Goal: Task Accomplishment & Management: Manage account settings

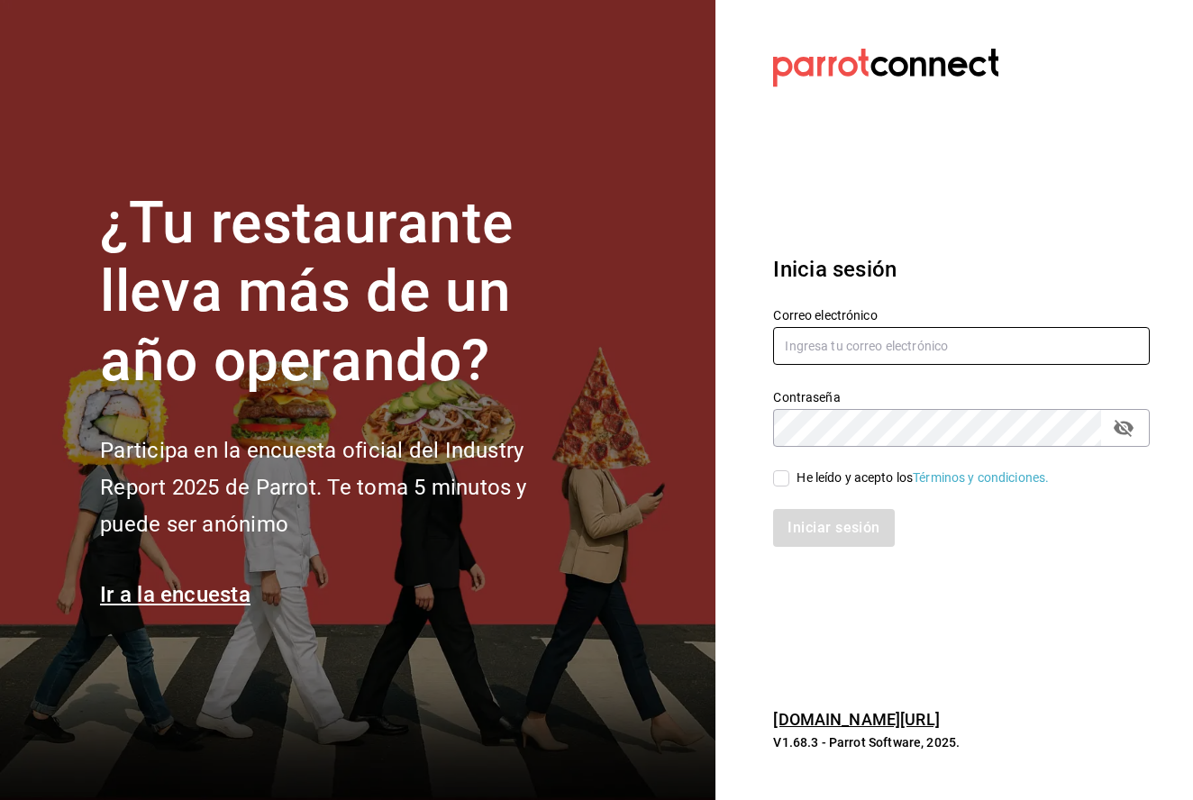
type input "[EMAIL_ADDRESS][DOMAIN_NAME]"
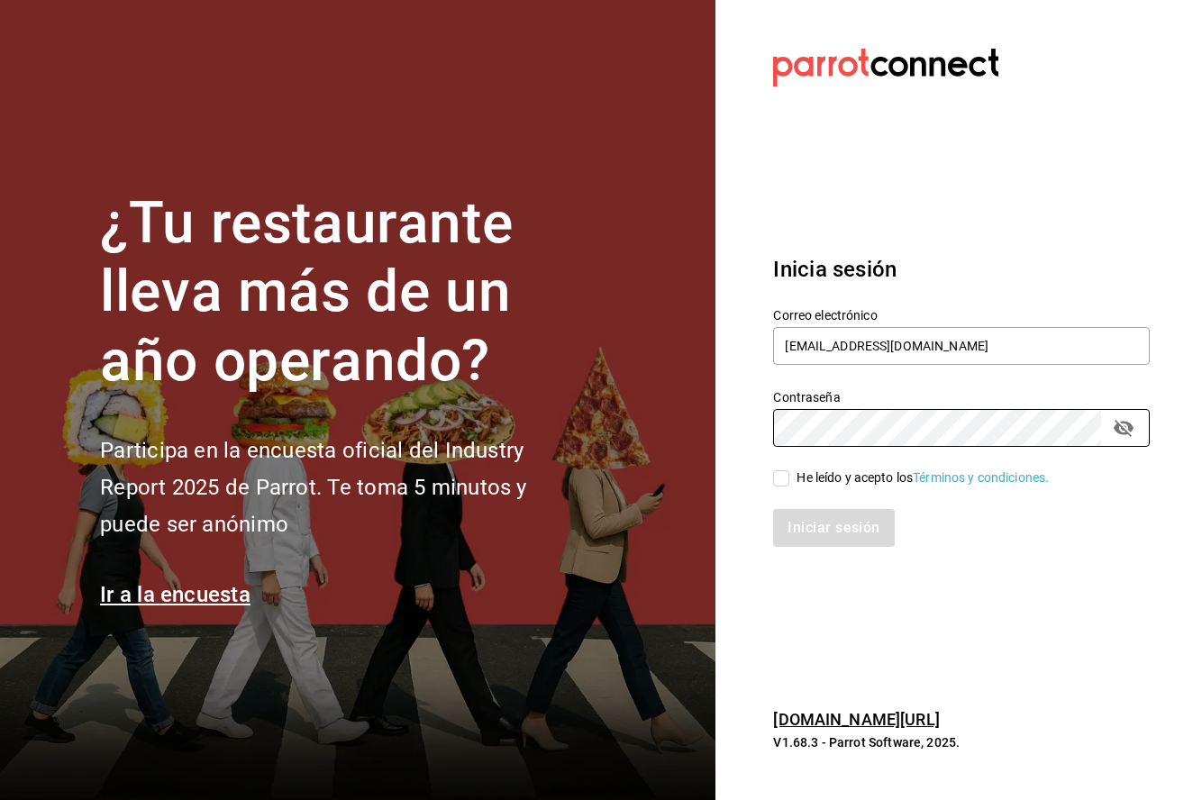
click at [781, 479] on input "He leído y acepto los Términos y condiciones." at bounding box center [781, 478] width 16 height 16
checkbox input "true"
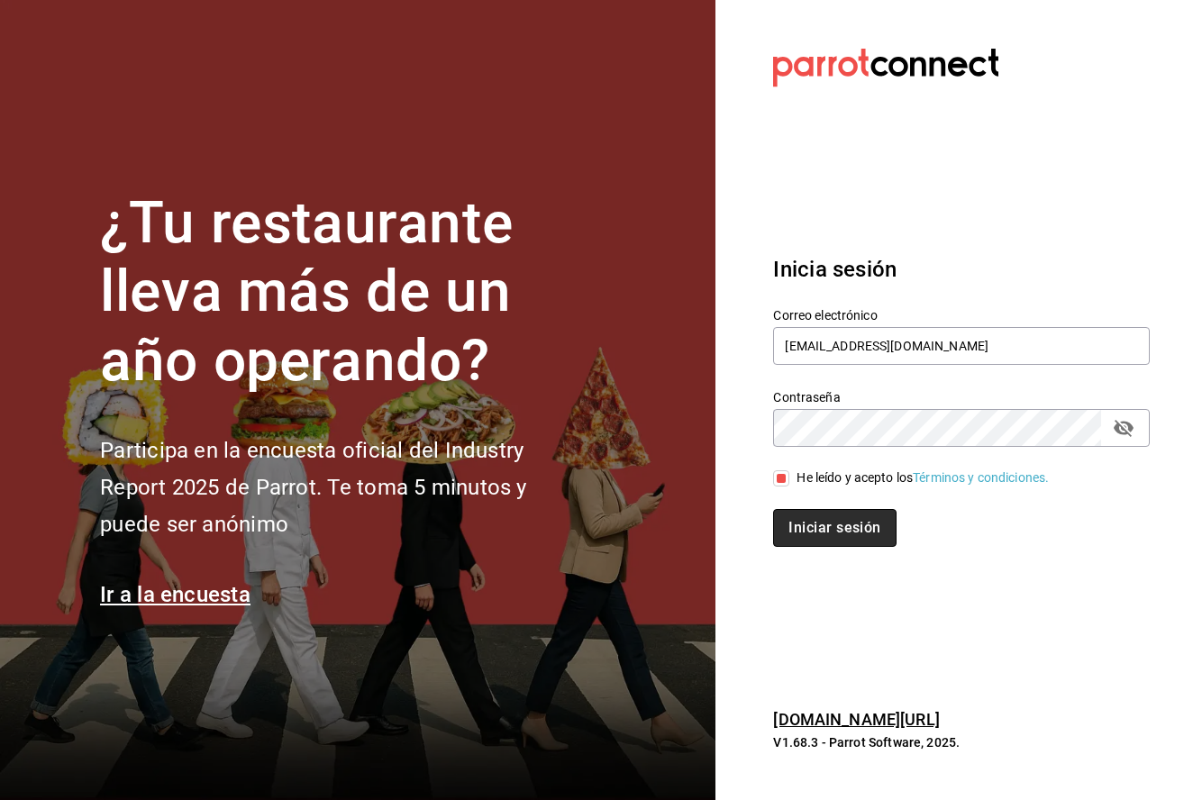
click at [803, 520] on button "Iniciar sesión" at bounding box center [834, 528] width 123 height 38
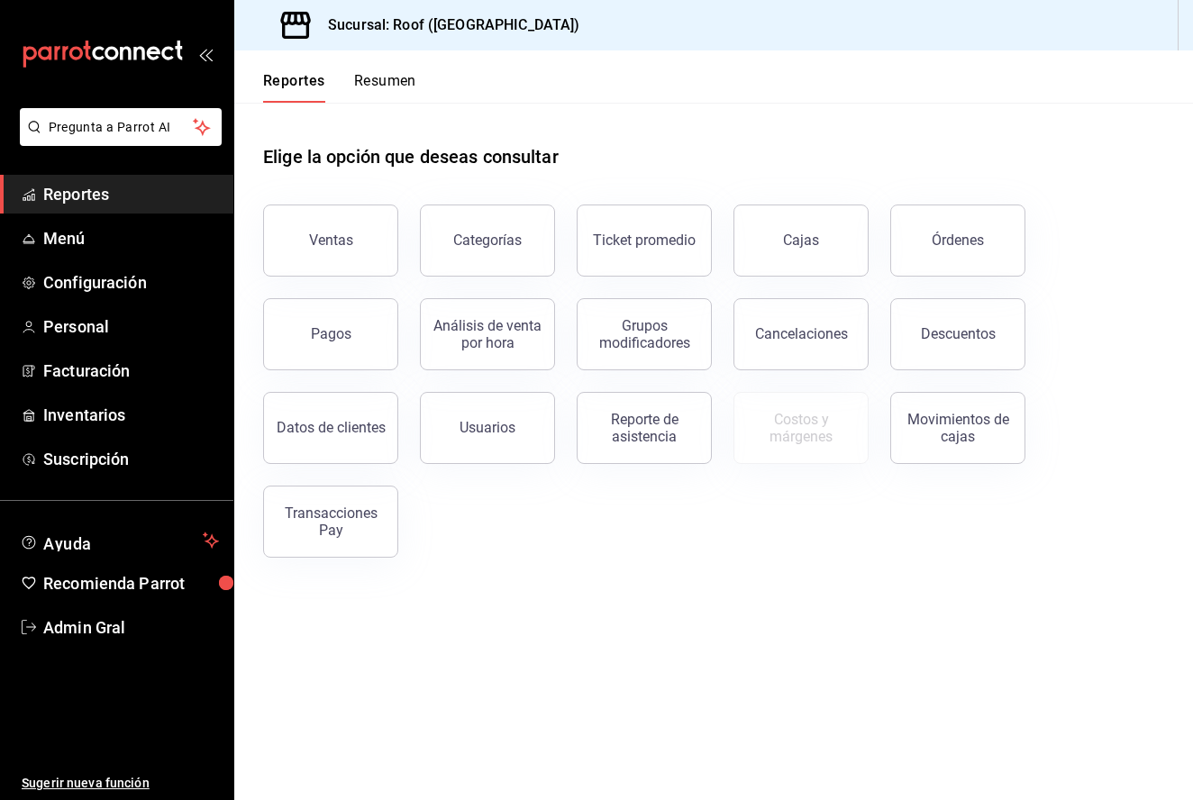
click at [101, 215] on ul "Reportes Menú Configuración Personal Facturación Inventarios Suscripción" at bounding box center [116, 327] width 233 height 304
click at [101, 225] on link "Menú" at bounding box center [116, 238] width 233 height 39
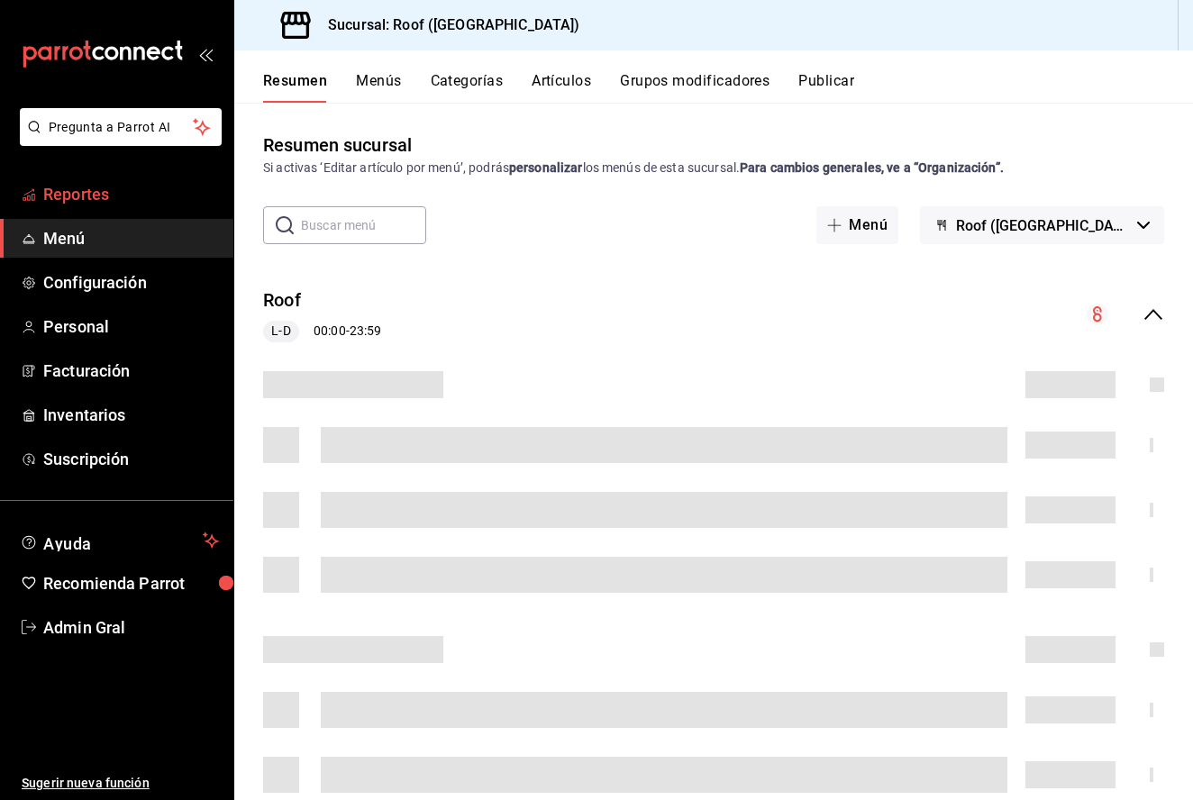
click at [173, 203] on span "Reportes" at bounding box center [131, 194] width 176 height 24
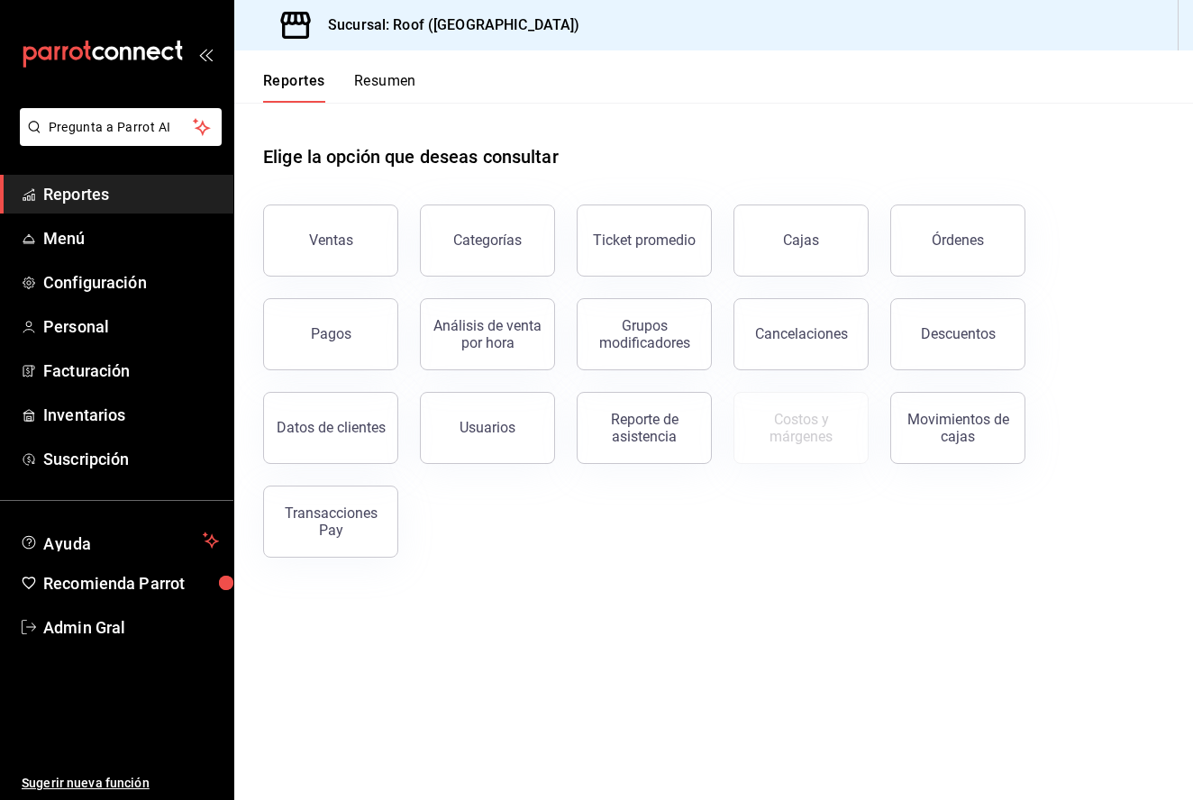
click at [388, 83] on button "Resumen" at bounding box center [385, 87] width 62 height 31
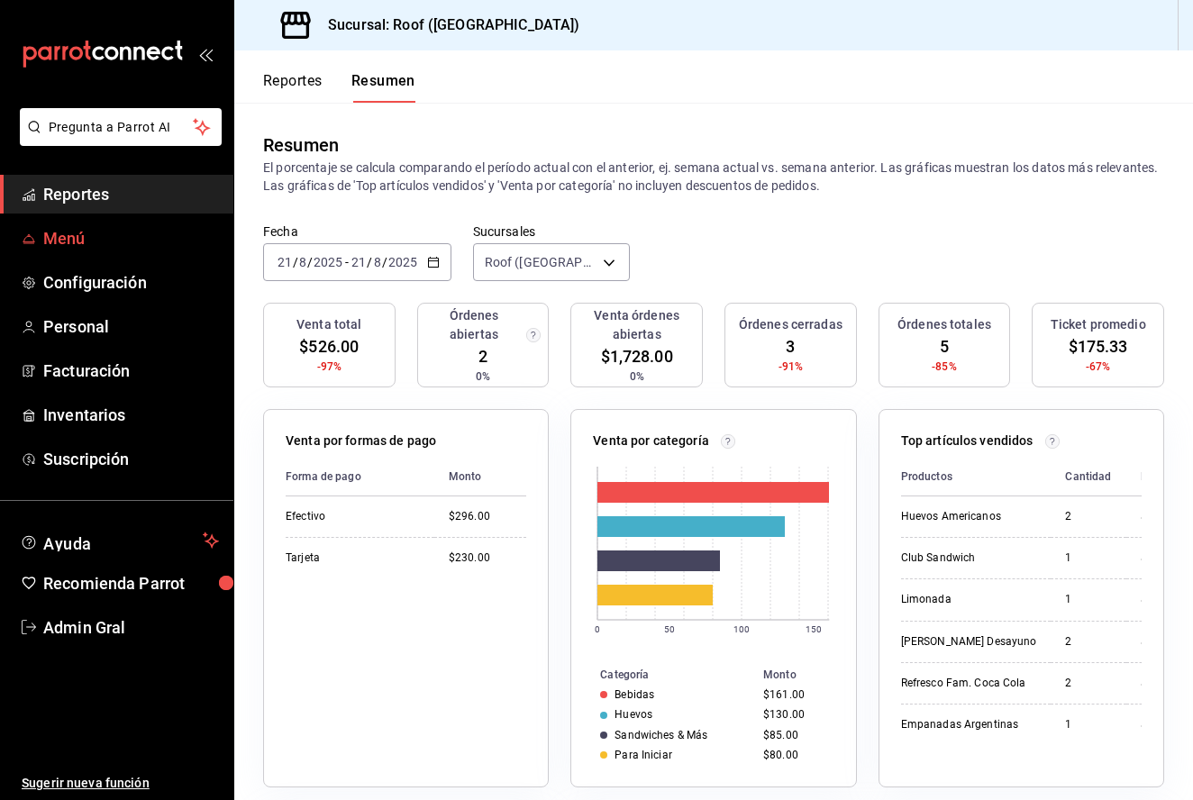
click at [174, 236] on span "Menú" at bounding box center [131, 238] width 176 height 24
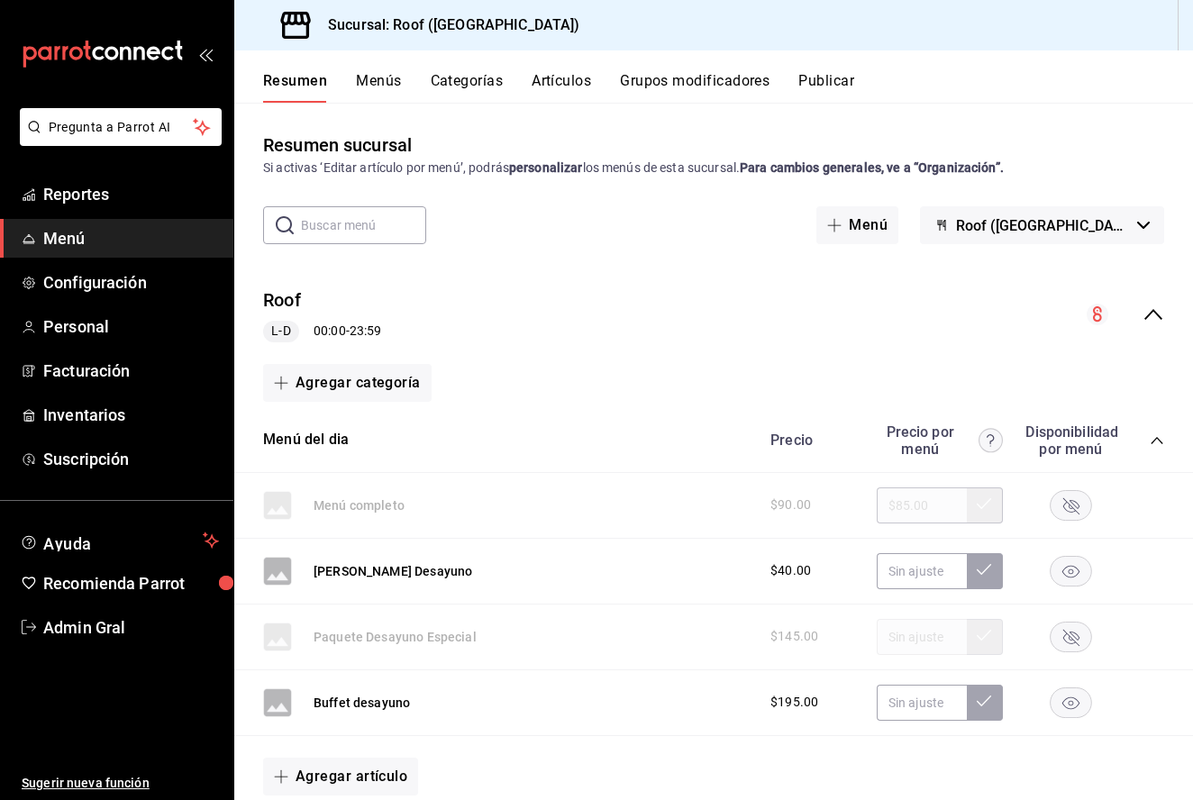
click at [552, 78] on button "Artículos" at bounding box center [561, 87] width 59 height 31
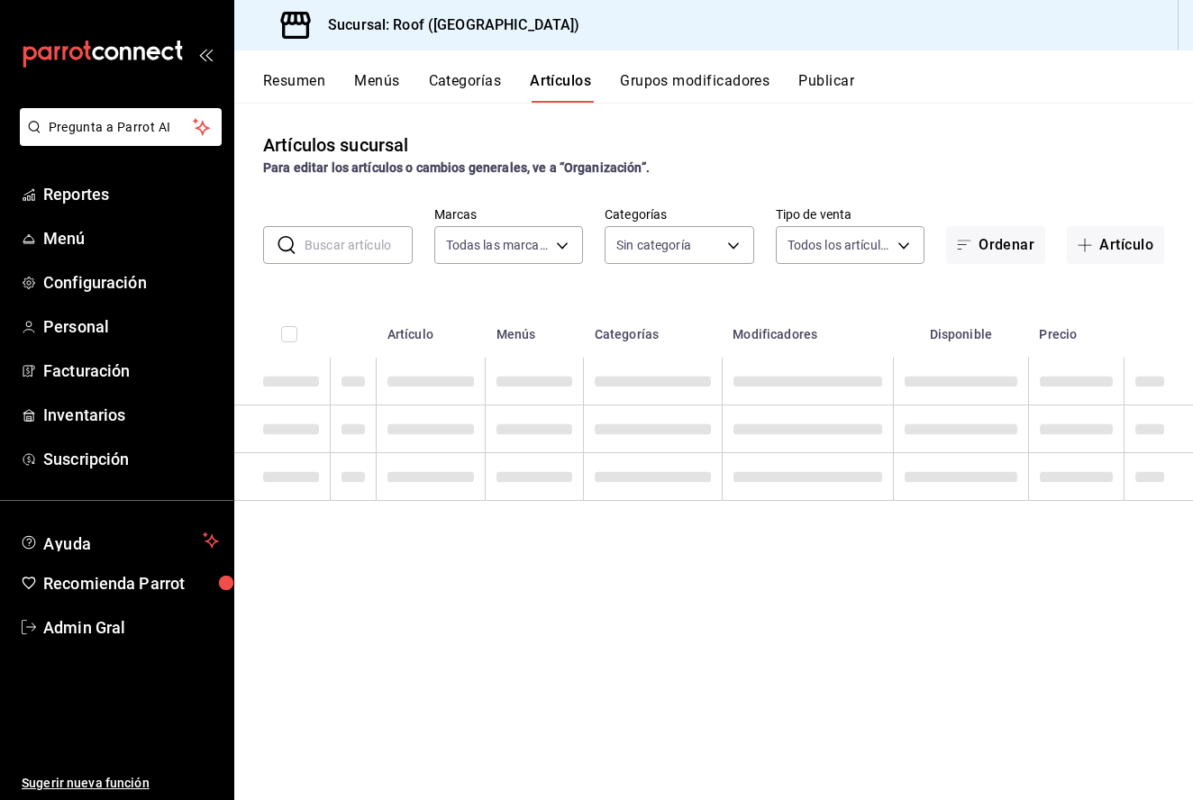
type input "f955a4cd-8b55-4cf0-a58d-af3b50c6e45e"
type input "947ffdbc-cc80-4cb2-9811-b80ab4296b39,9d7db79b-6f27-410c-b83c-dcc6ff9c6244,e6891…"
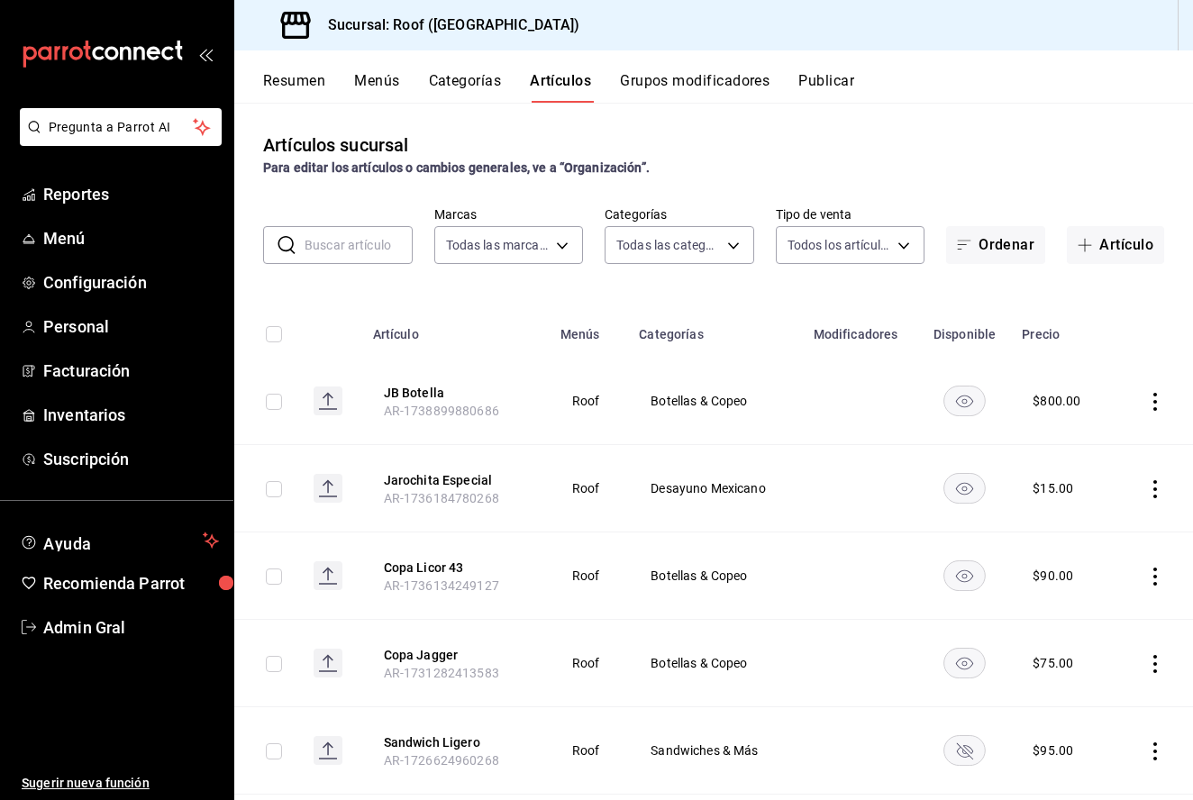
click at [348, 251] on input "text" at bounding box center [359, 245] width 108 height 36
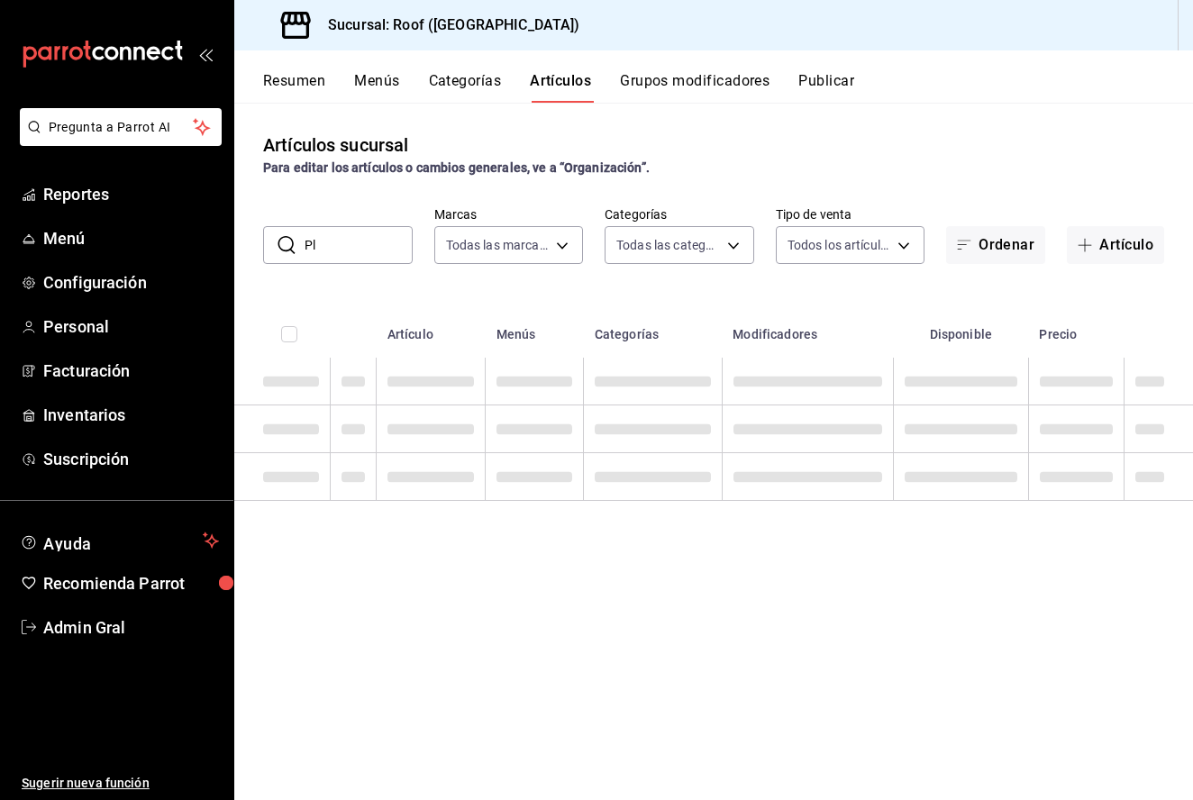
type input "P"
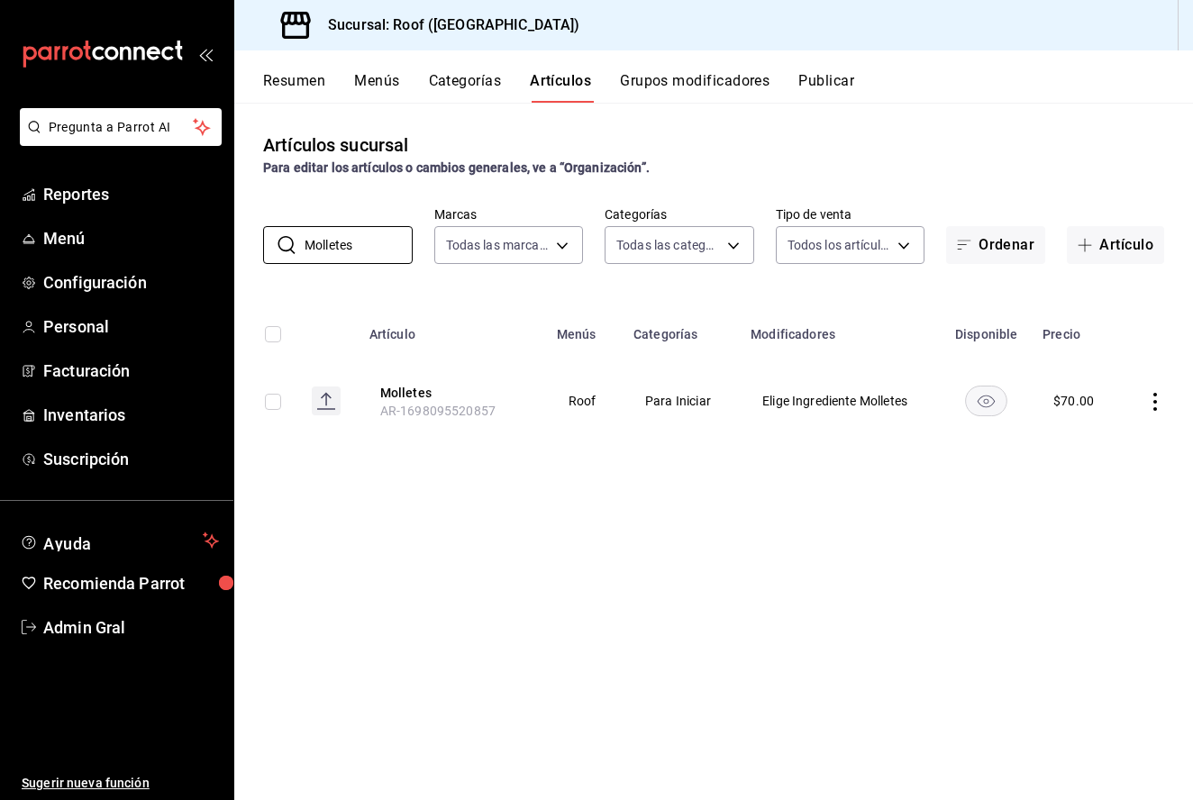
type input "Molletes"
click at [1166, 393] on td at bounding box center [1156, 401] width 73 height 87
click at [1159, 395] on icon "actions" at bounding box center [1155, 402] width 18 height 18
click at [1105, 449] on span "Editar" at bounding box center [1101, 443] width 47 height 19
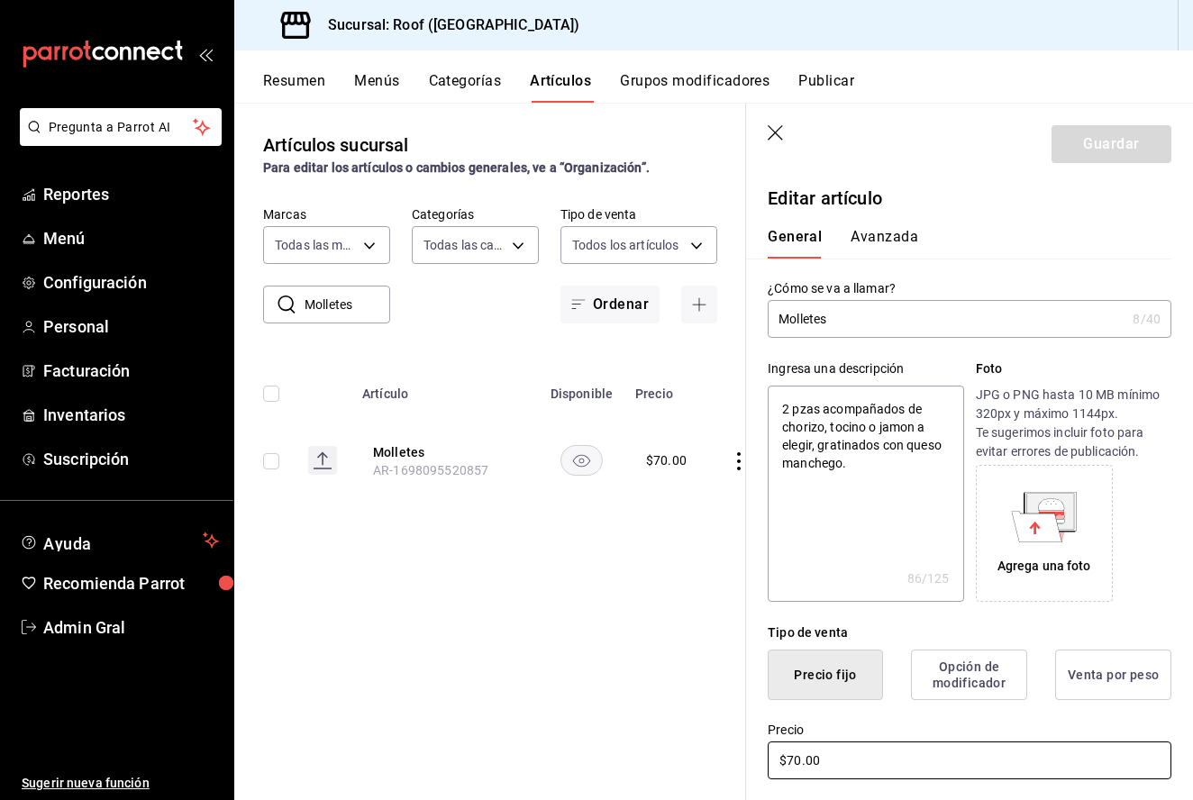
click at [795, 760] on input "$70.00" at bounding box center [970, 761] width 404 height 38
type textarea "x"
type input "$0.00"
type textarea "x"
type input "$80.00"
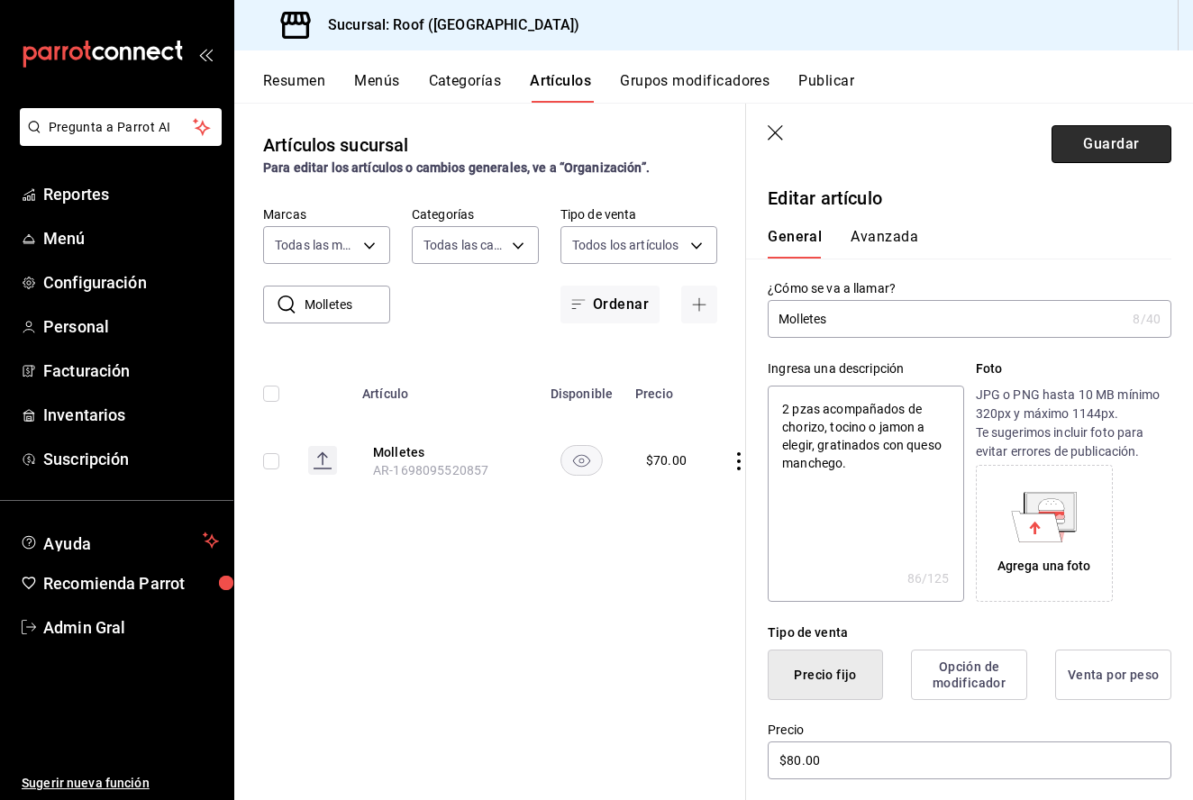
click at [1118, 135] on button "Guardar" at bounding box center [1112, 144] width 120 height 38
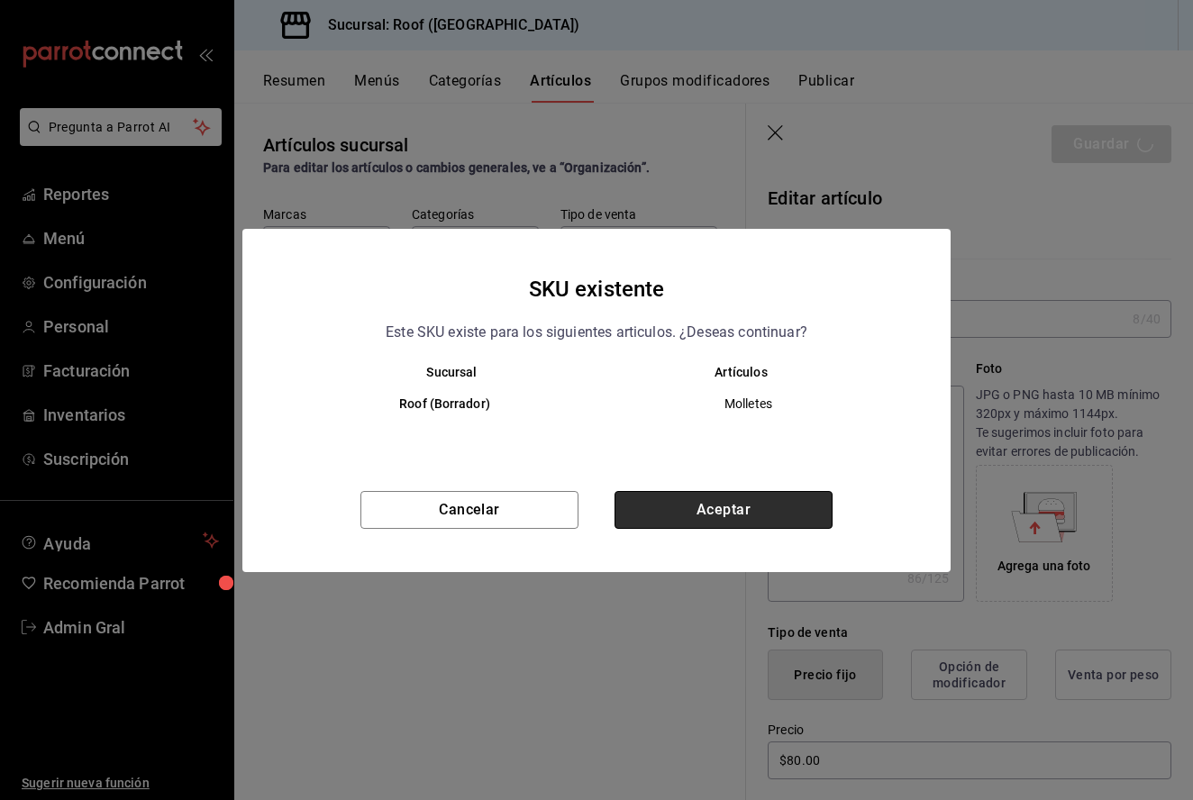
click at [734, 501] on button "Aceptar" at bounding box center [724, 510] width 218 height 38
type textarea "x"
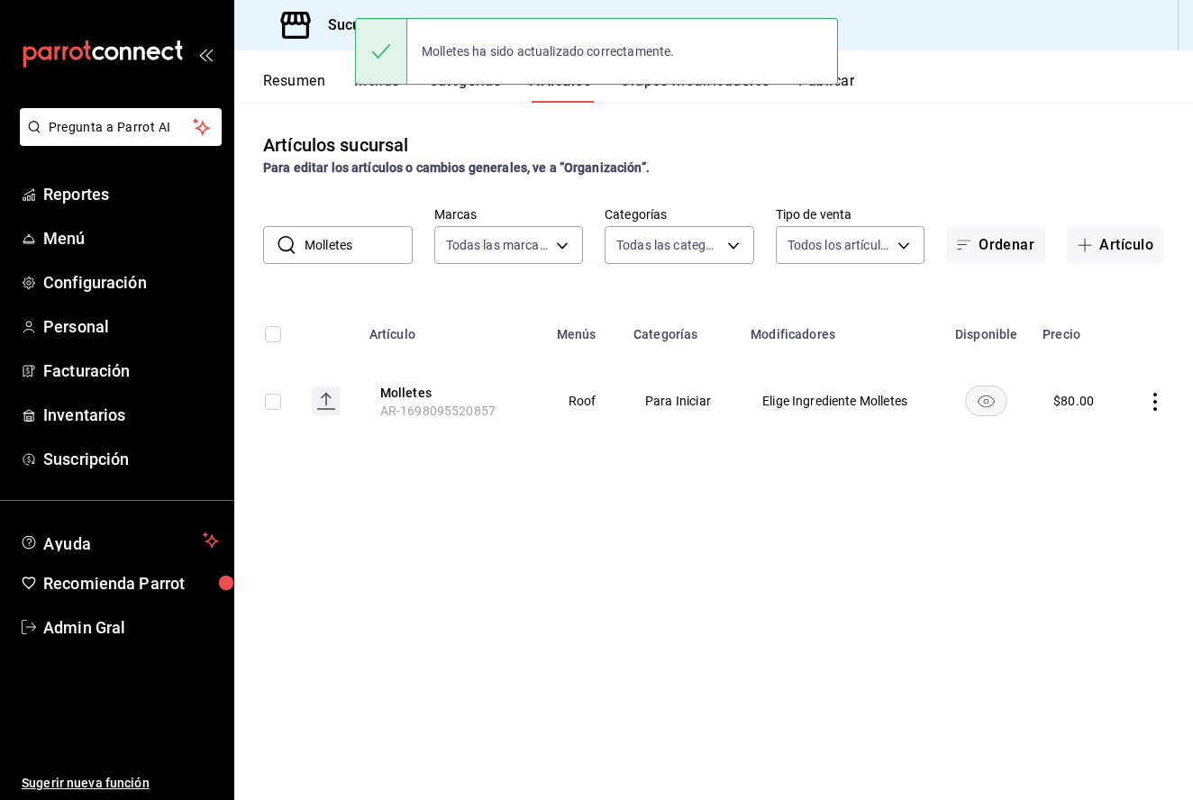
click at [343, 251] on input "Molletes" at bounding box center [359, 245] width 108 height 36
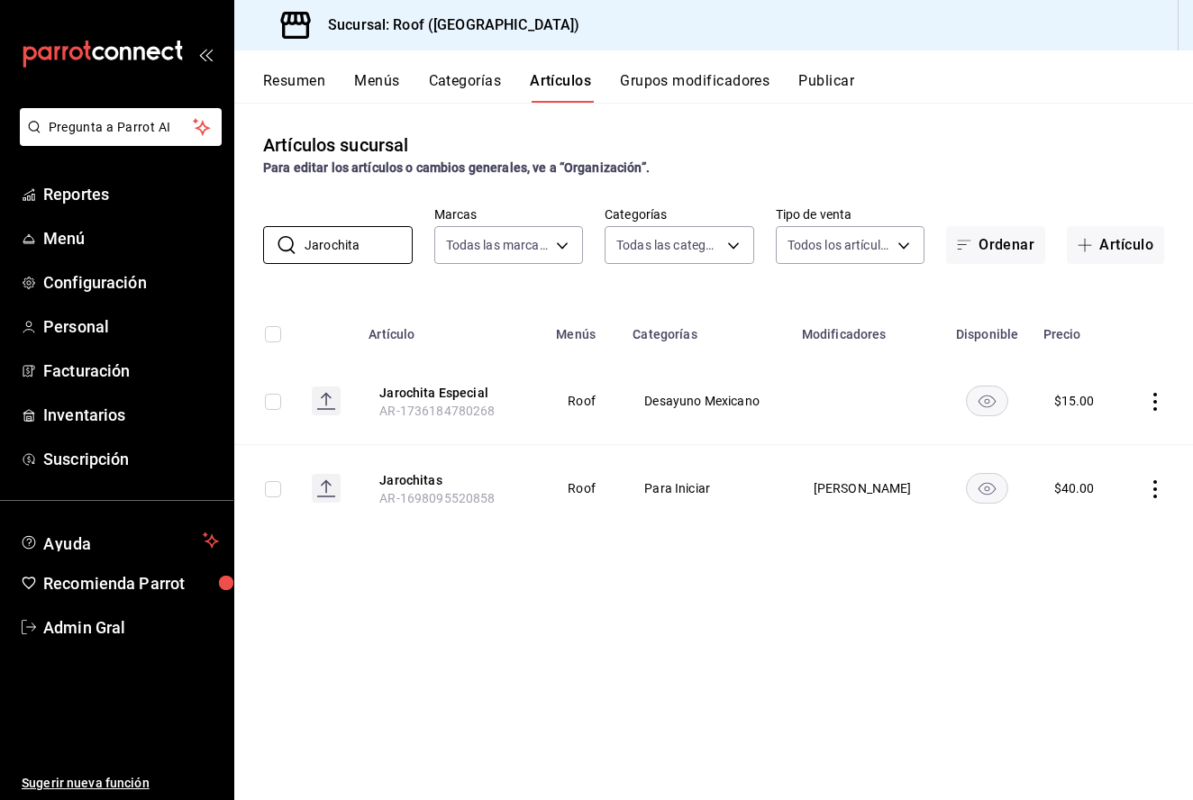
type input "Jarochita"
click at [1153, 494] on icon "actions" at bounding box center [1155, 489] width 18 height 18
click at [1112, 604] on span "Eliminar" at bounding box center [1101, 605] width 46 height 14
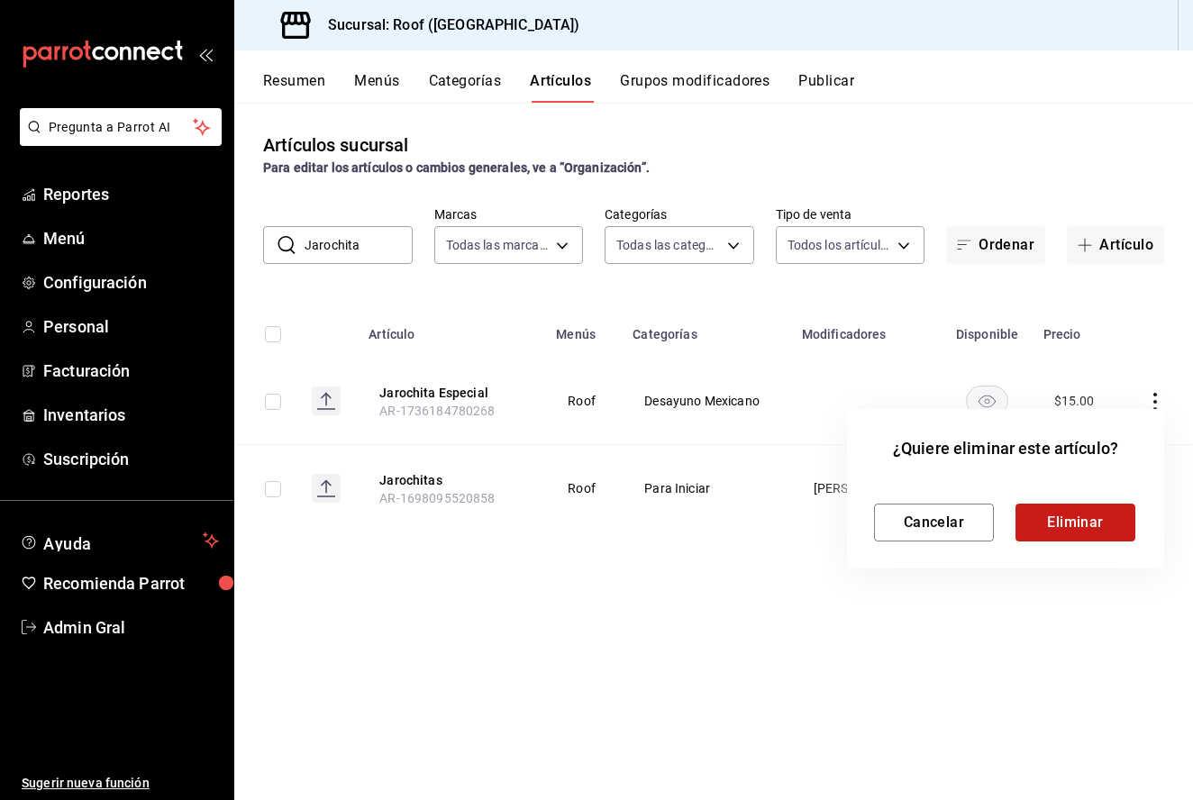
click at [1089, 529] on button "Eliminar" at bounding box center [1076, 523] width 120 height 38
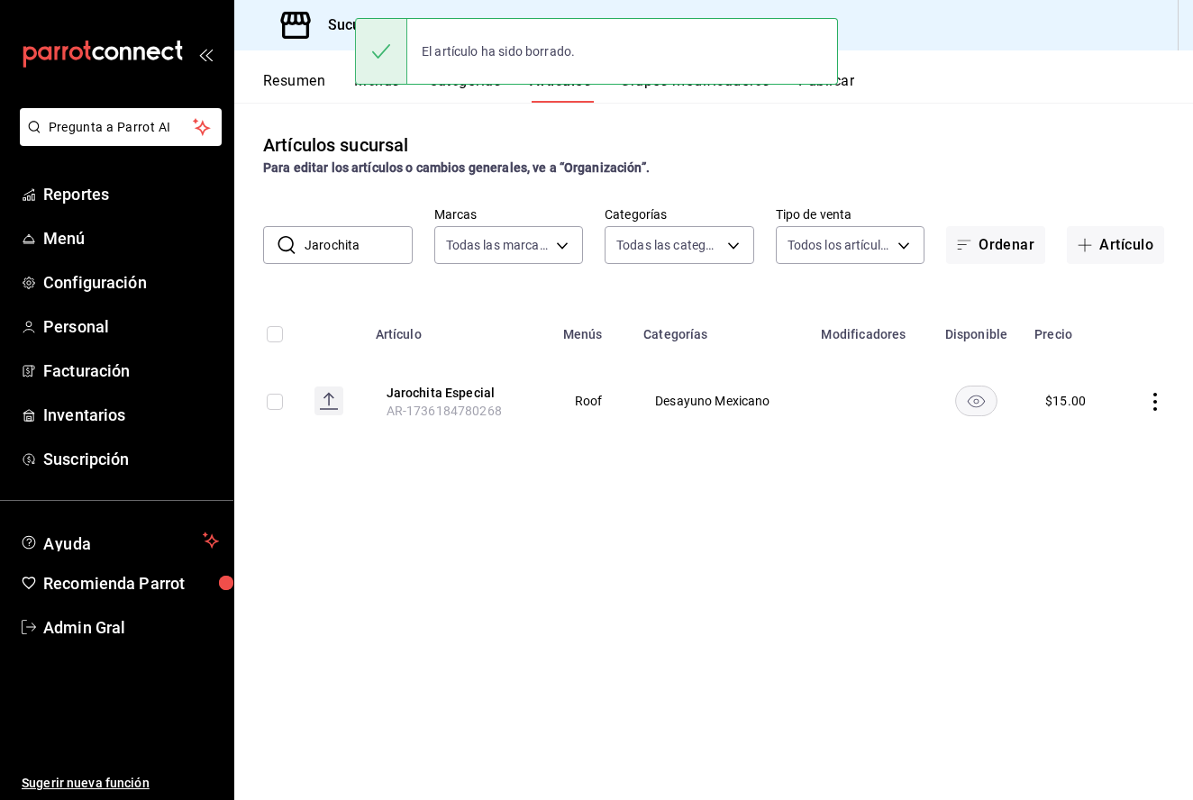
click at [1149, 403] on icon "actions" at bounding box center [1155, 402] width 18 height 18
click at [1108, 448] on span "Editar" at bounding box center [1101, 443] width 47 height 19
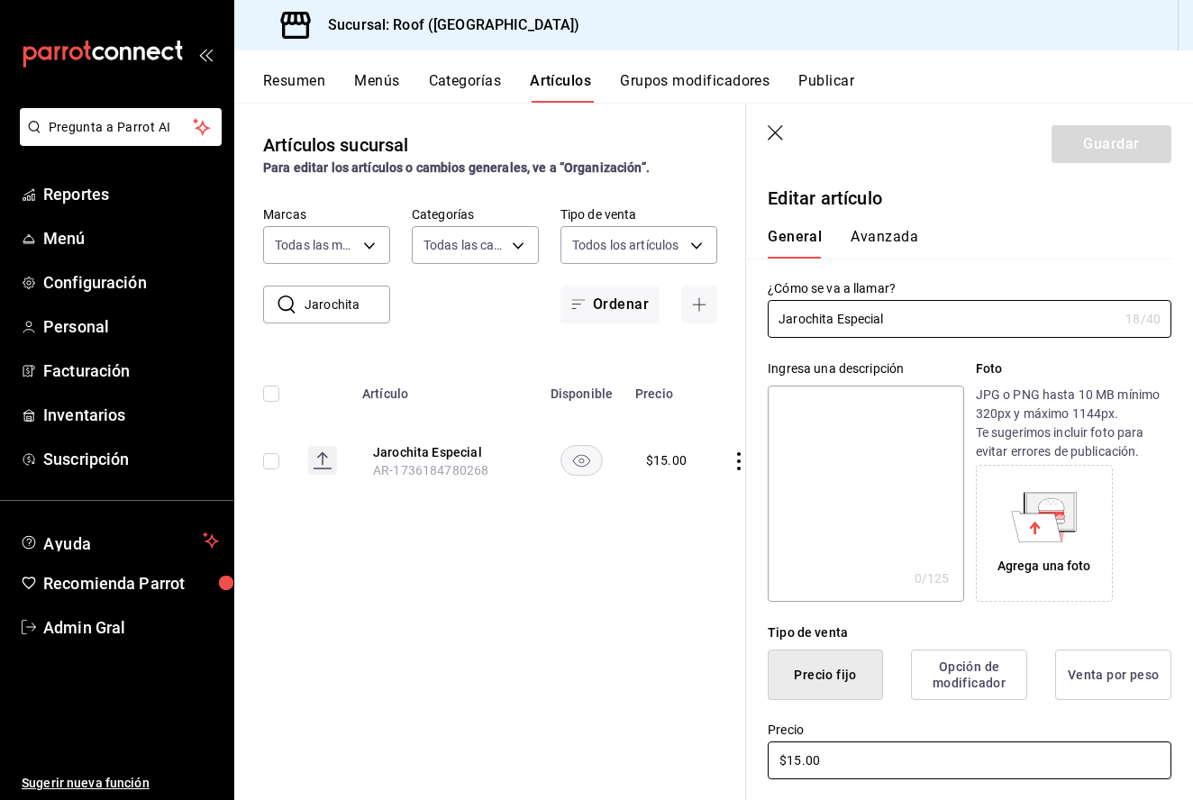
click at [804, 765] on input "$15.00" at bounding box center [970, 761] width 404 height 38
type input "$1.00"
type input "$20.00"
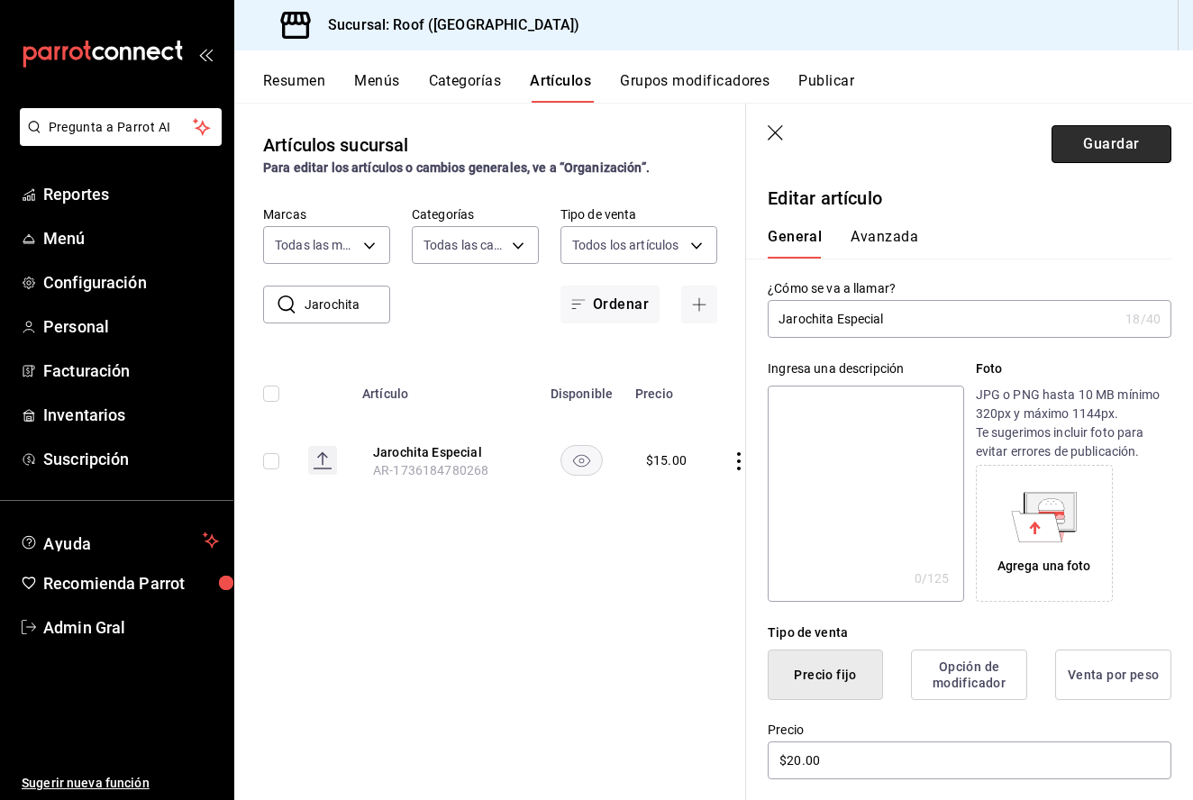
click at [1092, 152] on button "Guardar" at bounding box center [1112, 144] width 120 height 38
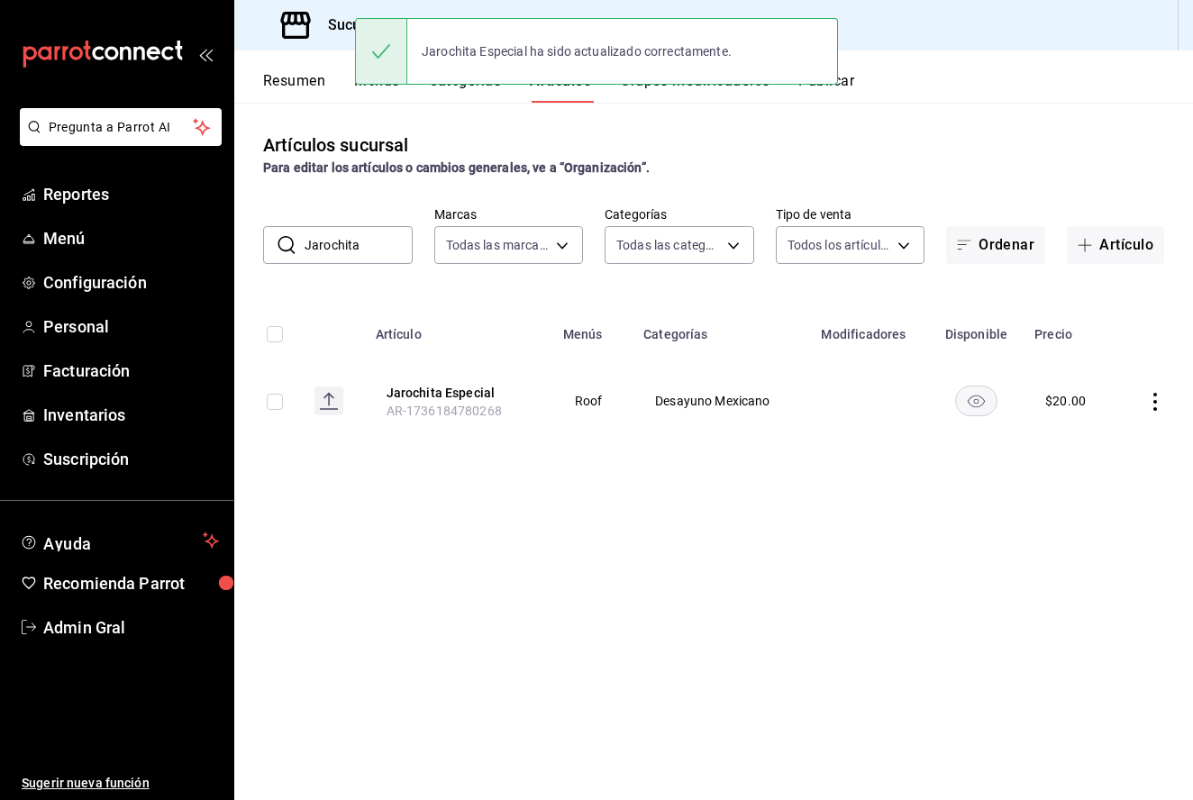
click at [374, 259] on input "Jarochita" at bounding box center [359, 245] width 108 height 36
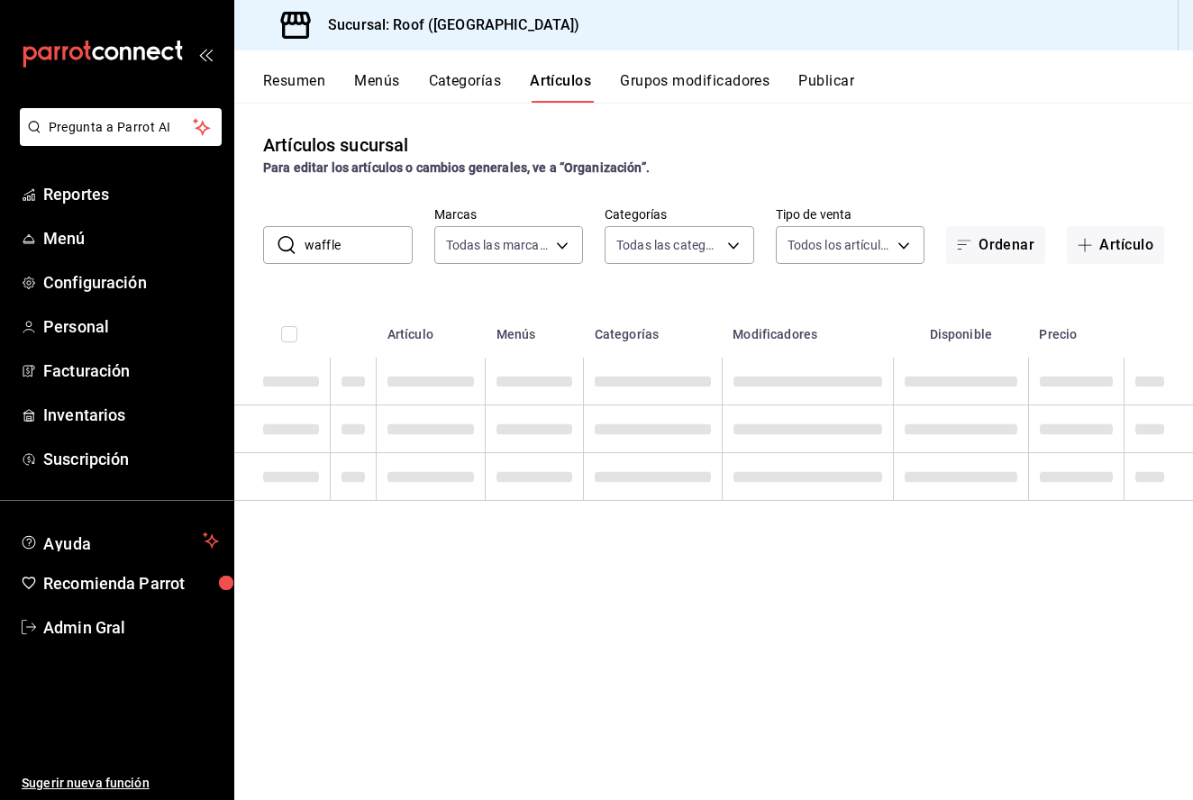
type input "waffle"
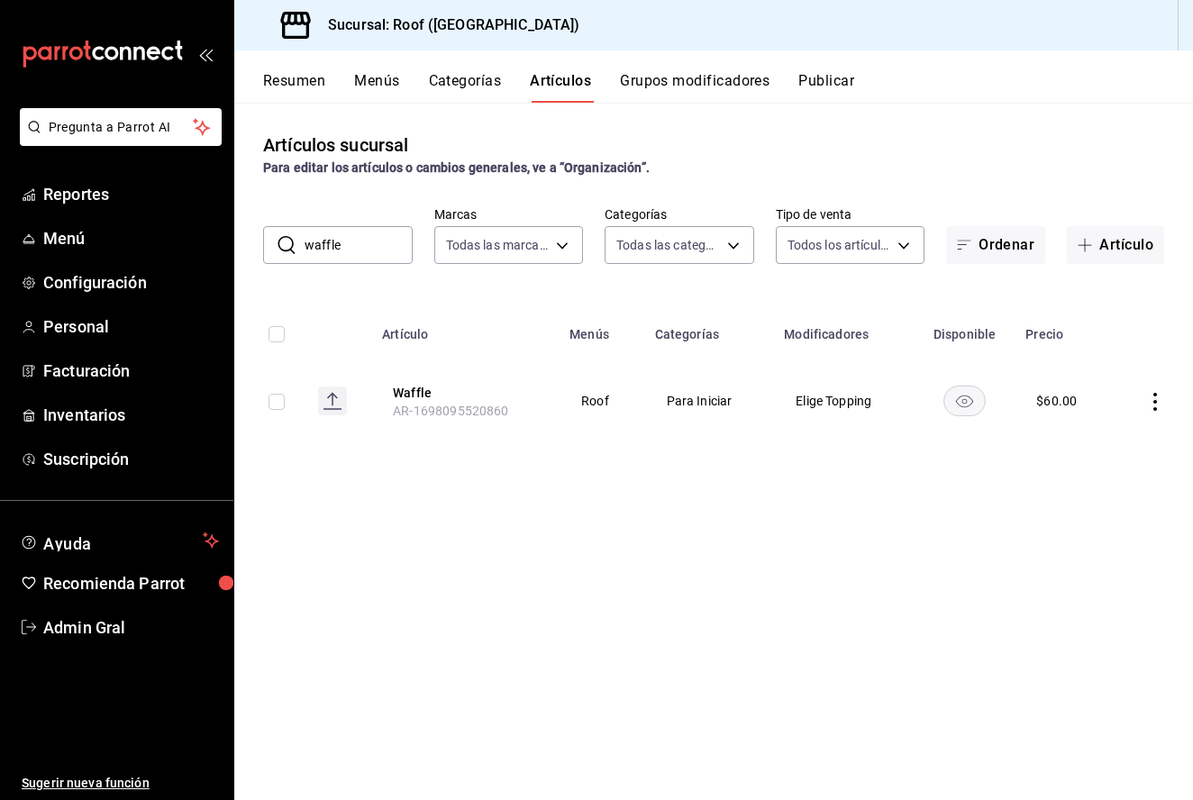
click at [1161, 404] on icon "actions" at bounding box center [1155, 402] width 18 height 18
click at [1133, 452] on li "Editar" at bounding box center [1085, 443] width 108 height 37
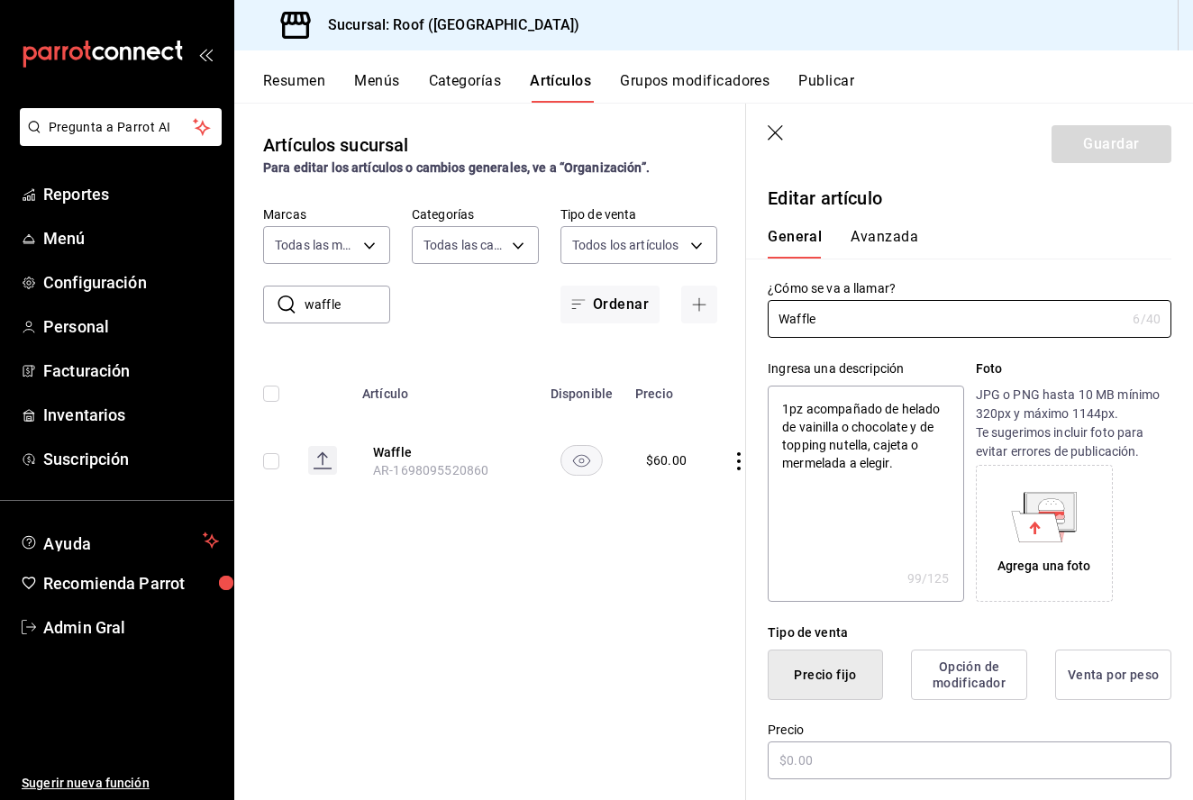
type textarea "x"
type input "$60.00"
click at [796, 755] on input "$60.00" at bounding box center [970, 761] width 404 height 38
type textarea "x"
type input "$0.00"
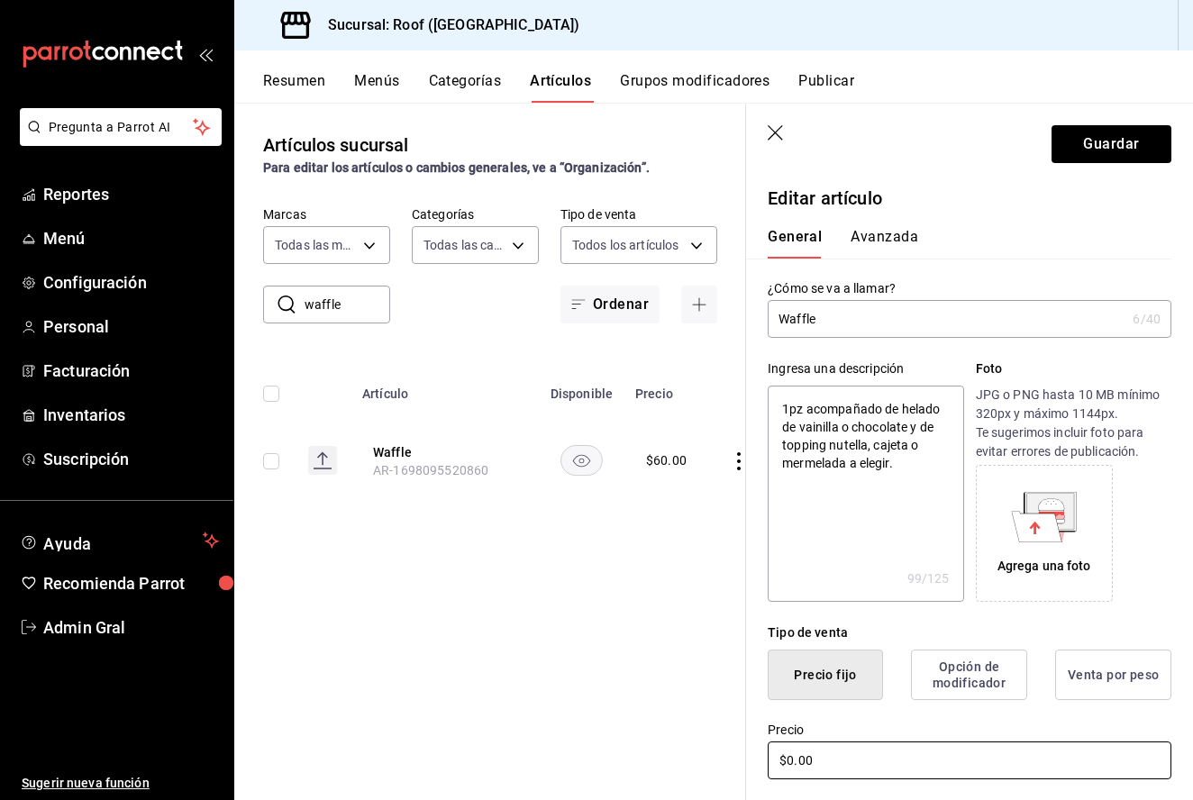
type textarea "x"
type input "$70.00"
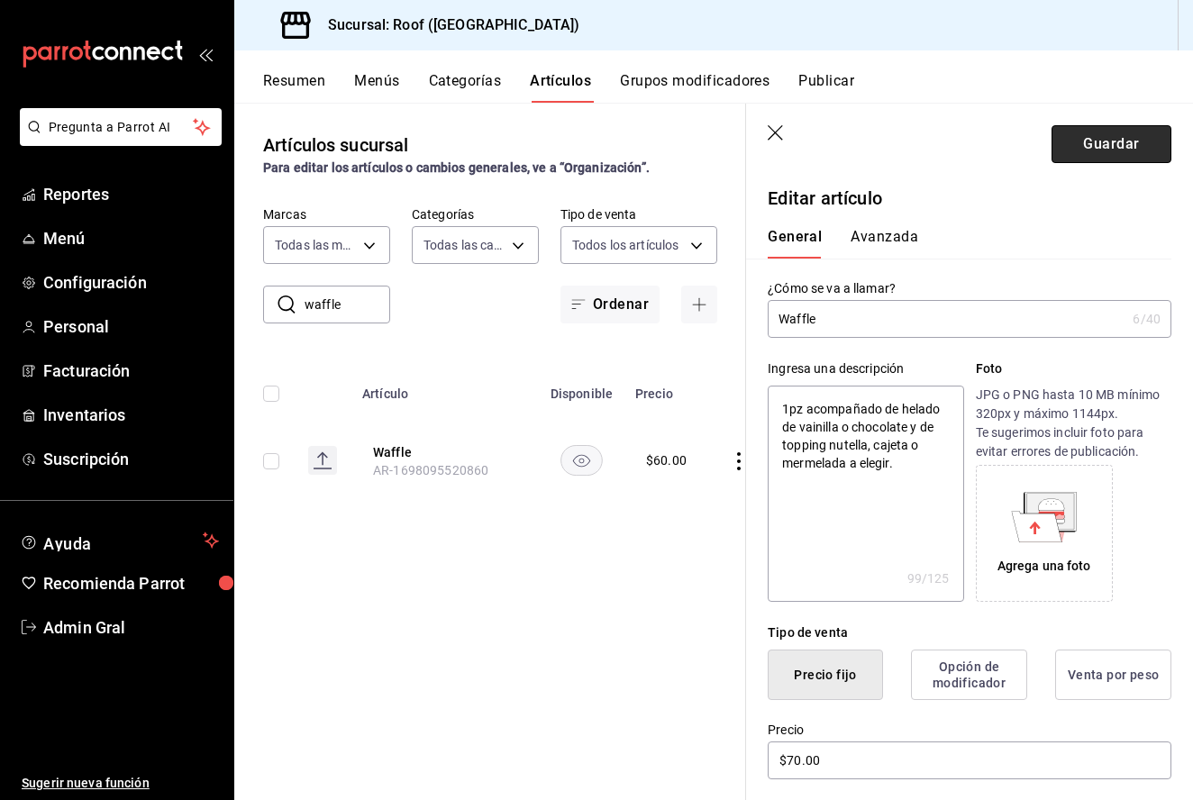
click at [1106, 126] on button "Guardar" at bounding box center [1112, 144] width 120 height 38
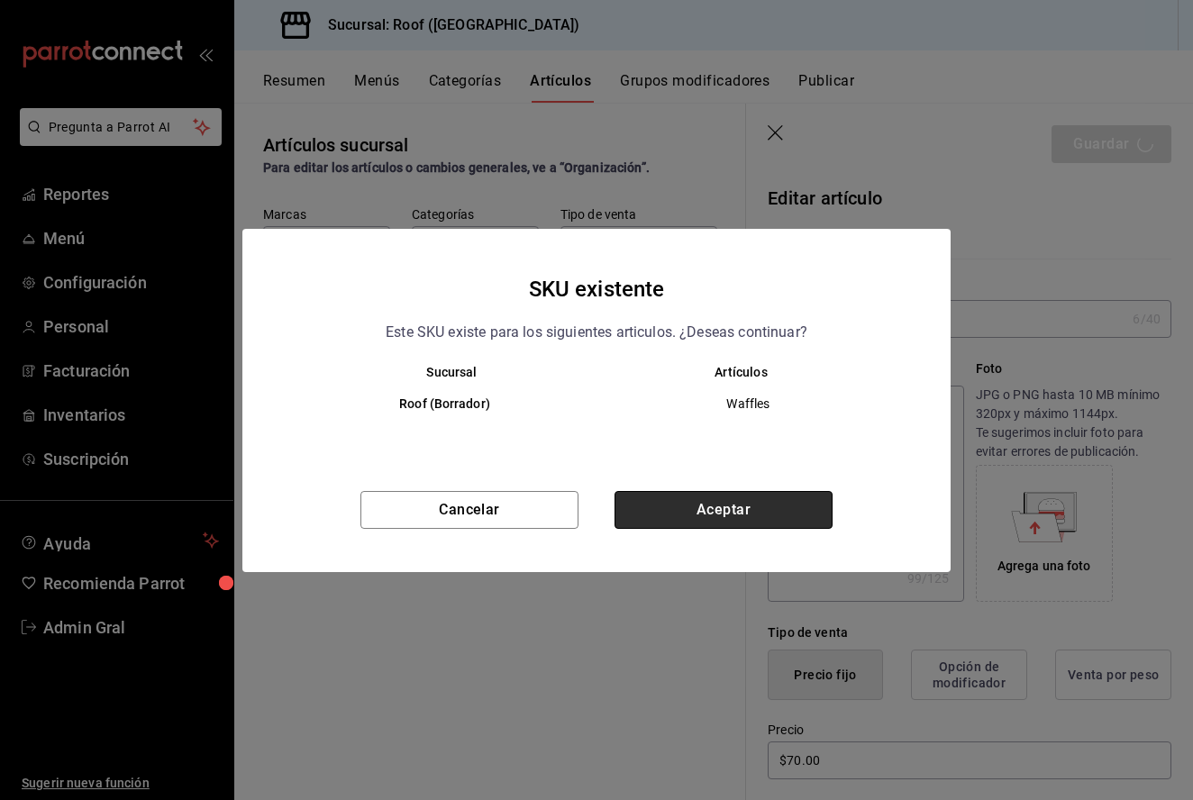
click at [676, 518] on button "Aceptar" at bounding box center [724, 510] width 218 height 38
type textarea "x"
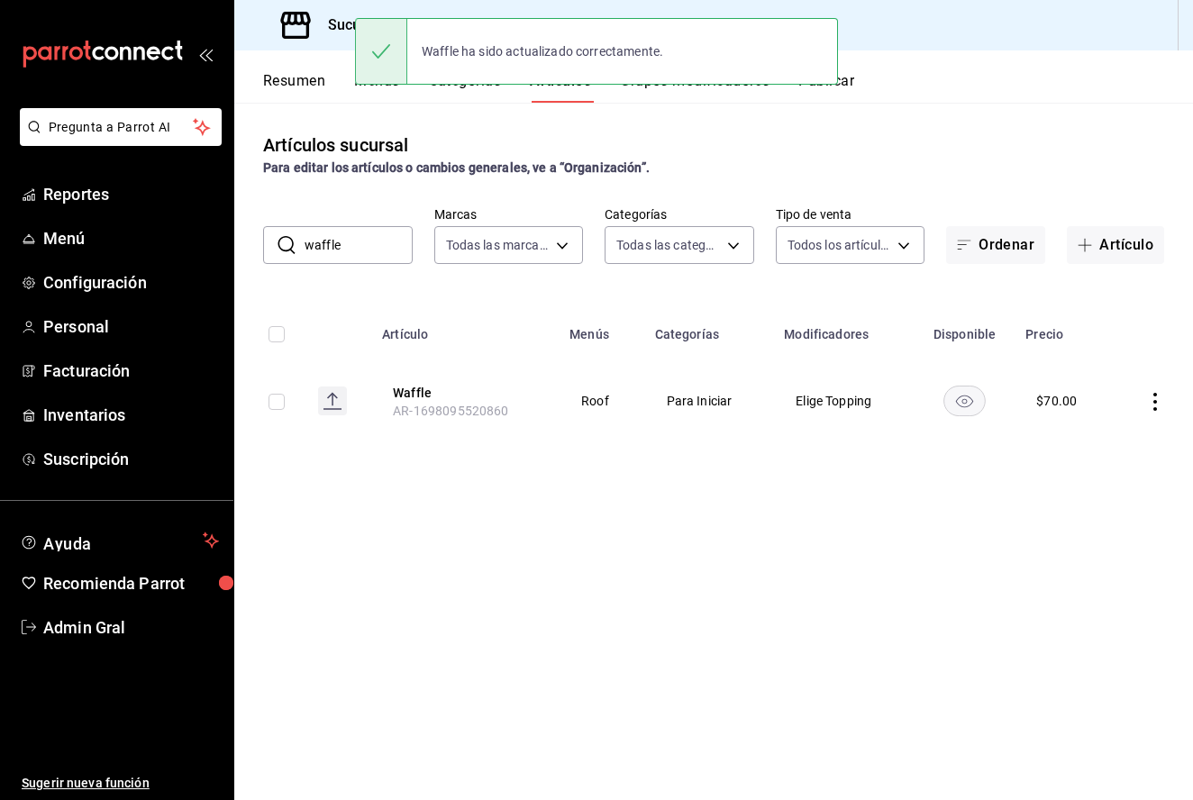
click at [361, 256] on input "waffle" at bounding box center [359, 245] width 108 height 36
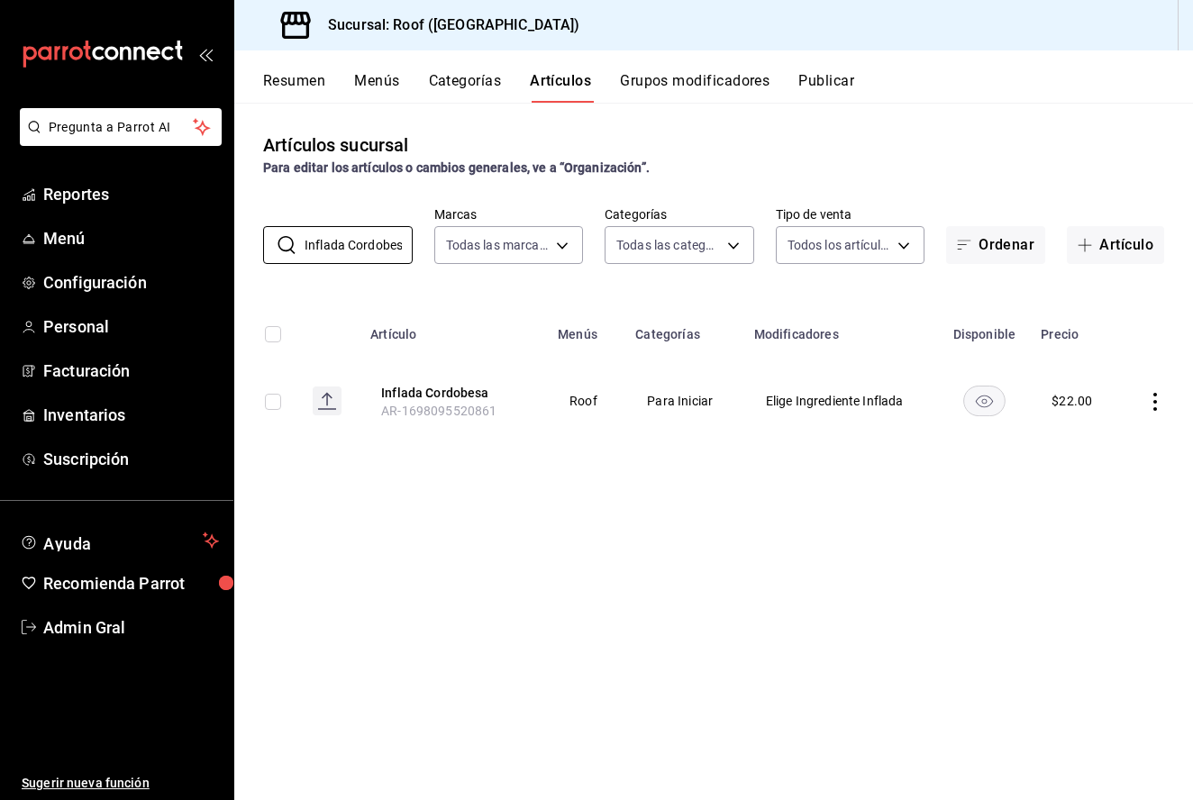
type input "Inflada Cordobesa"
click at [1158, 404] on icon "actions" at bounding box center [1155, 402] width 18 height 18
click at [1111, 443] on span "Editar" at bounding box center [1101, 443] width 47 height 19
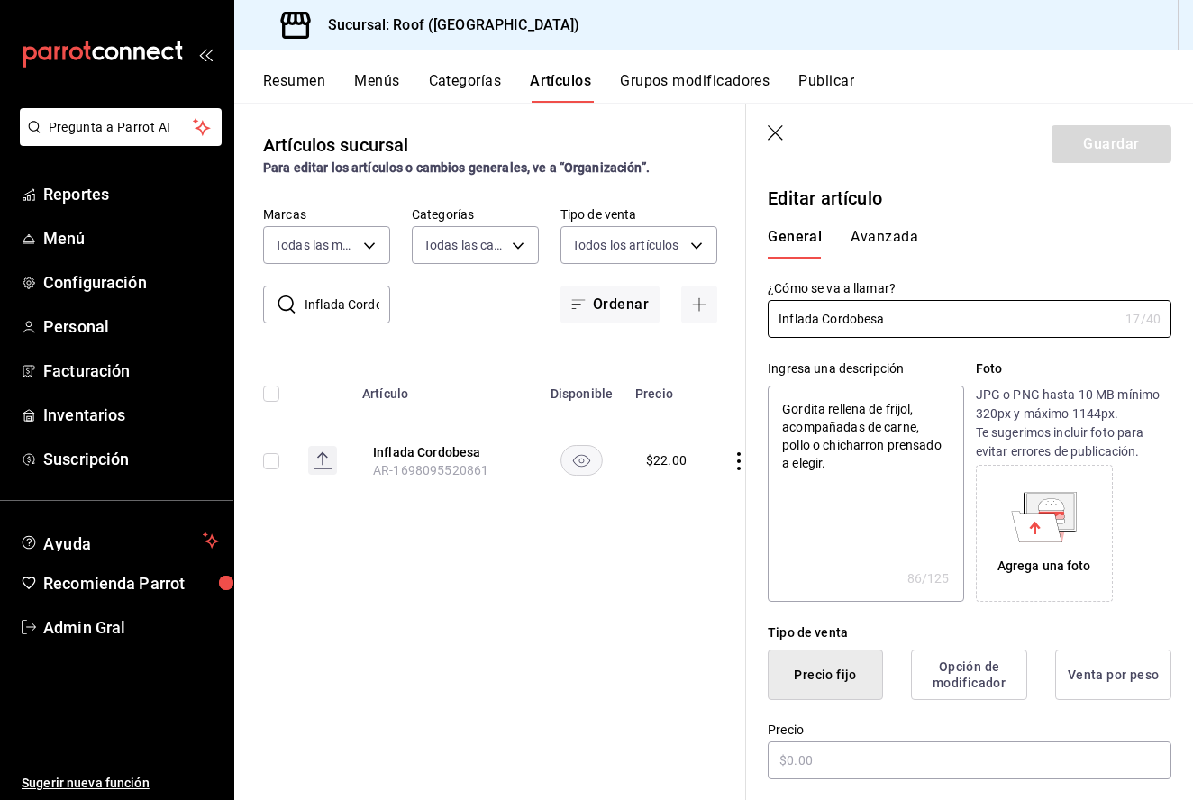
type textarea "x"
type input "$22.00"
click at [799, 757] on input "$22.00" at bounding box center [970, 761] width 404 height 38
type textarea "x"
type input "$2.00"
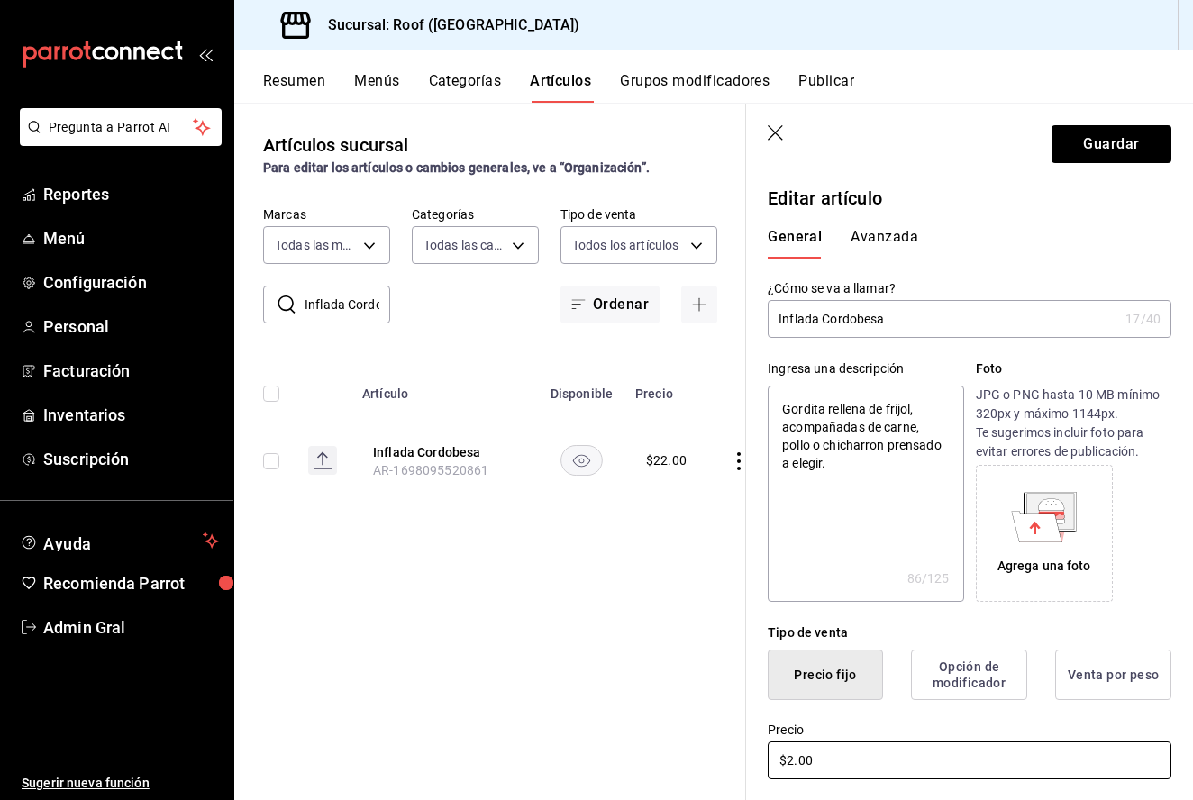
type textarea "x"
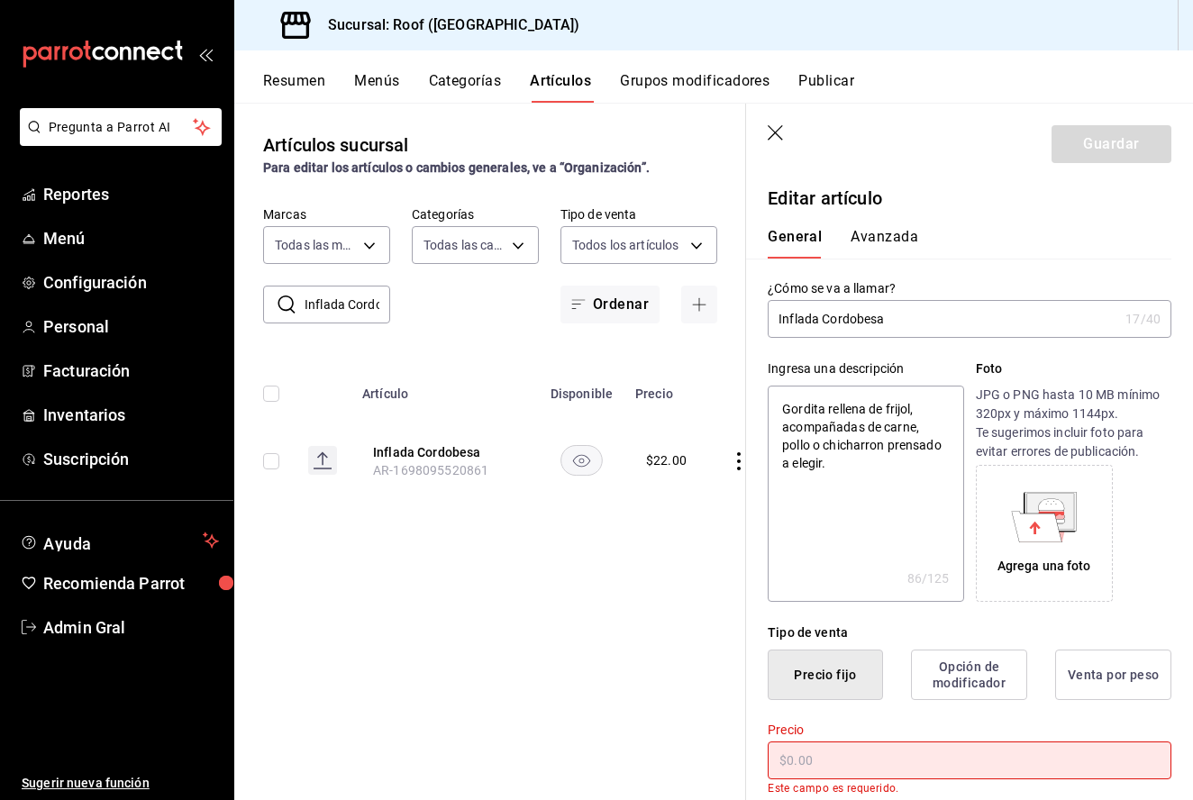
type textarea "x"
type input "$4.00"
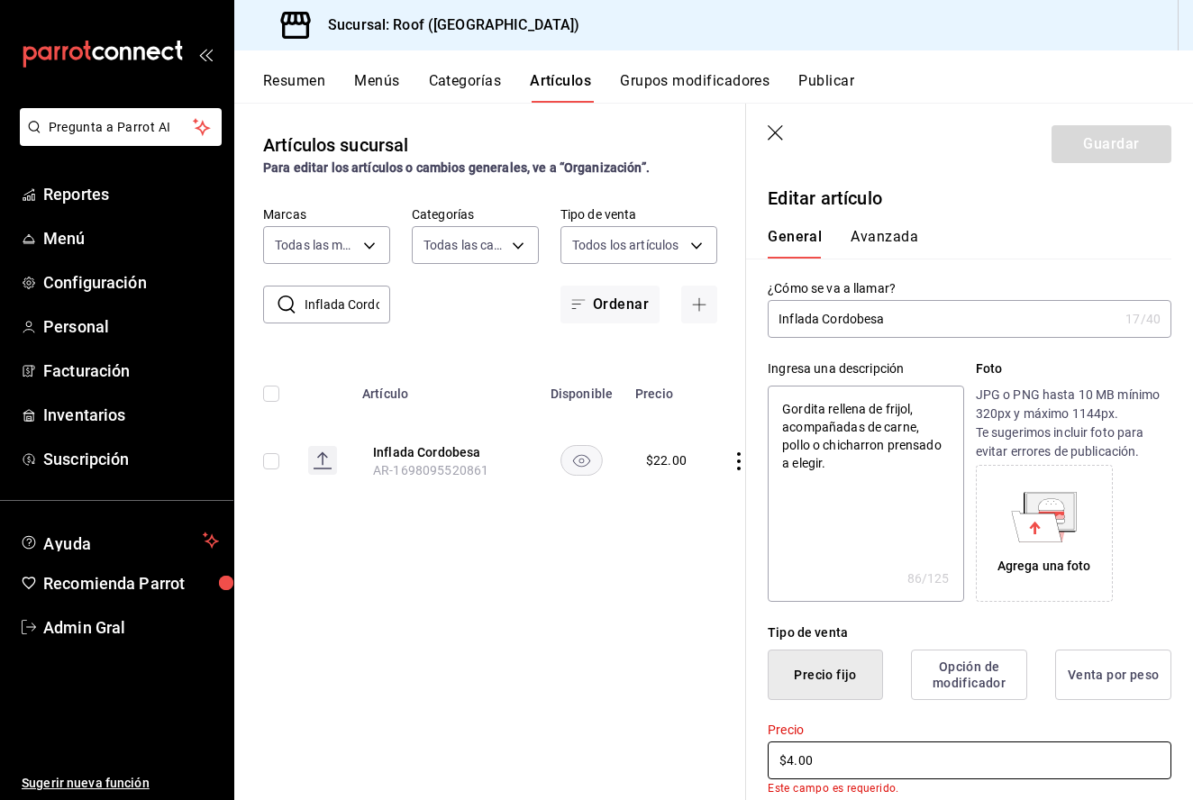
type textarea "x"
type input "$40.00"
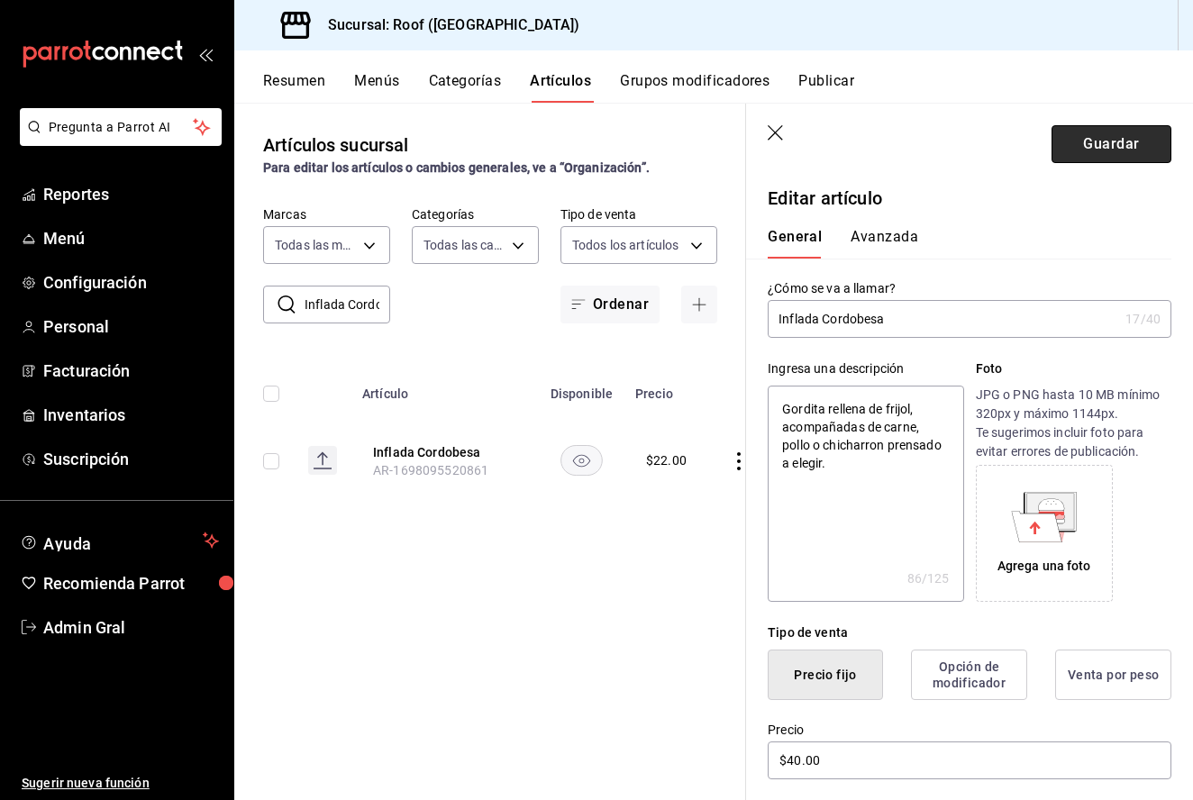
click at [1084, 127] on button "Guardar" at bounding box center [1112, 144] width 120 height 38
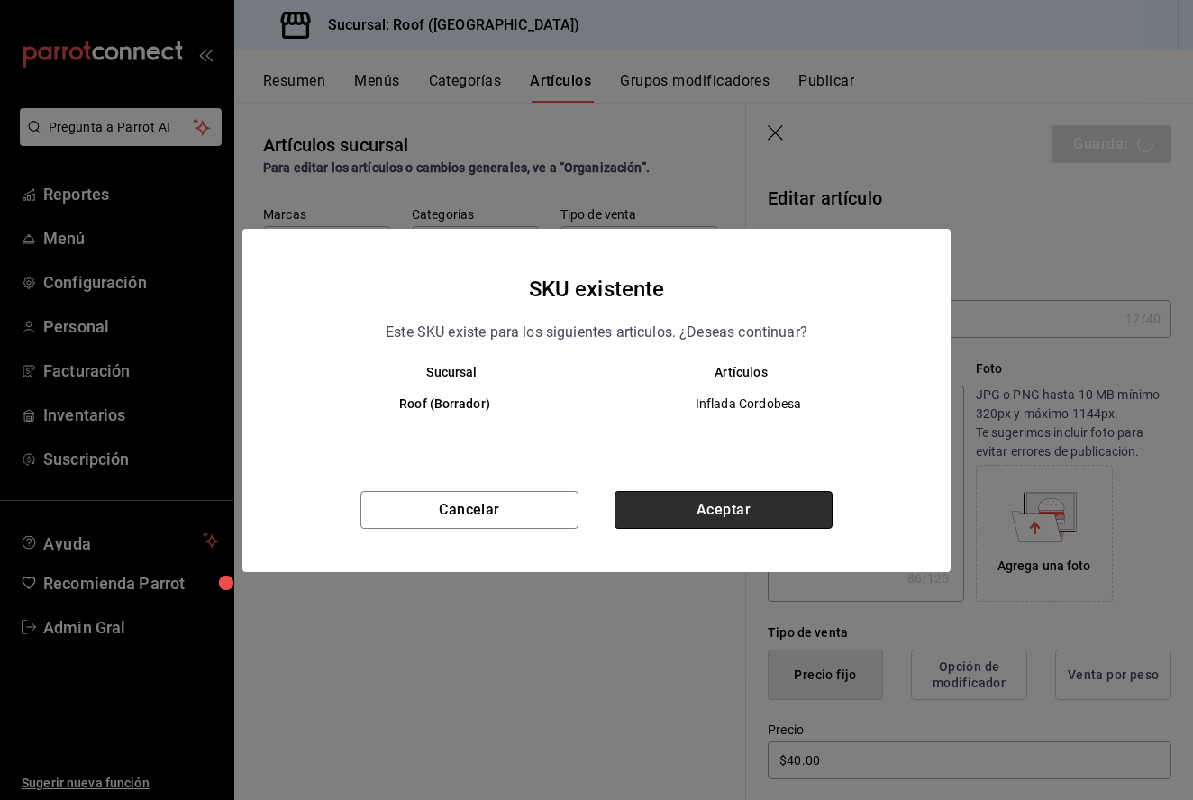
click at [780, 505] on button "Aceptar" at bounding box center [724, 510] width 218 height 38
type textarea "x"
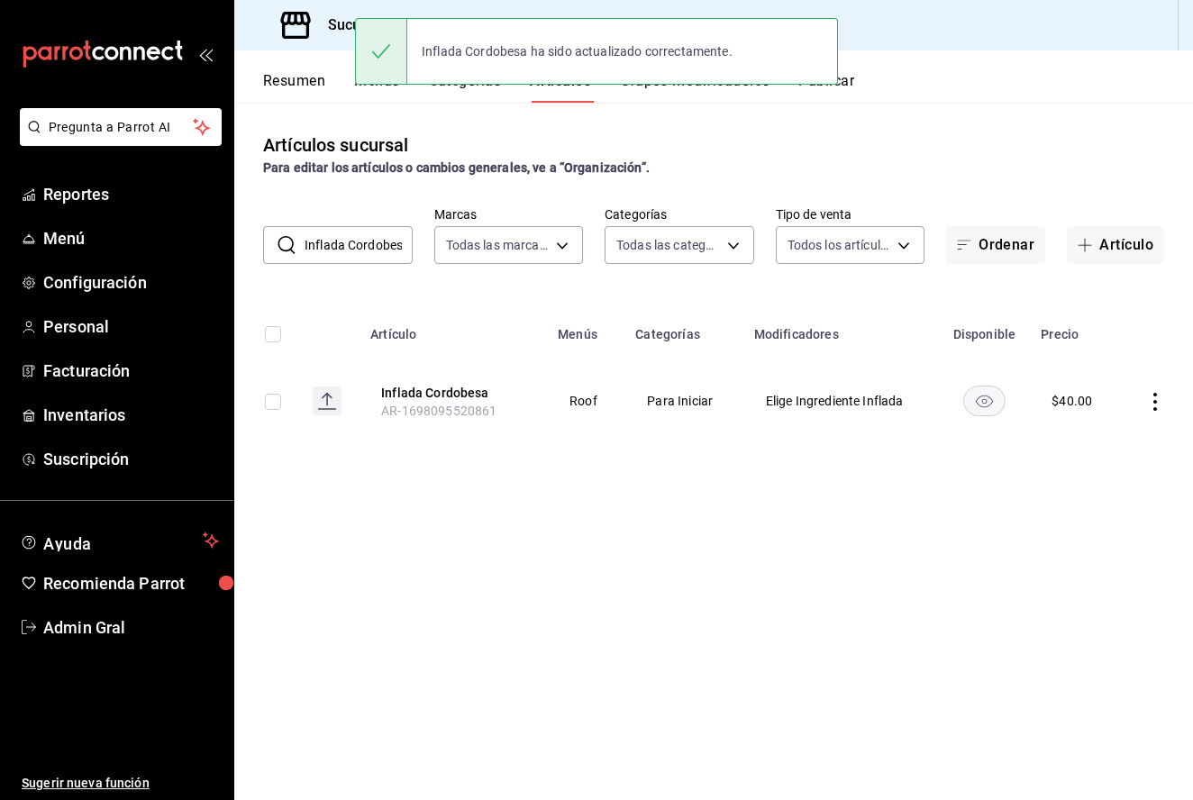
click at [372, 242] on input "Inflada Cordobesa" at bounding box center [359, 245] width 108 height 36
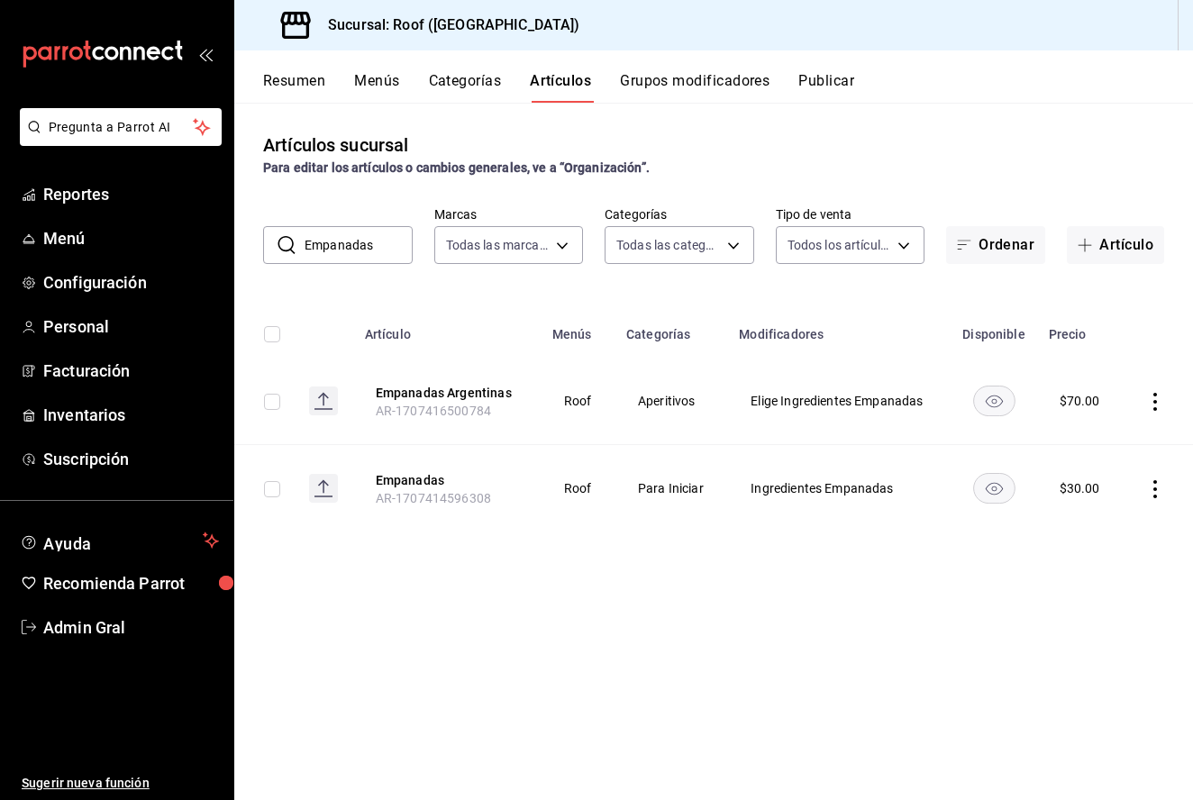
click at [367, 244] on input "Empanadas" at bounding box center [359, 245] width 108 height 36
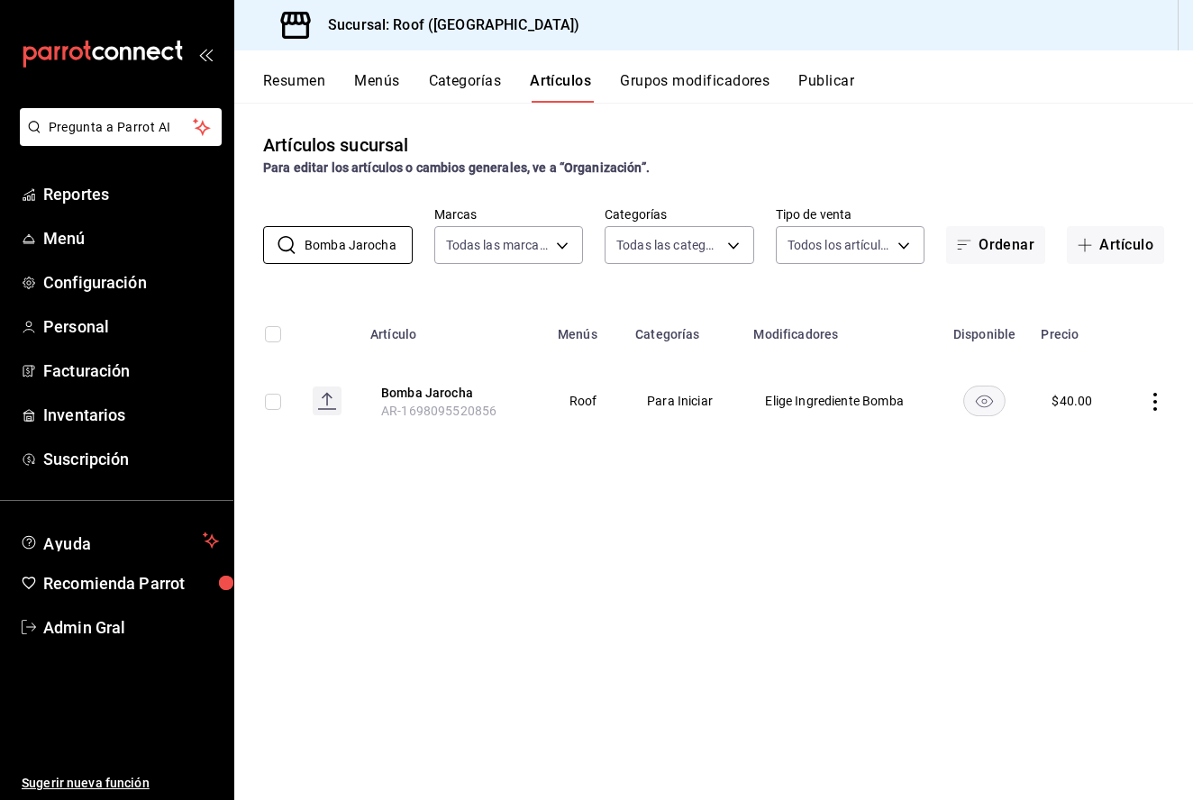
type input "Bomba Jarocha"
click at [1150, 405] on icon "actions" at bounding box center [1155, 402] width 18 height 18
click at [1122, 435] on span "Editar" at bounding box center [1101, 443] width 47 height 19
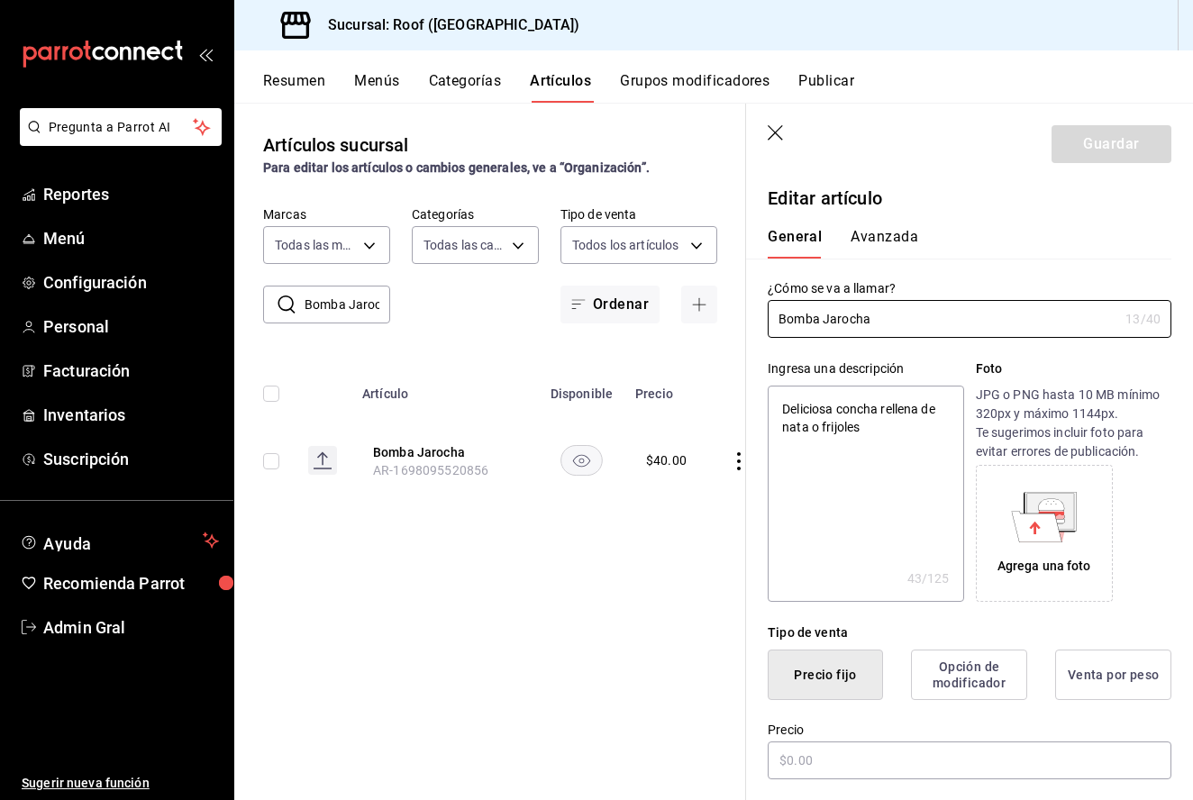
type textarea "x"
type input "$40.00"
click at [802, 753] on input "$40.00" at bounding box center [970, 761] width 404 height 38
type textarea "x"
type input "$4.00"
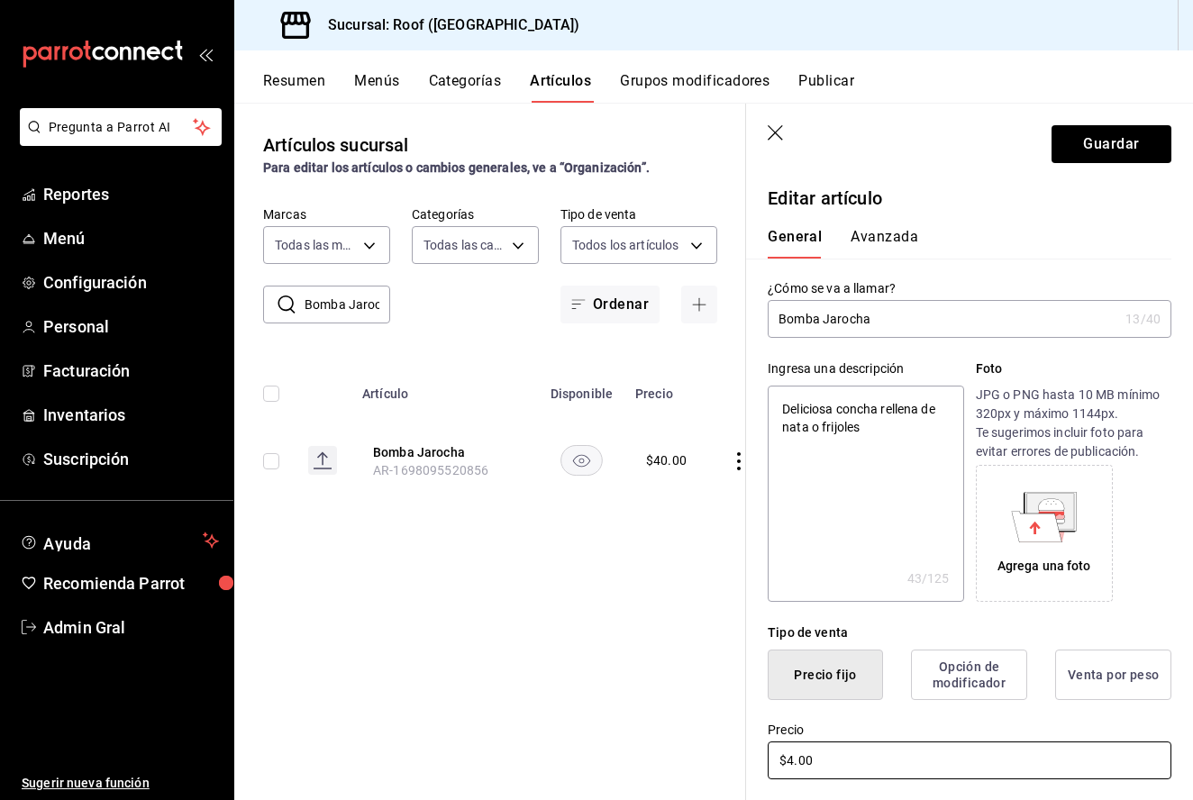
type textarea "x"
type input "$45.00"
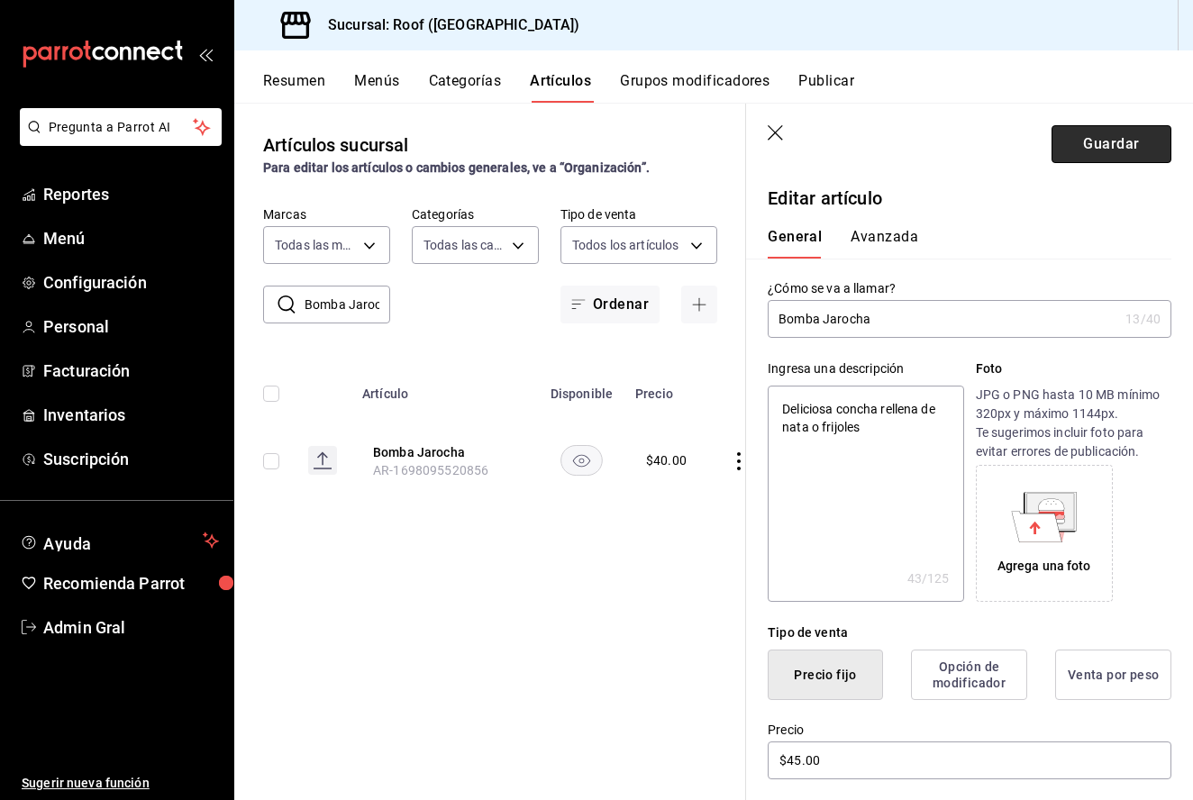
click at [1129, 132] on button "Guardar" at bounding box center [1112, 144] width 120 height 38
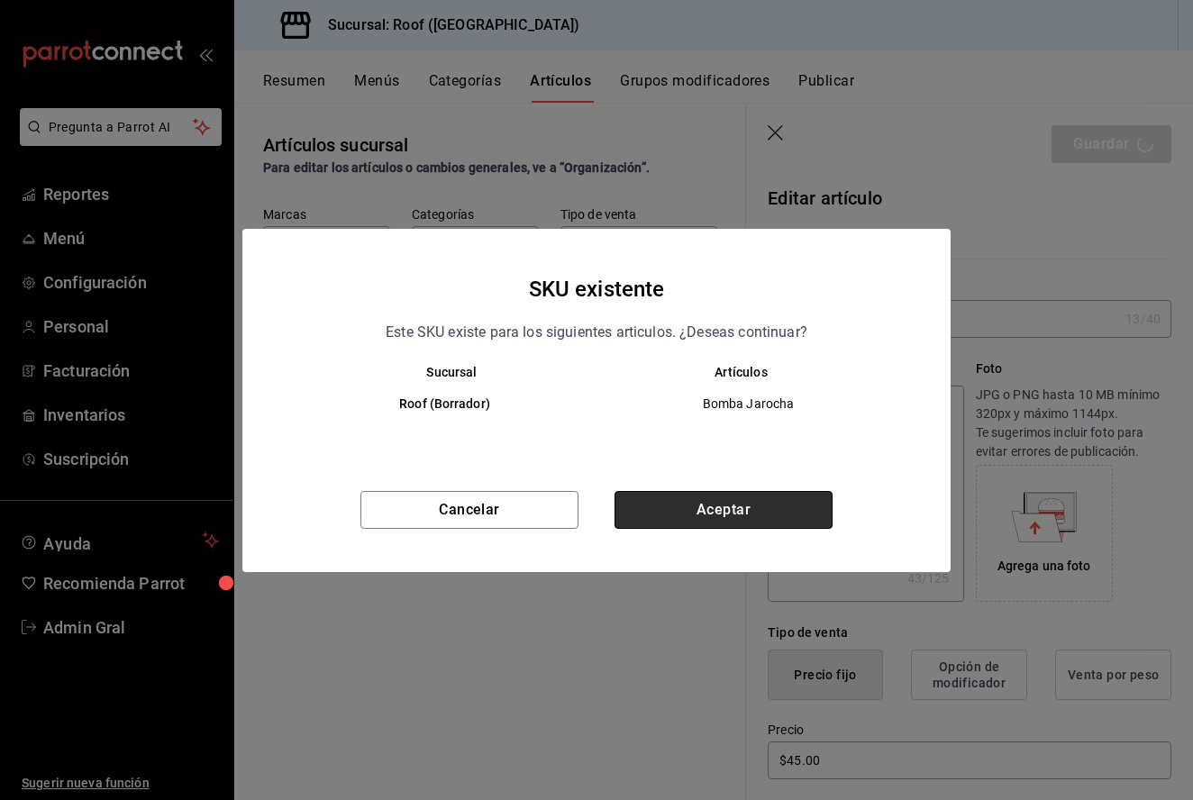
click at [682, 499] on button "Aceptar" at bounding box center [724, 510] width 218 height 38
type textarea "x"
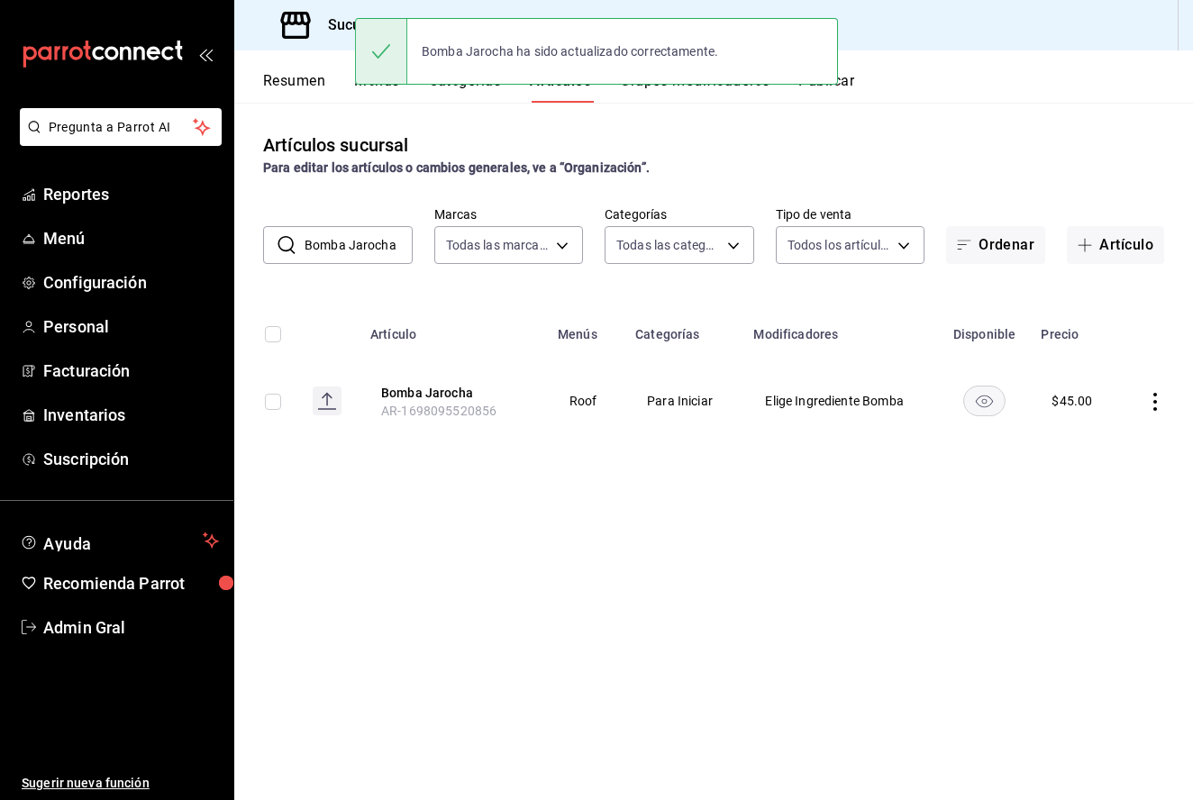
click at [333, 238] on input "Bomba Jarocha" at bounding box center [359, 245] width 108 height 36
click at [333, 238] on input "Jarocha" at bounding box center [359, 245] width 108 height 36
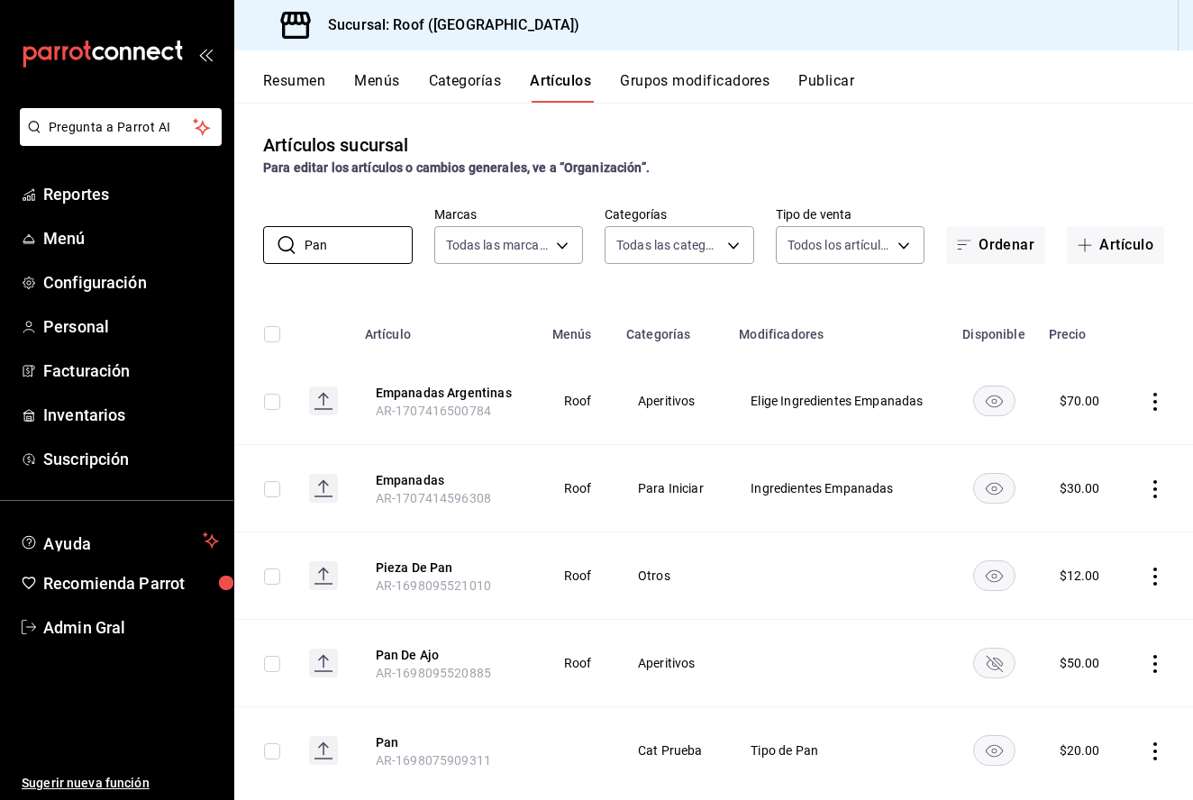
type input "Pan"
click at [1150, 577] on icon "actions" at bounding box center [1155, 577] width 18 height 18
click at [1095, 616] on span "Editar" at bounding box center [1101, 618] width 47 height 19
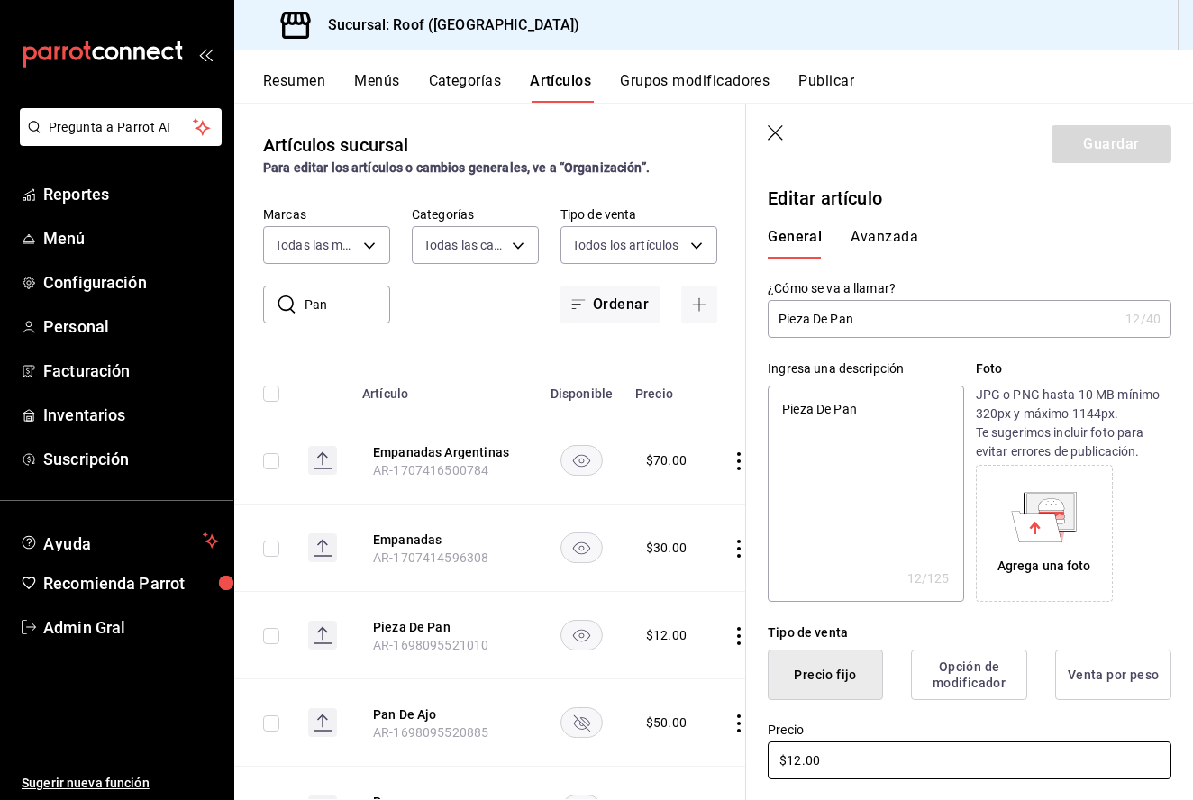
click at [802, 760] on input "$12.00" at bounding box center [970, 761] width 404 height 38
type textarea "x"
type input "$1.00"
type textarea "x"
type input "$16.00"
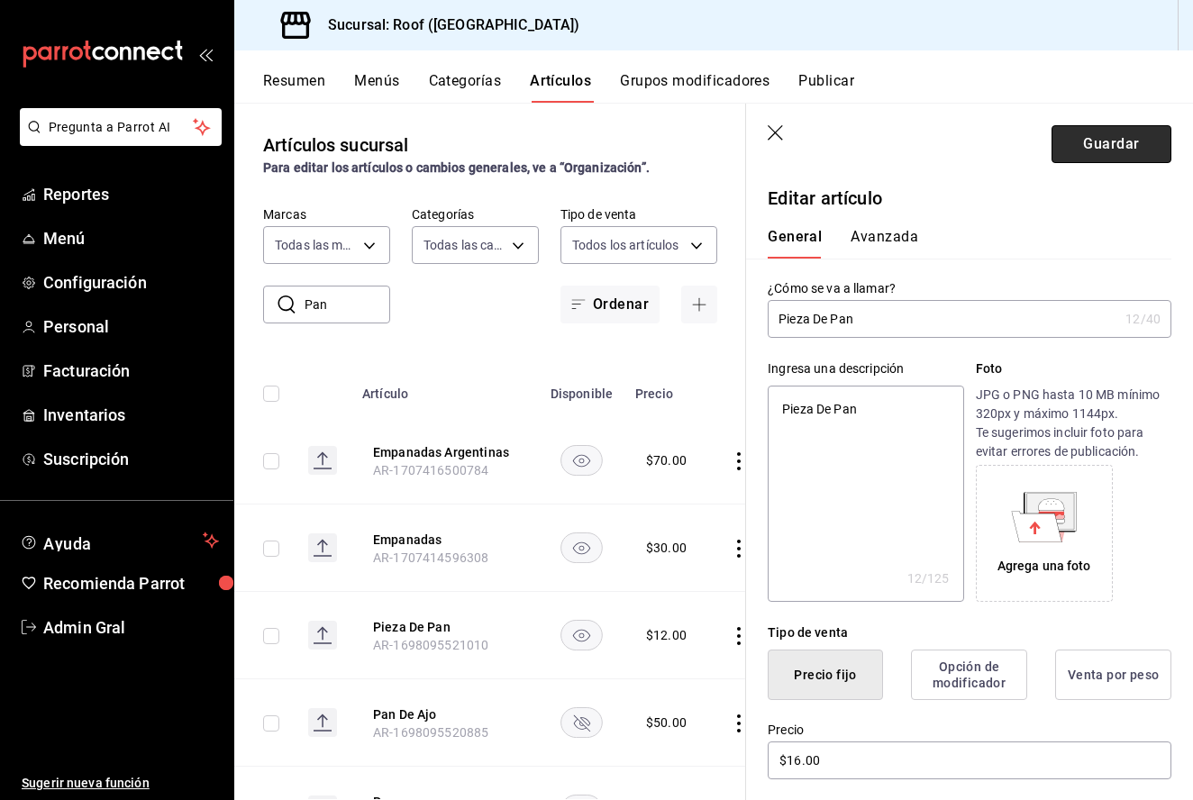
click at [1127, 134] on button "Guardar" at bounding box center [1112, 144] width 120 height 38
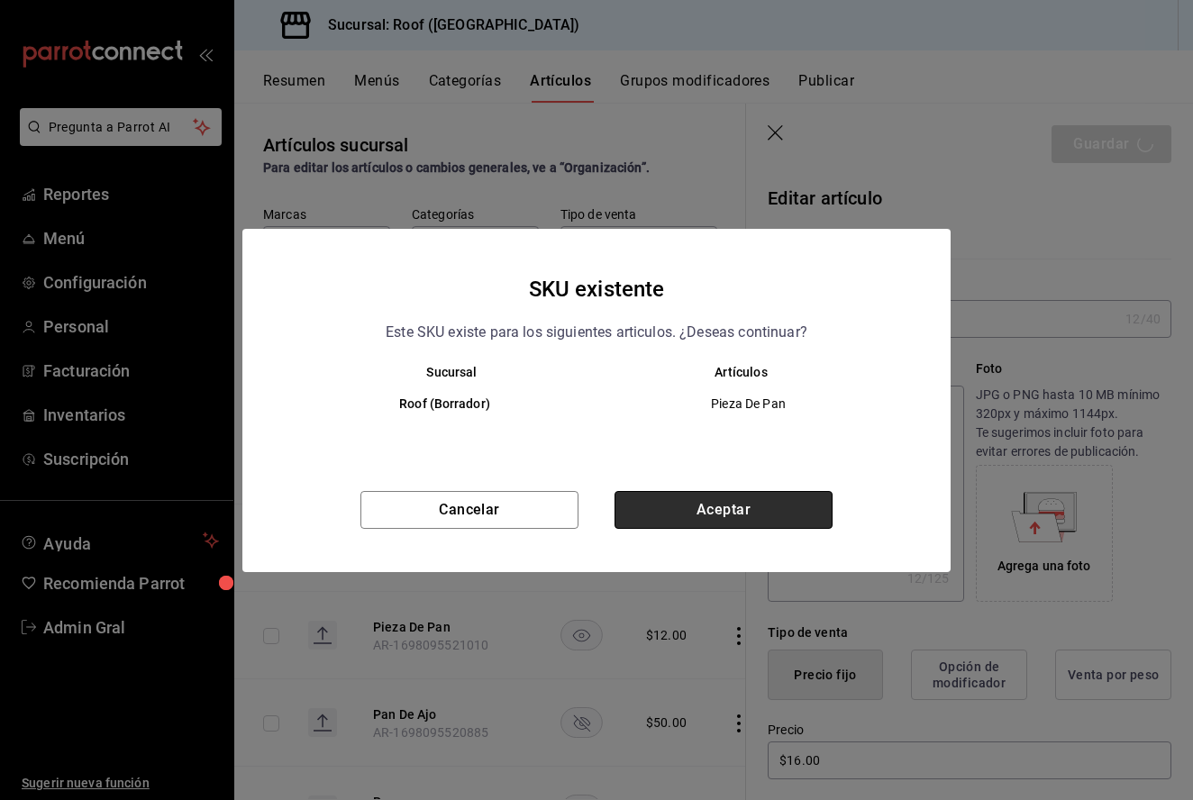
click at [705, 508] on button "Aceptar" at bounding box center [724, 510] width 218 height 38
type textarea "x"
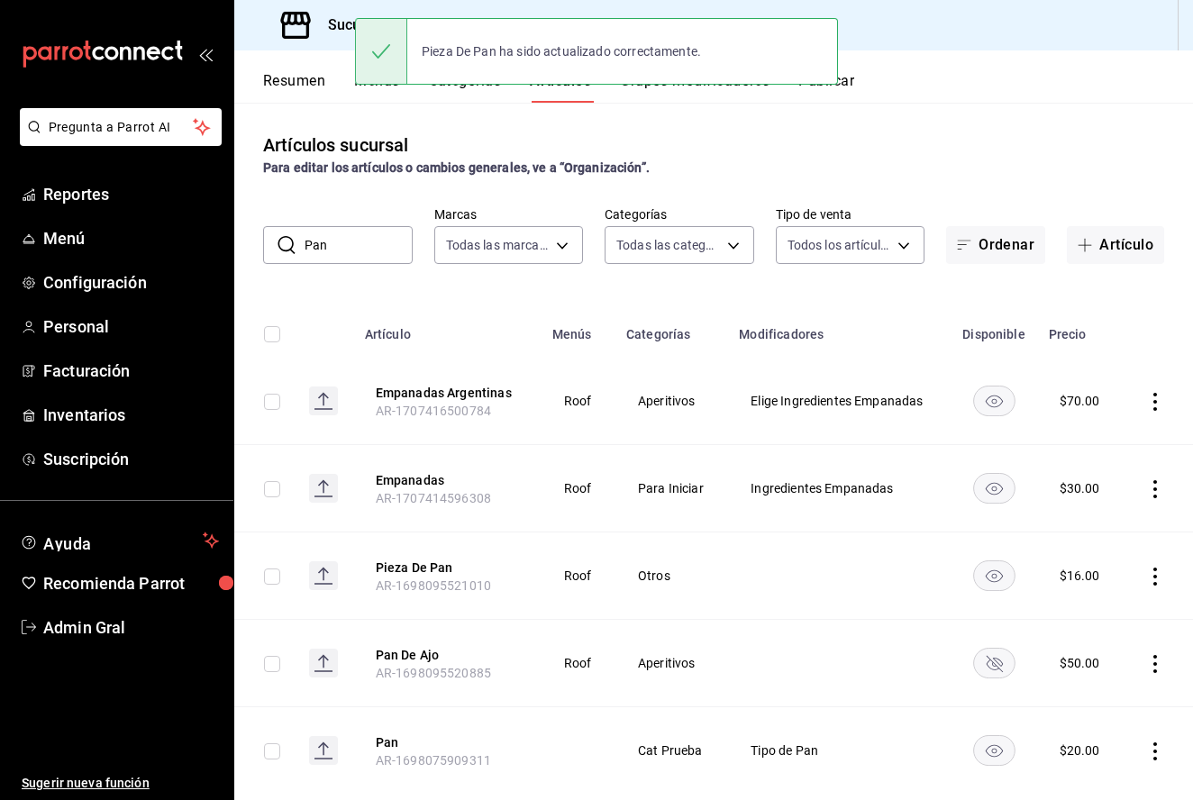
click at [350, 251] on input "Pan" at bounding box center [359, 245] width 108 height 36
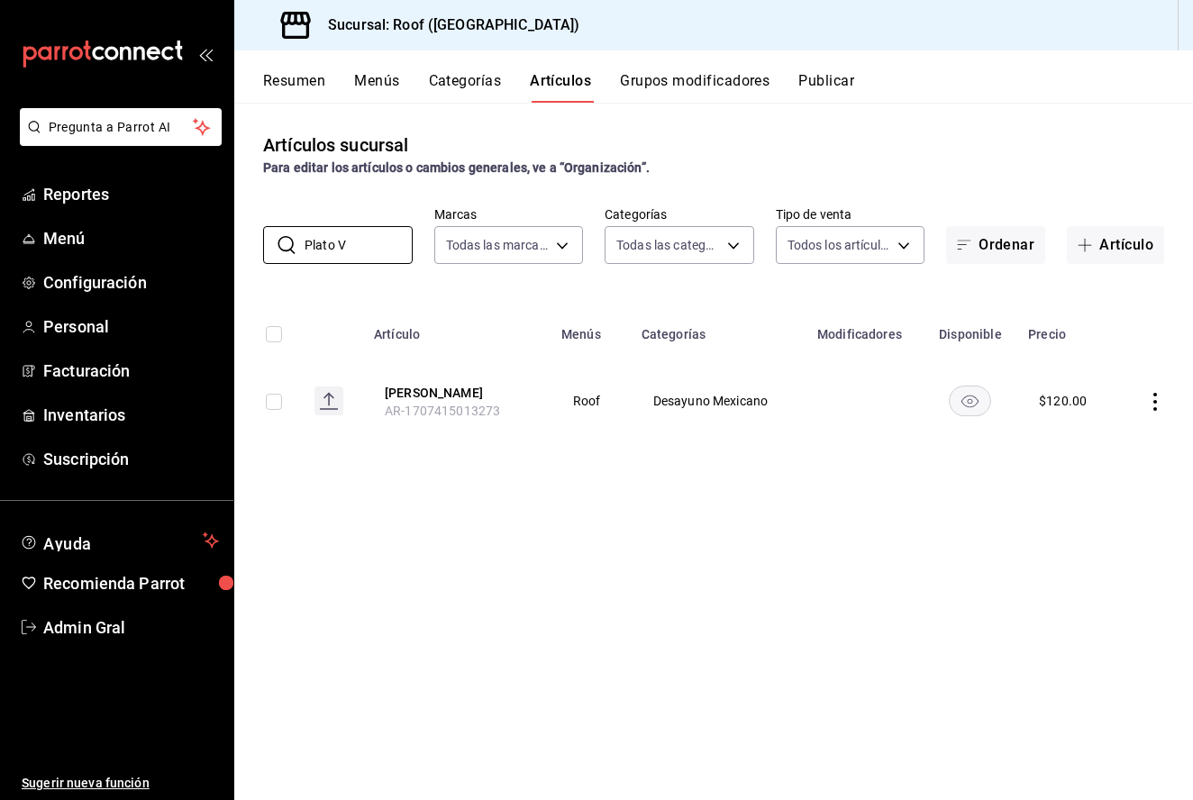
type input "Plato V"
click at [1156, 413] on td at bounding box center [1156, 401] width 76 height 87
click at [1154, 405] on icon "actions" at bounding box center [1155, 402] width 18 height 18
click at [1104, 451] on span "Editar" at bounding box center [1101, 443] width 47 height 19
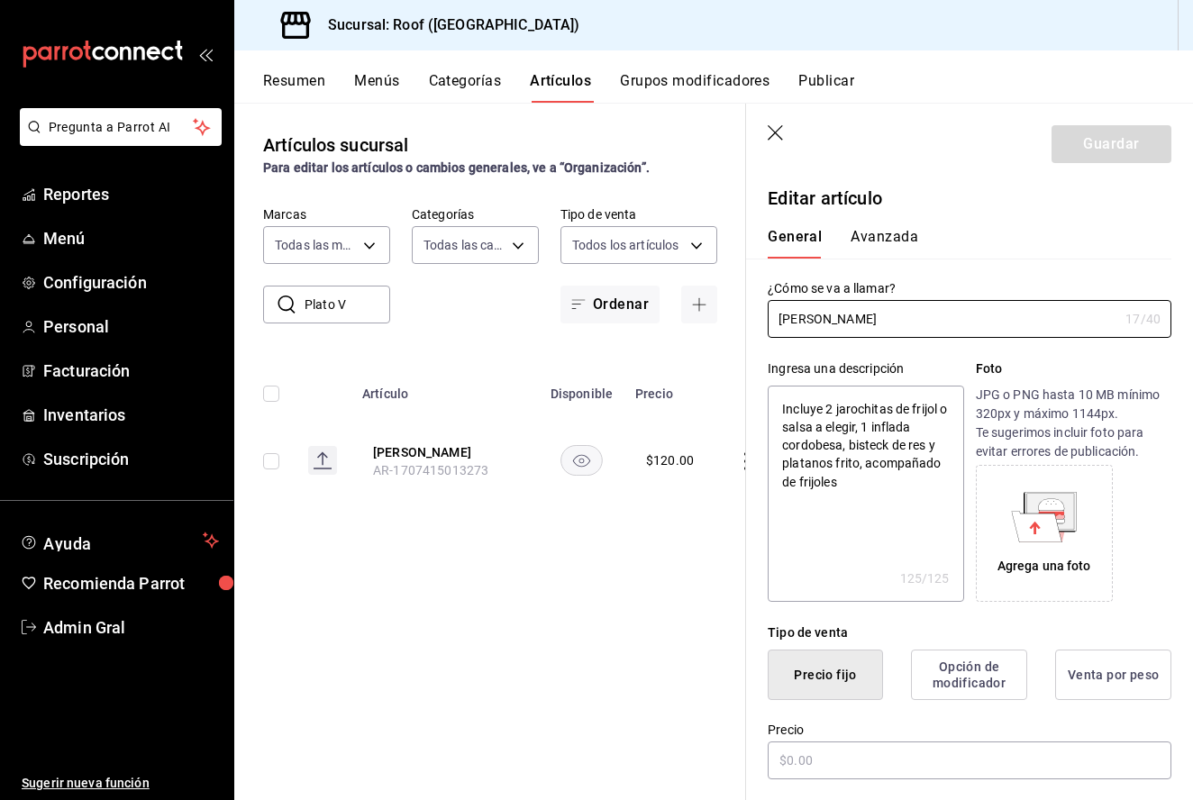
type textarea "x"
type input "$120.00"
click at [804, 765] on input "$120.00" at bounding box center [970, 761] width 404 height 38
type textarea "x"
type input "$10.00"
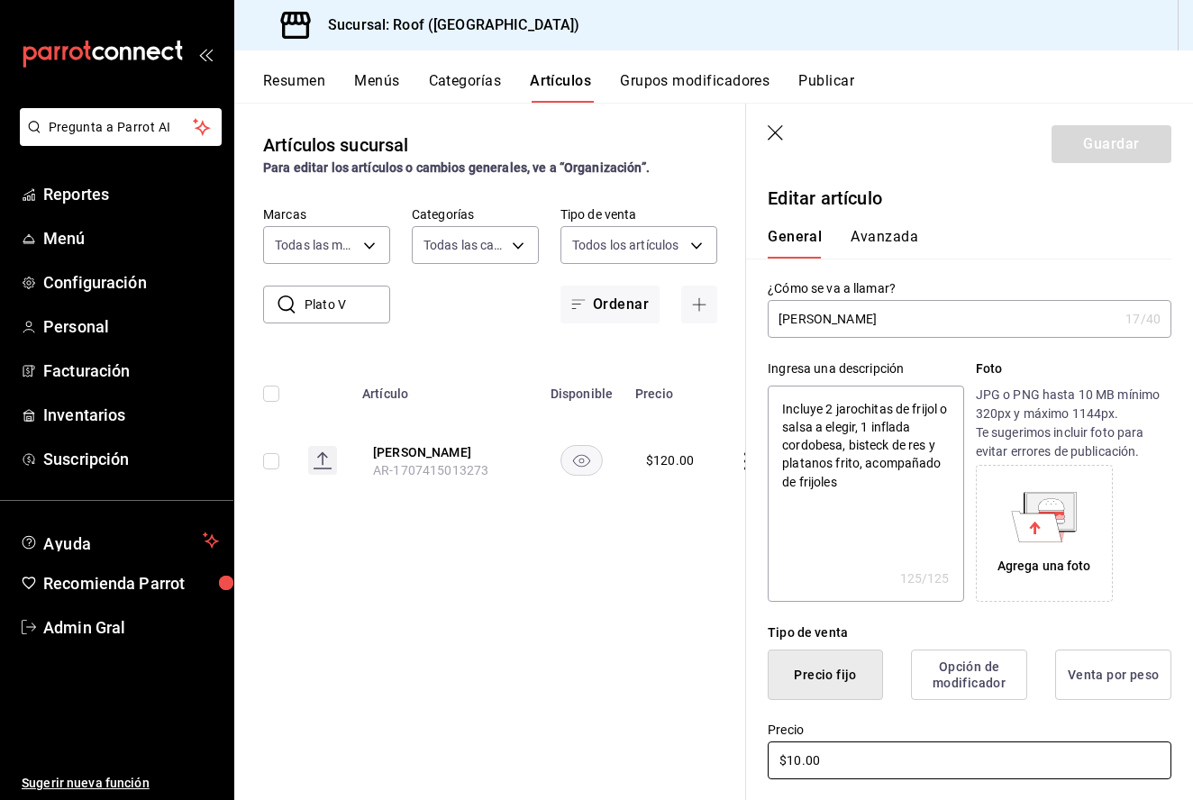
type textarea "x"
type input "$150.00"
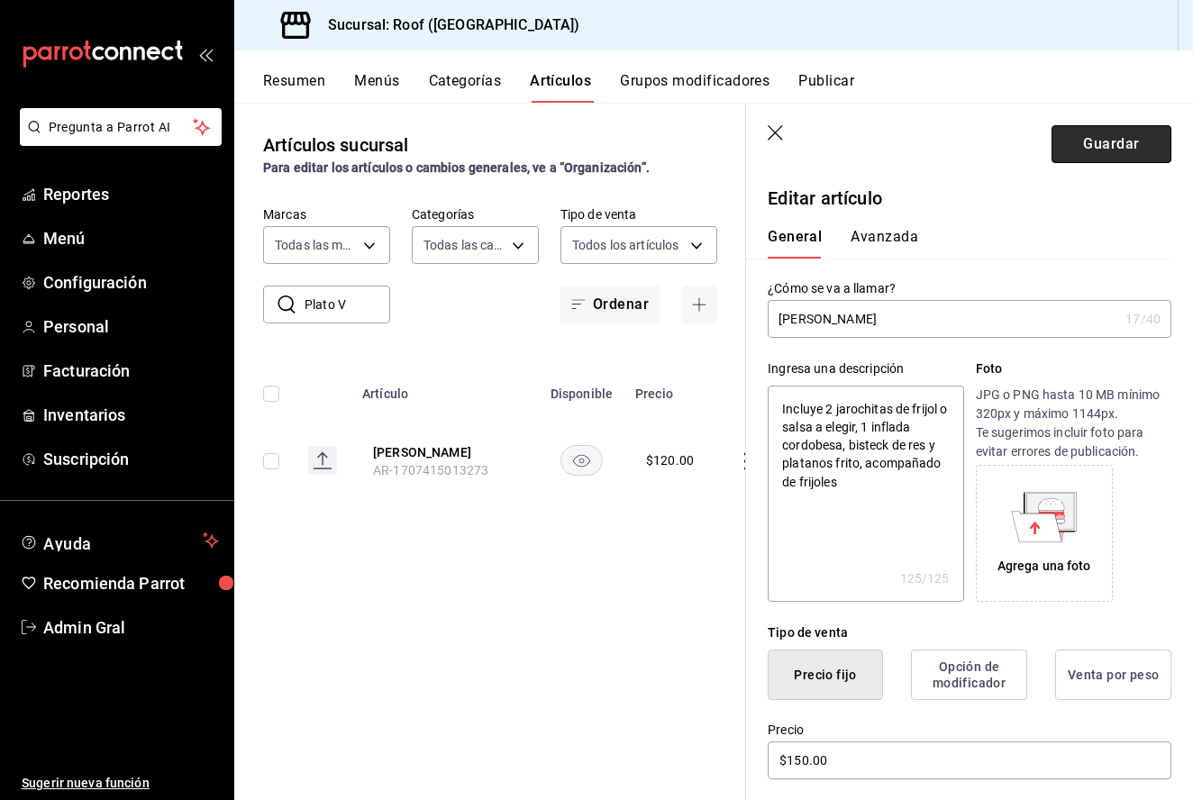
click at [1109, 138] on button "Guardar" at bounding box center [1112, 144] width 120 height 38
type textarea "x"
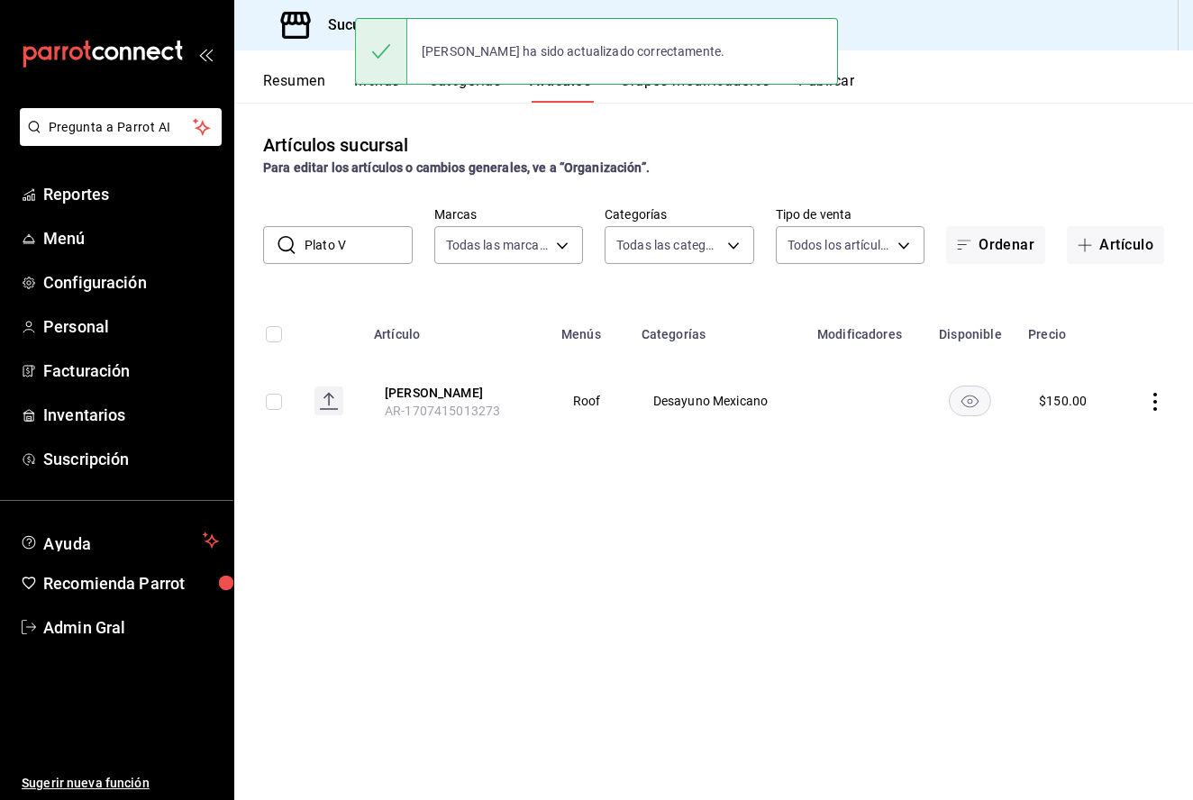
click at [356, 241] on input "Plato V" at bounding box center [359, 245] width 108 height 36
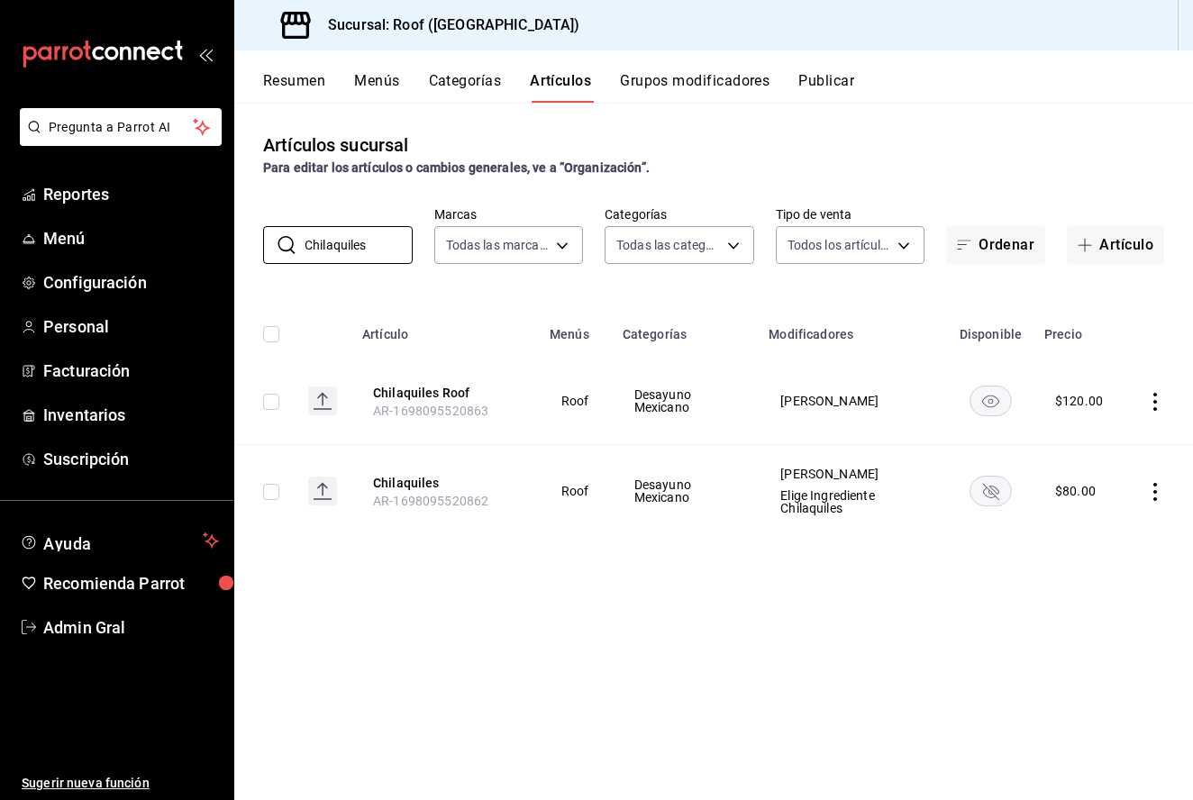
type input "Chilaquiles"
click at [1166, 406] on td at bounding box center [1159, 401] width 68 height 87
click at [1155, 399] on icon "actions" at bounding box center [1155, 402] width 18 height 18
click at [1114, 442] on span "Editar" at bounding box center [1101, 443] width 47 height 19
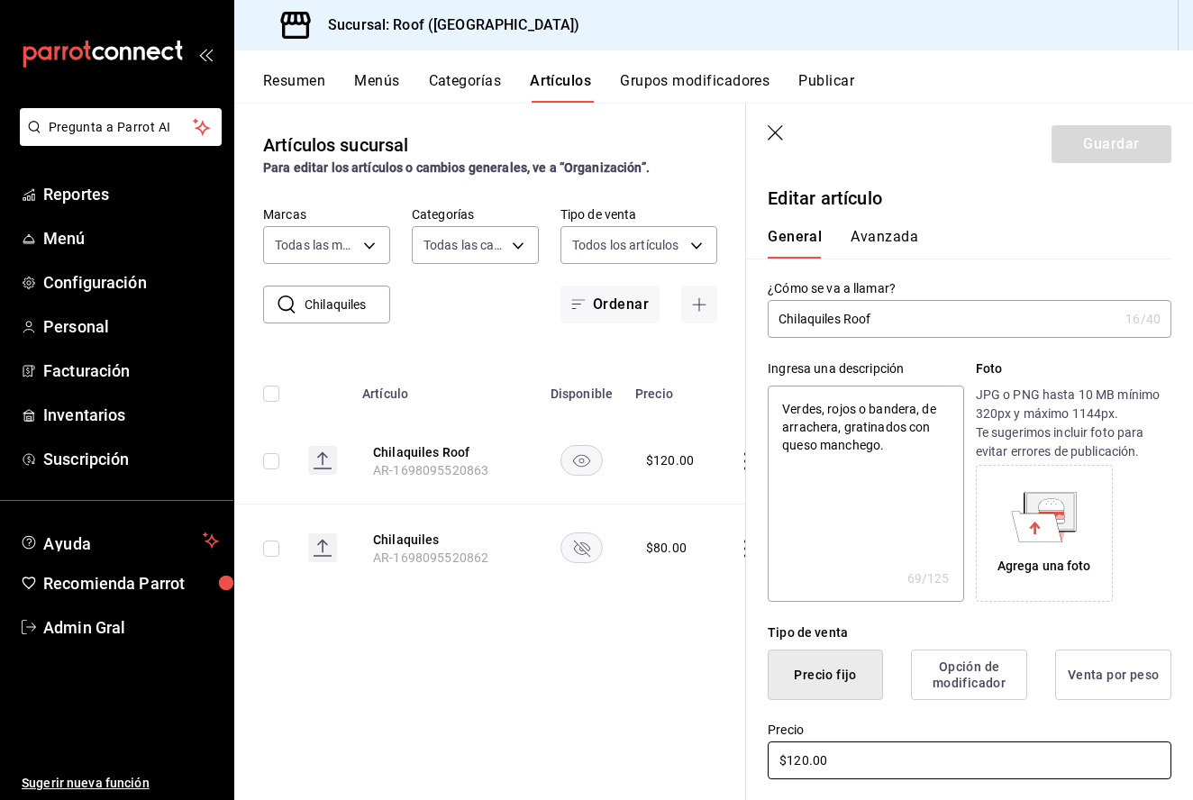
click at [801, 762] on input "$120.00" at bounding box center [970, 761] width 404 height 38
type textarea "x"
type input "$10.00"
type textarea "x"
type input "$130.00"
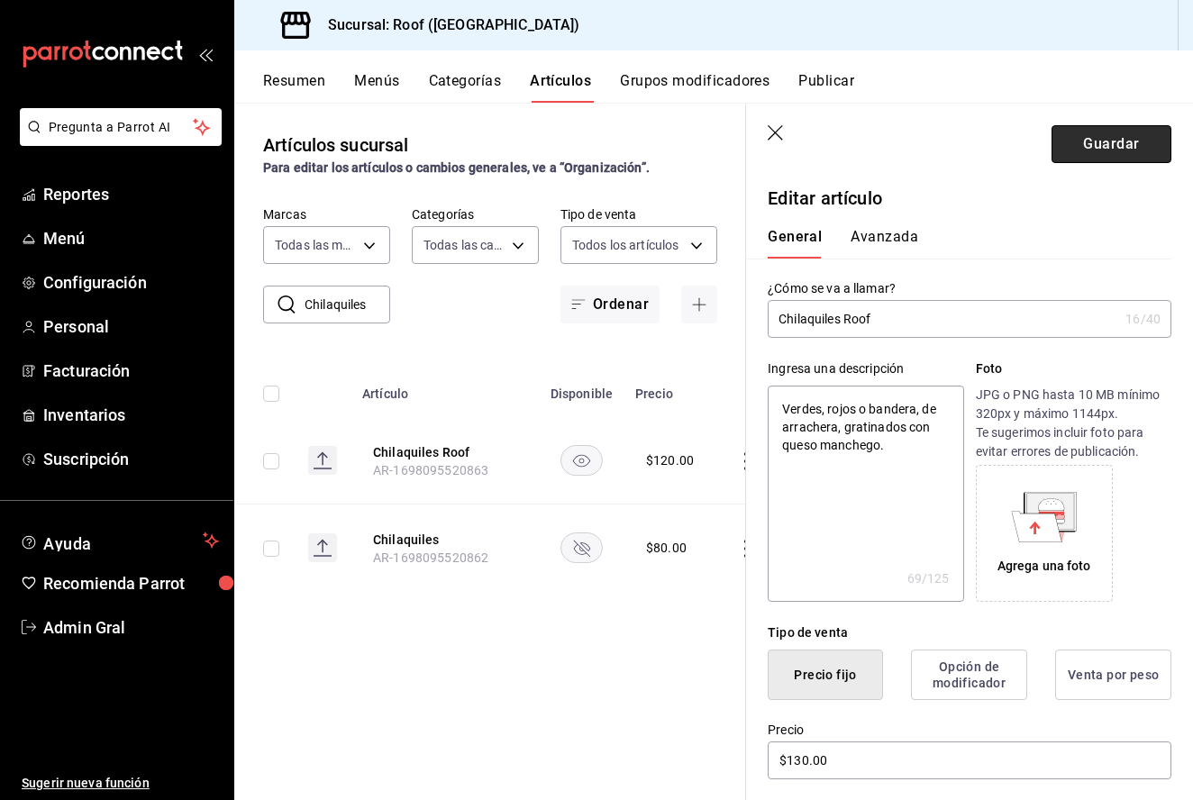
click at [1110, 139] on button "Guardar" at bounding box center [1112, 144] width 120 height 38
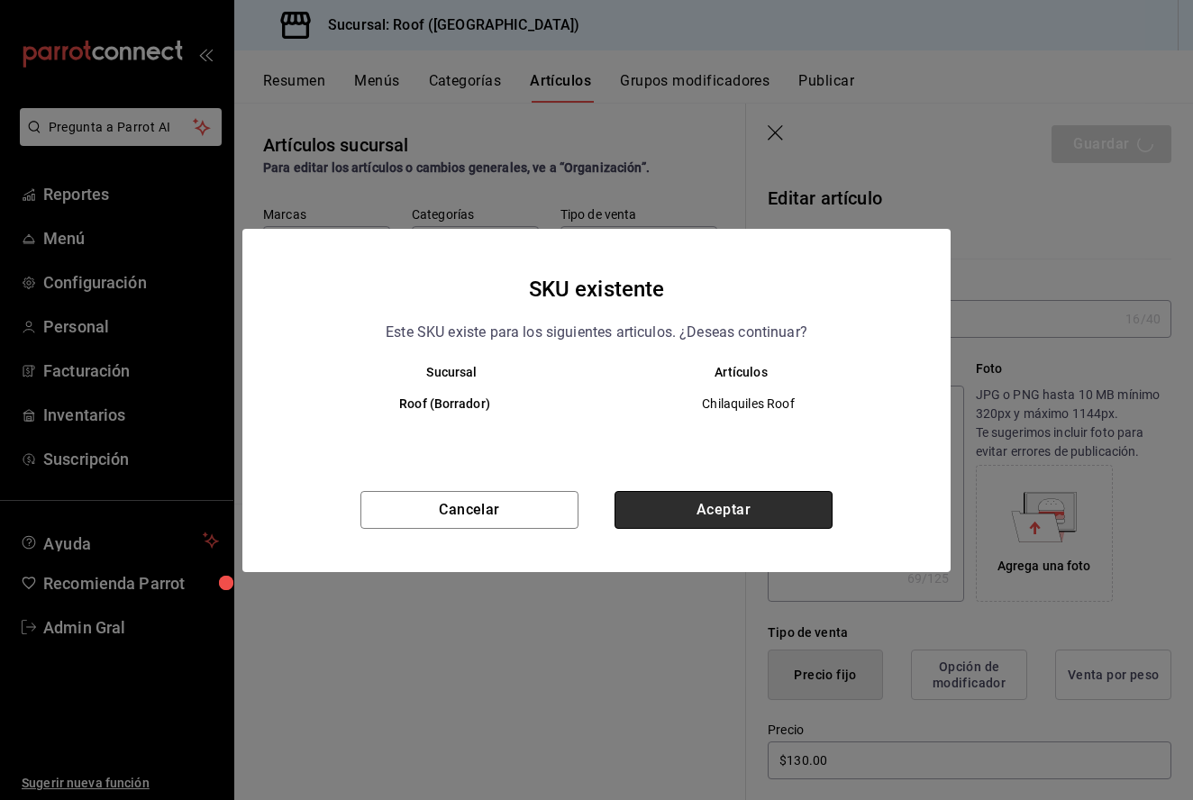
click at [691, 508] on button "Aceptar" at bounding box center [724, 510] width 218 height 38
type textarea "x"
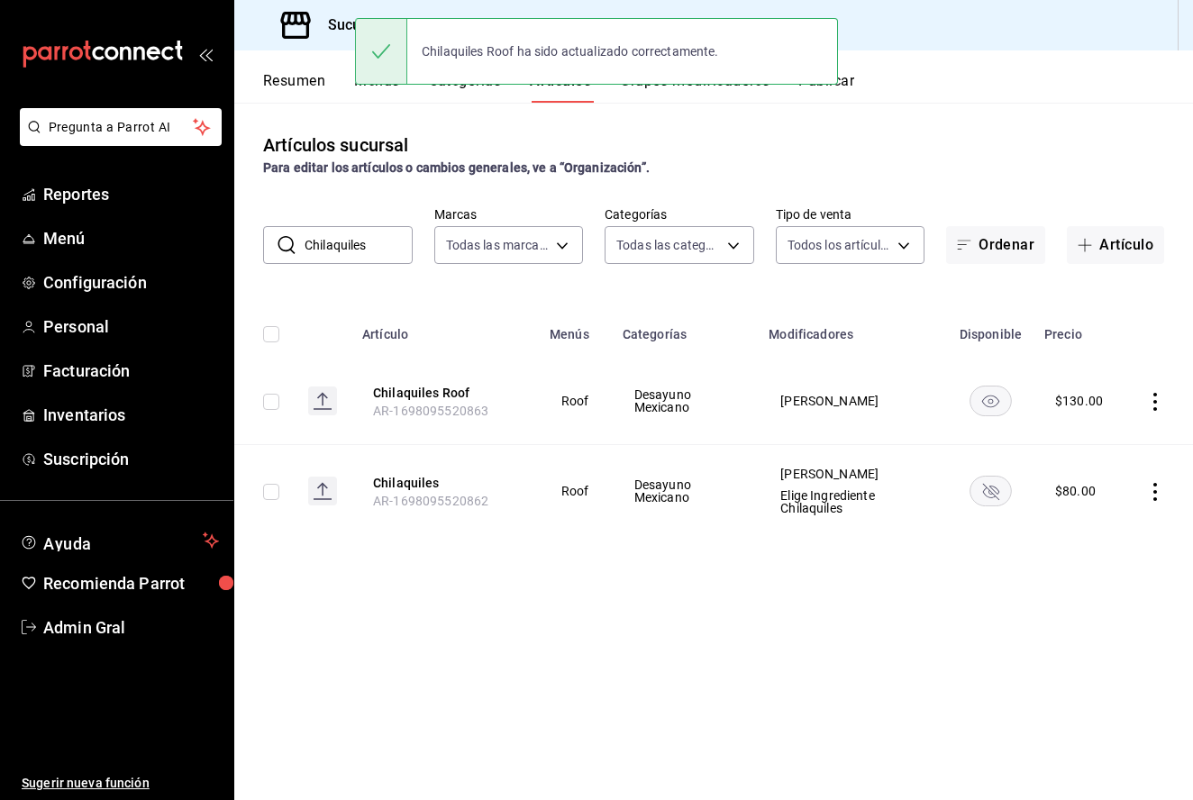
click at [1156, 480] on td at bounding box center [1159, 491] width 68 height 93
click at [1153, 487] on icon "actions" at bounding box center [1155, 492] width 18 height 18
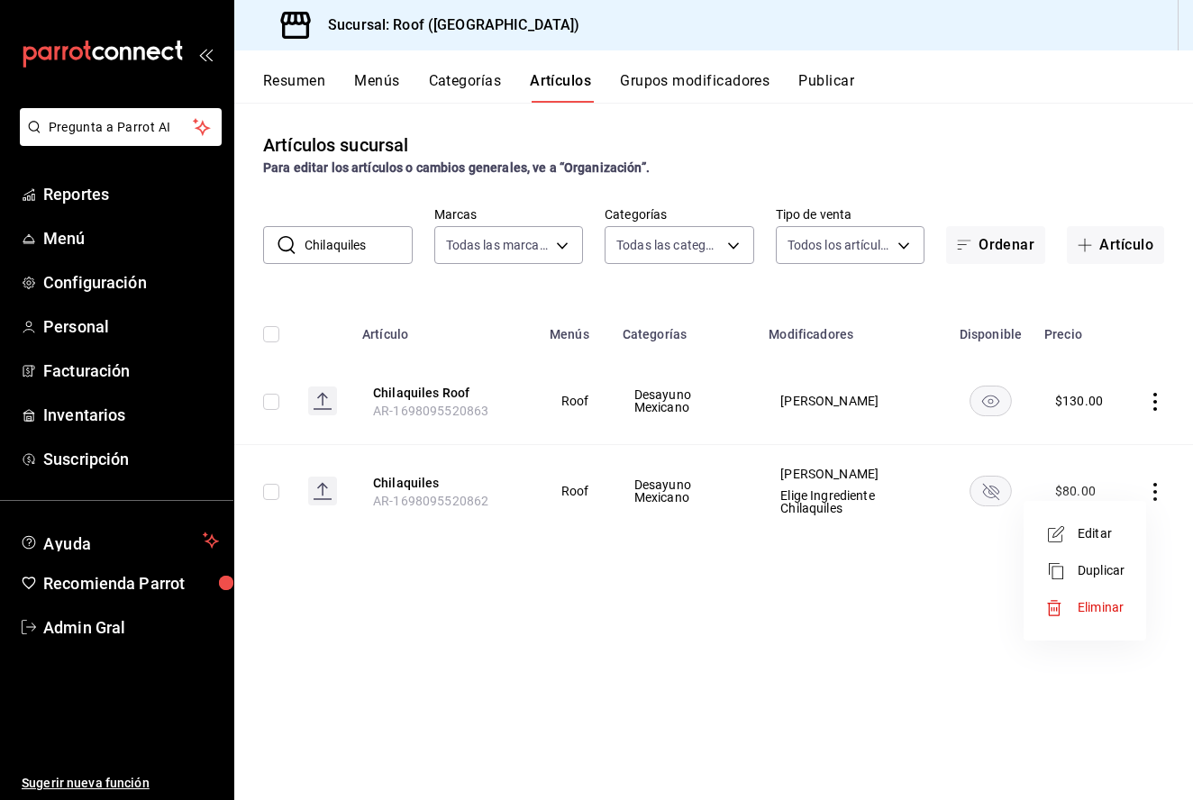
click at [1103, 598] on li "Eliminar" at bounding box center [1085, 607] width 108 height 37
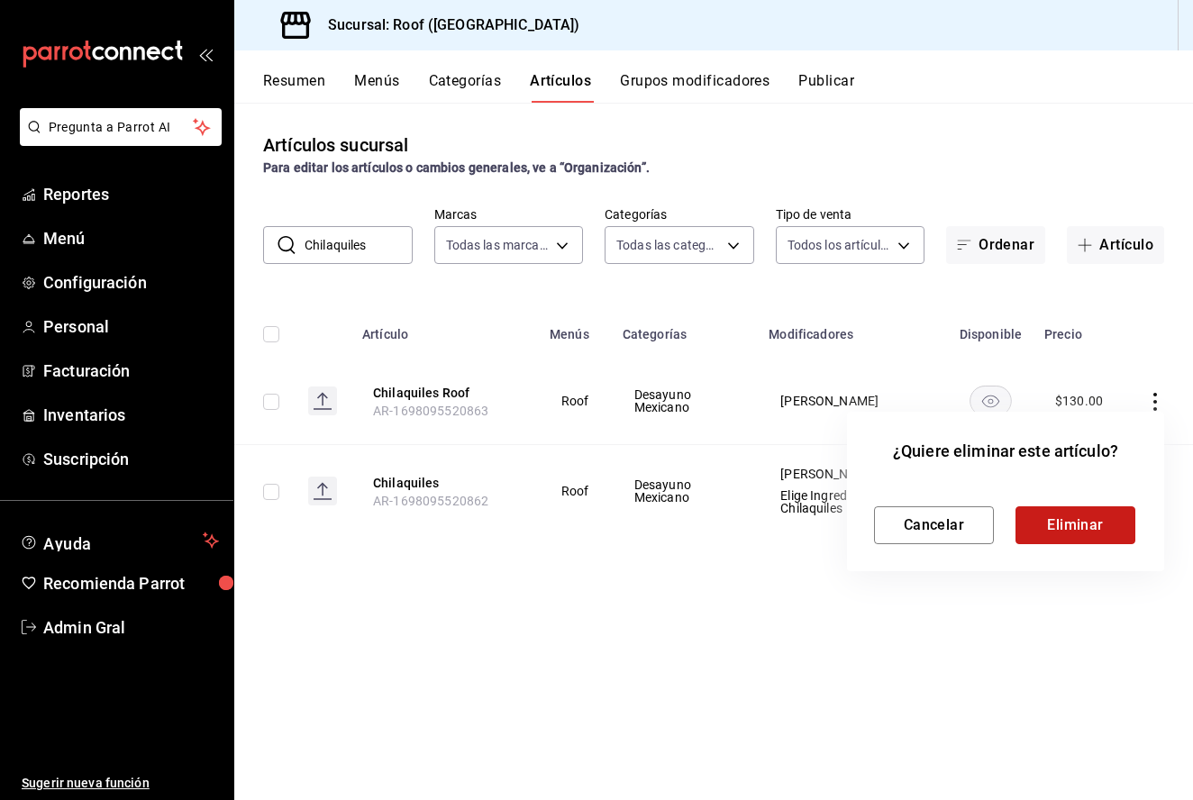
click at [1067, 530] on button "Eliminar" at bounding box center [1076, 526] width 120 height 38
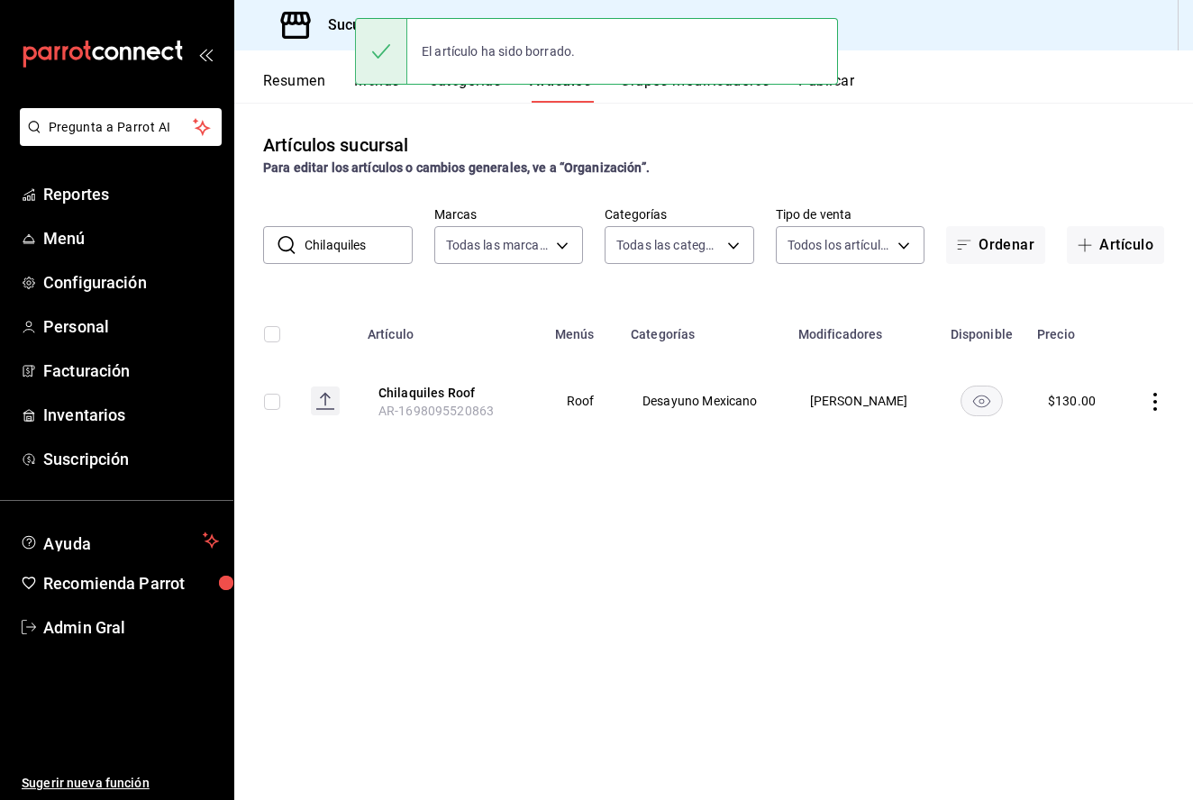
click at [374, 251] on input "Chilaquiles" at bounding box center [359, 245] width 108 height 36
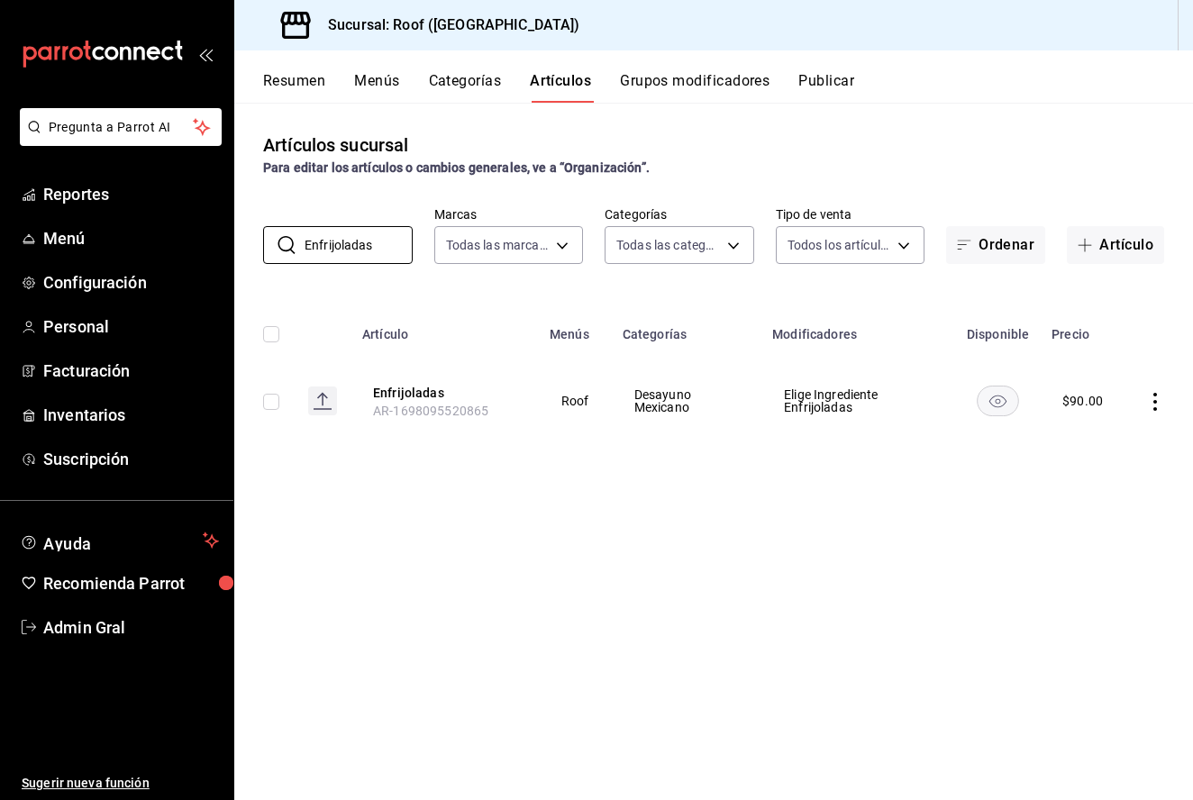
type input "Enfrijoladas"
click at [1152, 394] on icon "actions" at bounding box center [1155, 402] width 18 height 18
click at [1103, 440] on span "Editar" at bounding box center [1101, 443] width 47 height 19
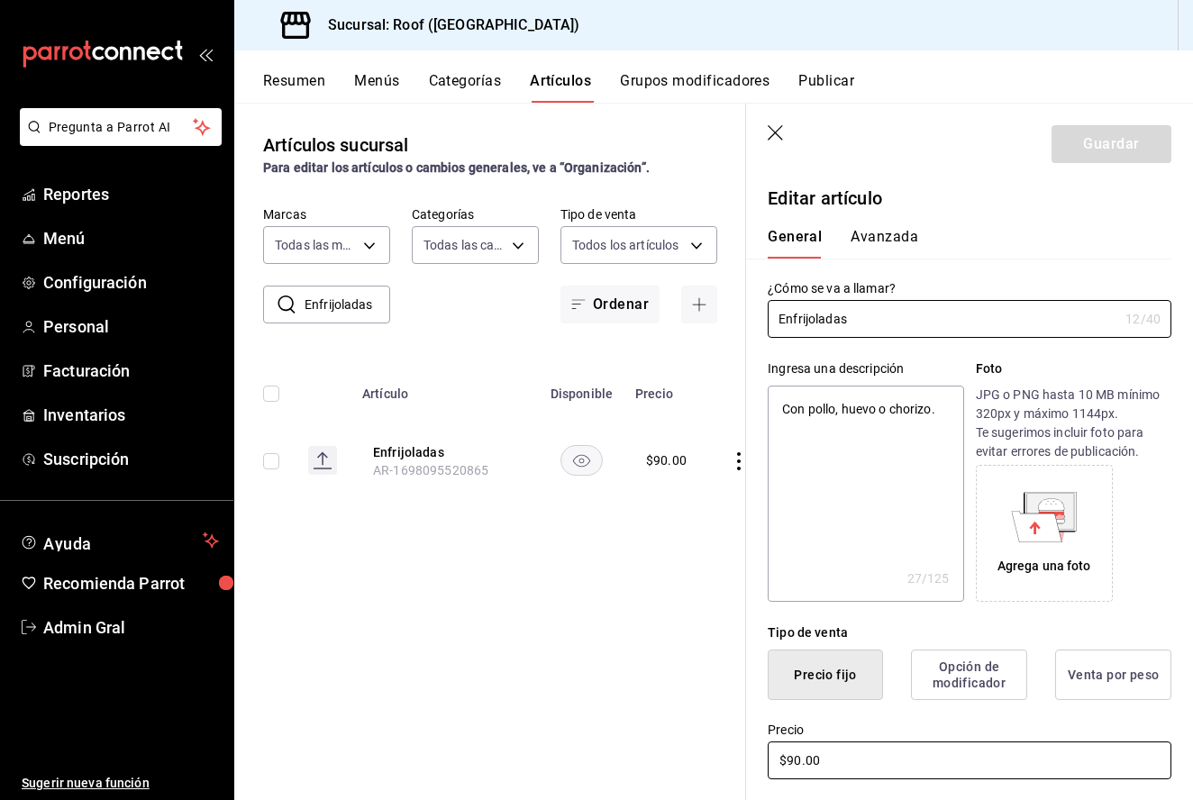
click at [800, 760] on input "$90.00" at bounding box center [970, 761] width 404 height 38
type textarea "x"
type input "$9.00"
type textarea "x"
type input "$95.00"
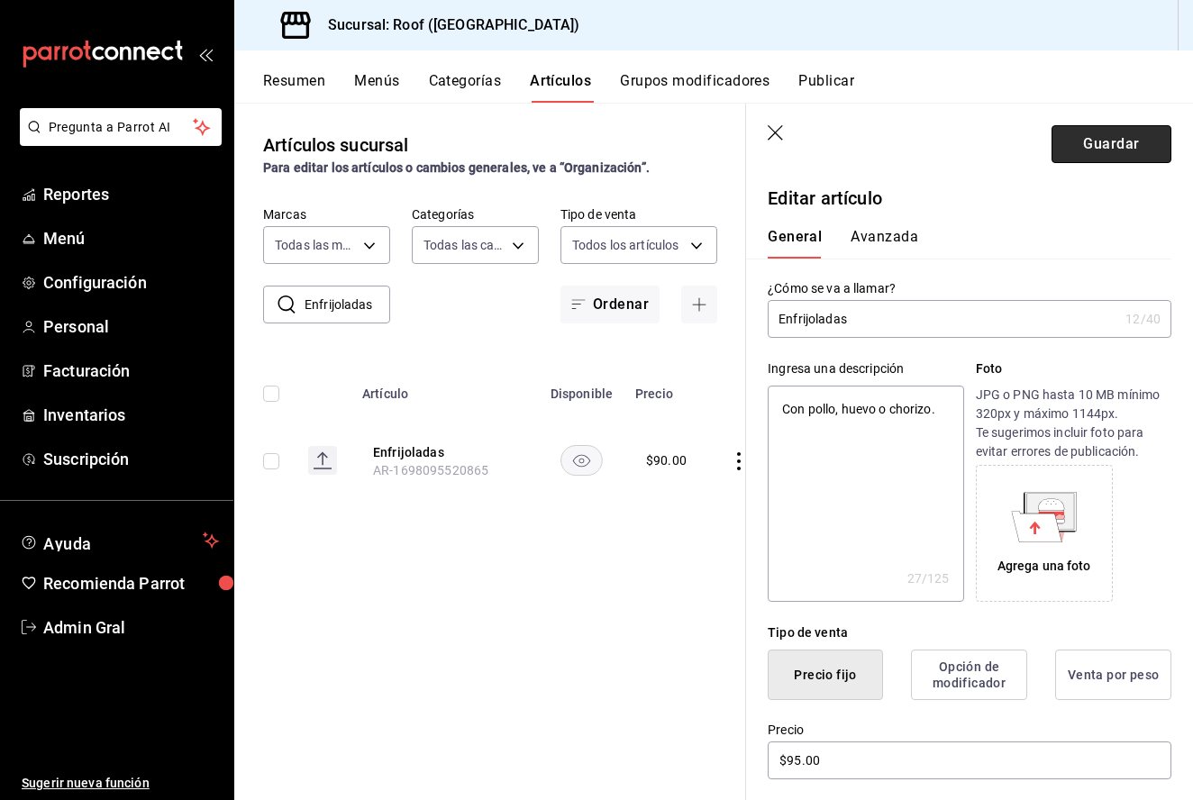
click at [1094, 141] on button "Guardar" at bounding box center [1112, 144] width 120 height 38
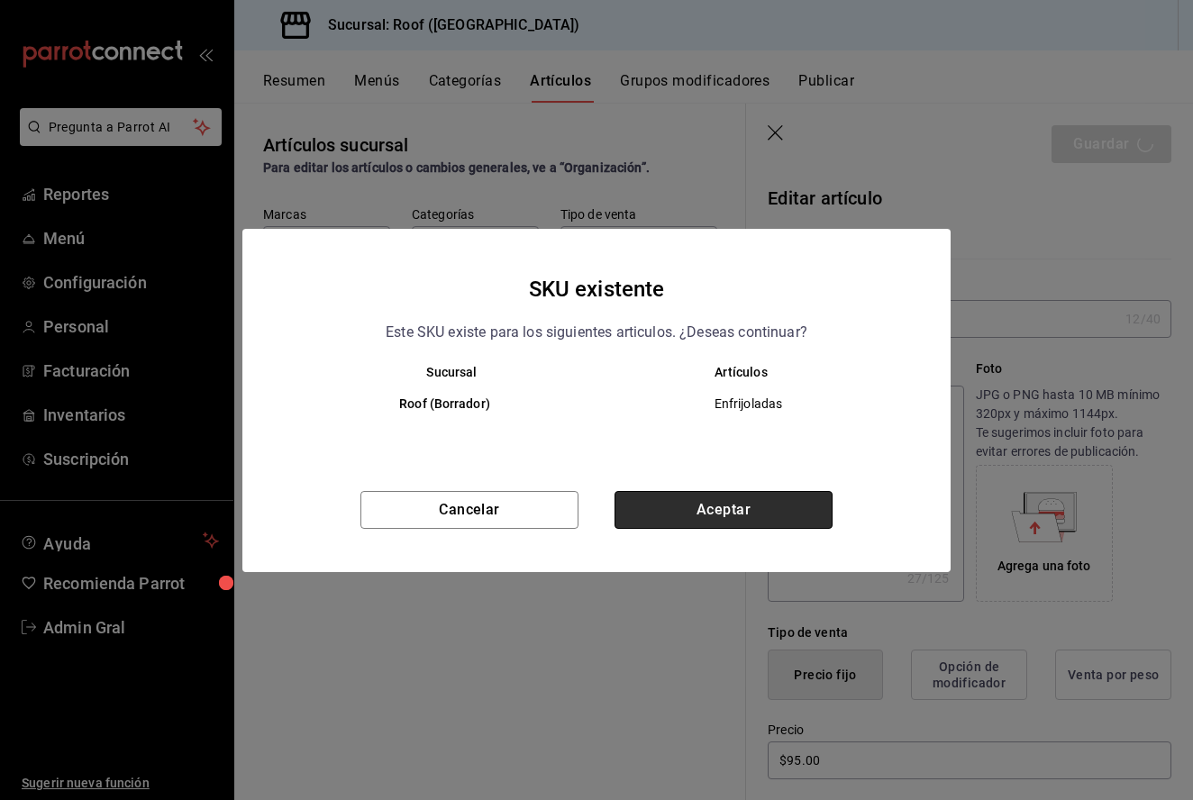
click at [720, 524] on button "Aceptar" at bounding box center [724, 510] width 218 height 38
type textarea "x"
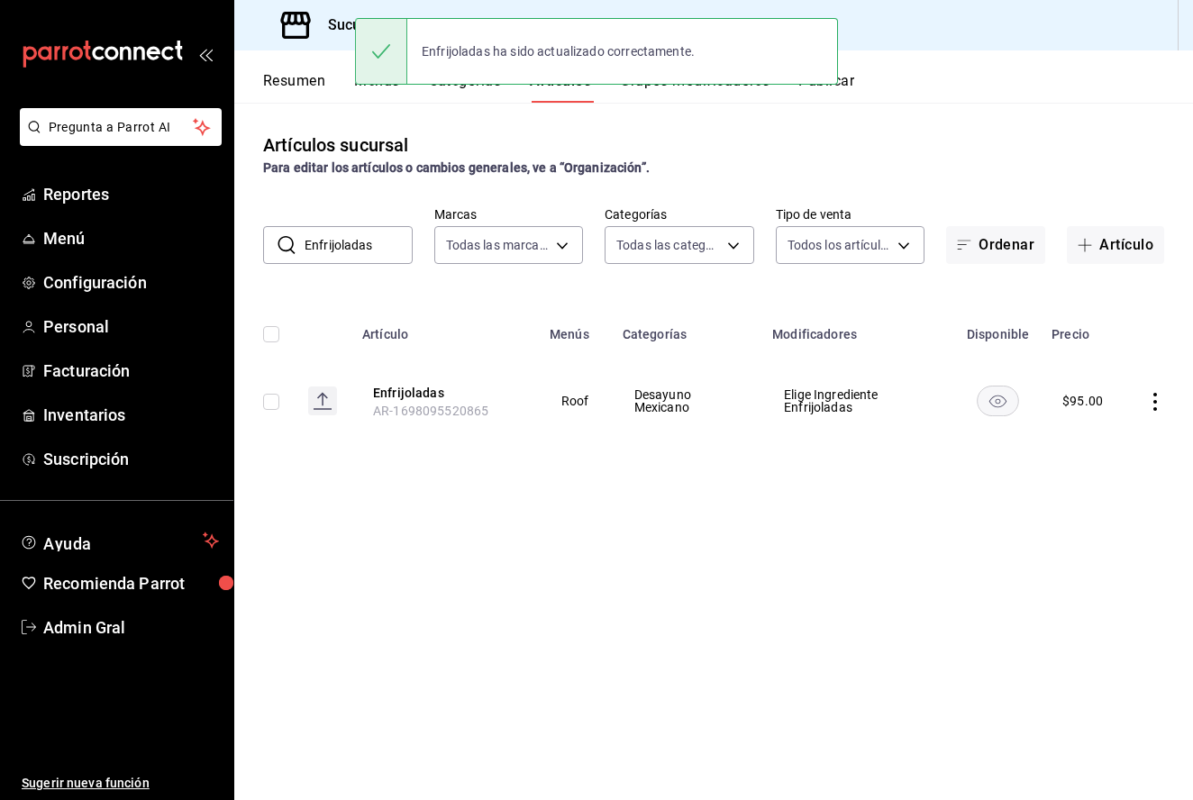
click at [356, 248] on input "Enfrijoladas" at bounding box center [359, 245] width 108 height 36
click at [371, 248] on input "Enfrijoladas" at bounding box center [359, 245] width 108 height 36
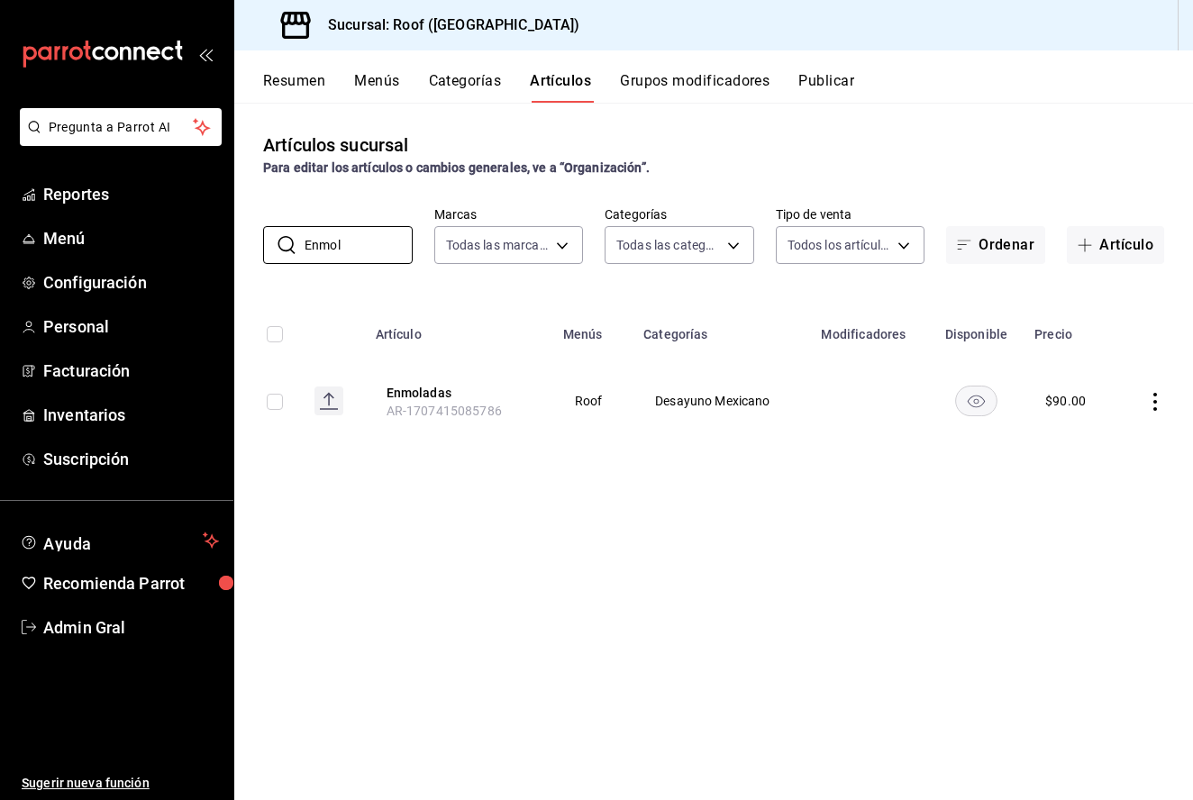
type input "Enmol"
click at [1155, 397] on icon "actions" at bounding box center [1155, 402] width 18 height 18
click at [1088, 448] on span "Editar" at bounding box center [1101, 443] width 47 height 19
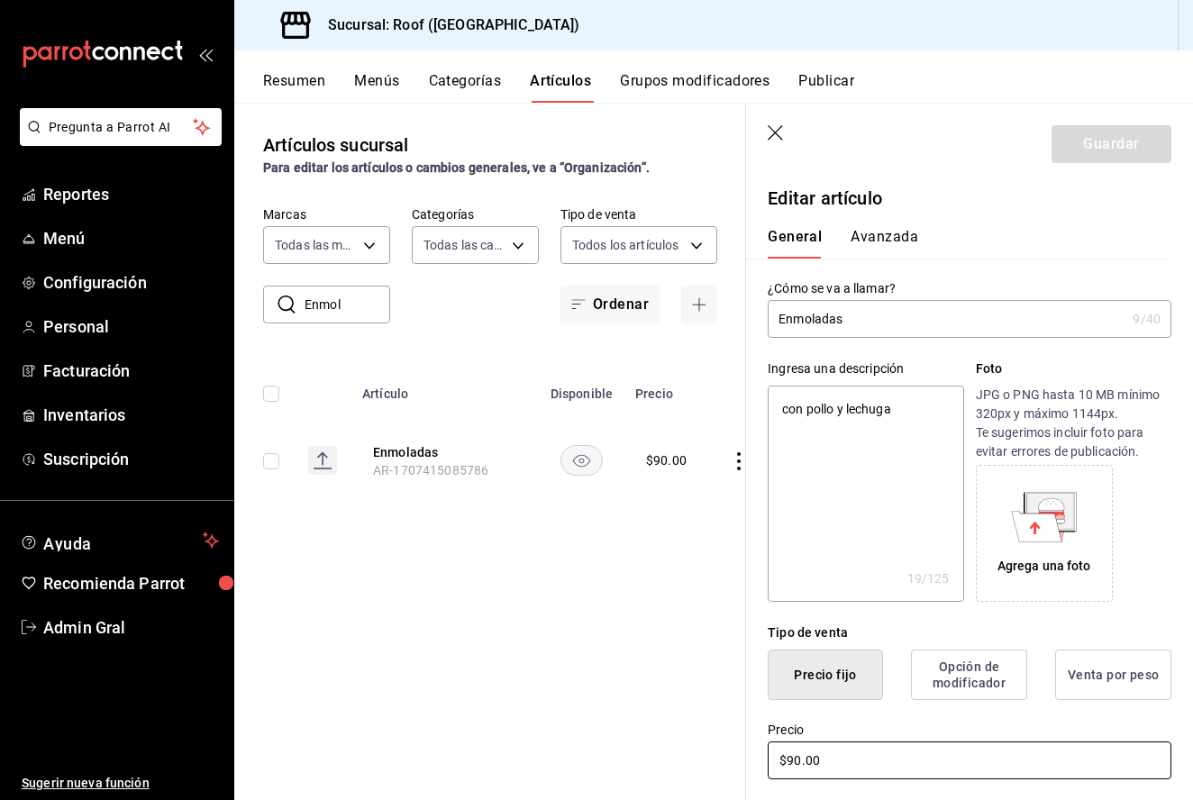
click at [797, 757] on input "$90.00" at bounding box center [970, 761] width 404 height 38
type textarea "x"
type input "$9.00"
type textarea "x"
type input "$95.00"
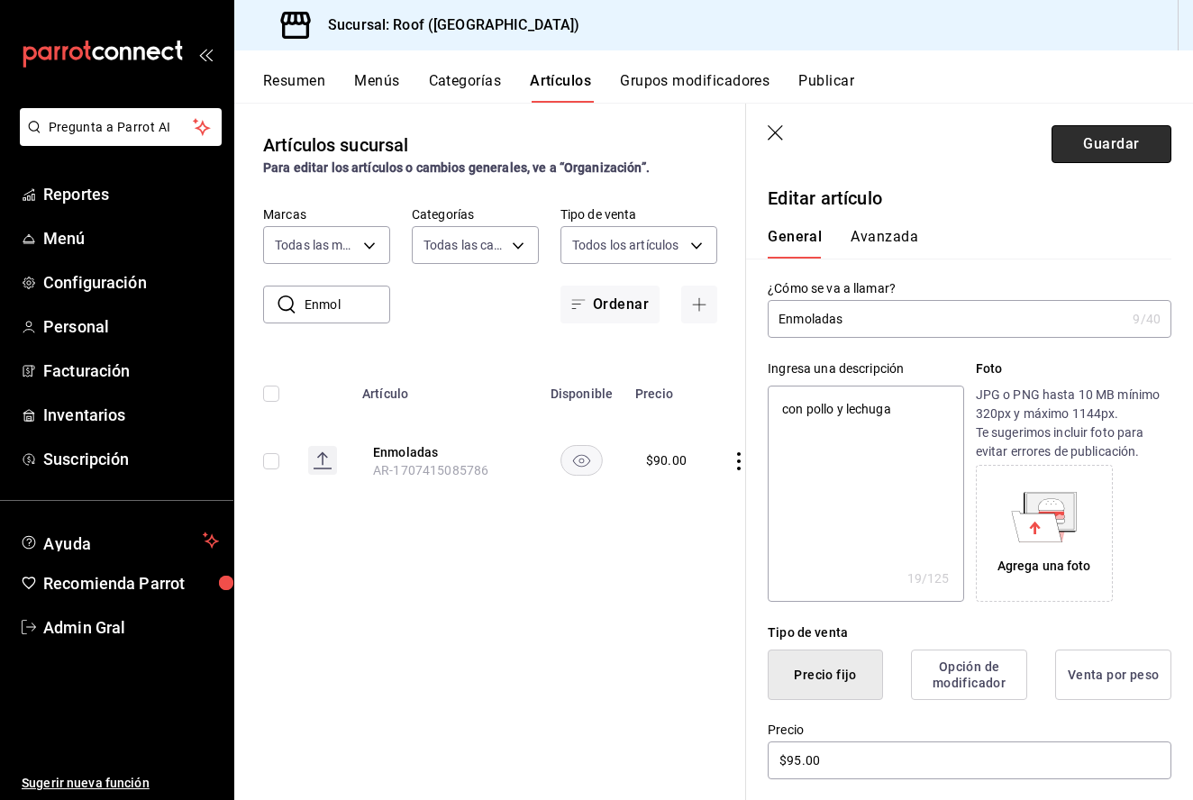
click at [1143, 138] on button "Guardar" at bounding box center [1112, 144] width 120 height 38
type textarea "x"
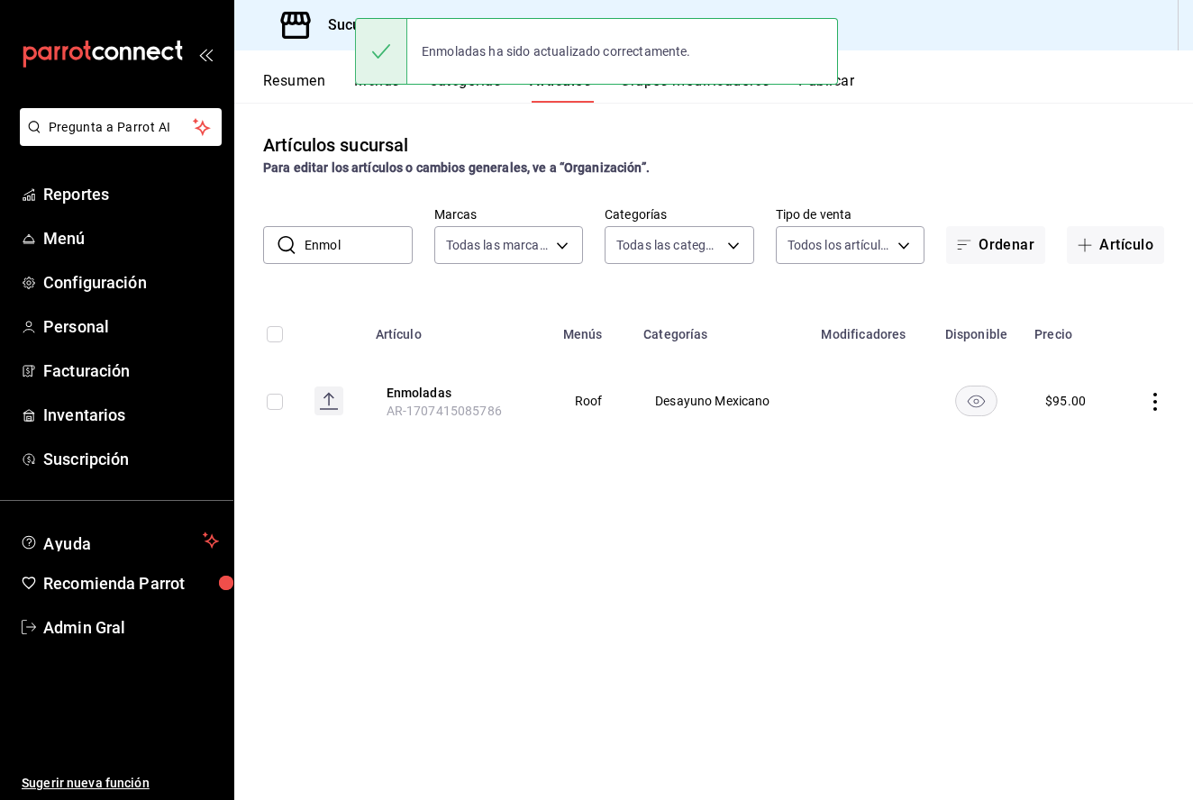
click at [362, 242] on input "Enmol" at bounding box center [359, 245] width 108 height 36
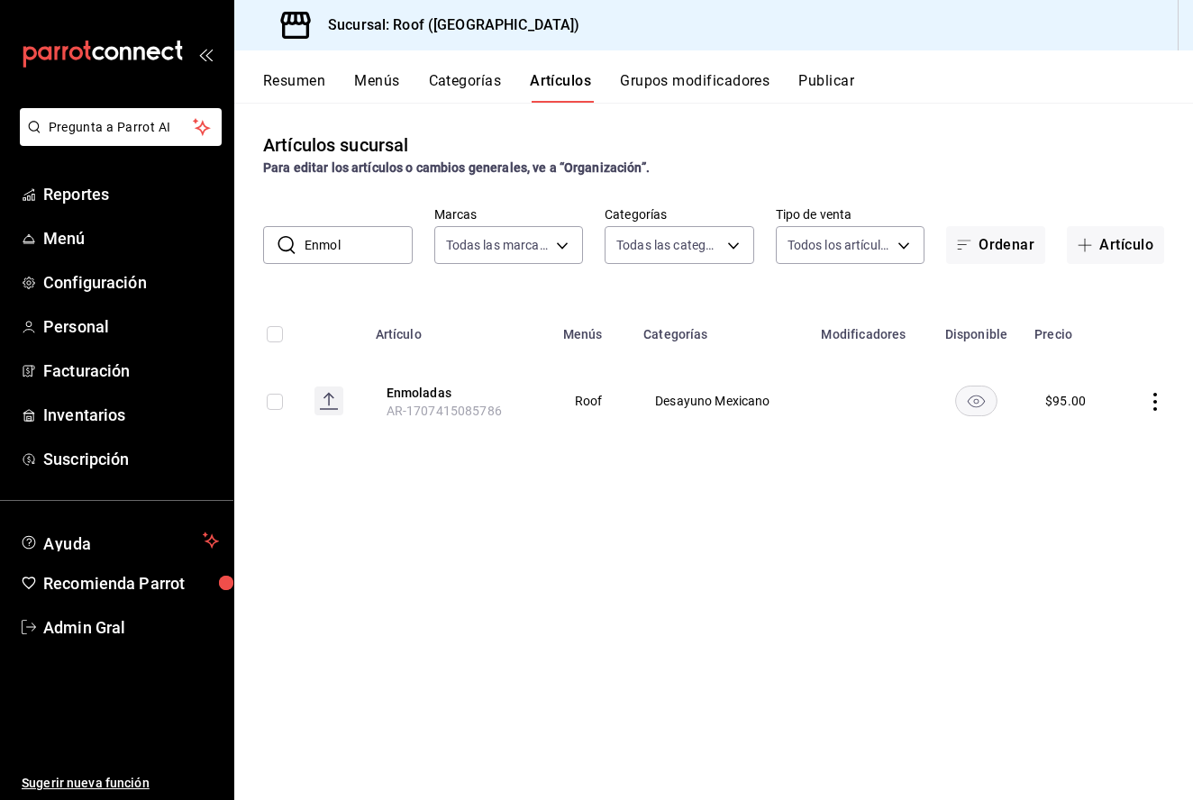
click at [362, 242] on input "Enmol" at bounding box center [359, 245] width 108 height 36
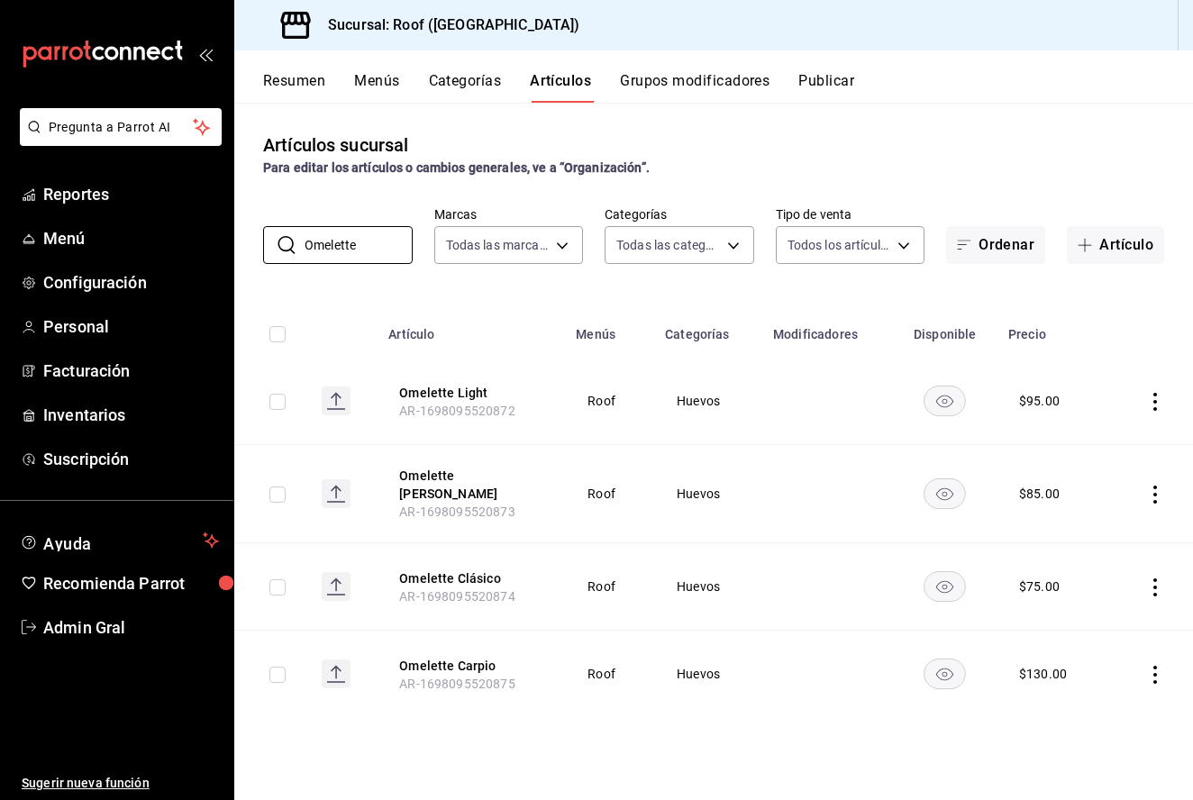
type input "Omelette"
click at [1154, 402] on icon "actions" at bounding box center [1155, 402] width 18 height 18
click at [1104, 461] on li "Editar" at bounding box center [1085, 443] width 108 height 37
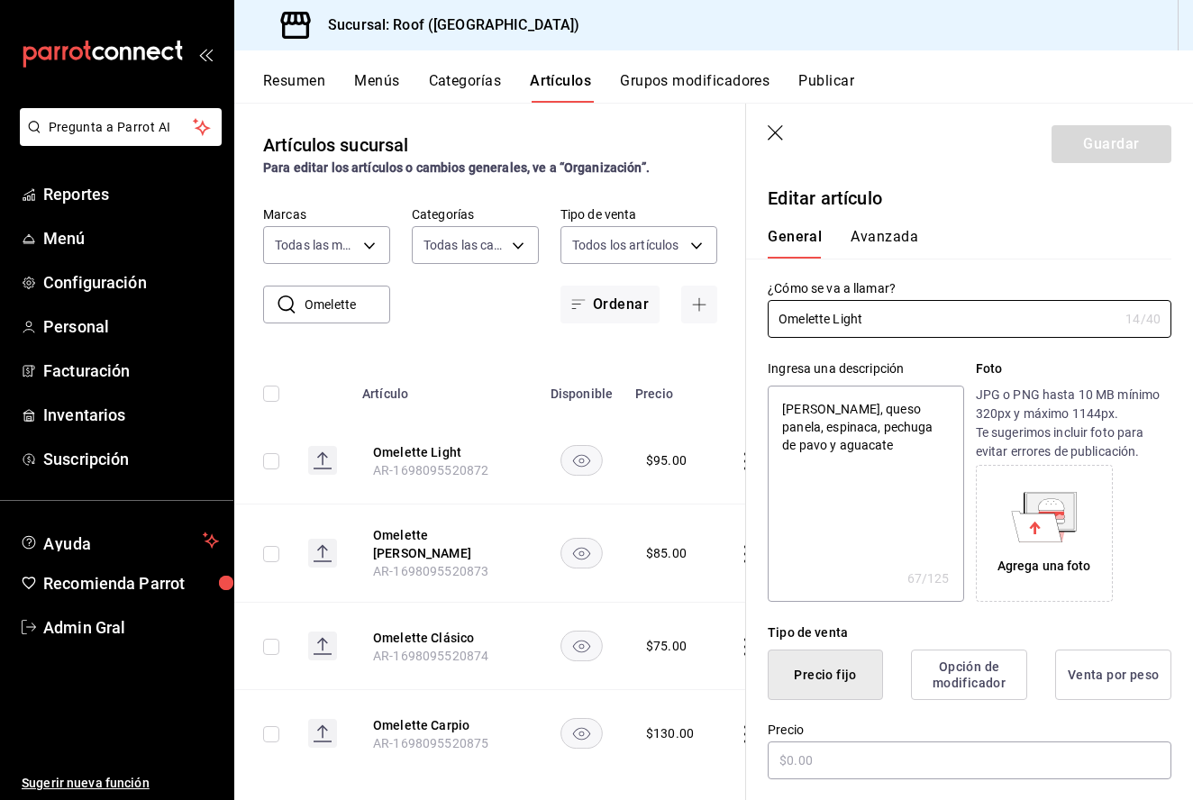
type textarea "x"
type input "$95.00"
click at [800, 754] on input "$95.00" at bounding box center [970, 761] width 404 height 38
type textarea "x"
type input "$9.00"
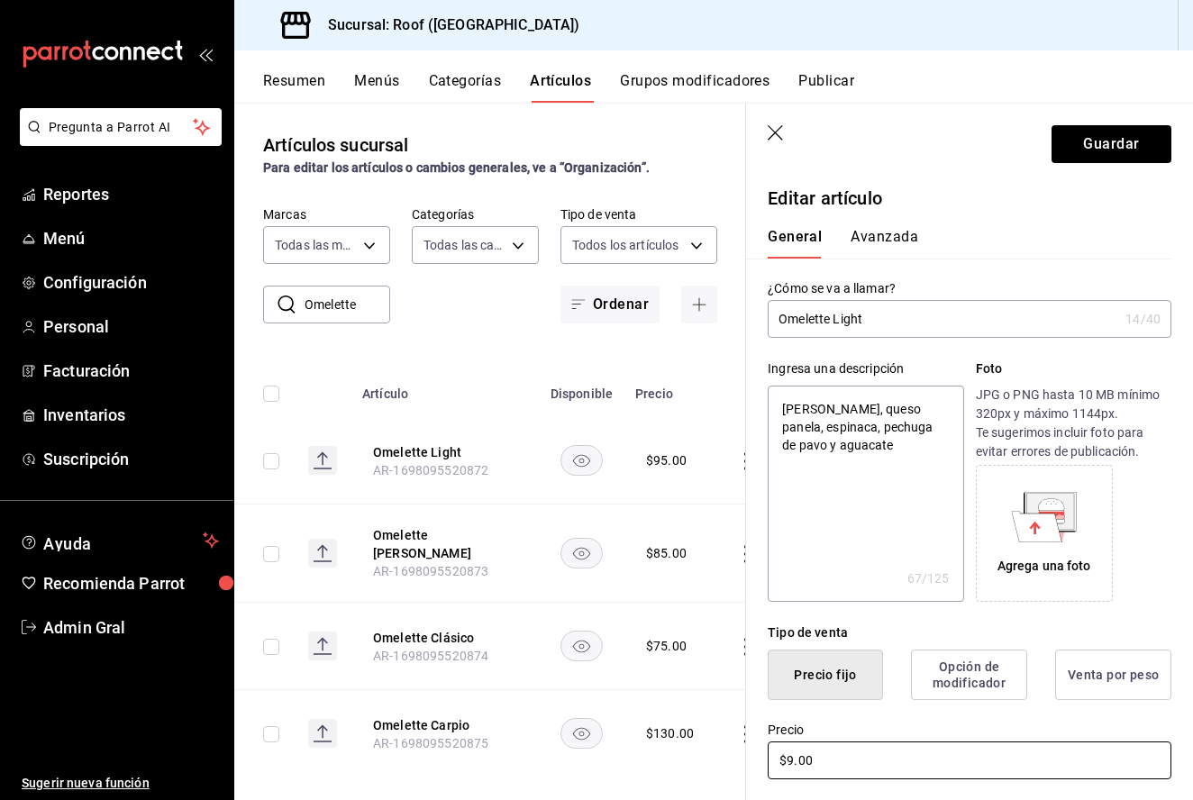
type textarea "x"
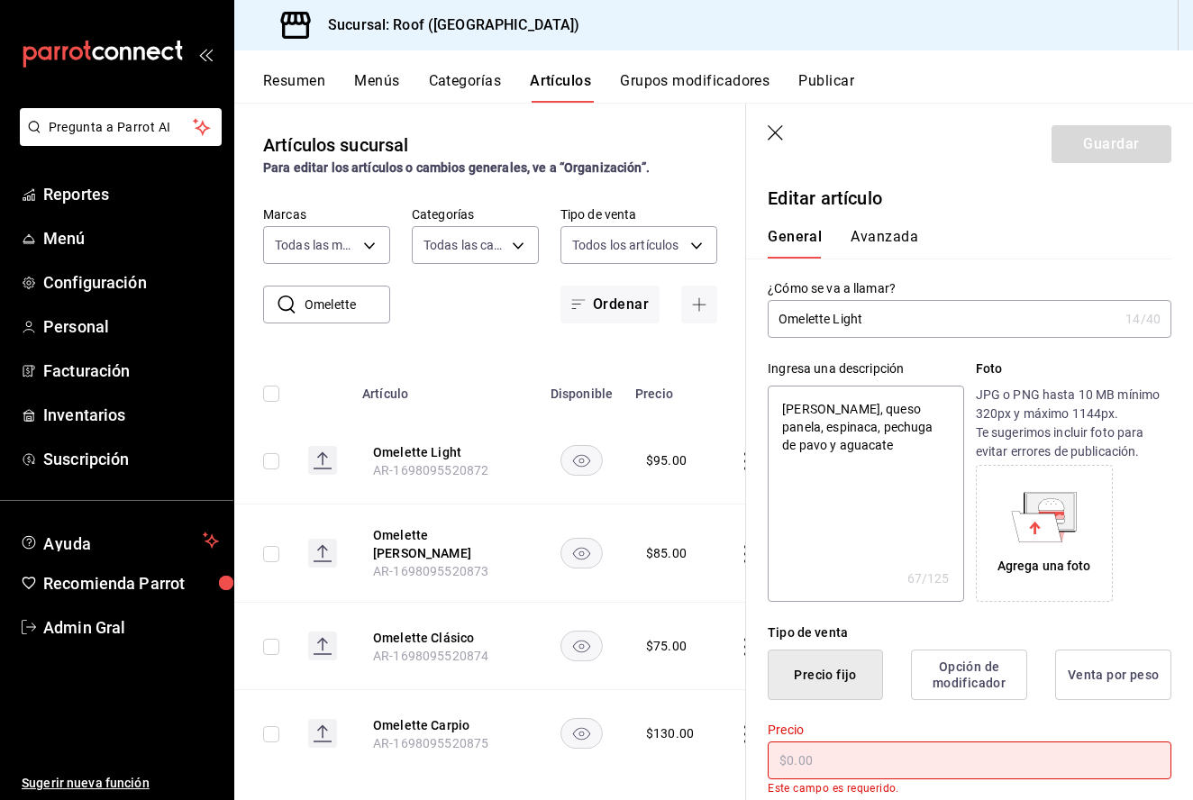
type textarea "x"
type input "$1.00"
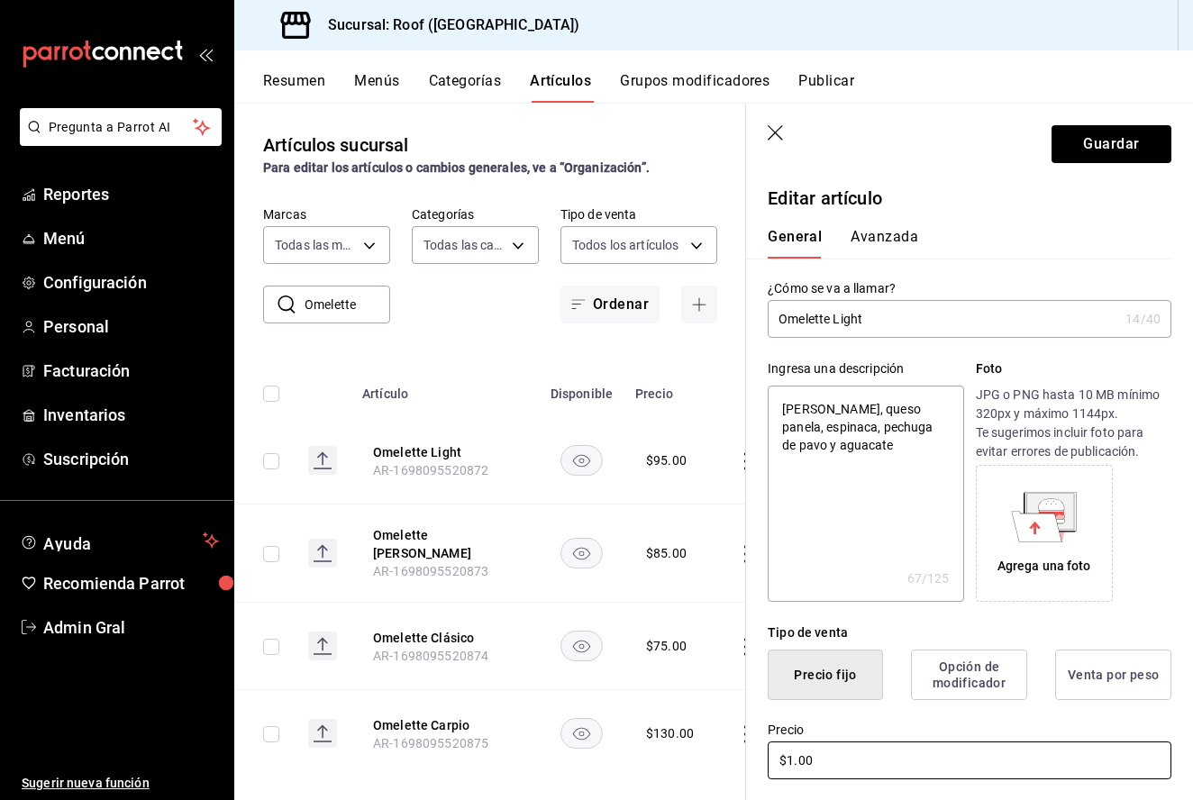
type textarea "x"
type input "$10.00"
type textarea "x"
type input "$105.00"
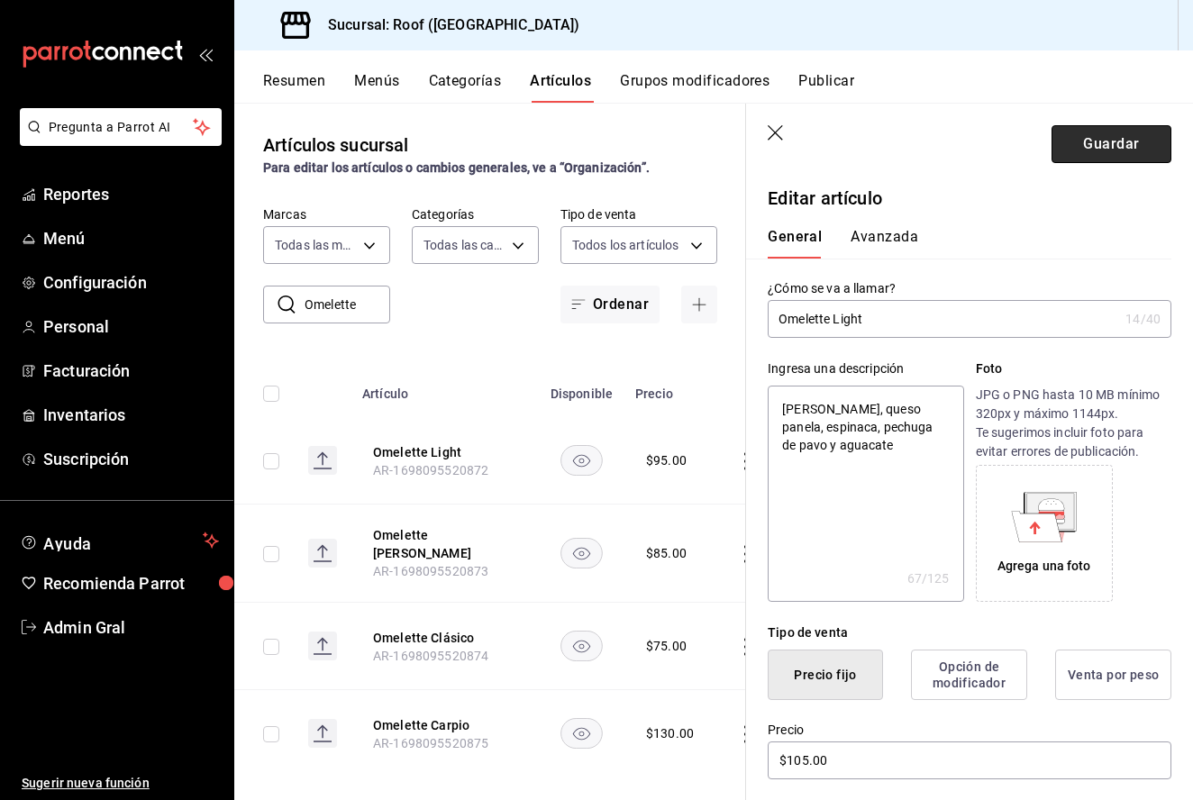
click at [1130, 138] on button "Guardar" at bounding box center [1112, 144] width 120 height 38
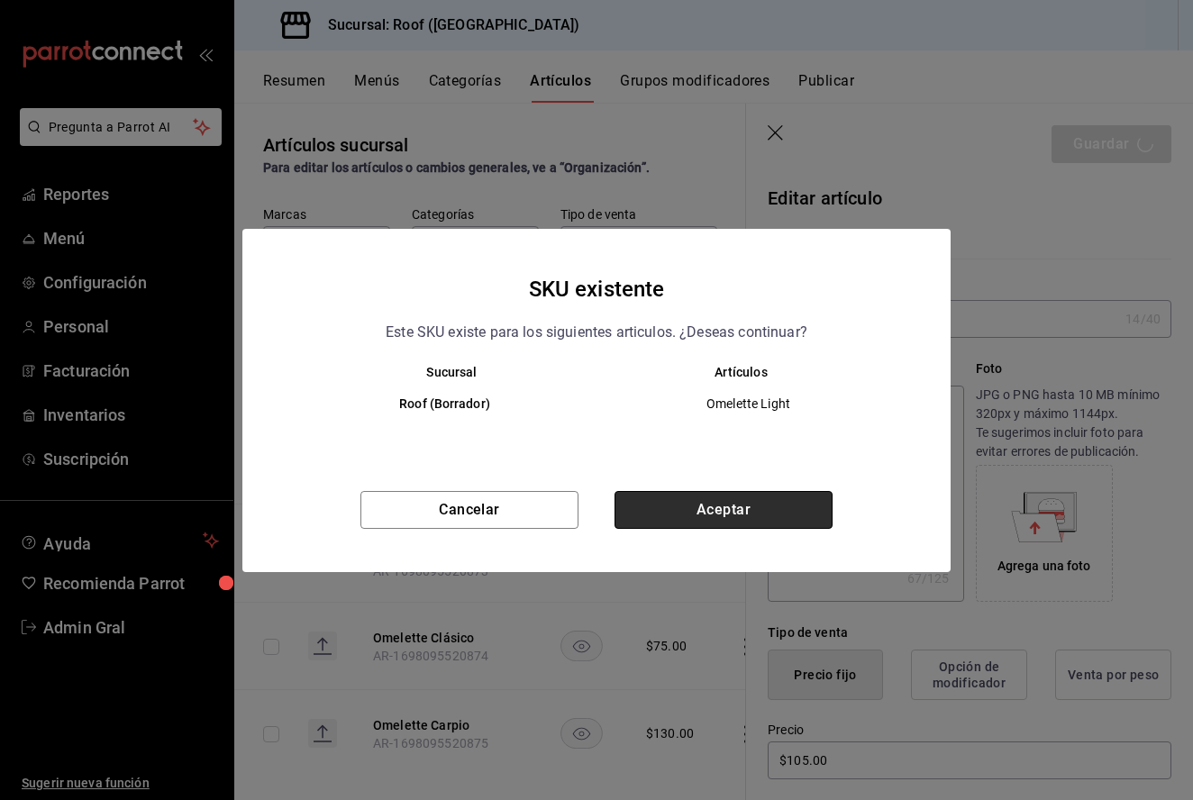
click at [689, 506] on button "Aceptar" at bounding box center [724, 510] width 218 height 38
type textarea "x"
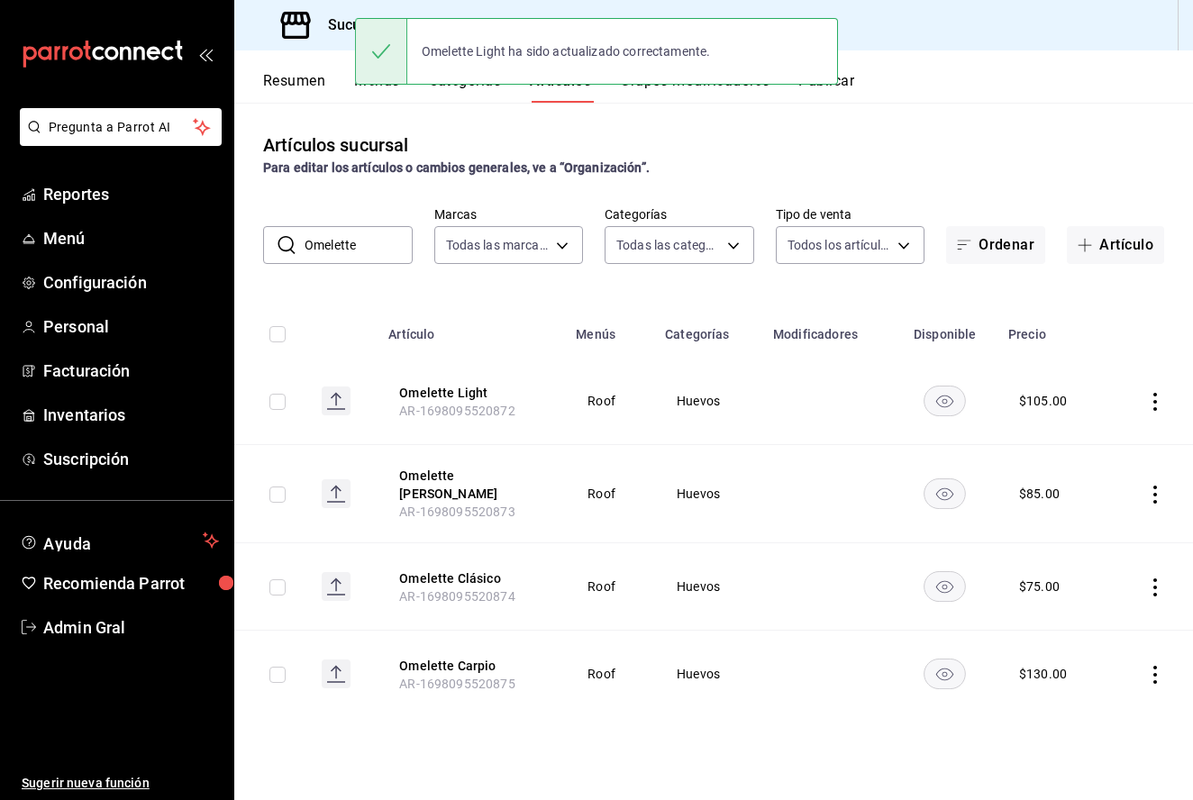
click at [1146, 671] on icon "actions" at bounding box center [1155, 675] width 18 height 18
click at [1114, 689] on li "Editar" at bounding box center [1085, 679] width 108 height 37
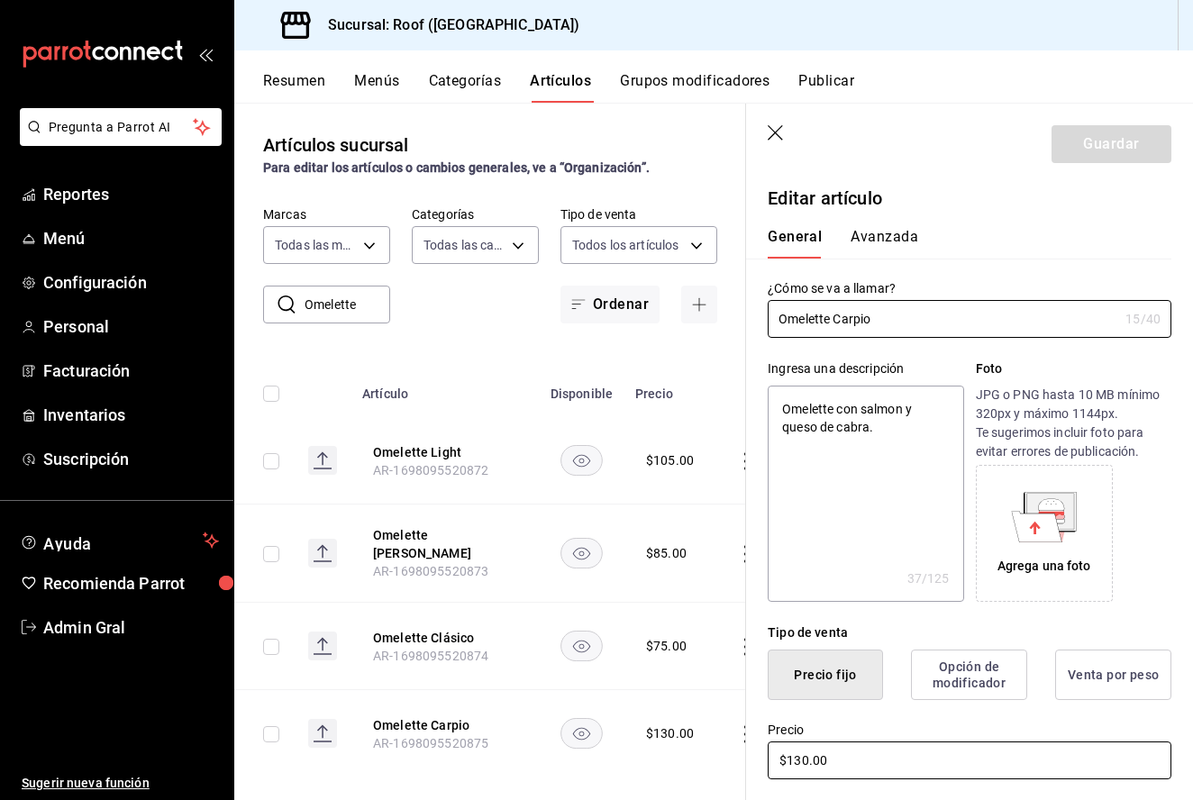
click at [796, 760] on input "$130.00" at bounding box center [970, 761] width 404 height 38
type textarea "x"
type input "$10.00"
type textarea "x"
type input "$150.00"
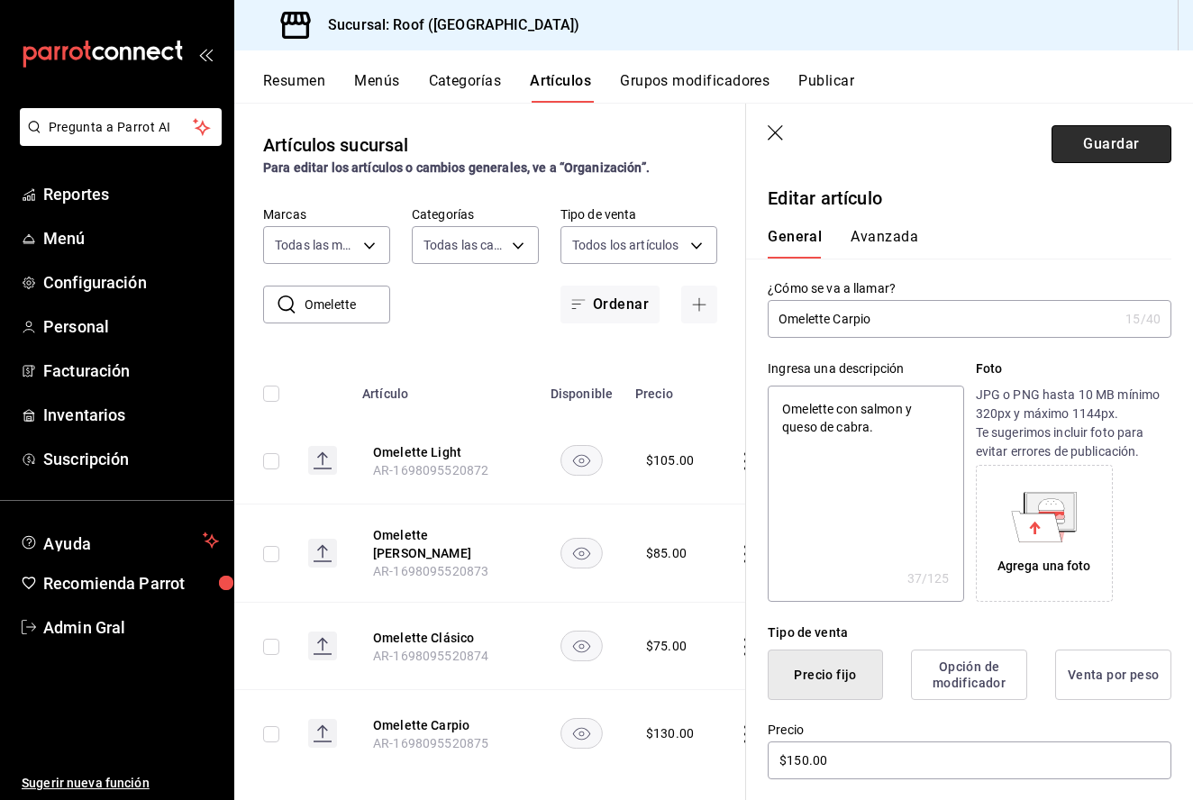
click at [1113, 157] on button "Guardar" at bounding box center [1112, 144] width 120 height 38
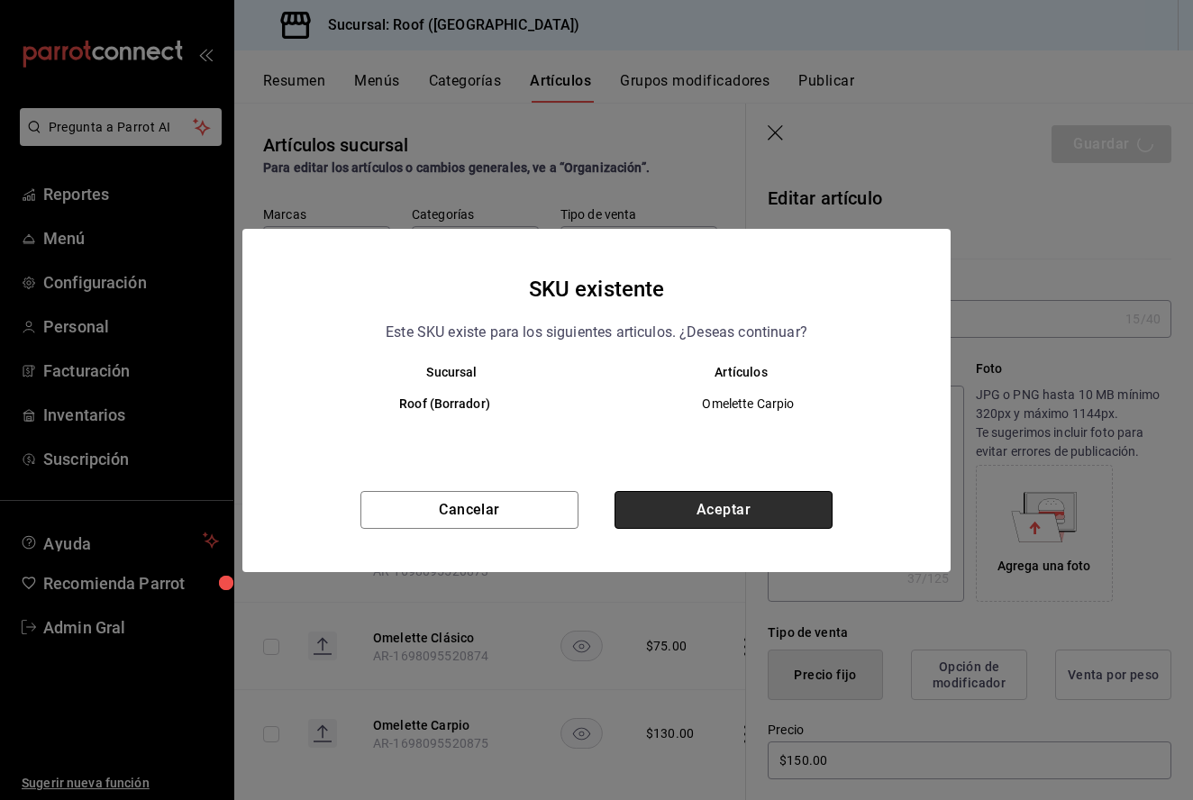
click at [774, 504] on button "Aceptar" at bounding box center [724, 510] width 218 height 38
type textarea "x"
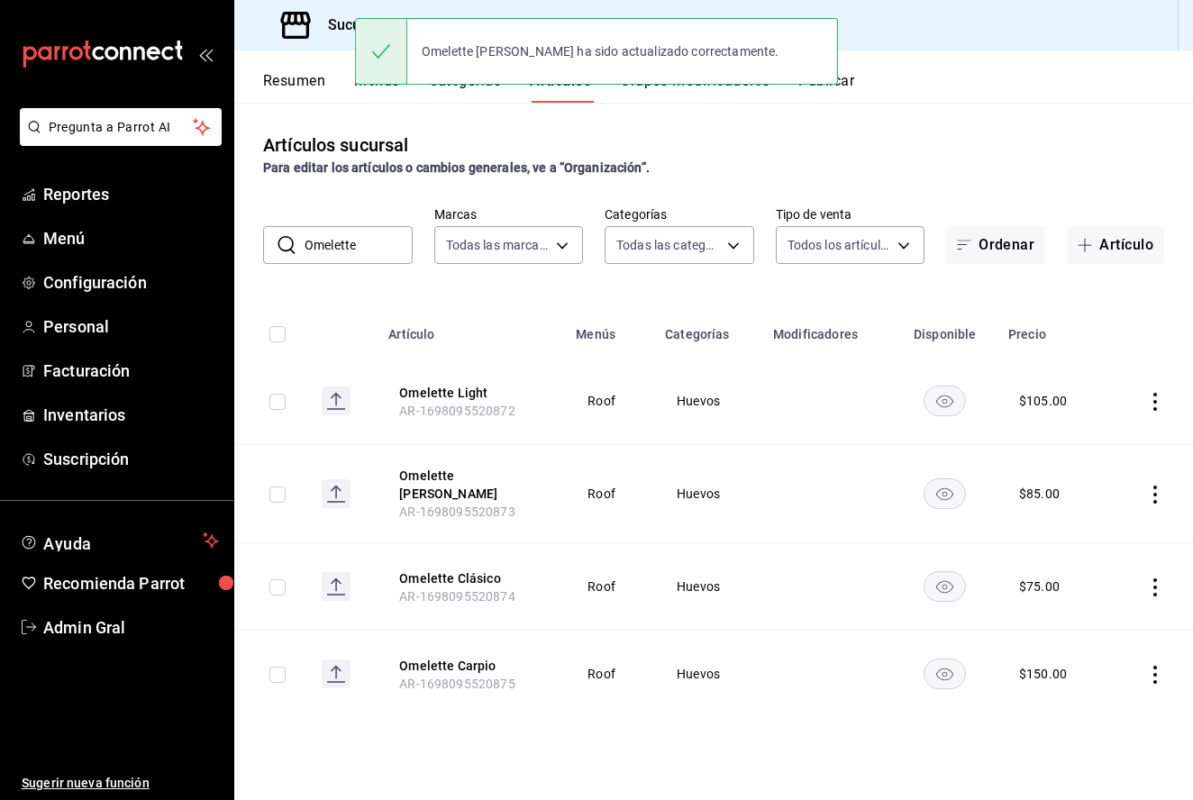
click at [1156, 486] on icon "actions" at bounding box center [1155, 495] width 18 height 18
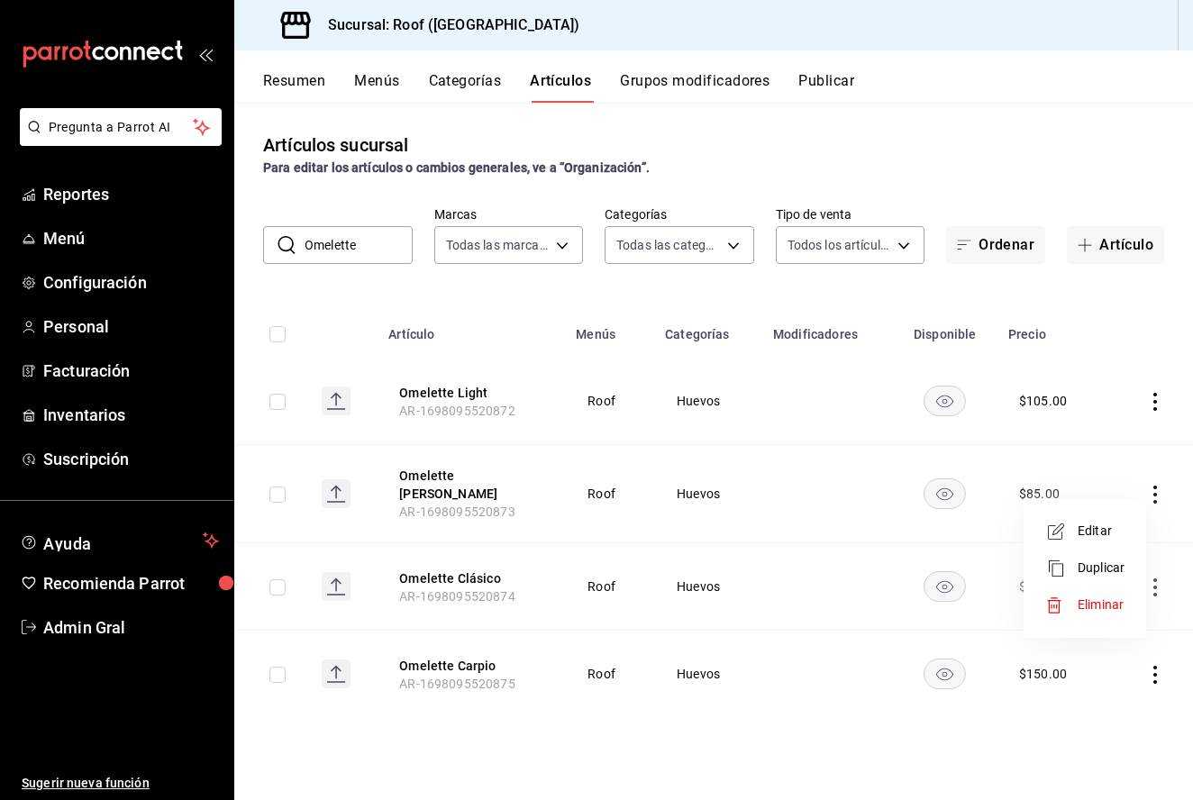
click at [1107, 524] on span "Editar" at bounding box center [1101, 531] width 47 height 19
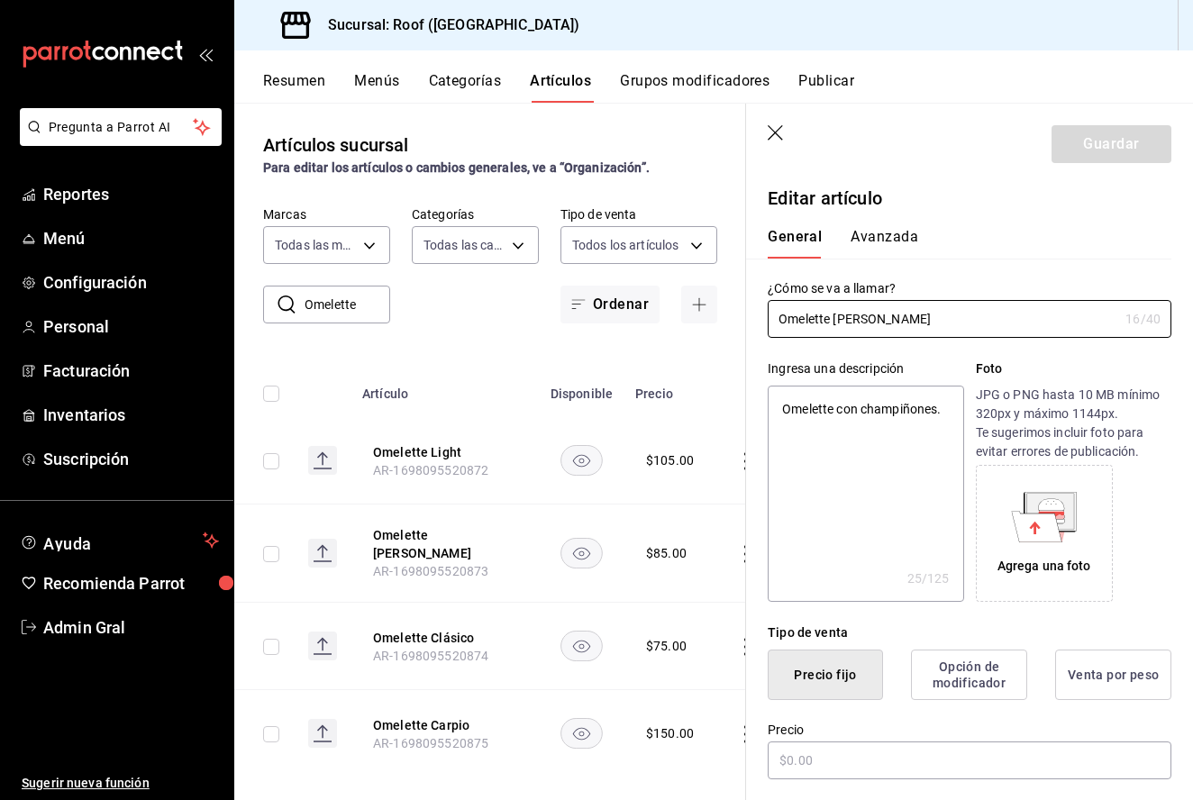
type textarea "x"
type input "$85.00"
click at [793, 762] on input "$85.00" at bounding box center [970, 761] width 404 height 38
type textarea "x"
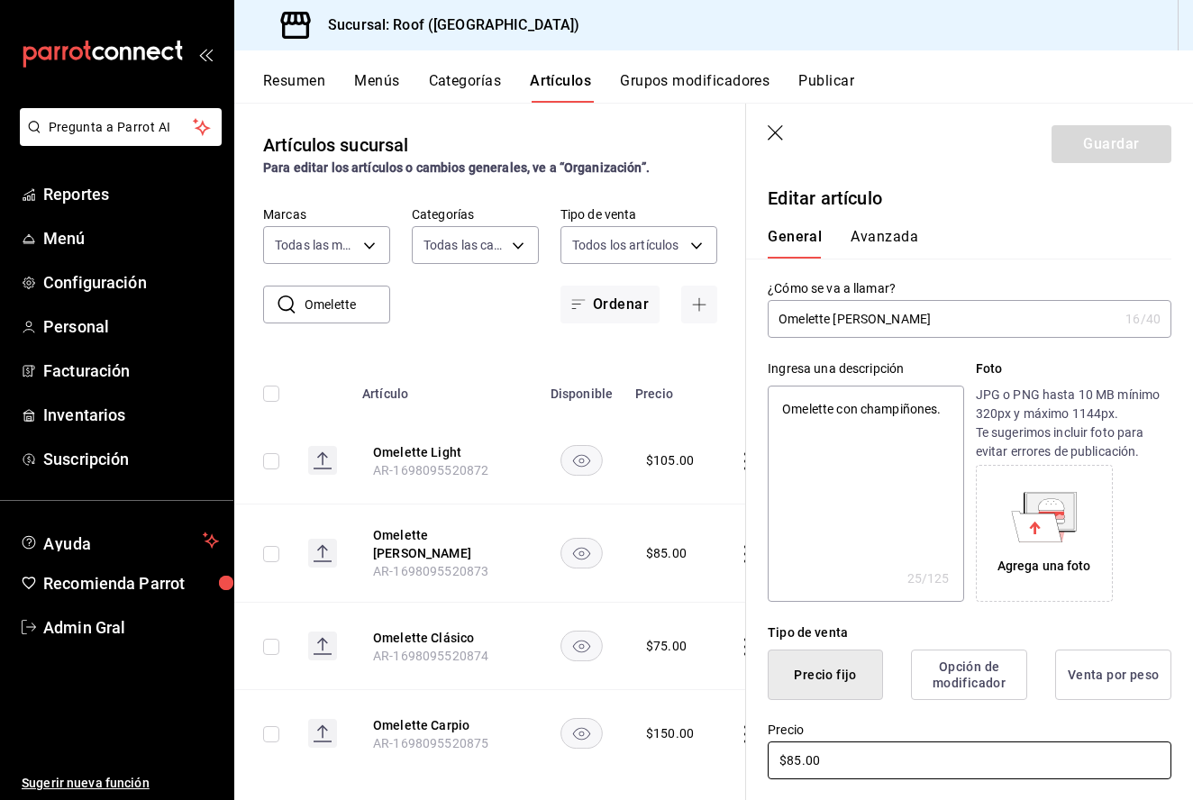
type input "$5.00"
type textarea "x"
type input "$95.00"
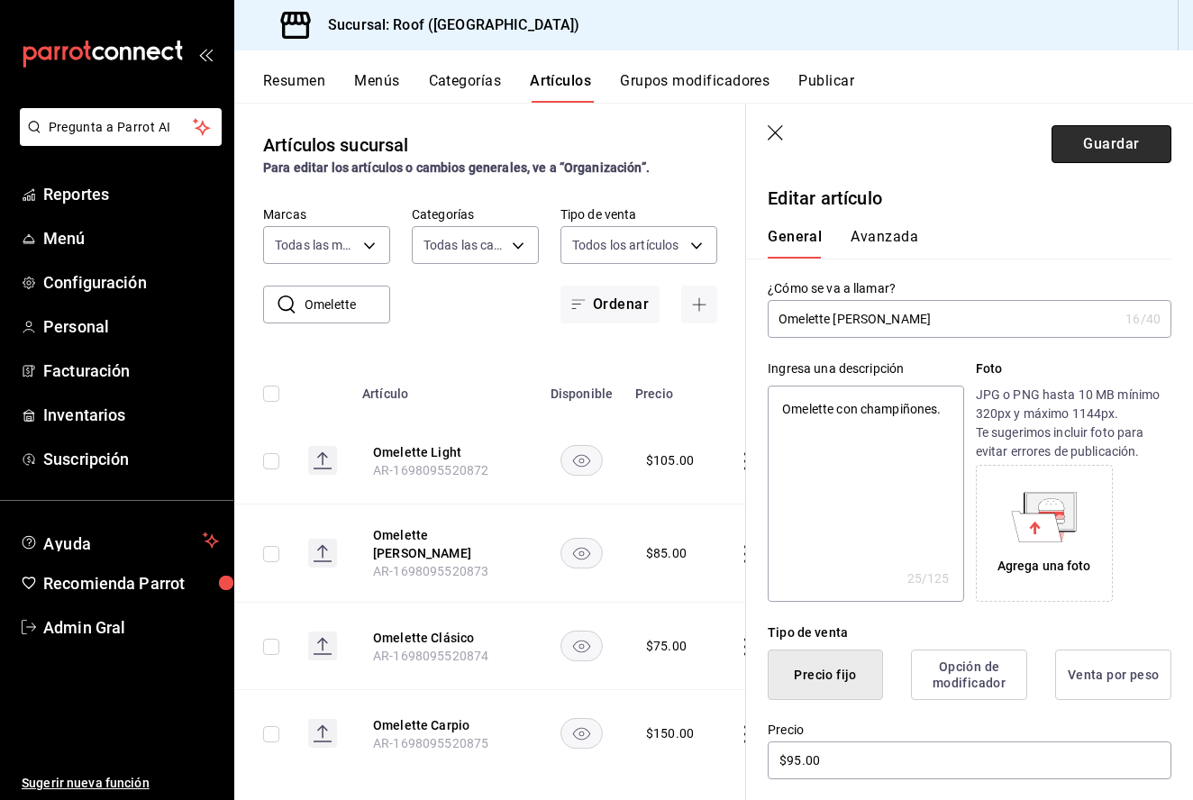
click at [1082, 145] on button "Guardar" at bounding box center [1112, 144] width 120 height 38
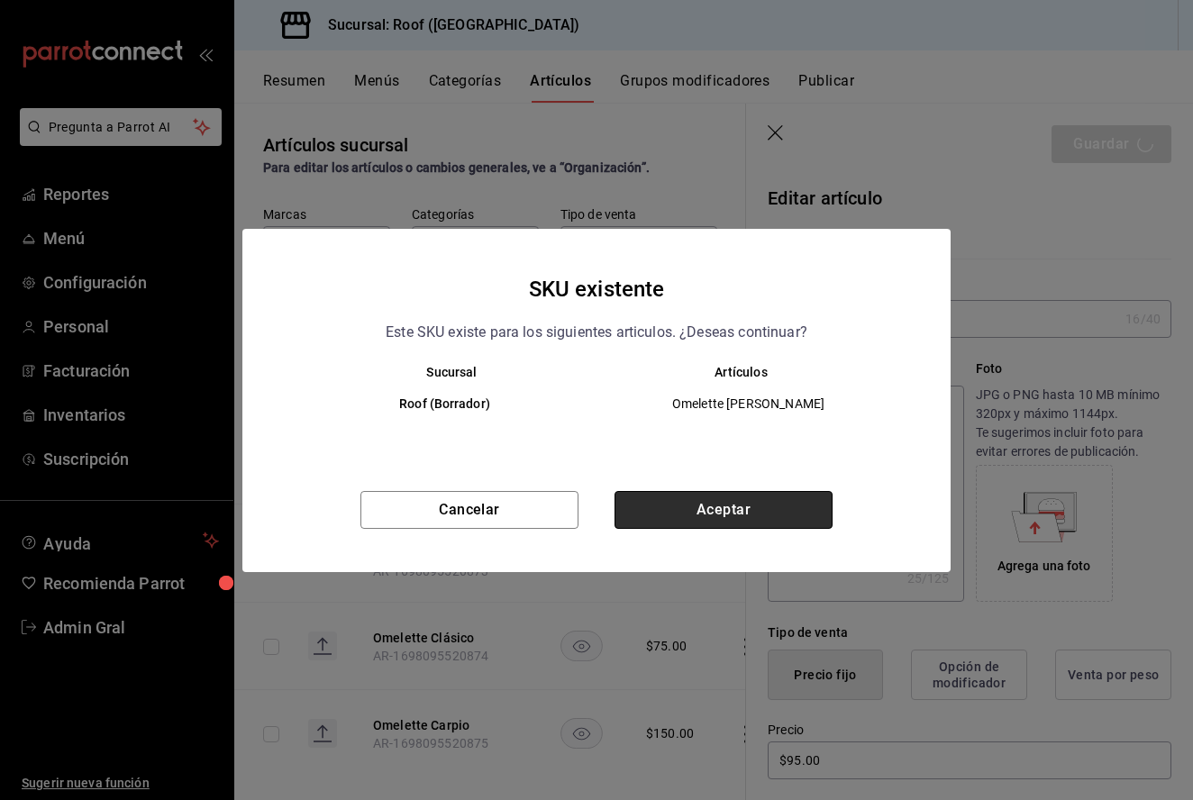
click at [698, 496] on button "Aceptar" at bounding box center [724, 510] width 218 height 38
type textarea "x"
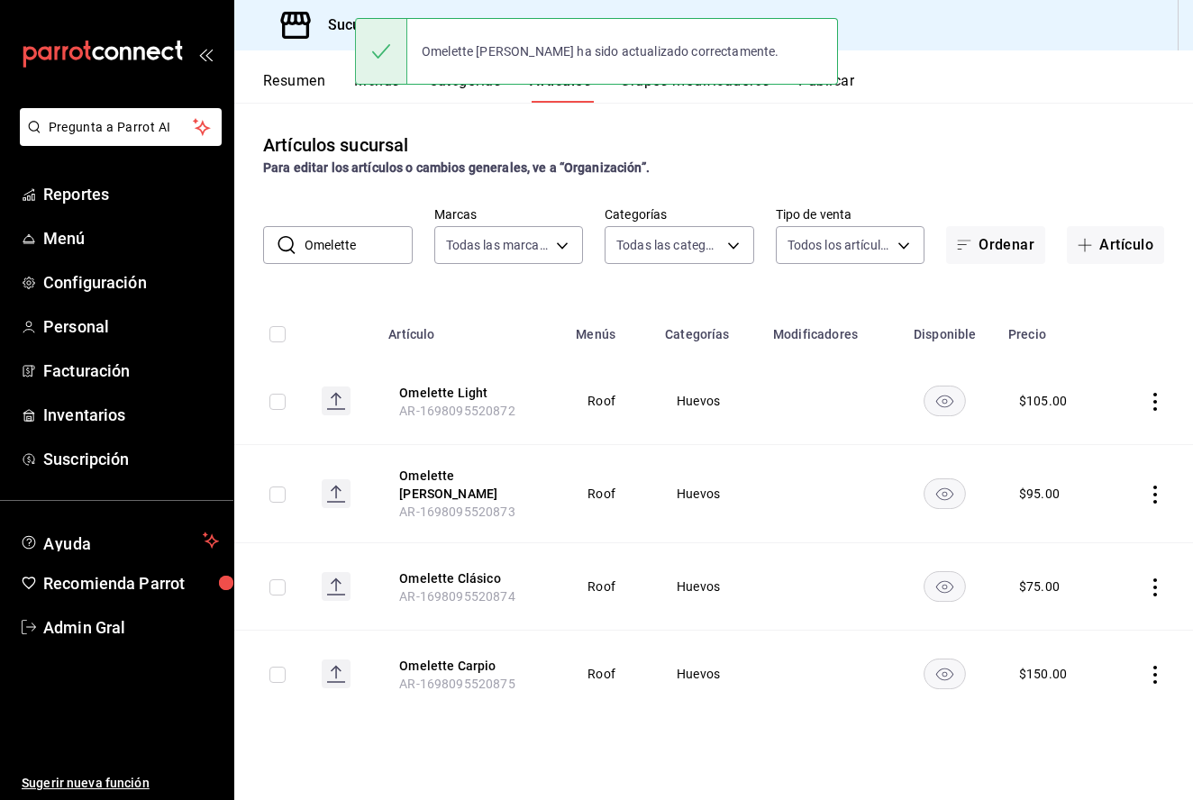
click at [1155, 579] on icon "actions" at bounding box center [1155, 588] width 18 height 18
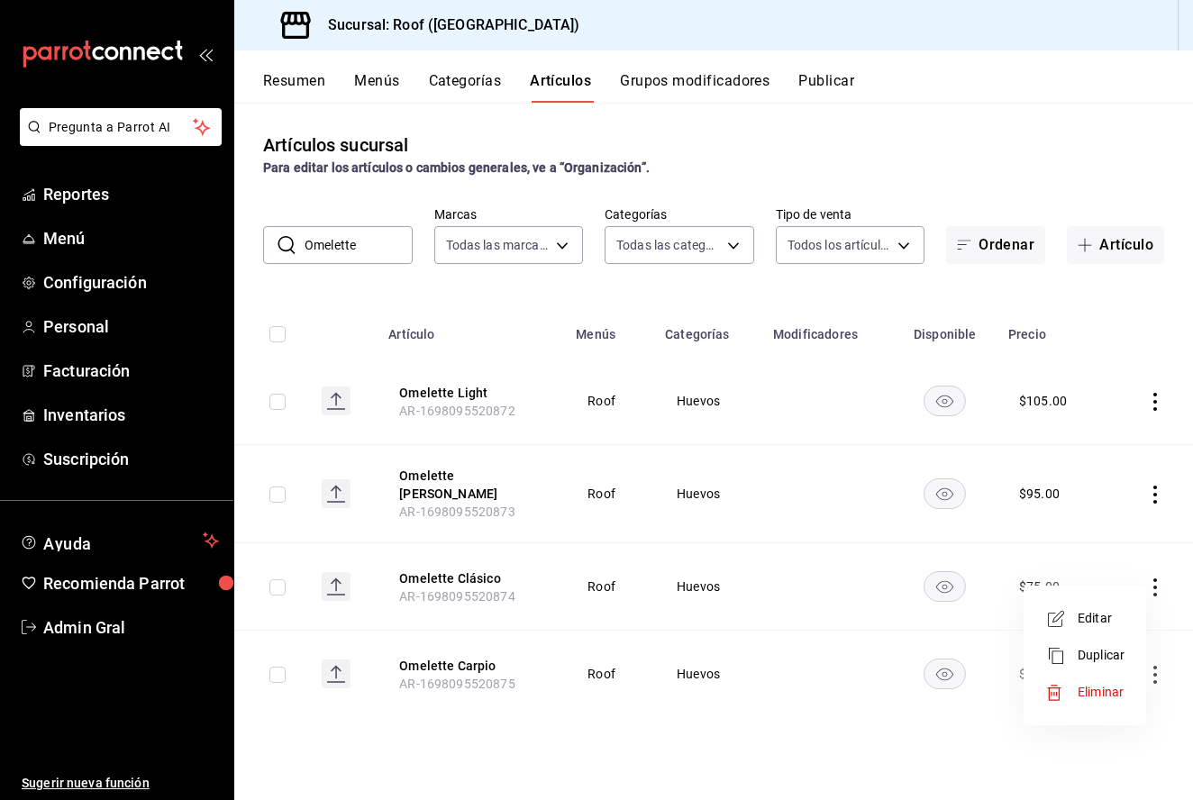
click at [1087, 617] on span "Editar" at bounding box center [1101, 618] width 47 height 19
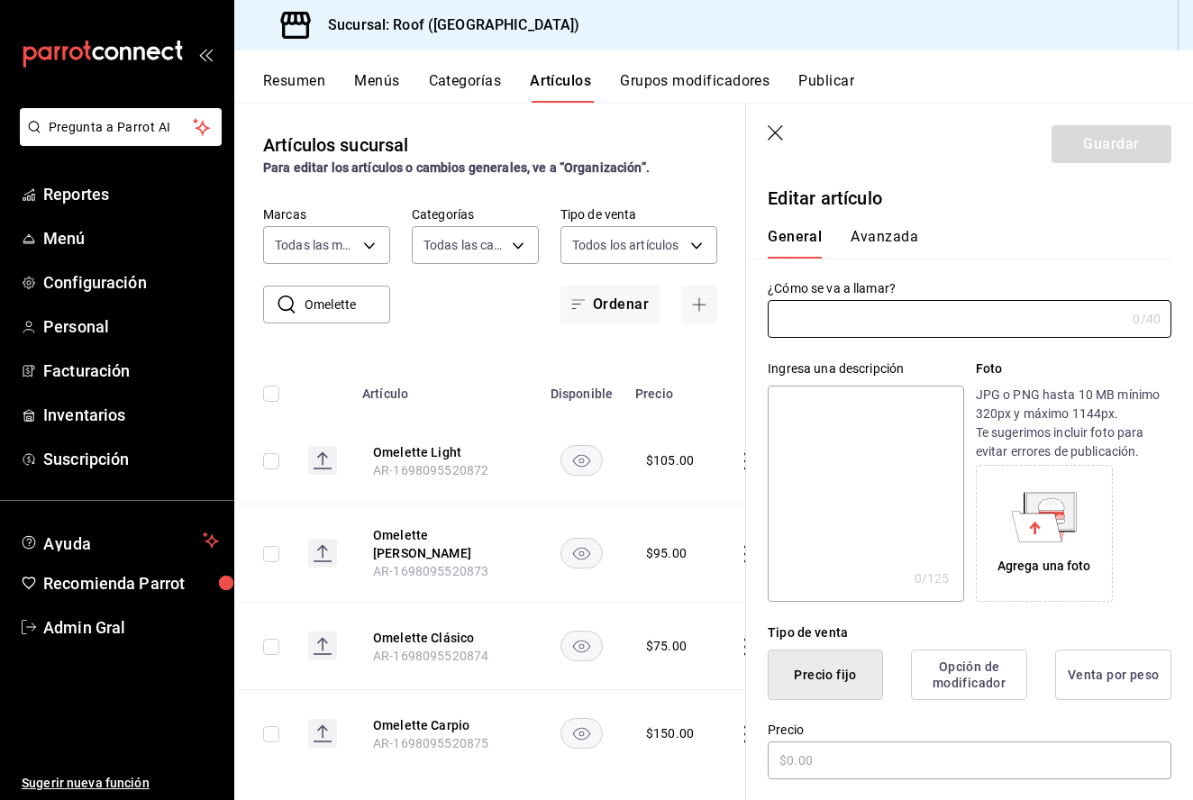
type input "Omelette Clásico"
type textarea "El clasico omelette con jamon y queso manchego."
type textarea "x"
type input "$75.00"
type input "AR-1698095520874"
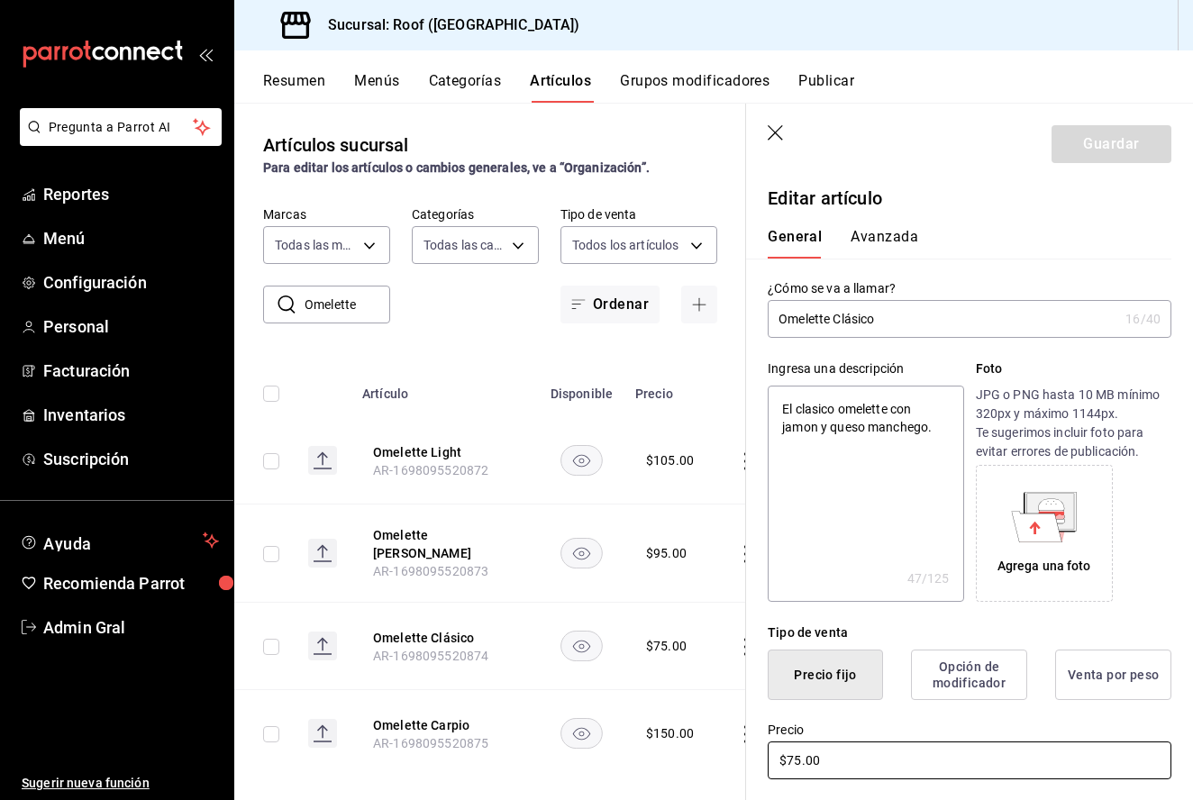
click at [794, 754] on input "$75.00" at bounding box center [970, 761] width 404 height 38
type textarea "x"
type input "$5.00"
type textarea "x"
type input "$85.00"
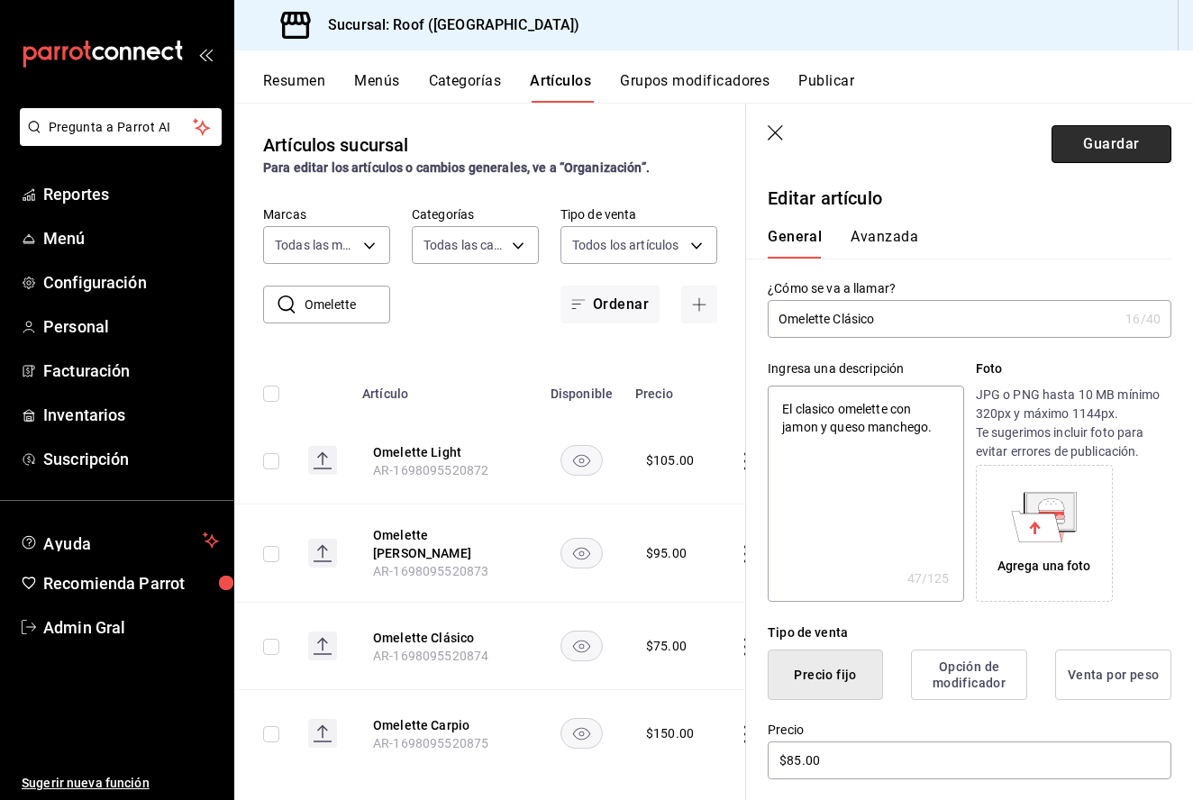
click at [1080, 160] on button "Guardar" at bounding box center [1112, 144] width 120 height 38
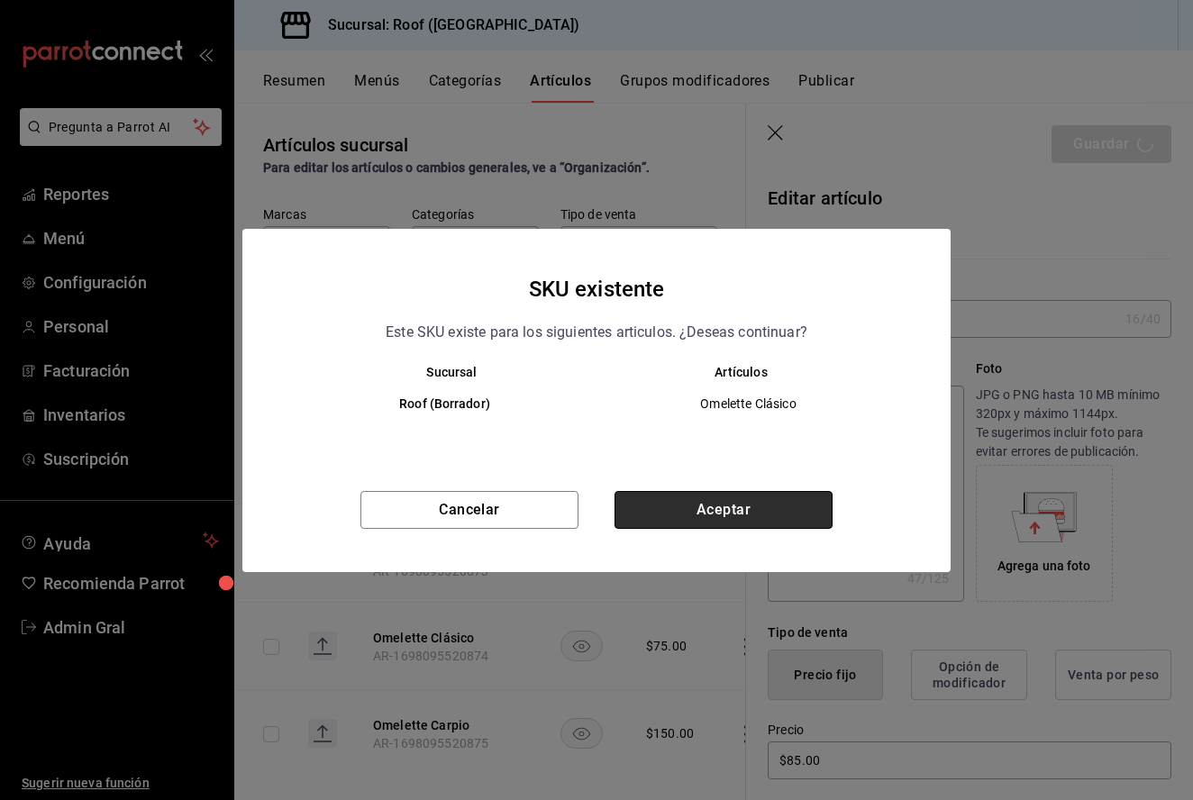
click at [698, 521] on button "Aceptar" at bounding box center [724, 510] width 218 height 38
type textarea "x"
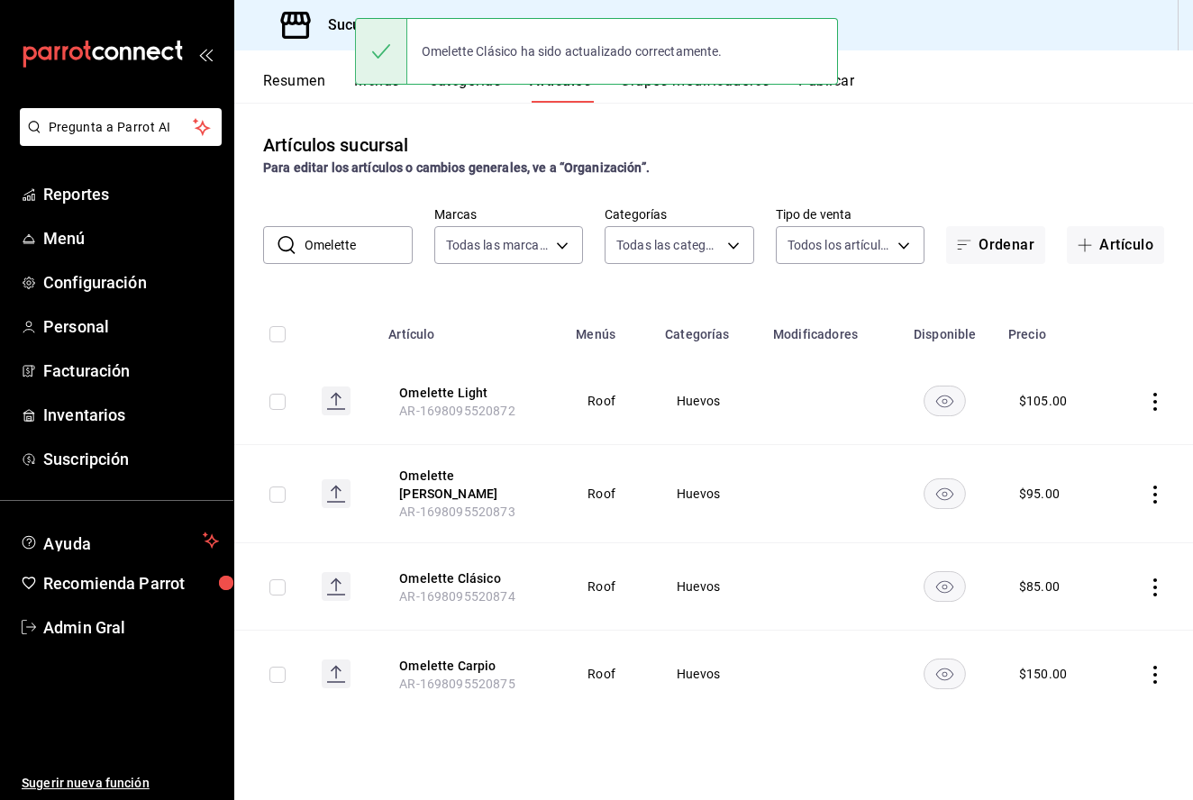
click at [361, 251] on input "Omelette" at bounding box center [359, 245] width 108 height 36
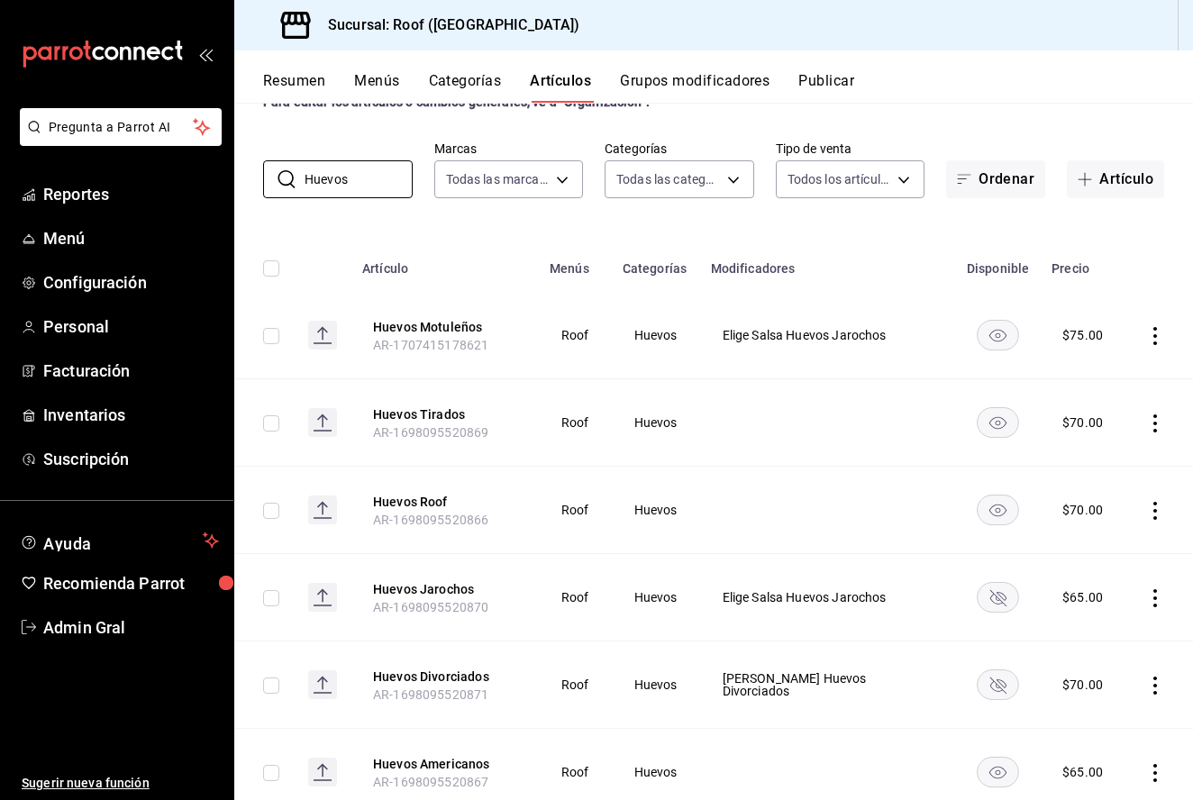
scroll to position [68, 0]
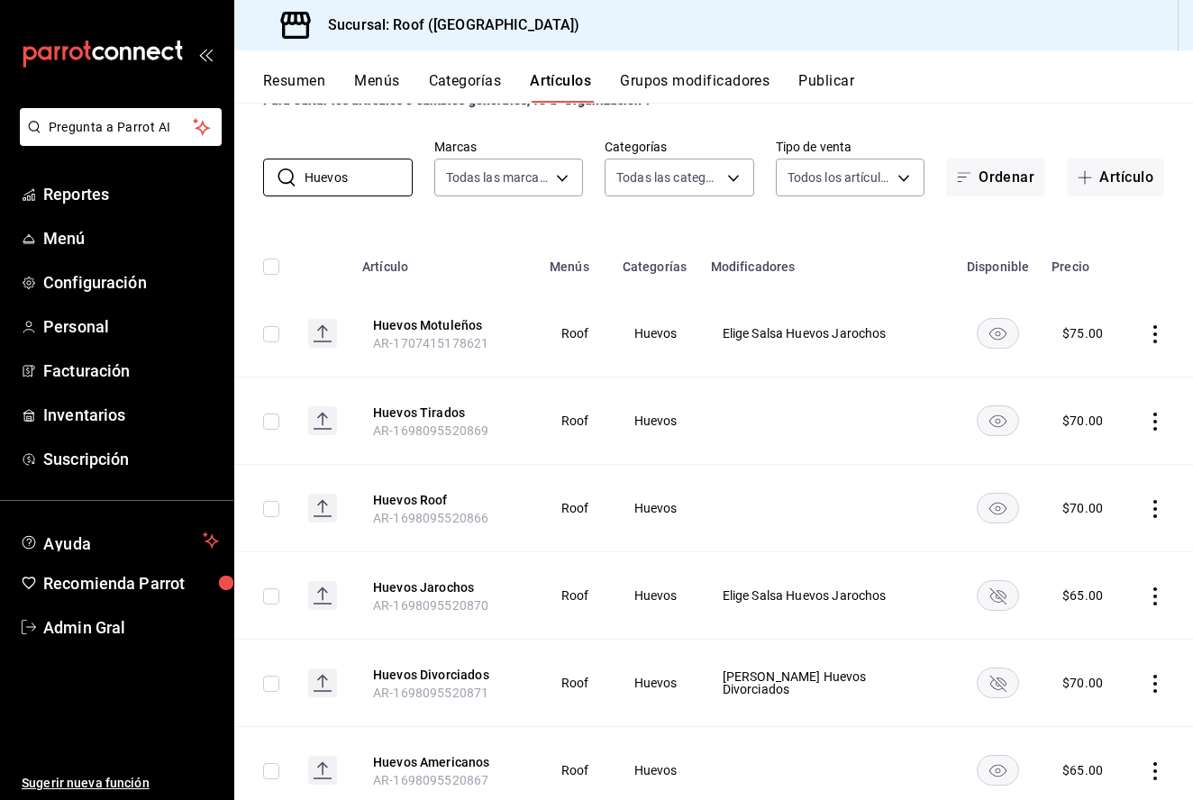
click at [1152, 601] on icon "actions" at bounding box center [1155, 597] width 18 height 18
click at [1090, 714] on span "Eliminar" at bounding box center [1101, 712] width 46 height 14
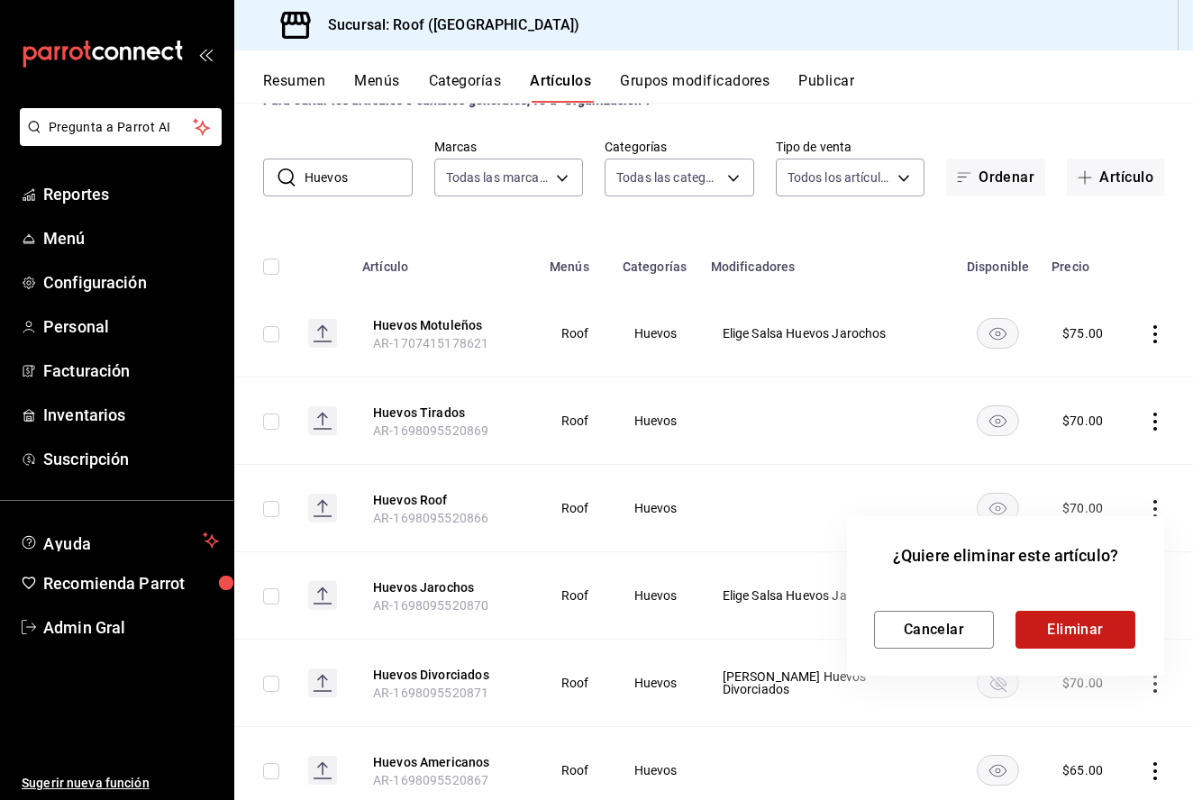
click at [1073, 635] on button "Eliminar" at bounding box center [1076, 630] width 120 height 38
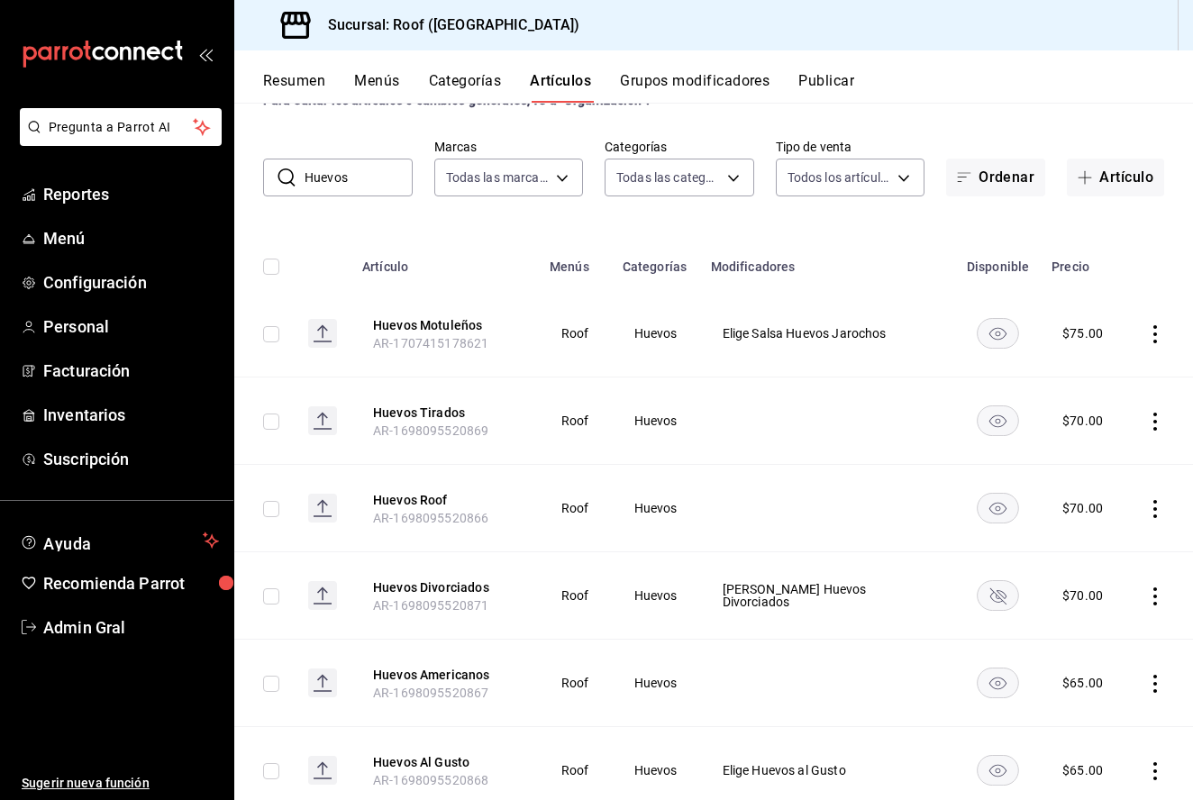
click at [1158, 595] on icon "actions" at bounding box center [1155, 597] width 18 height 18
click at [1099, 700] on li "Eliminar" at bounding box center [1085, 712] width 108 height 37
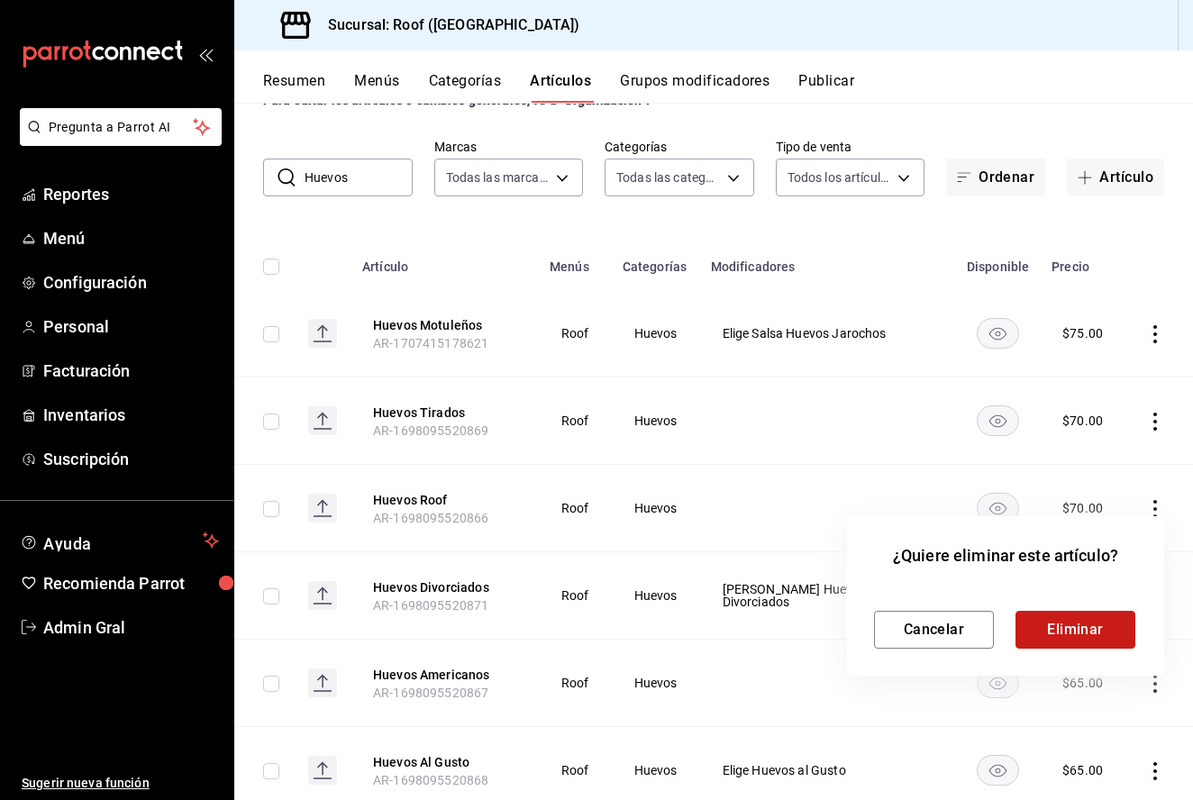
click at [1093, 631] on button "Eliminar" at bounding box center [1076, 630] width 120 height 38
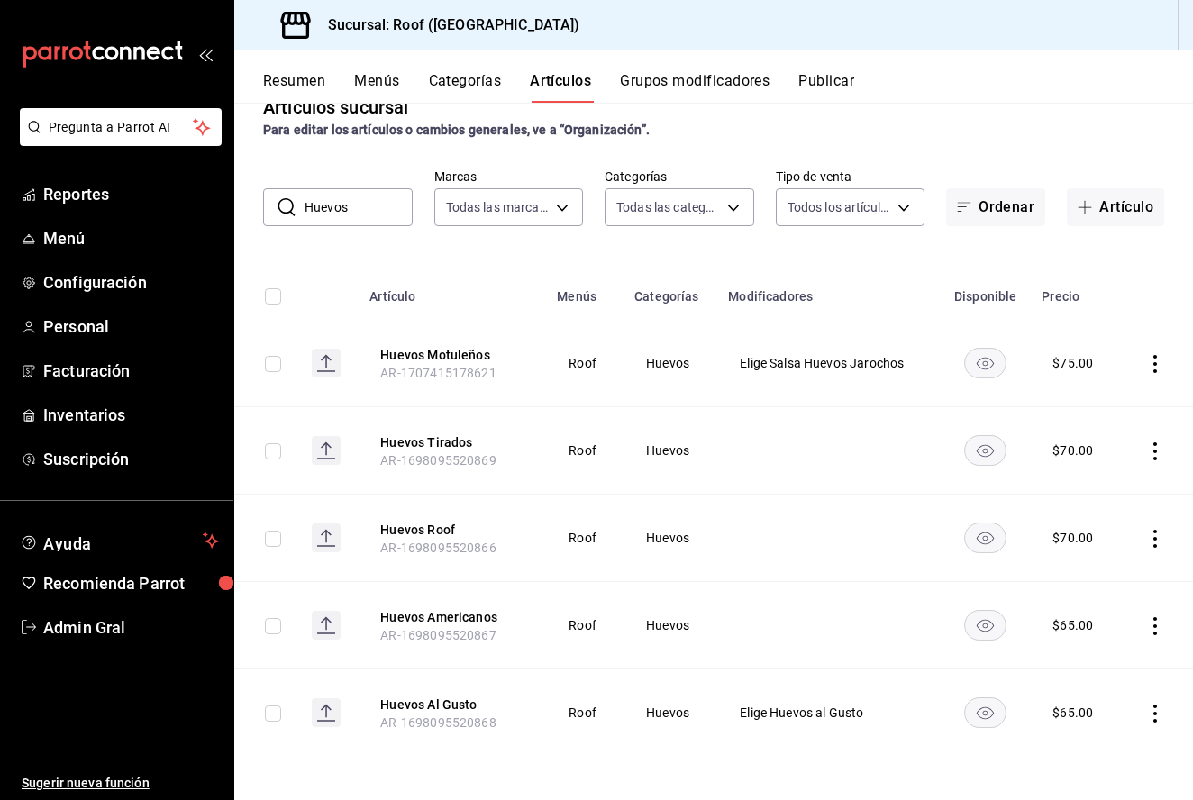
scroll to position [0, 0]
click at [382, 218] on input "Huevos" at bounding box center [359, 207] width 108 height 36
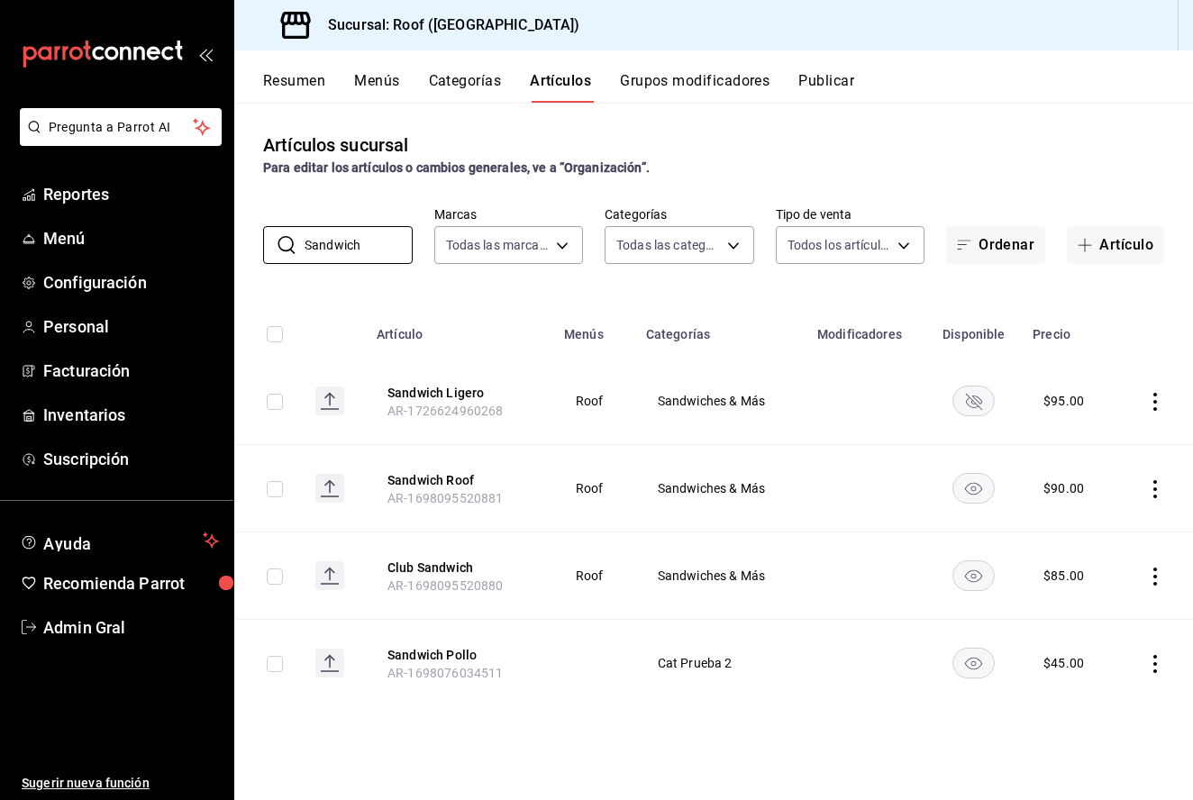
type input "Sandwich"
click at [1155, 399] on icon "actions" at bounding box center [1155, 402] width 18 height 18
click at [1105, 508] on span "Eliminar" at bounding box center [1101, 517] width 47 height 19
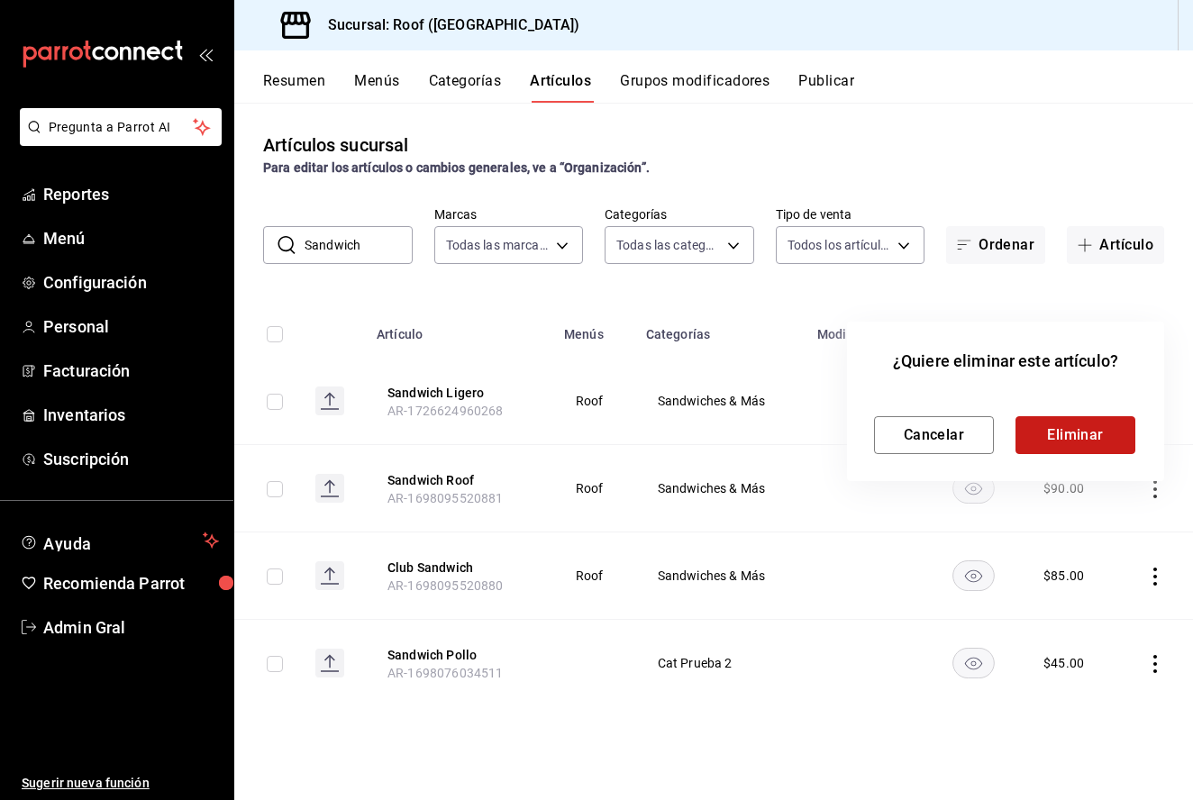
click at [1077, 429] on button "Eliminar" at bounding box center [1076, 435] width 120 height 38
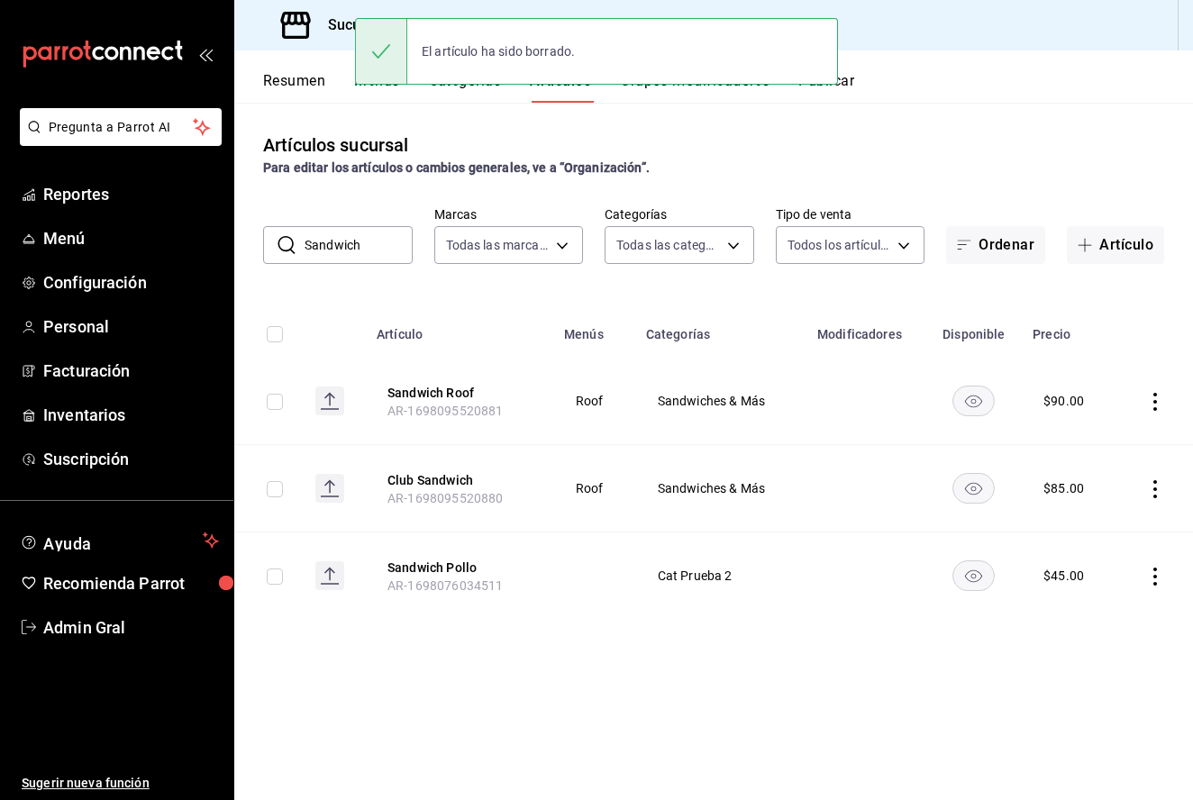
click at [1155, 399] on icon "actions" at bounding box center [1155, 402] width 18 height 18
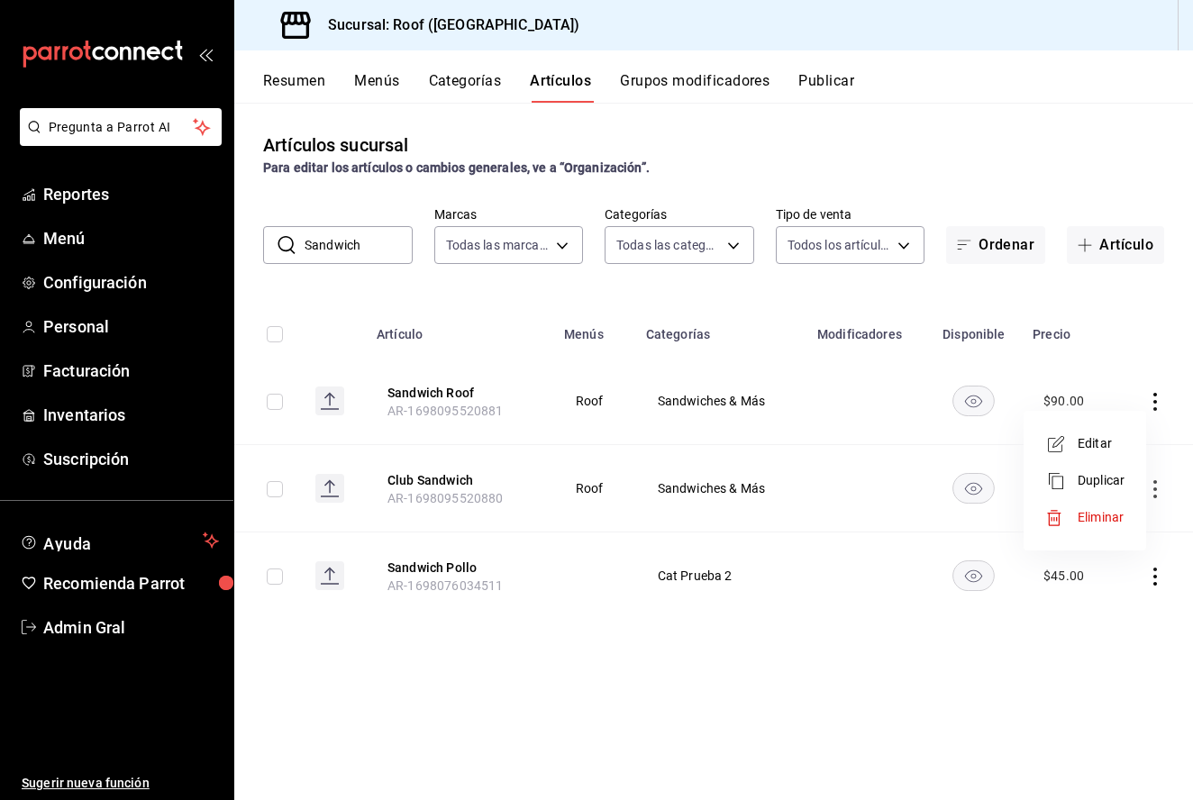
click at [1129, 443] on li "Editar" at bounding box center [1085, 443] width 108 height 37
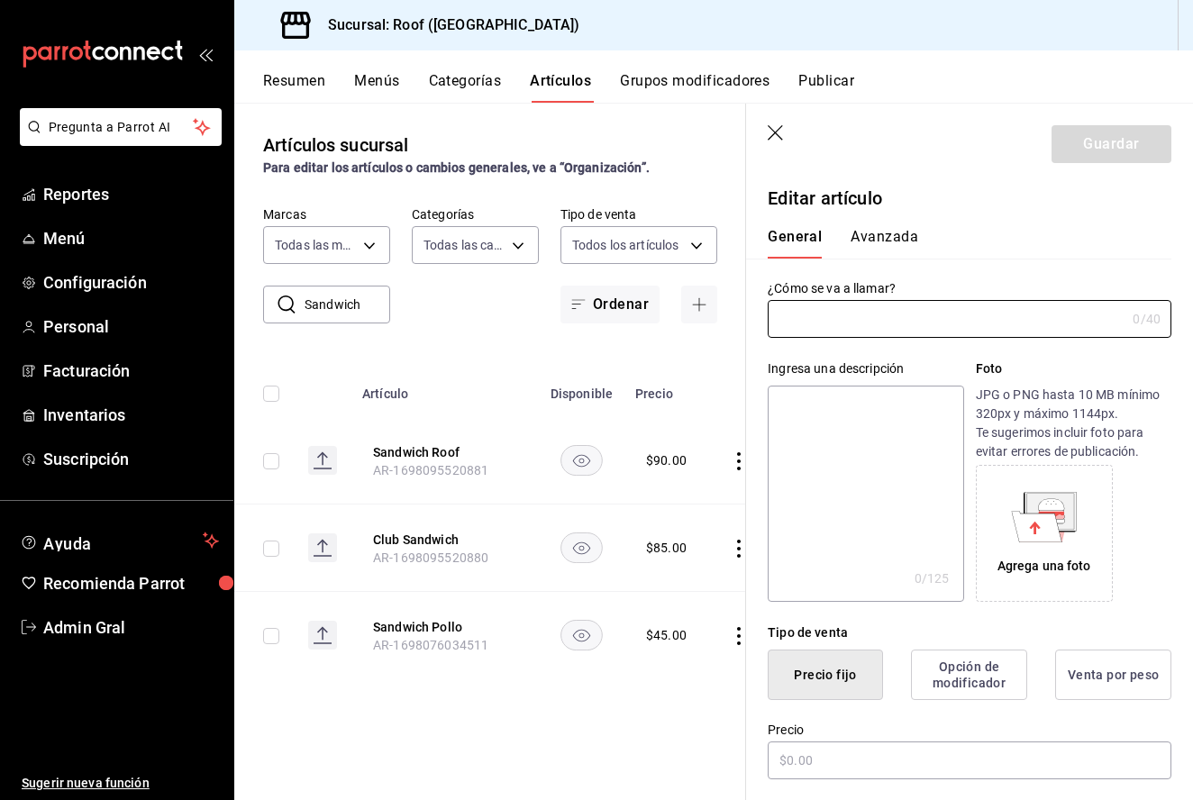
type input "Sandwich Roof"
type textarea "Pollo a la plancha, queso panela, lechuga y jitomate, acompañado de ensalada ru…"
type textarea "x"
type input "AR-1698095520881"
type textarea "x"
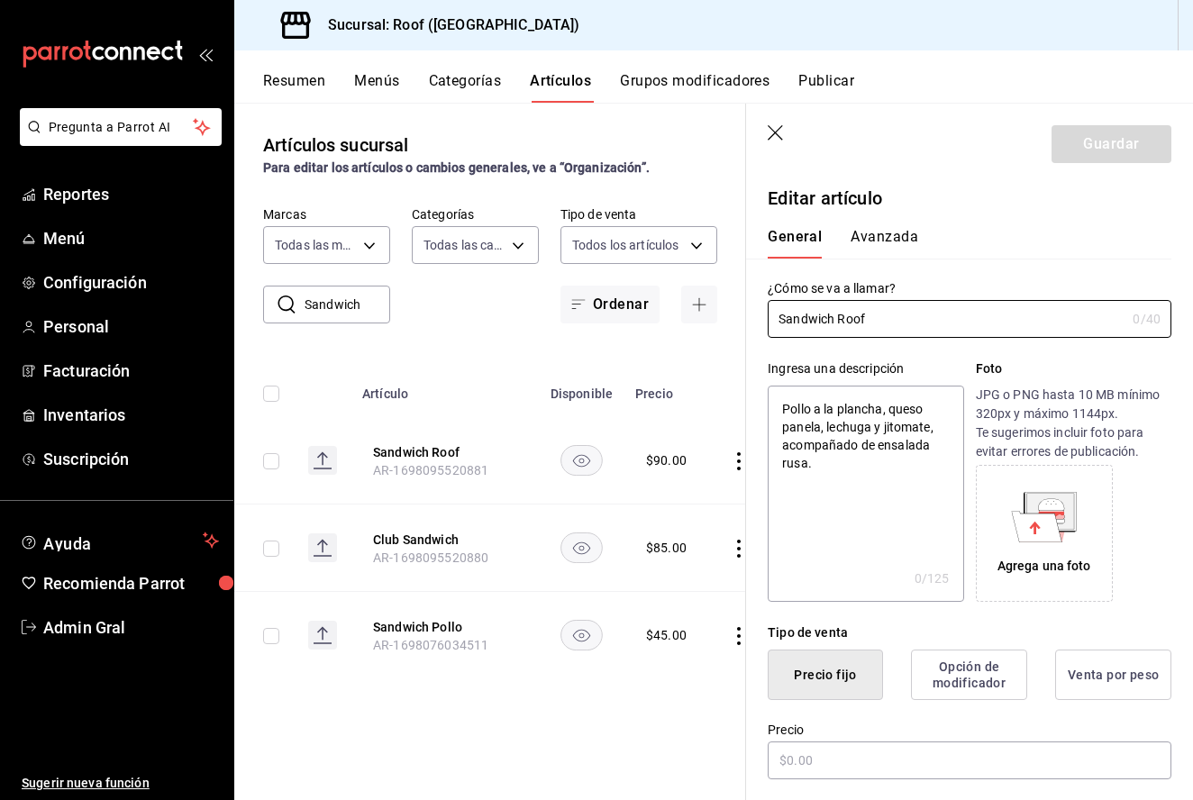
type input "$90.00"
click at [793, 759] on input "$90.00" at bounding box center [970, 761] width 404 height 38
type textarea "x"
type input "$9.00"
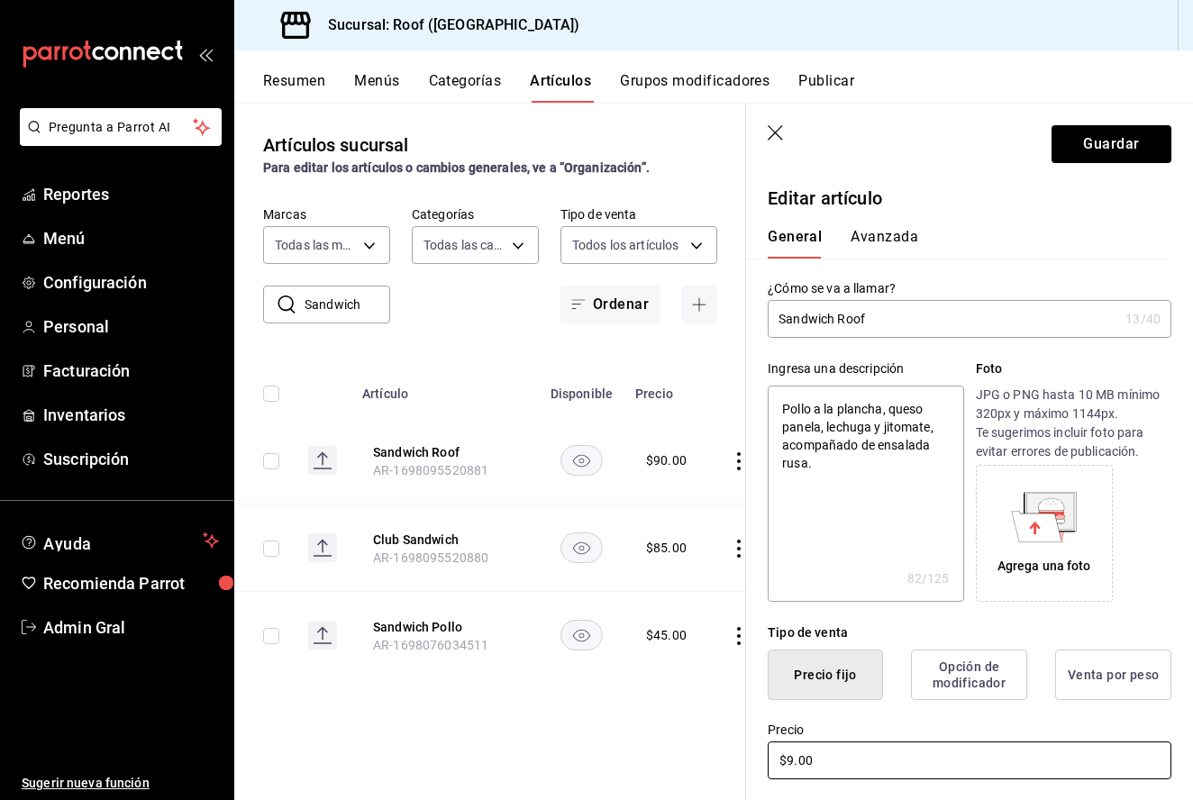
type textarea "x"
type input "$95.00"
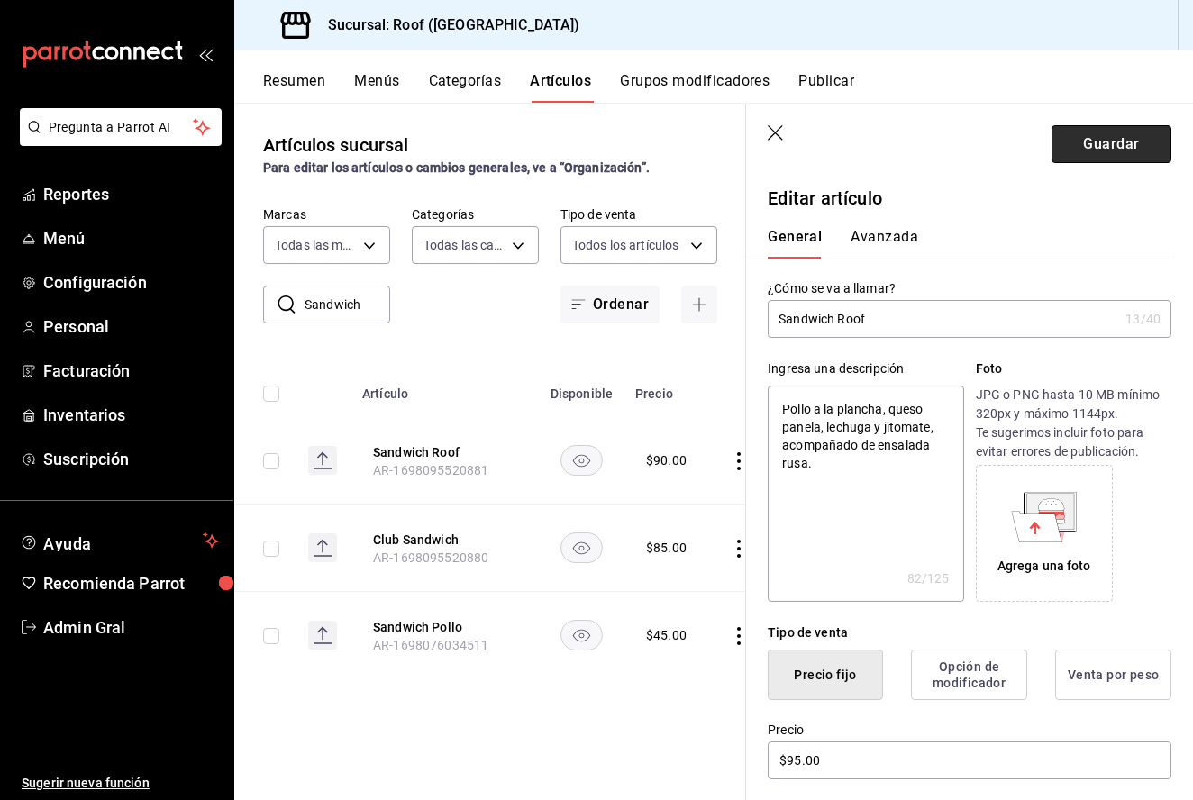
click at [1095, 136] on button "Guardar" at bounding box center [1112, 144] width 120 height 38
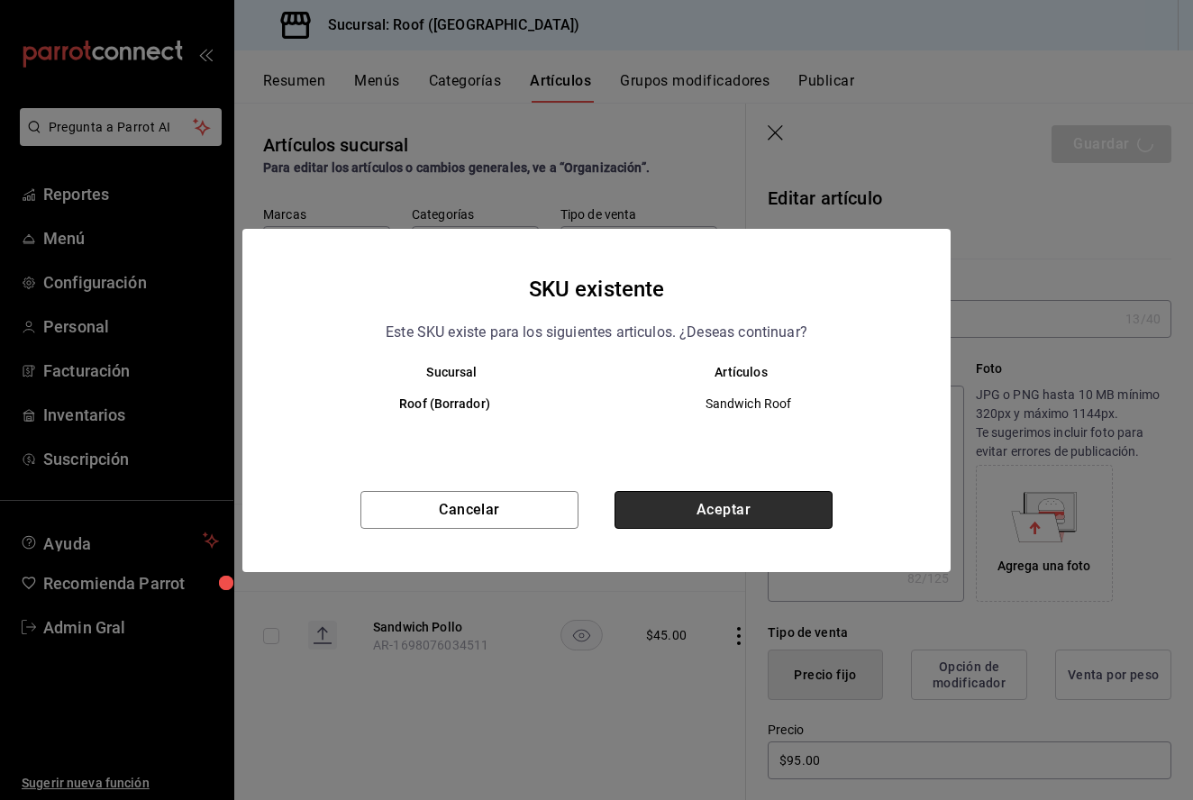
click at [758, 511] on button "Aceptar" at bounding box center [724, 510] width 218 height 38
type textarea "x"
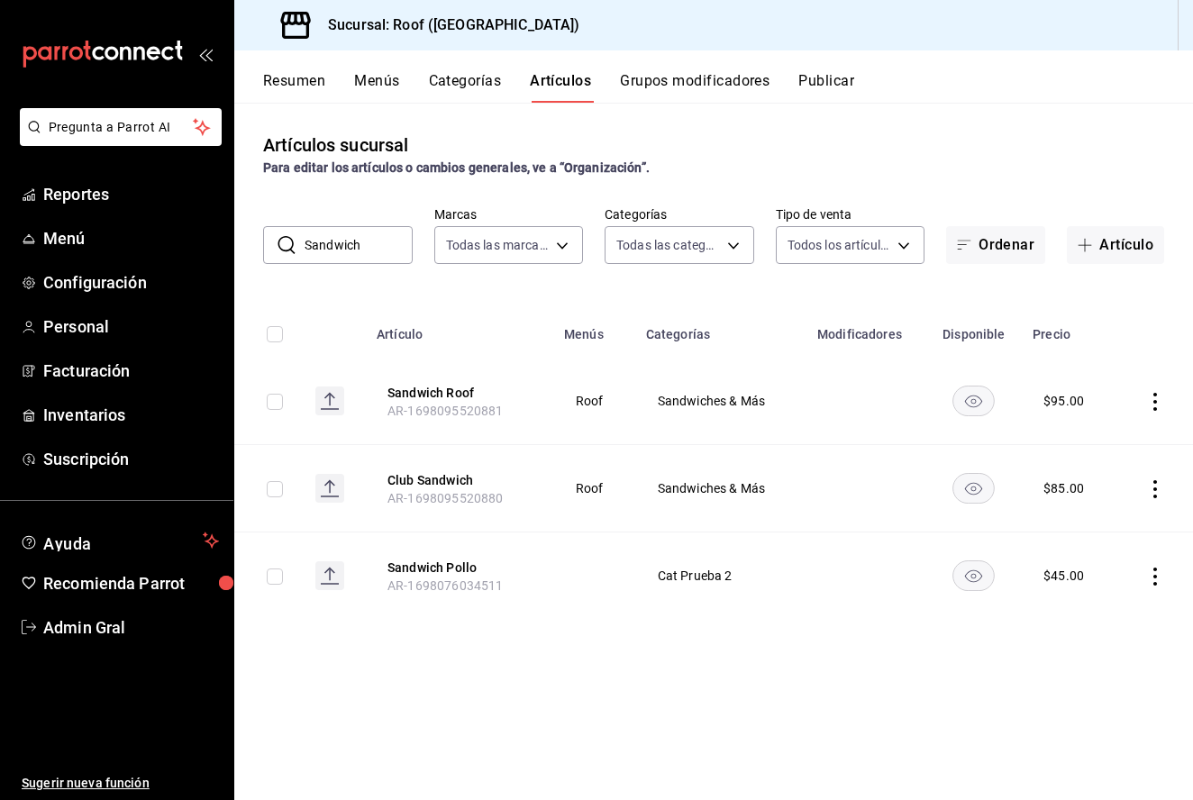
click at [1156, 491] on icon "actions" at bounding box center [1155, 489] width 18 height 18
click at [1122, 524] on span "Editar" at bounding box center [1101, 531] width 47 height 19
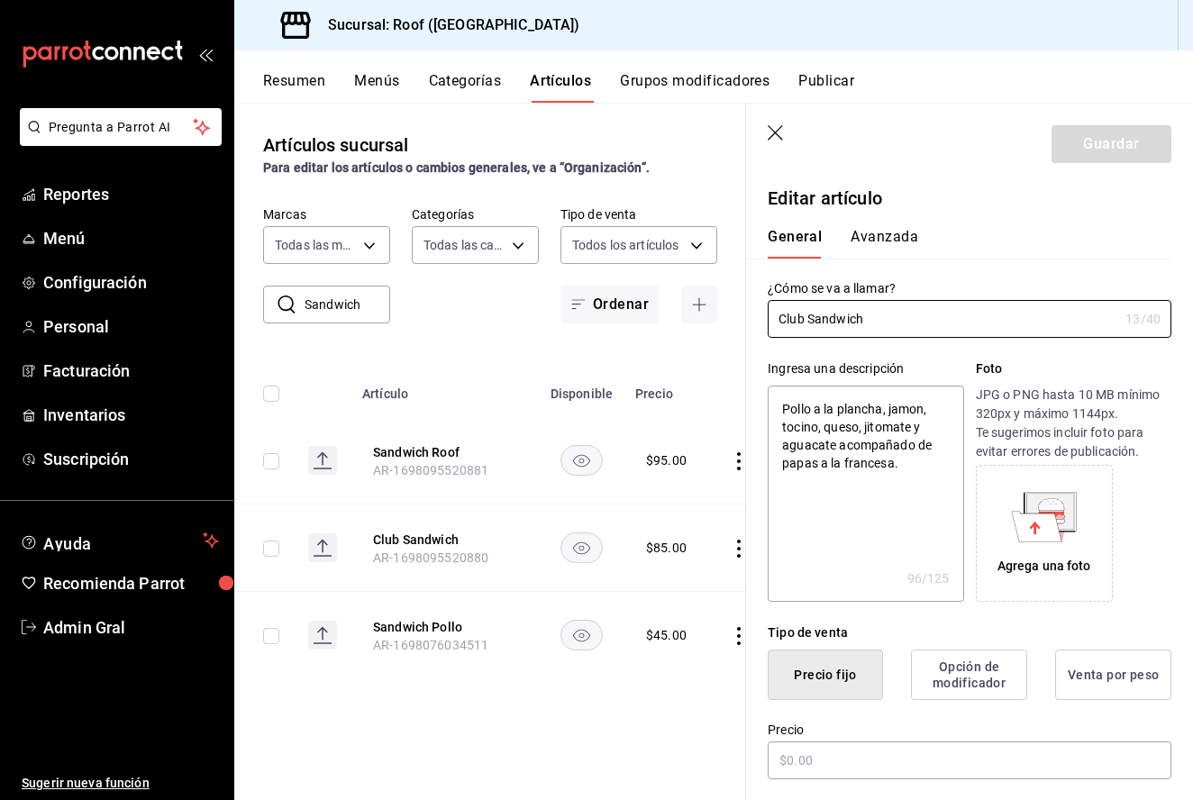
type textarea "x"
click at [798, 766] on input "$85.00" at bounding box center [970, 761] width 404 height 38
type input "$5.00"
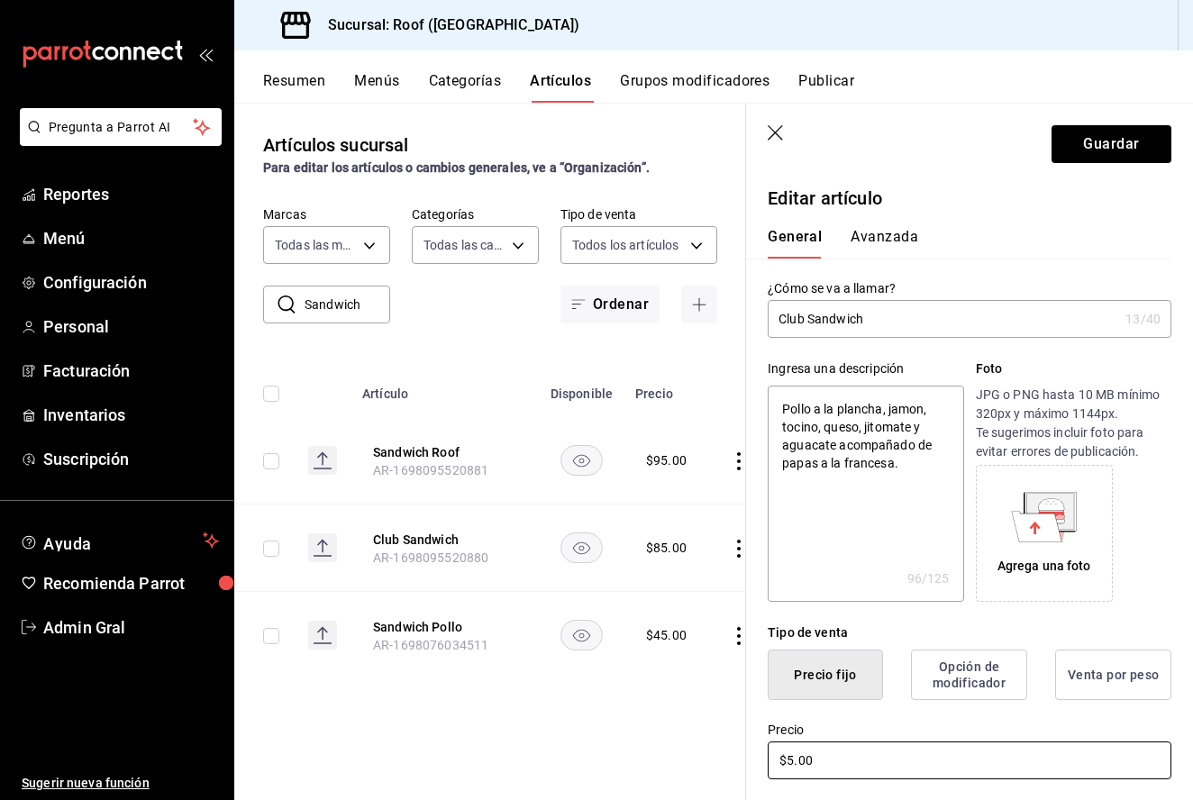
type textarea "x"
type input "$15.00"
type textarea "x"
type input "$125.00"
type textarea "x"
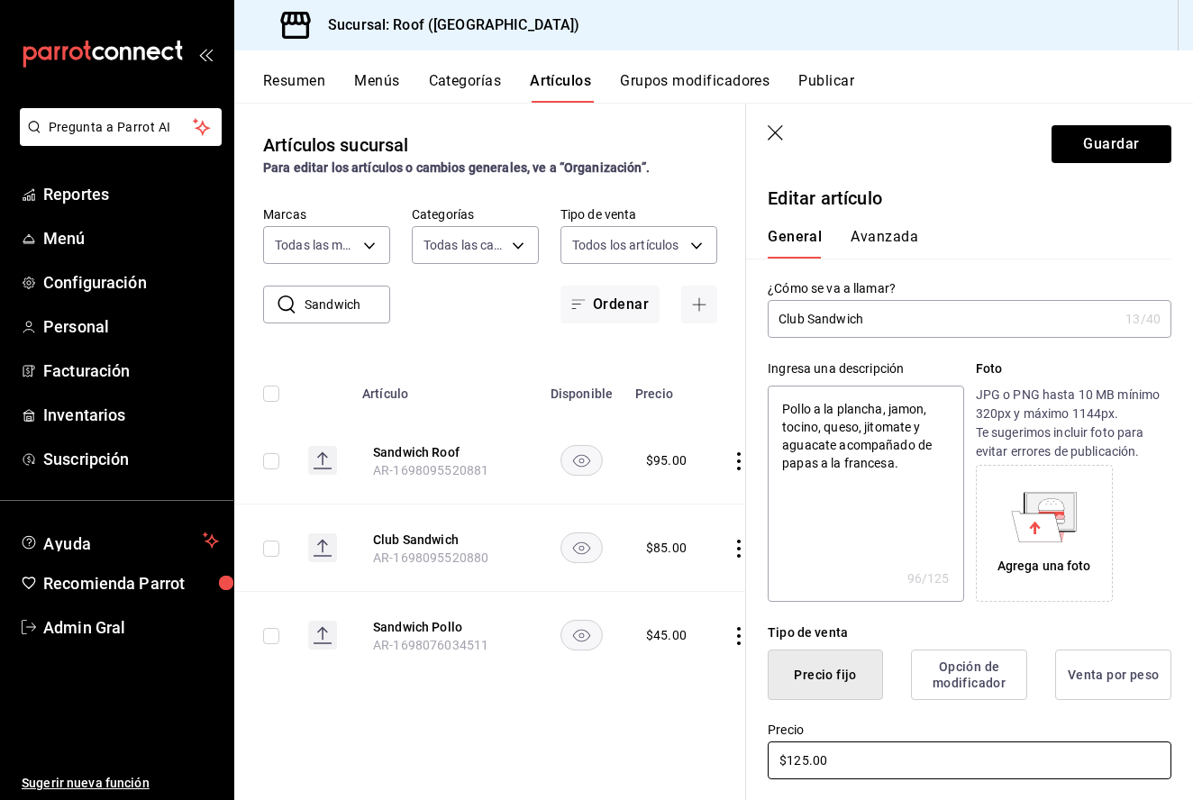
type input "$15.00"
type textarea "x"
type input "$105.00"
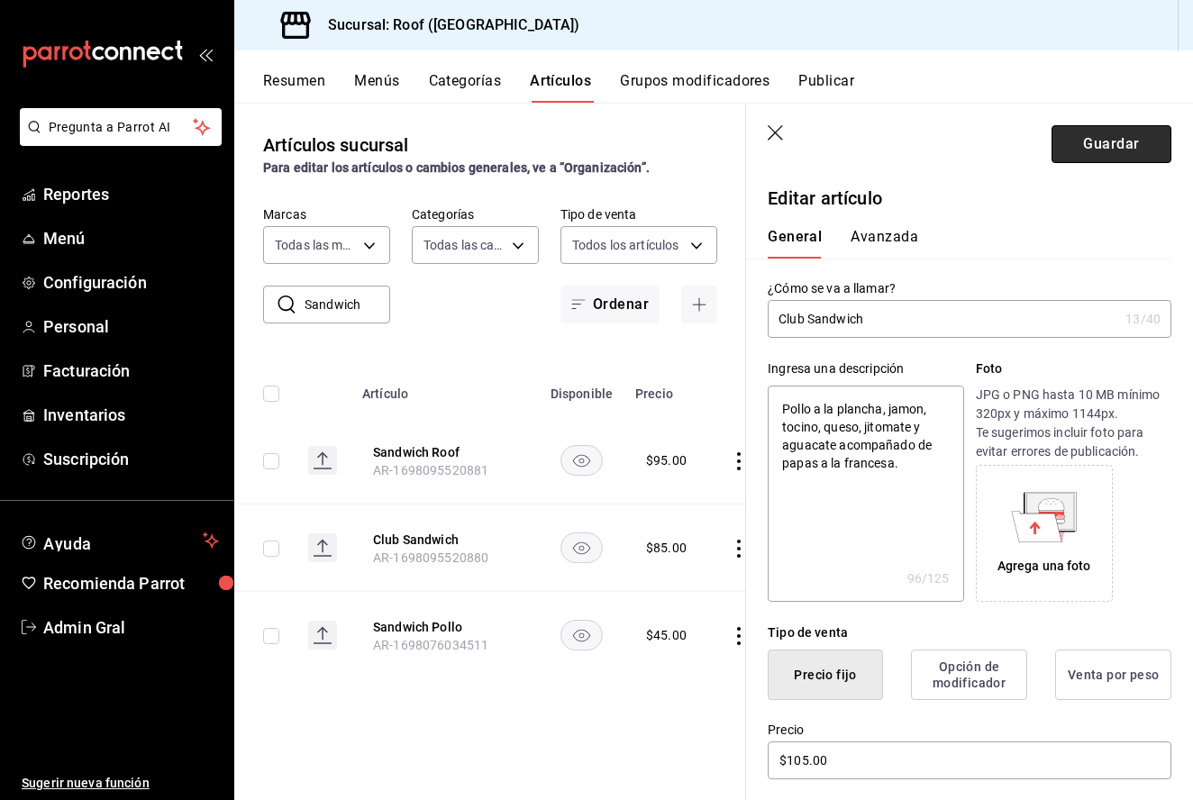
click at [1117, 139] on button "Guardar" at bounding box center [1112, 144] width 120 height 38
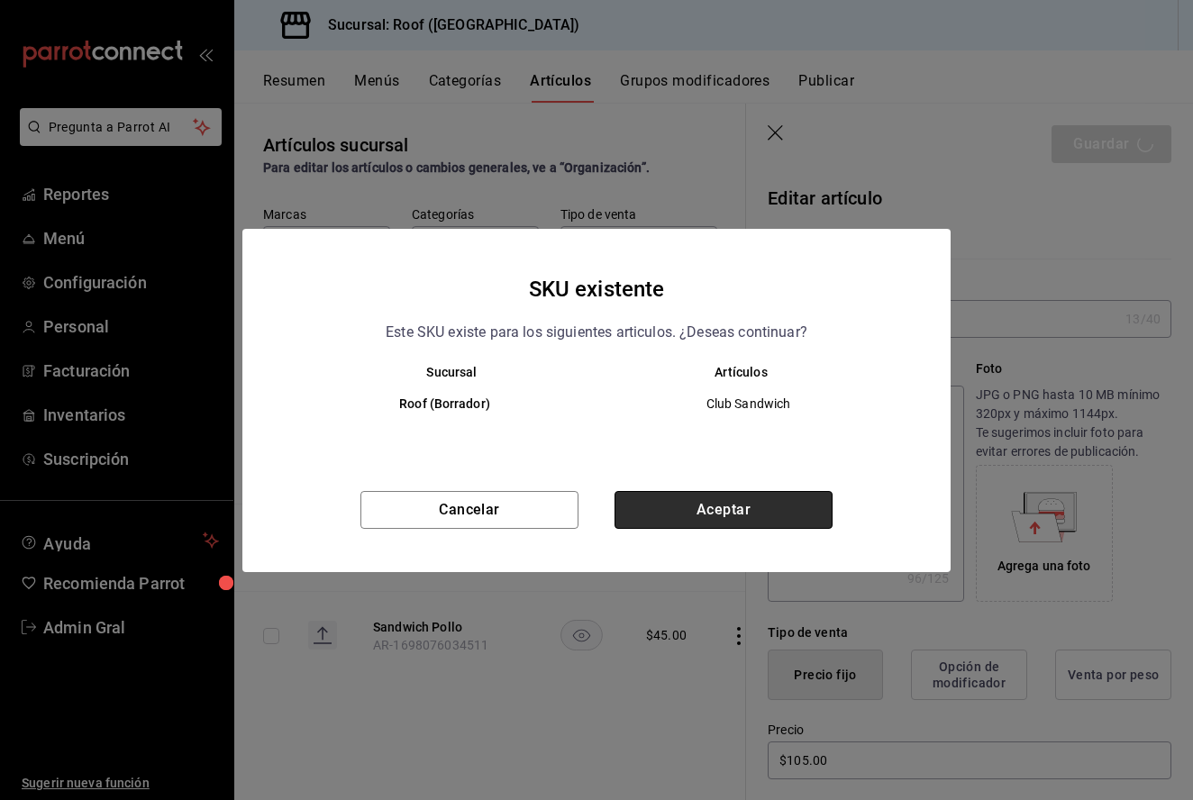
click at [729, 502] on button "Aceptar" at bounding box center [724, 510] width 218 height 38
type textarea "x"
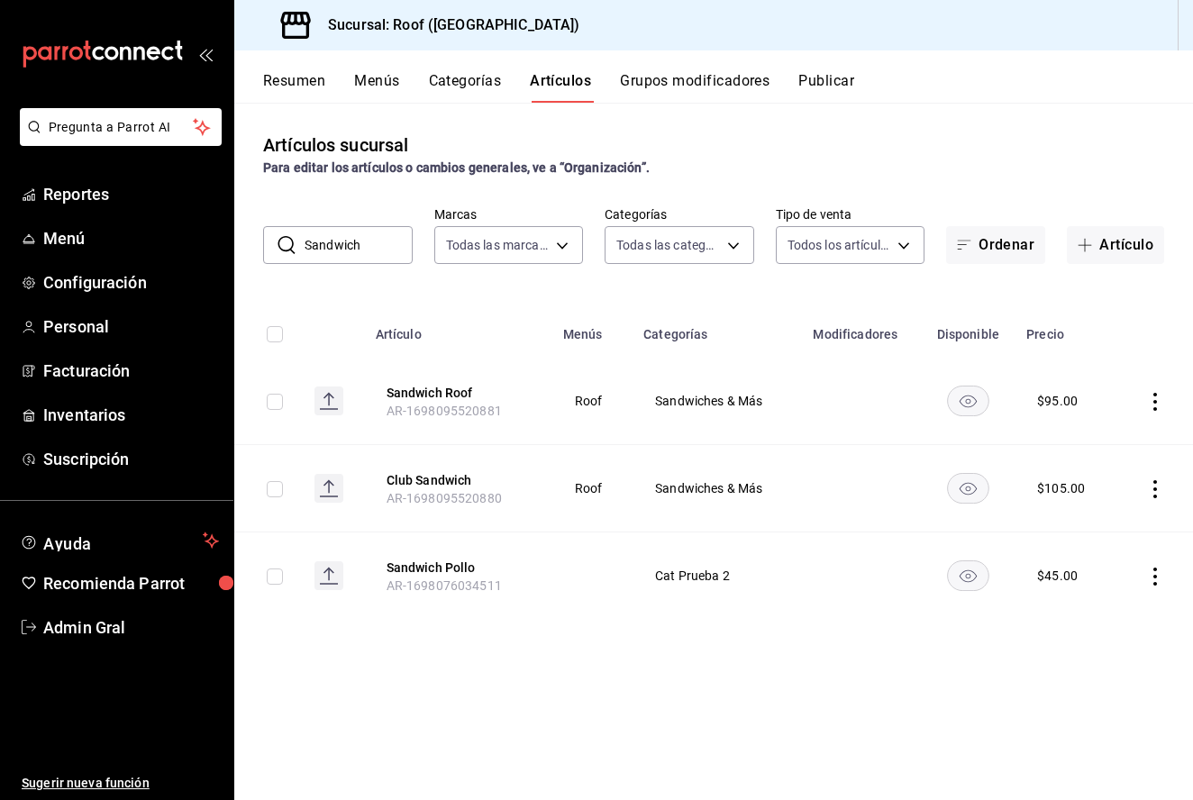
click at [1173, 581] on td at bounding box center [1155, 576] width 77 height 87
click at [1162, 581] on icon "actions" at bounding box center [1155, 577] width 18 height 18
click at [1108, 705] on li "Eliminar" at bounding box center [1085, 692] width 108 height 37
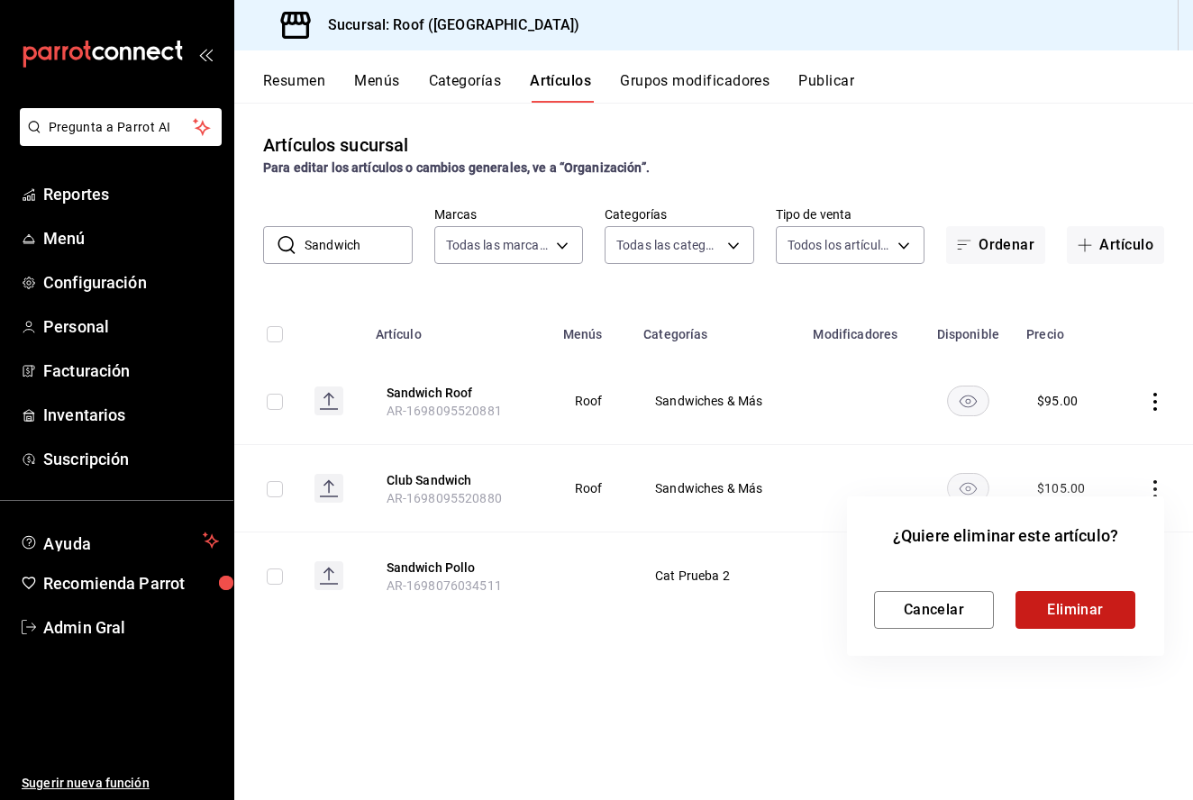
click at [1064, 592] on button "Eliminar" at bounding box center [1076, 610] width 120 height 38
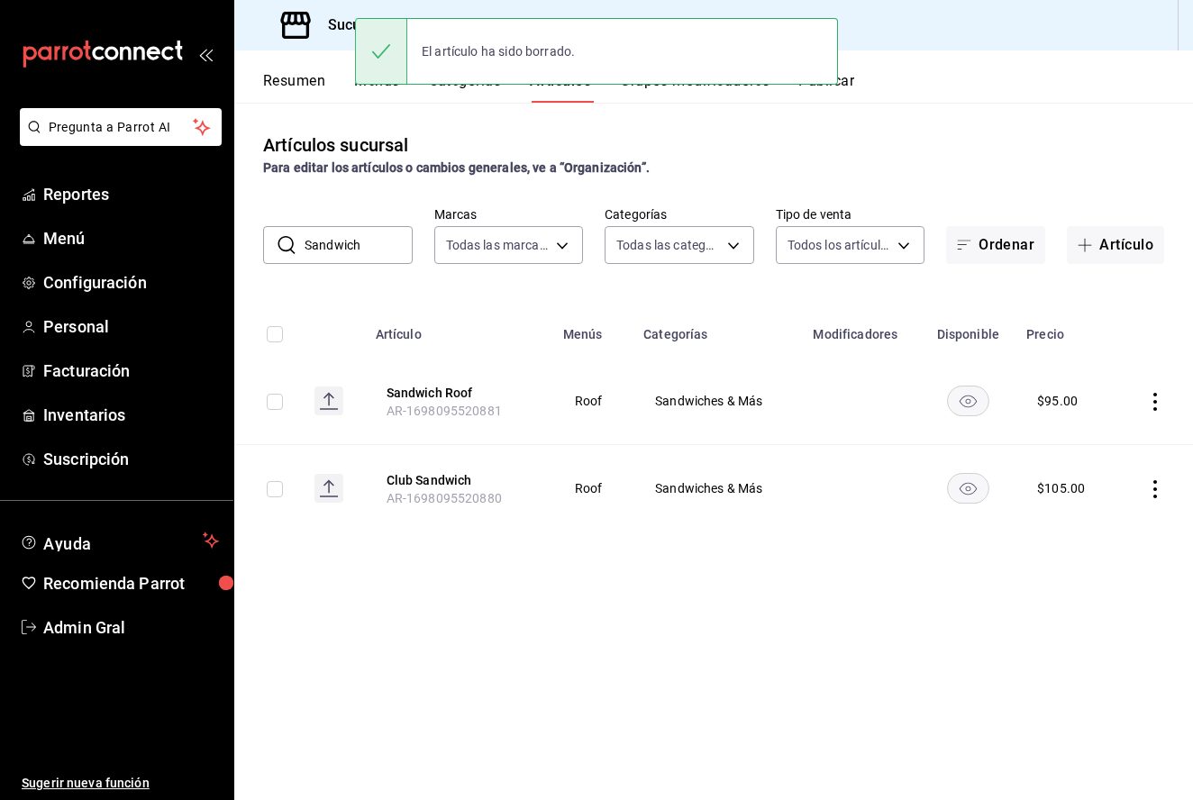
click at [345, 260] on input "Sandwich" at bounding box center [359, 245] width 108 height 36
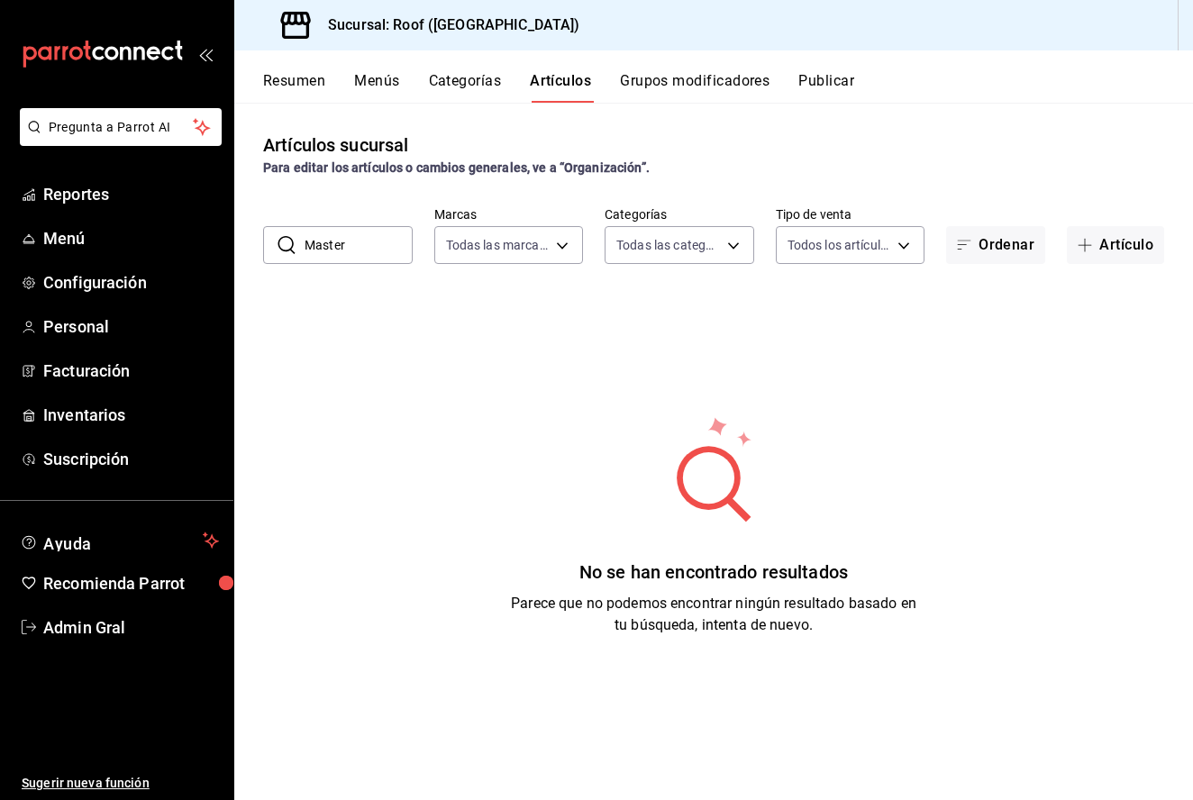
click at [356, 244] on input "Master" at bounding box center [359, 245] width 108 height 36
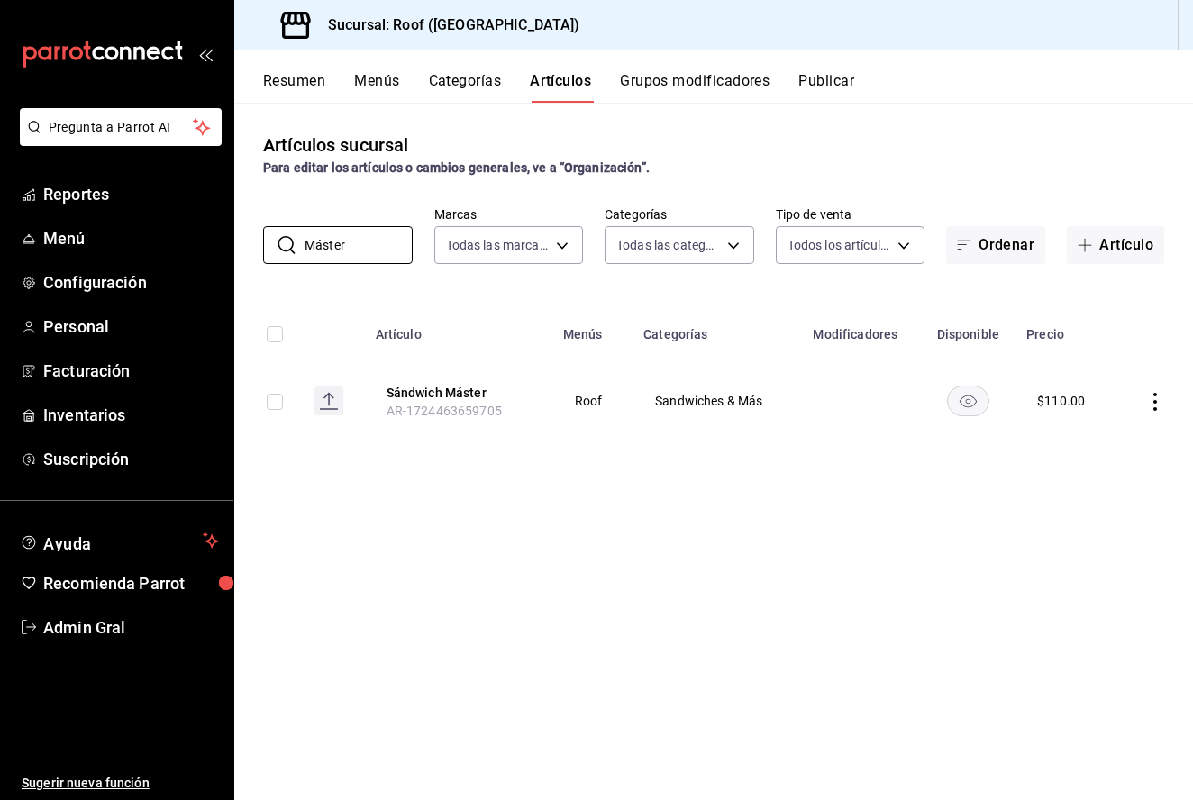
type input "Máster"
click at [1154, 400] on icon "actions" at bounding box center [1155, 402] width 18 height 18
click at [1103, 440] on span "Editar" at bounding box center [1101, 443] width 47 height 19
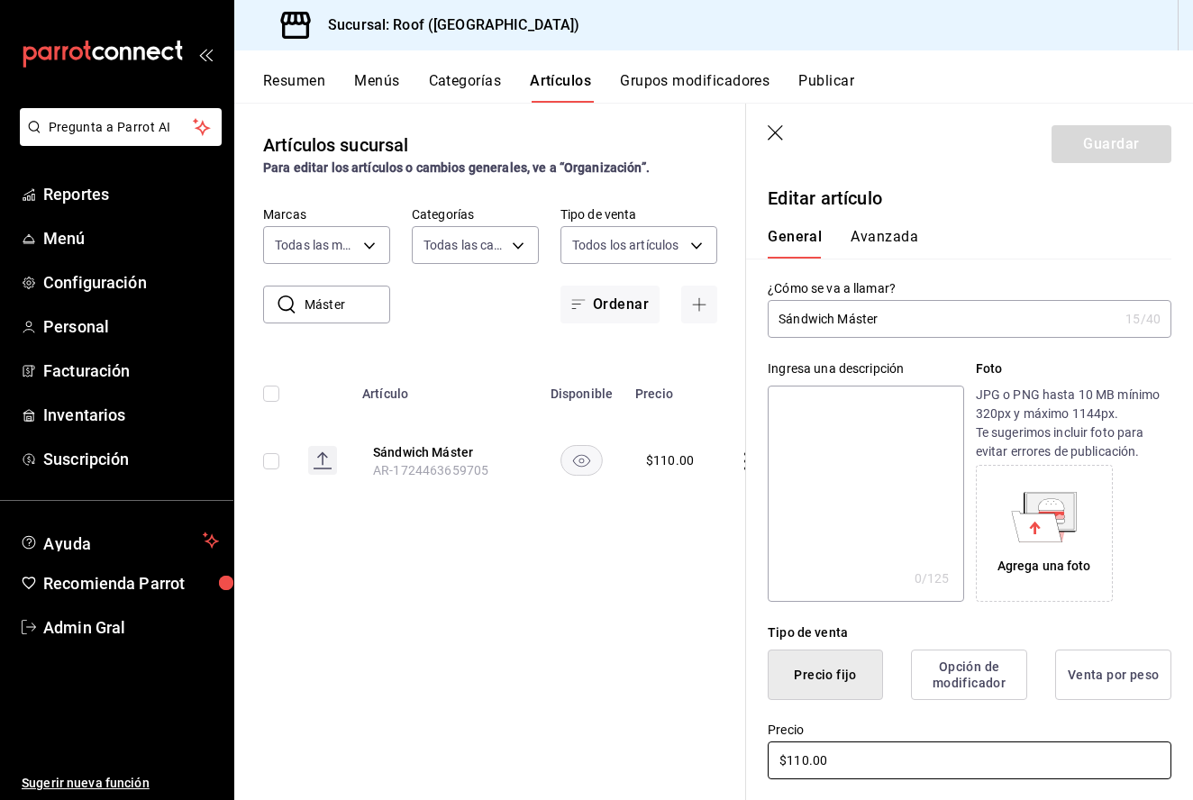
click at [800, 755] on input "$110.00" at bounding box center [970, 761] width 404 height 38
type input "$145.00"
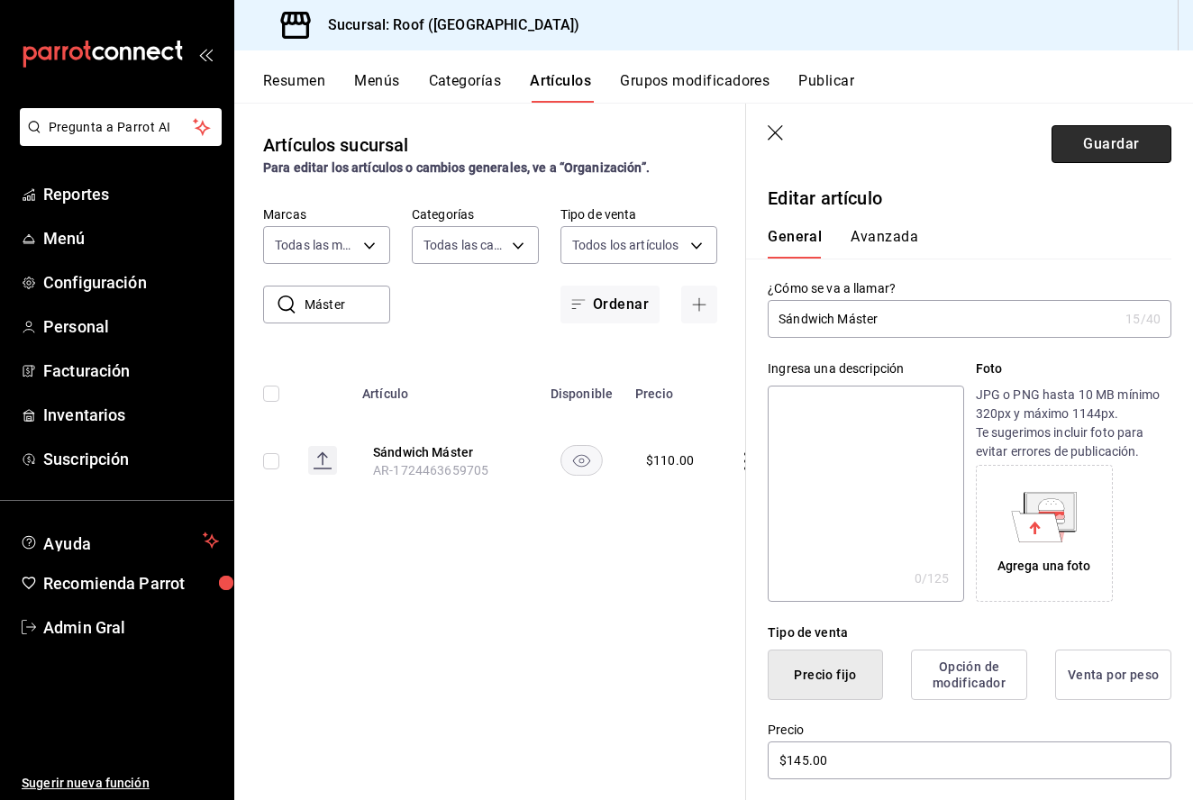
click at [1107, 151] on button "Guardar" at bounding box center [1112, 144] width 120 height 38
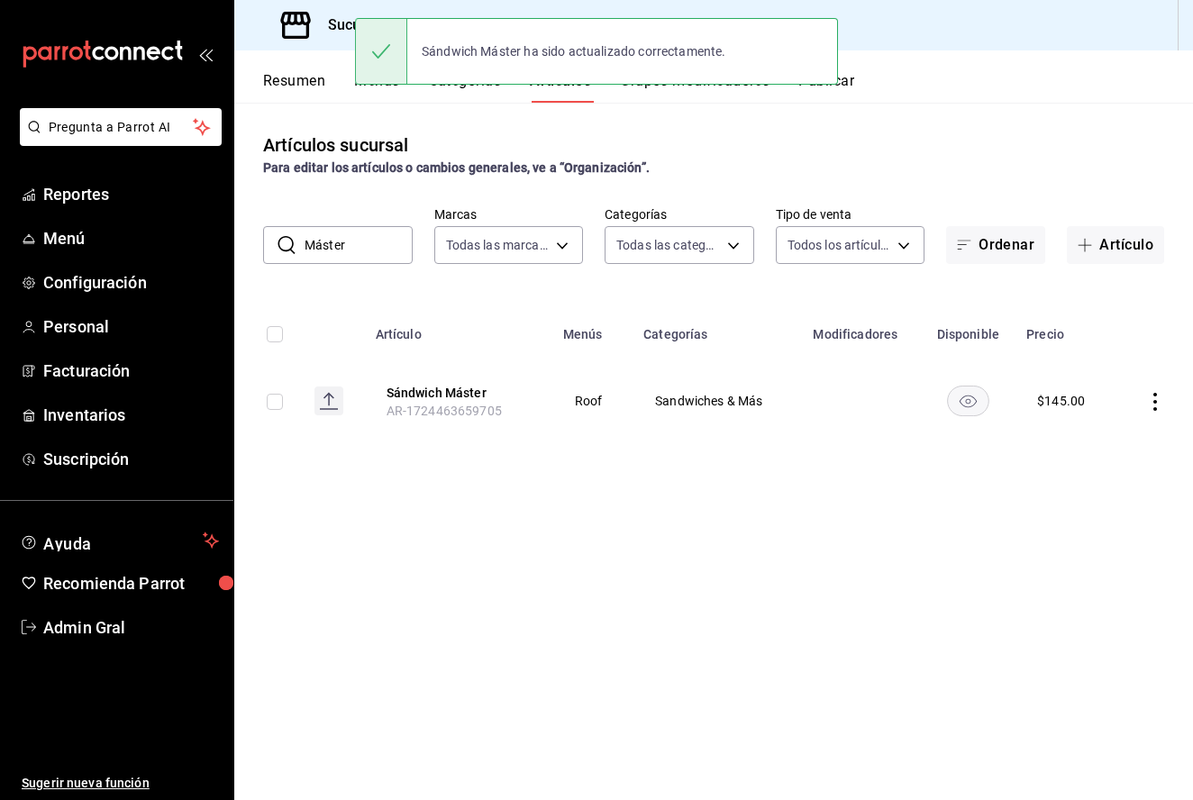
click at [370, 251] on input "Máster" at bounding box center [359, 245] width 108 height 36
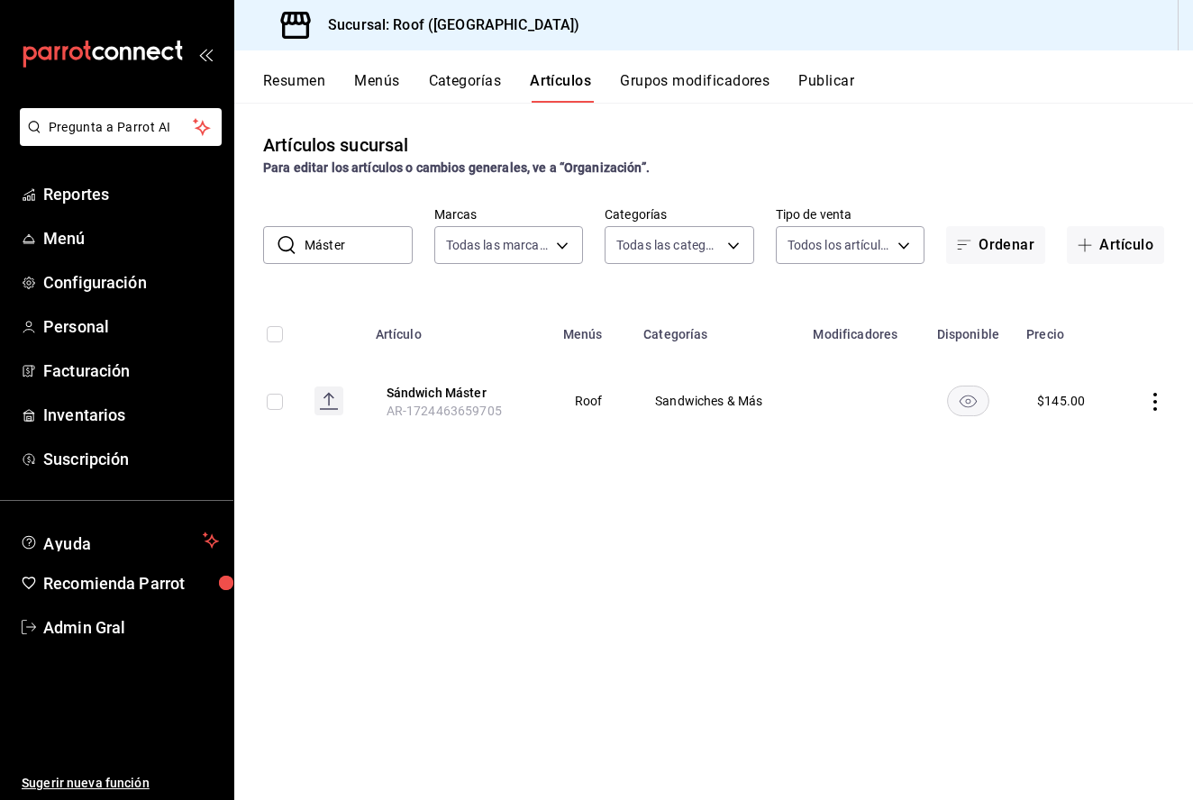
click at [370, 251] on input "Máster" at bounding box center [359, 245] width 108 height 36
type input "Croissant"
click at [1162, 405] on icon "actions" at bounding box center [1155, 402] width 18 height 18
click at [1116, 441] on span "Editar" at bounding box center [1101, 443] width 47 height 19
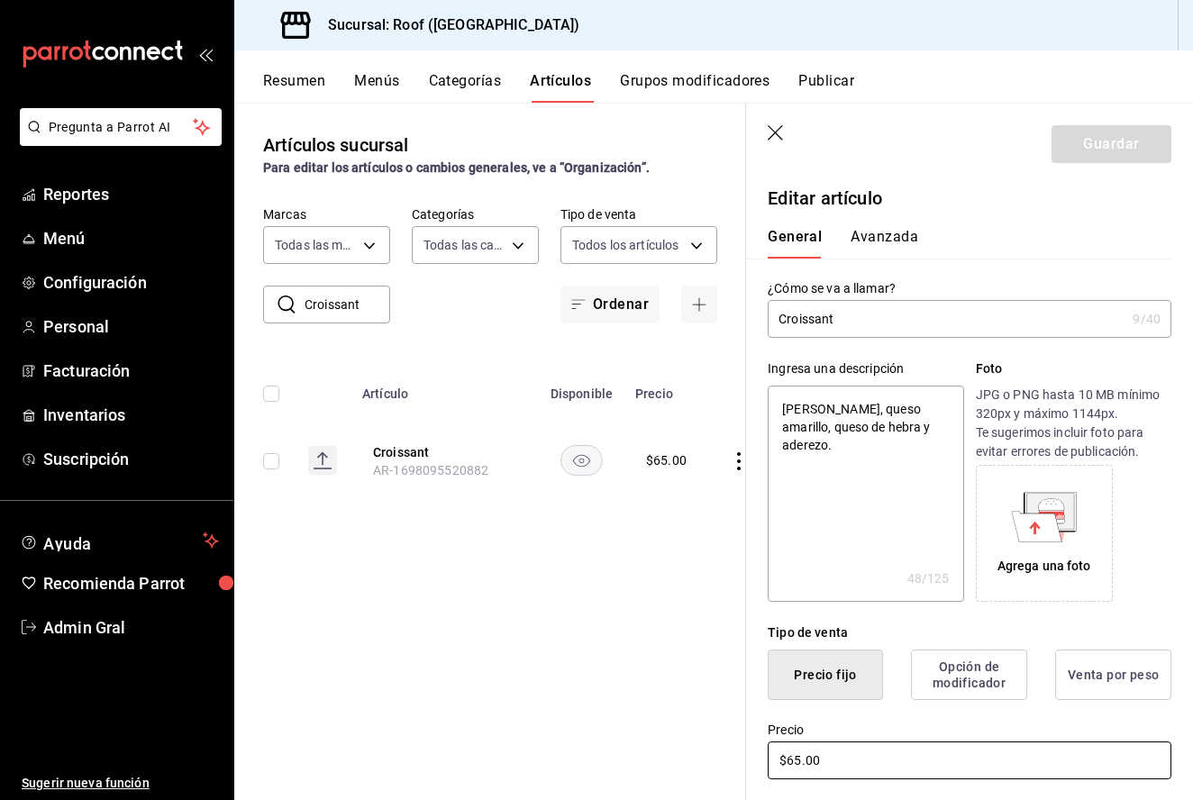
click at [796, 767] on input "$65.00" at bounding box center [970, 761] width 404 height 38
type textarea "x"
type input "$6.00"
type textarea "x"
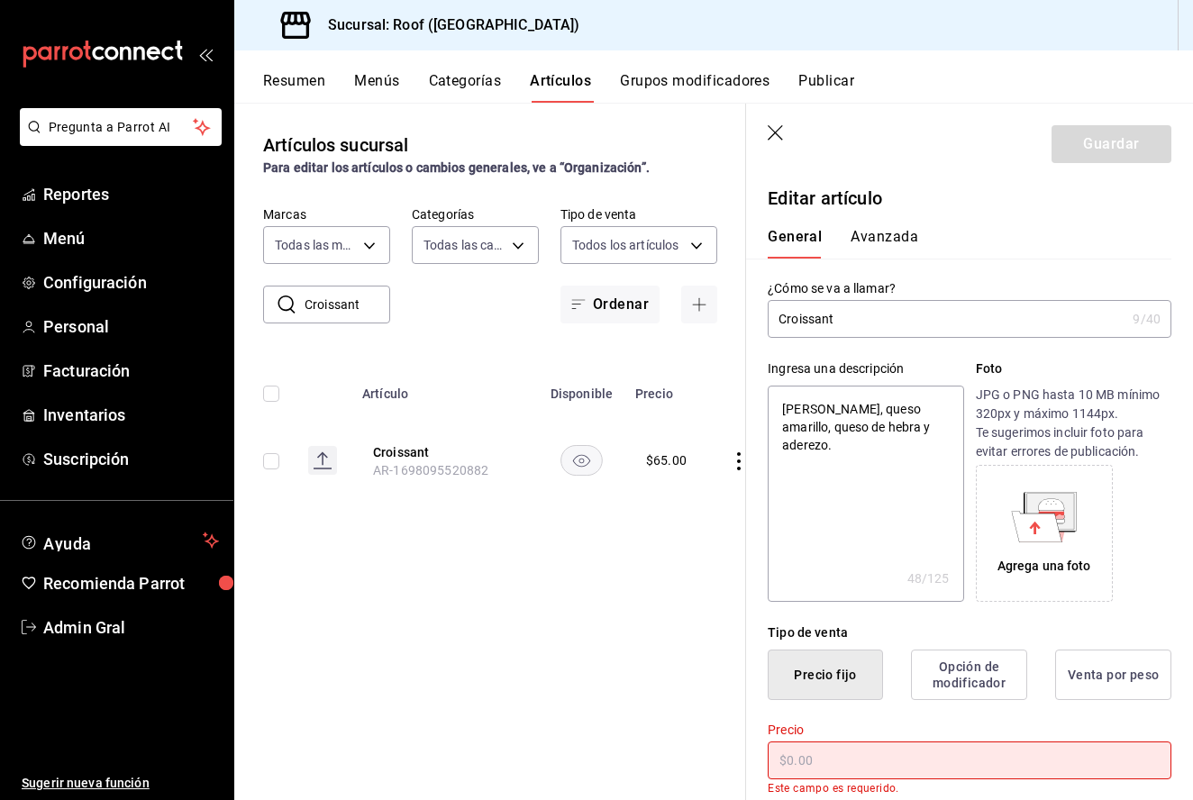
type textarea "x"
type input "$7.00"
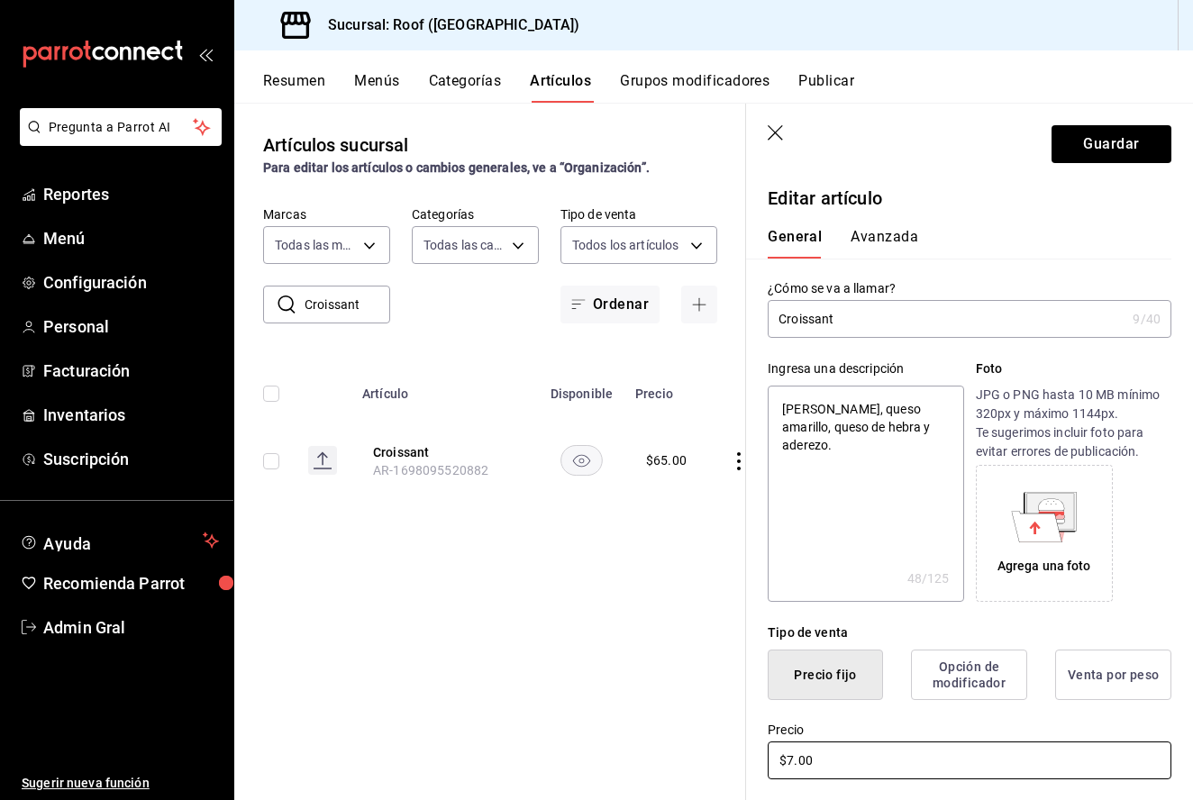
type textarea "x"
type input "$70.00"
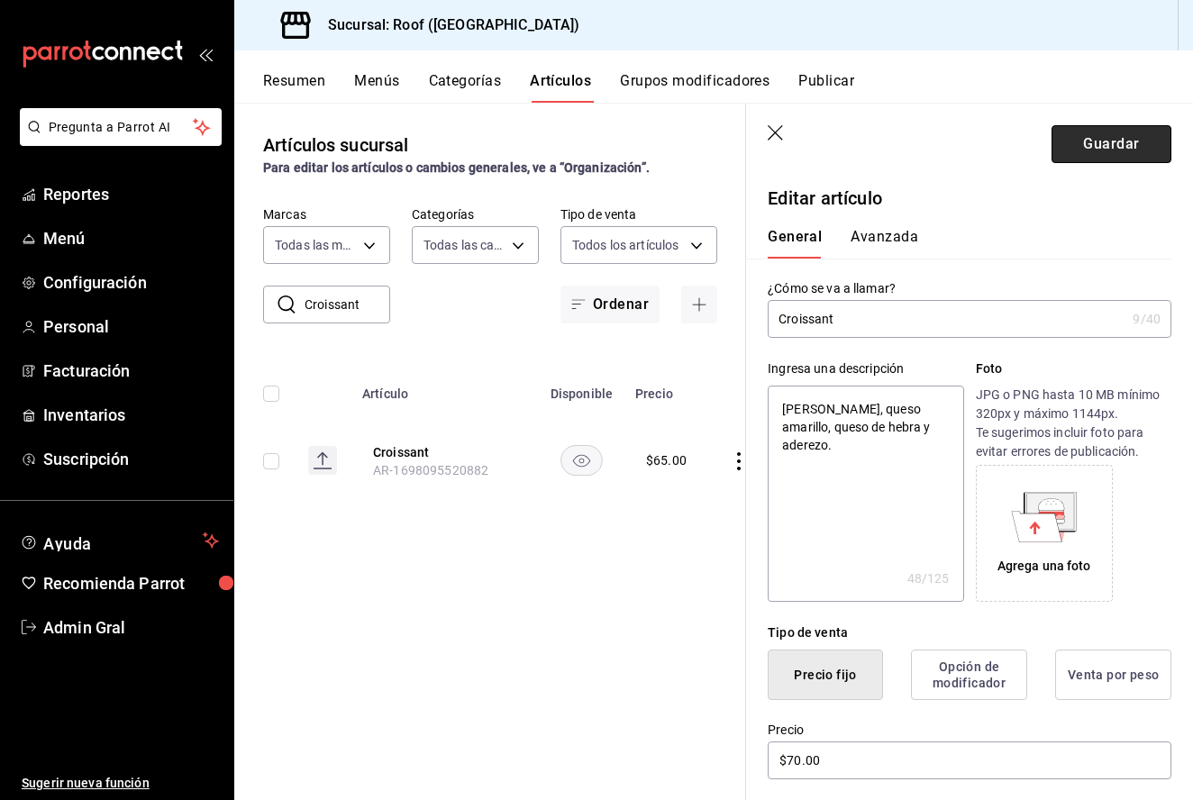
click at [1112, 146] on button "Guardar" at bounding box center [1112, 144] width 120 height 38
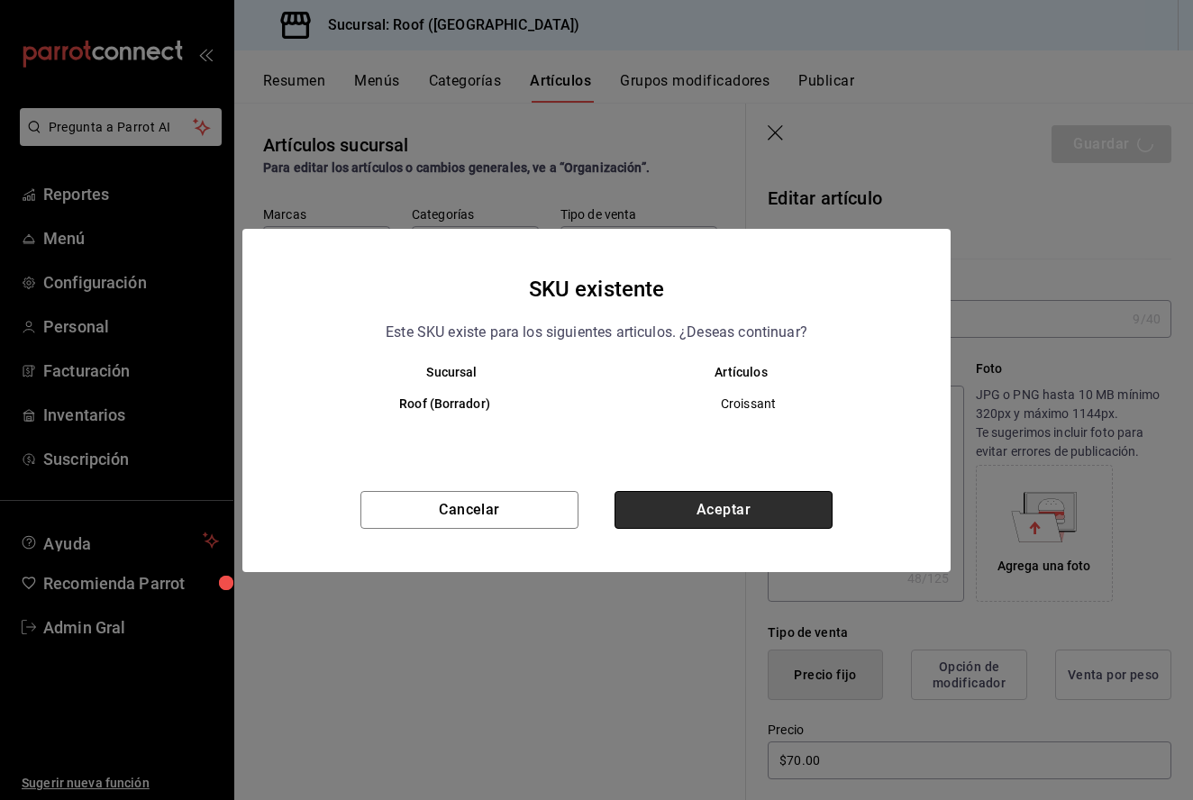
click at [749, 507] on button "Aceptar" at bounding box center [724, 510] width 218 height 38
type textarea "x"
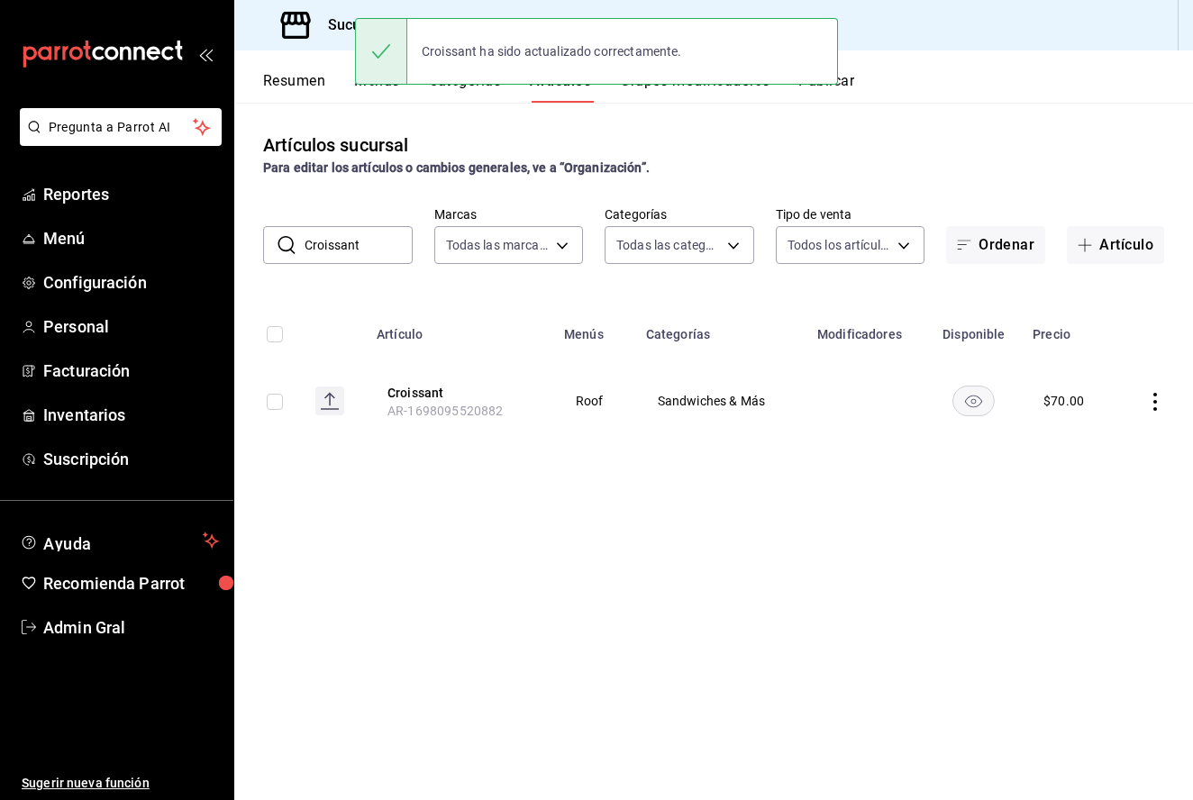
click at [356, 239] on input "Croissant" at bounding box center [359, 245] width 108 height 36
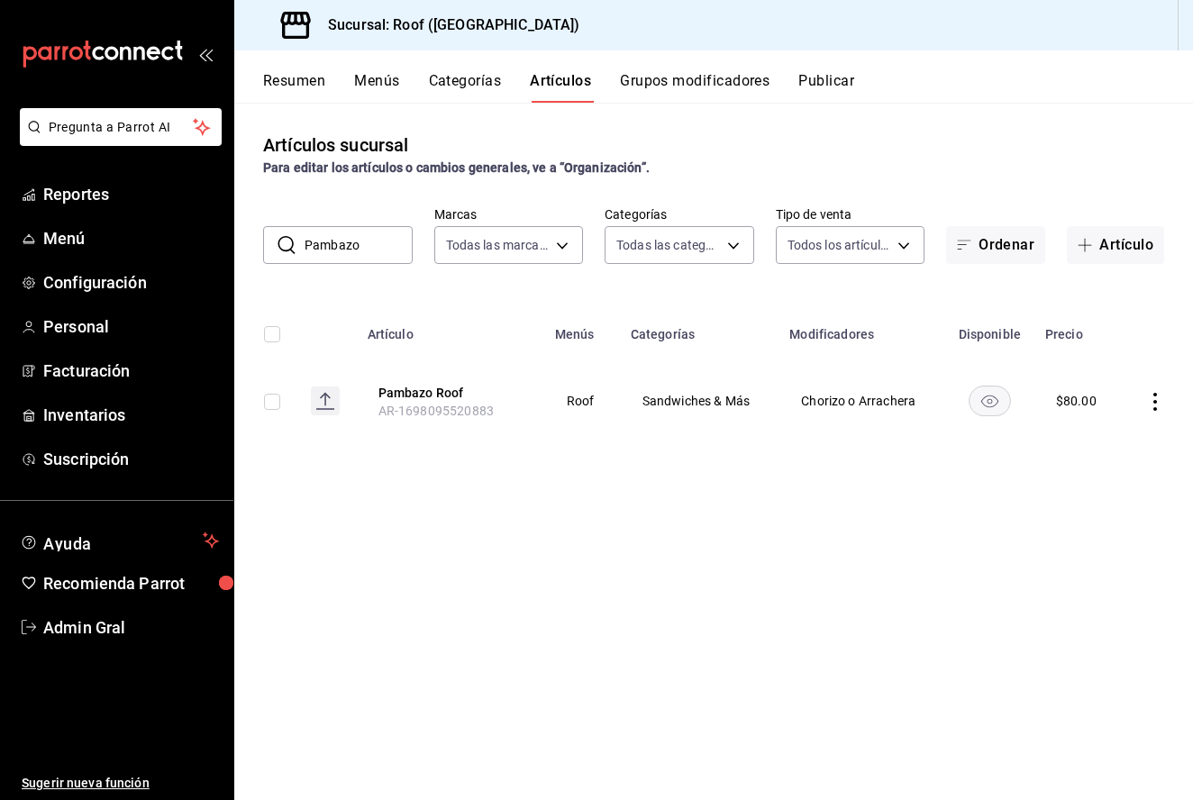
click at [1155, 401] on icon "actions" at bounding box center [1156, 402] width 4 height 18
click at [745, 540] on div at bounding box center [596, 400] width 1193 height 800
click at [374, 250] on input "Pambazo" at bounding box center [359, 245] width 108 height 36
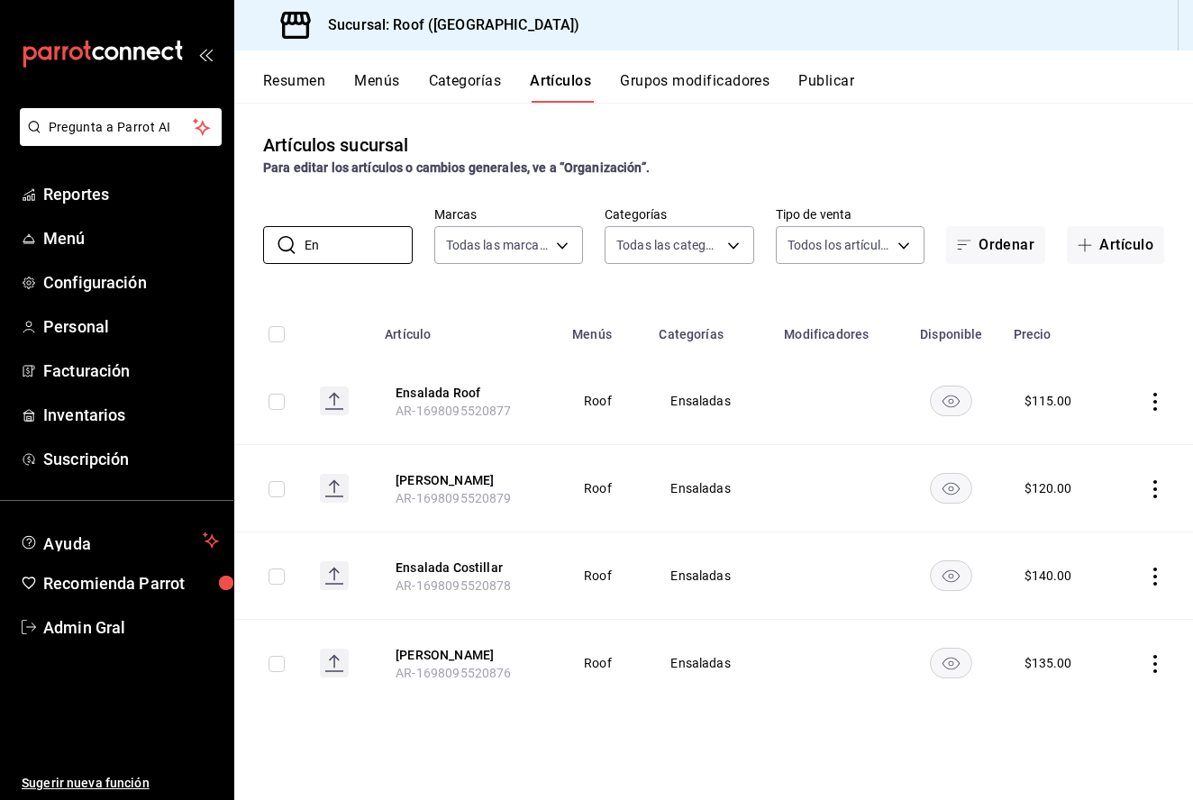
type input "E"
type input "s"
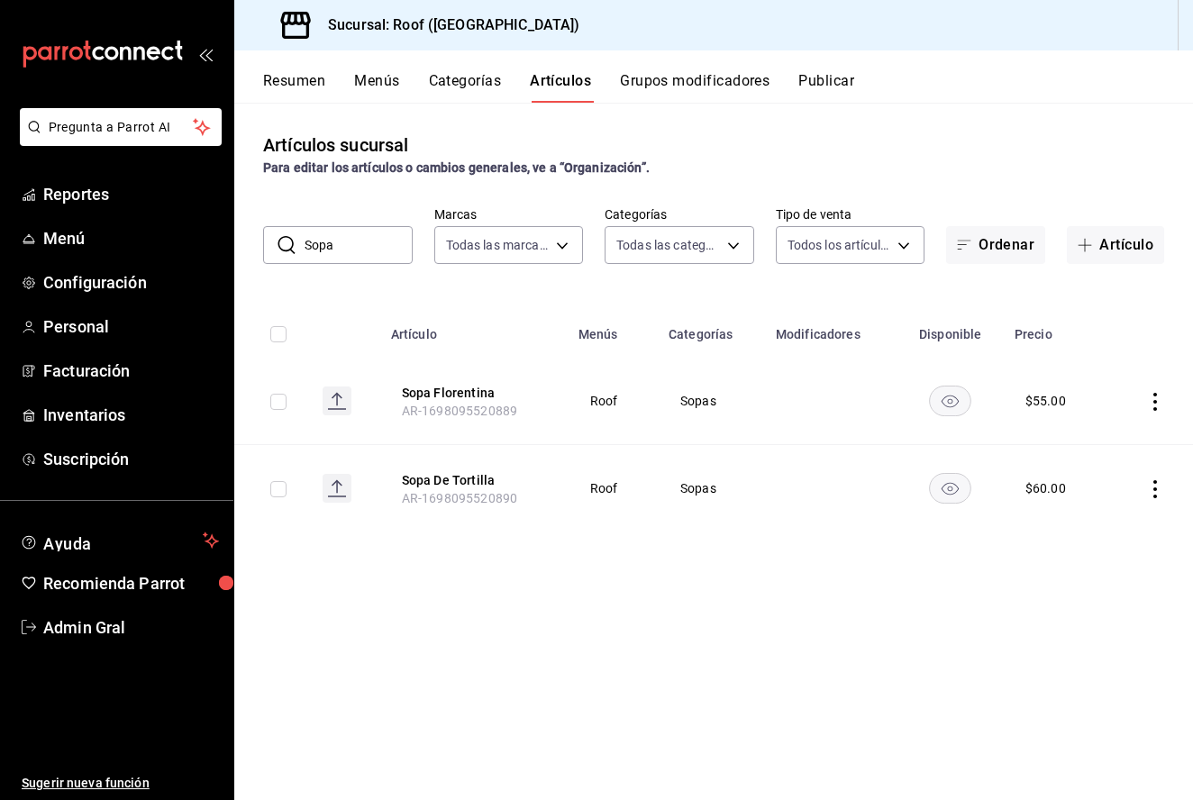
click at [1155, 408] on icon "actions" at bounding box center [1156, 402] width 4 height 18
click at [1113, 513] on span "Eliminar" at bounding box center [1101, 517] width 46 height 14
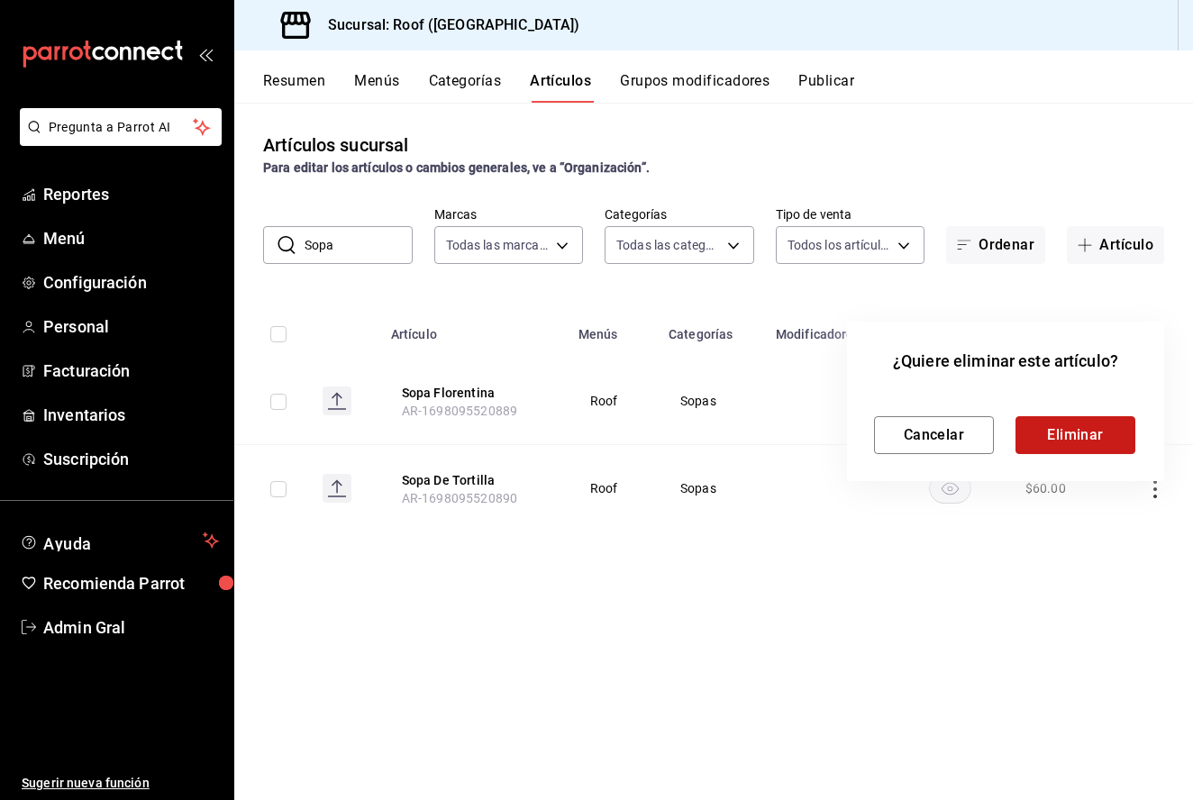
click at [1090, 435] on button "Eliminar" at bounding box center [1076, 435] width 120 height 38
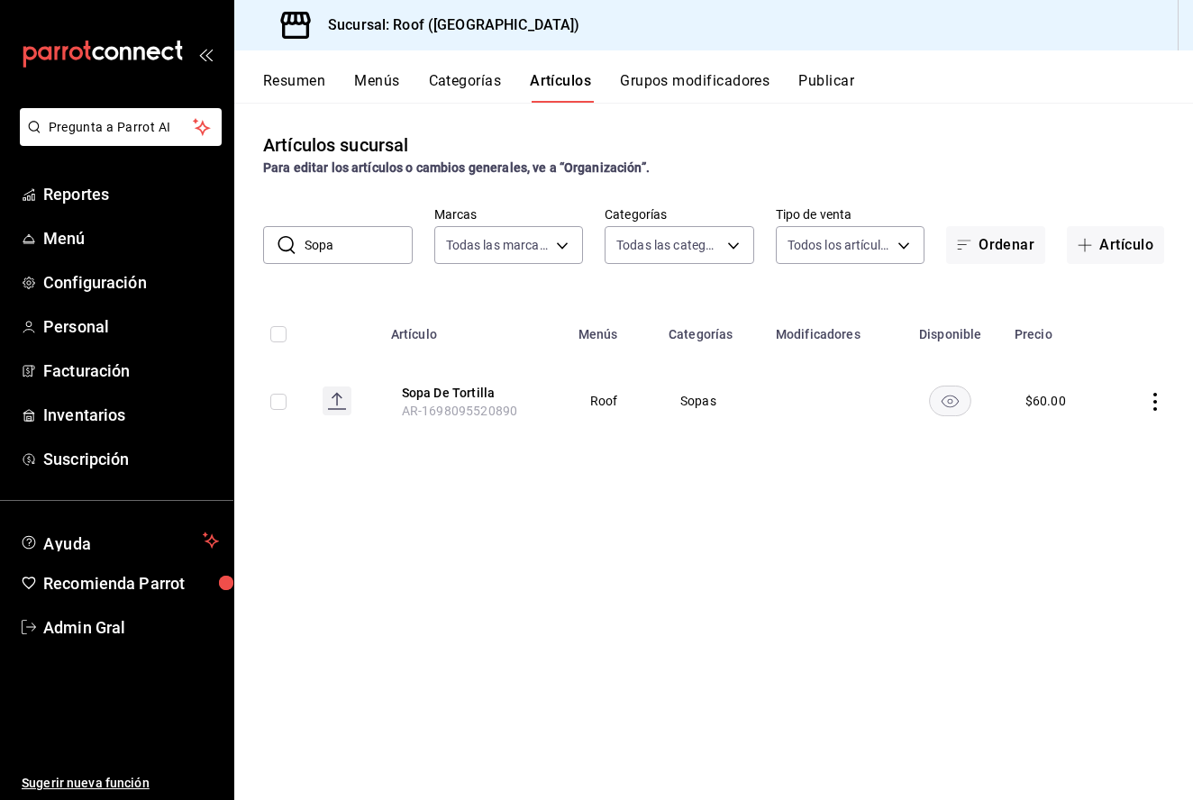
click at [370, 251] on input "Sopa" at bounding box center [359, 245] width 108 height 36
type input "S"
type input "C"
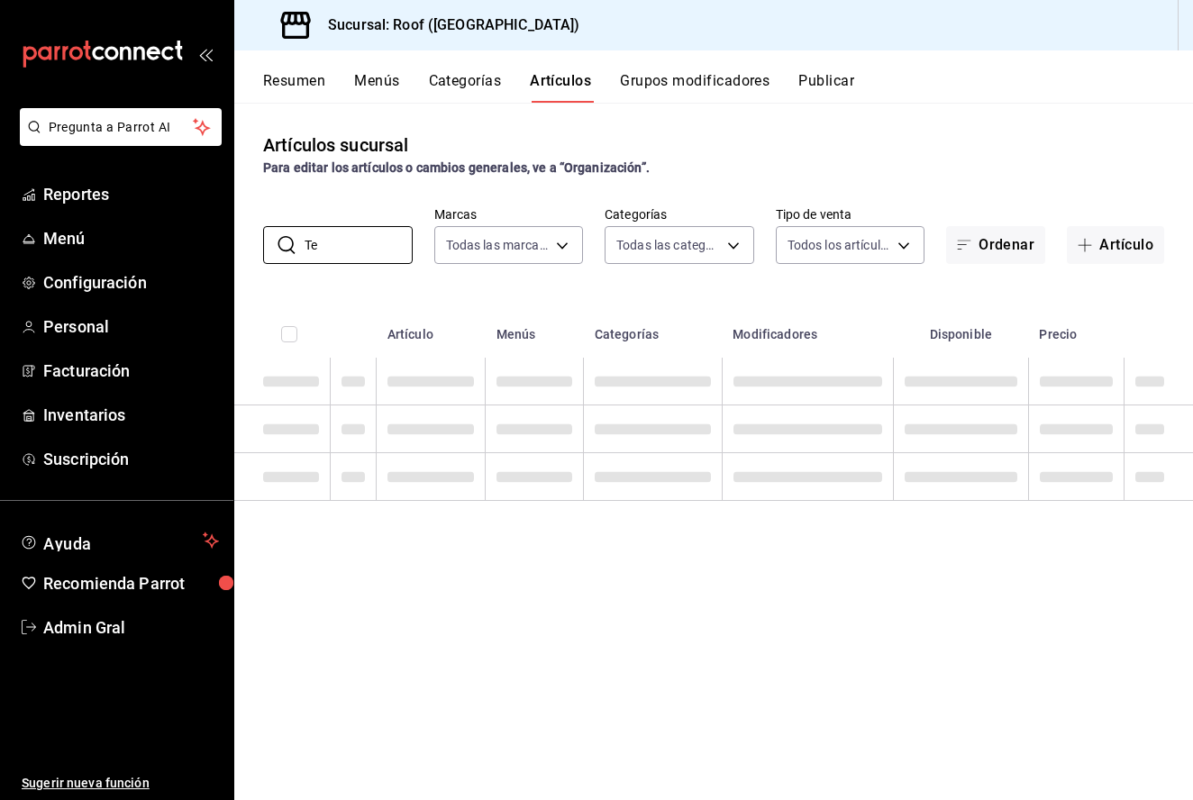
type input "T"
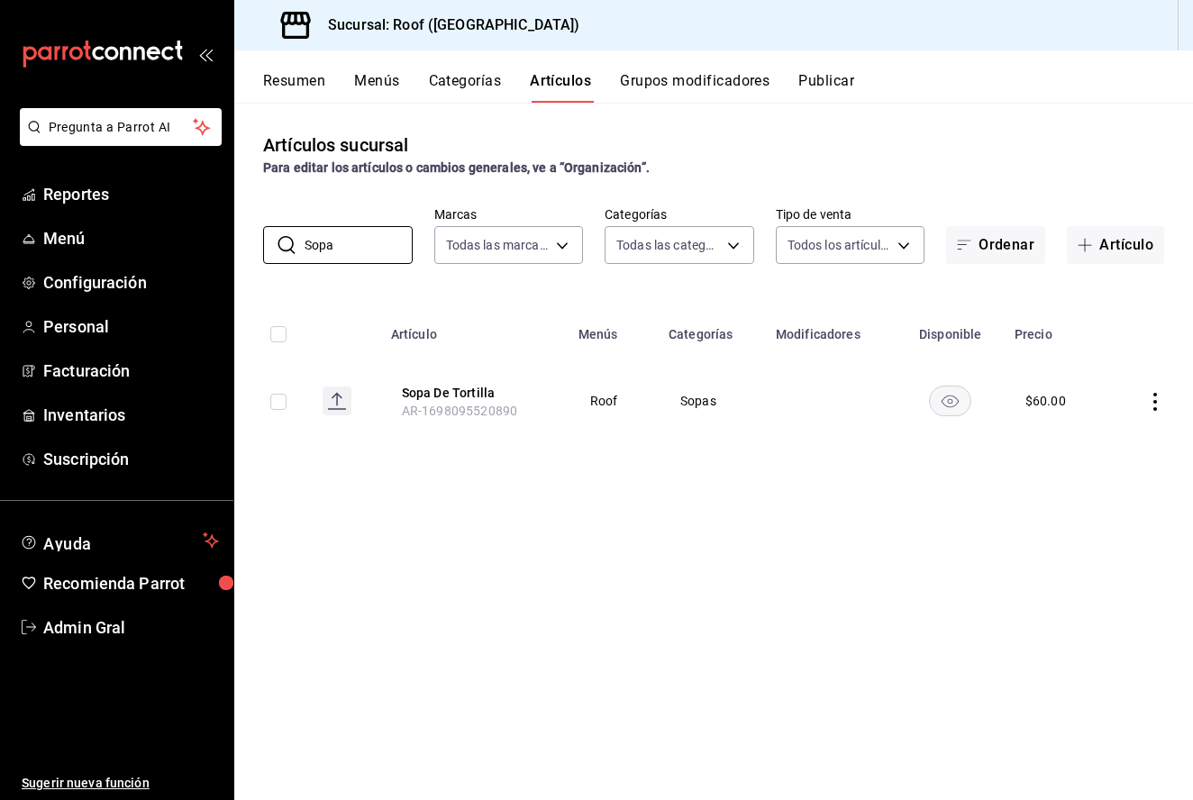
type input "Sopa"
click at [1145, 406] on td at bounding box center [1151, 401] width 86 height 87
click at [1161, 403] on icon "actions" at bounding box center [1155, 402] width 18 height 18
click at [1118, 441] on span "Editar" at bounding box center [1101, 443] width 47 height 19
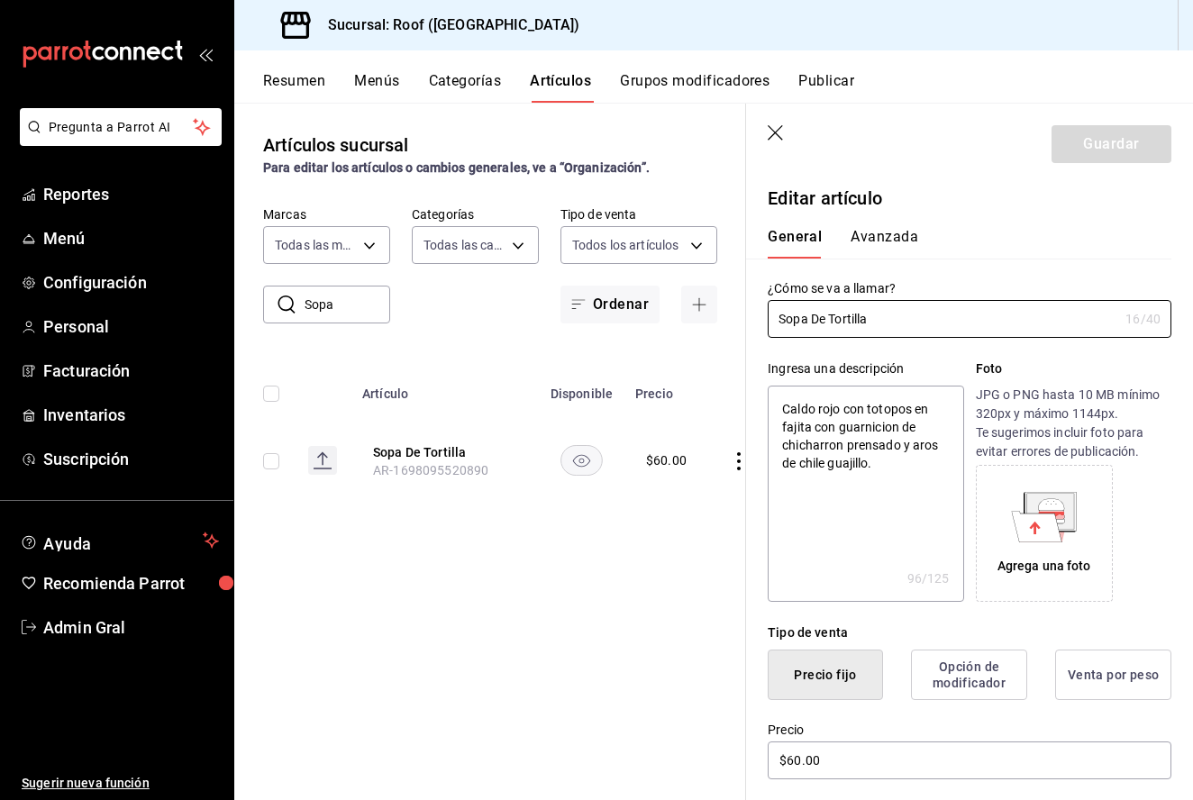
type input "Sopa De Tortill"
type textarea "x"
type input "Sopa De Tortil"
type textarea "x"
type input "Sopa De Torti"
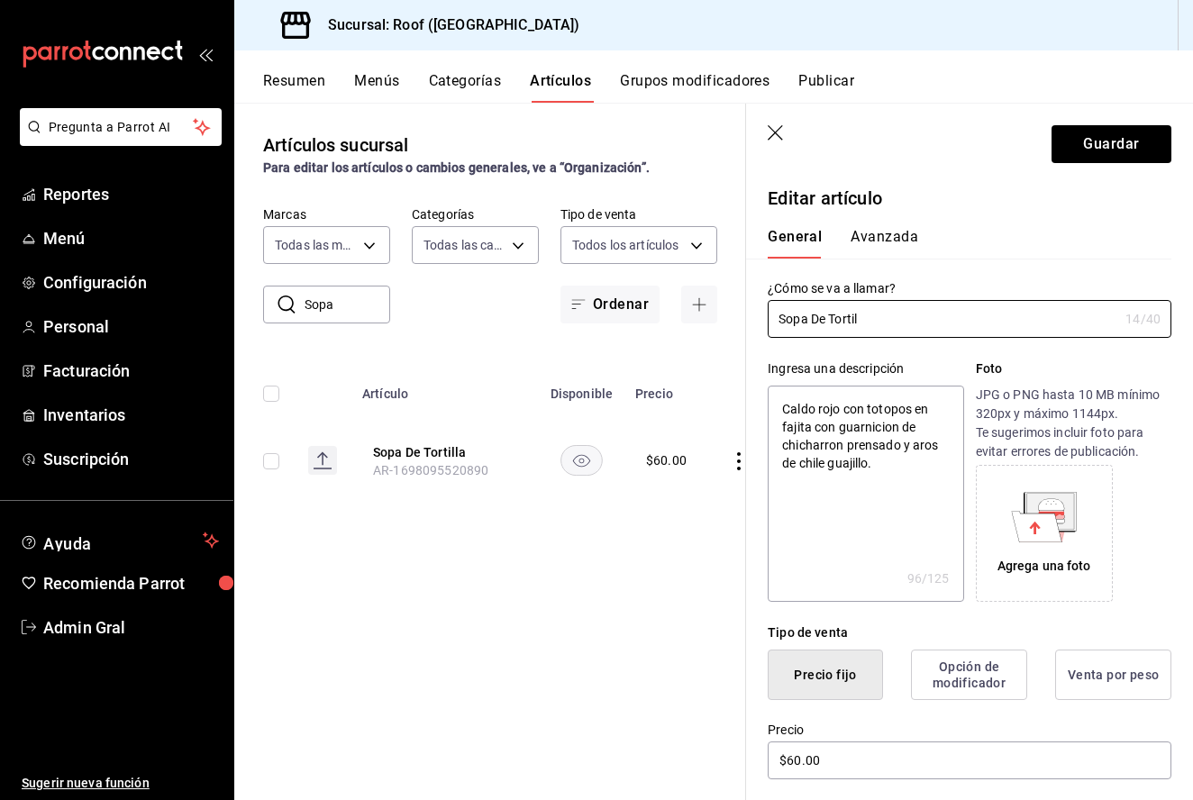
type textarea "x"
type input "Sopa De Tort"
type textarea "x"
type input "Sopa De Tor"
type textarea "x"
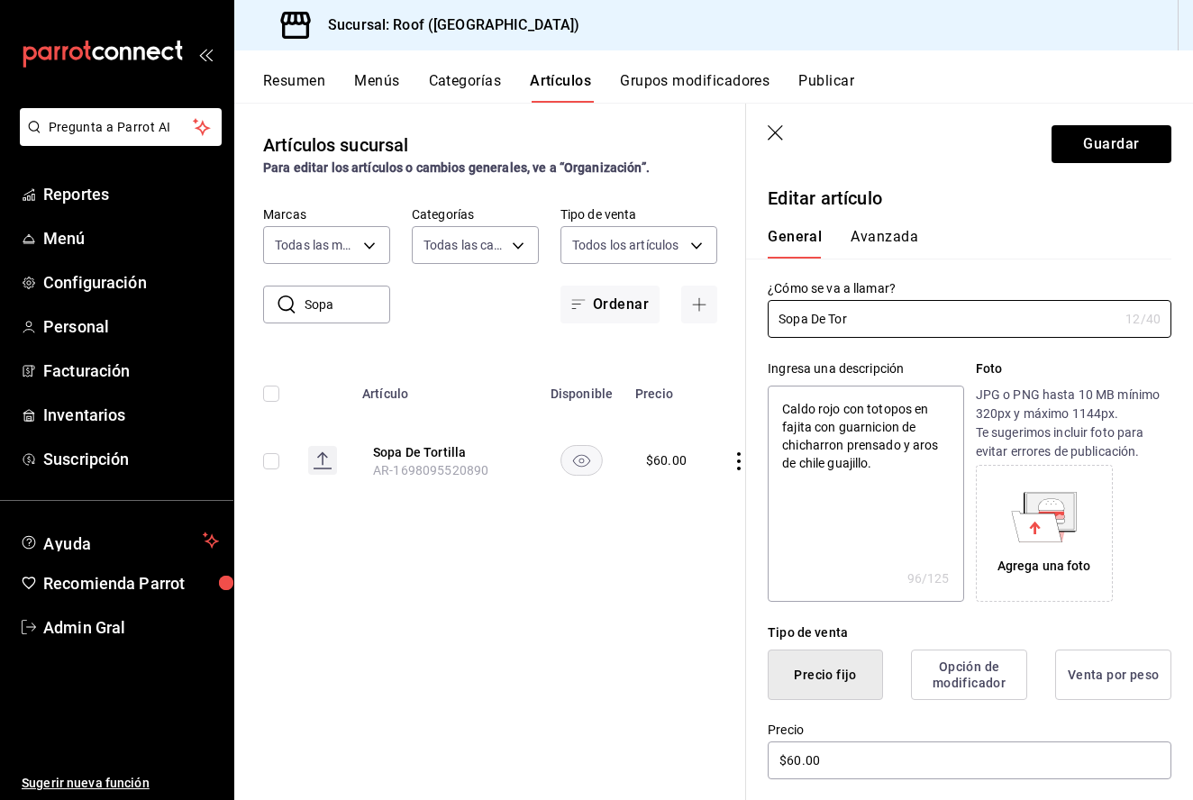
type input "Sopa De To"
type textarea "x"
type input "Sopa De T"
type textarea "x"
type input "Sopa De"
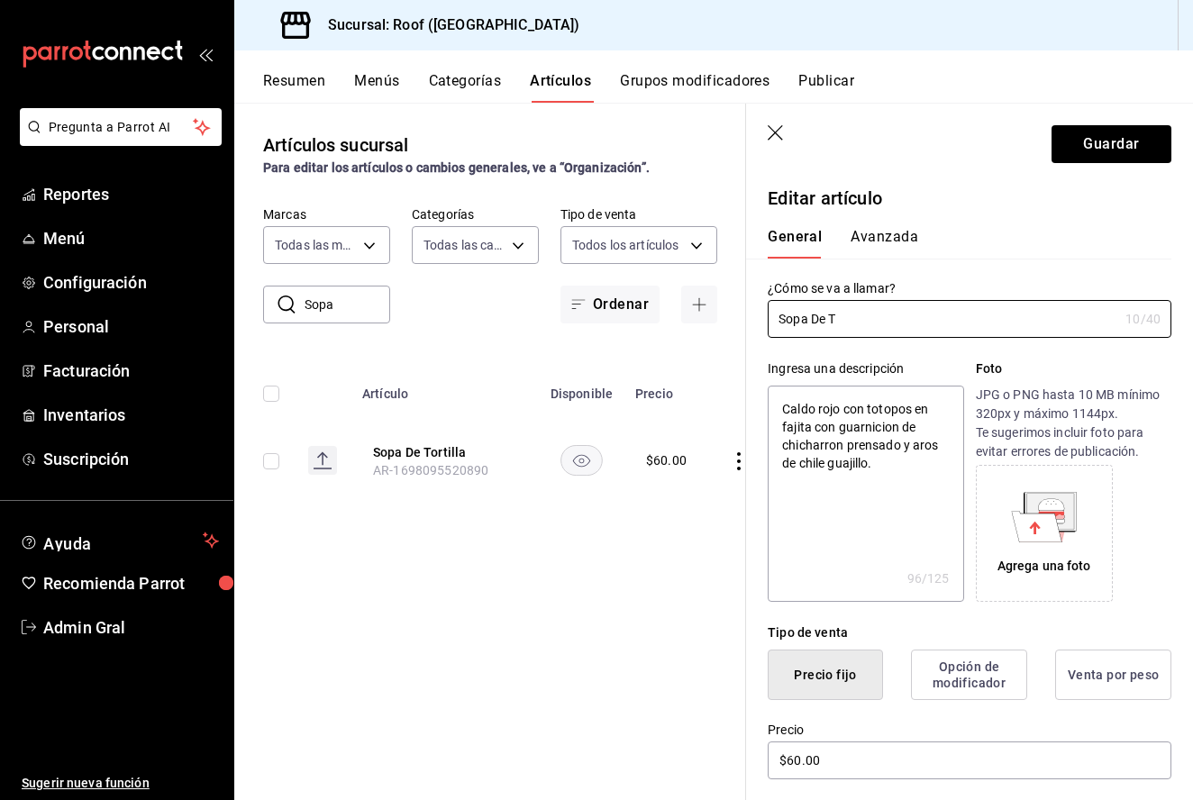
type textarea "x"
type input "Sopa De"
type textarea "x"
type input "Sopa D"
type textarea "x"
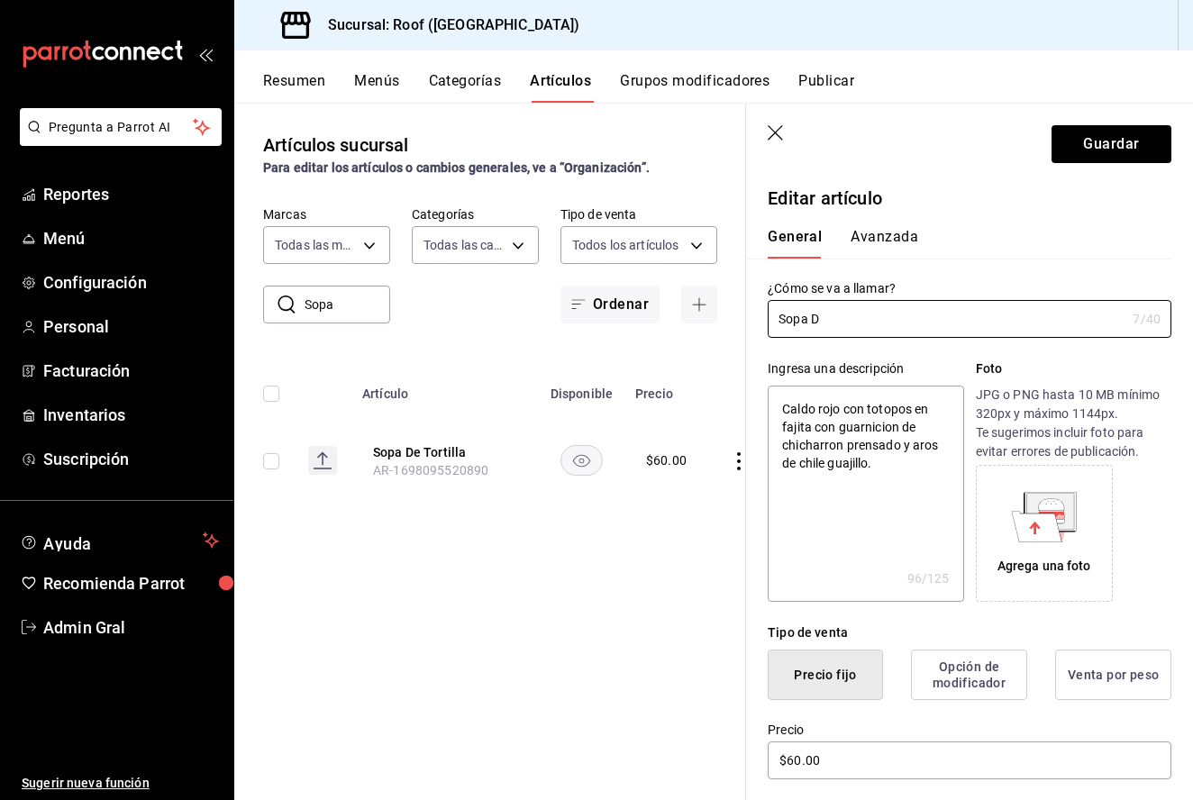
type input "Sopa"
type textarea "x"
type input "Sopa A"
type textarea "x"
type input "Sopa Az"
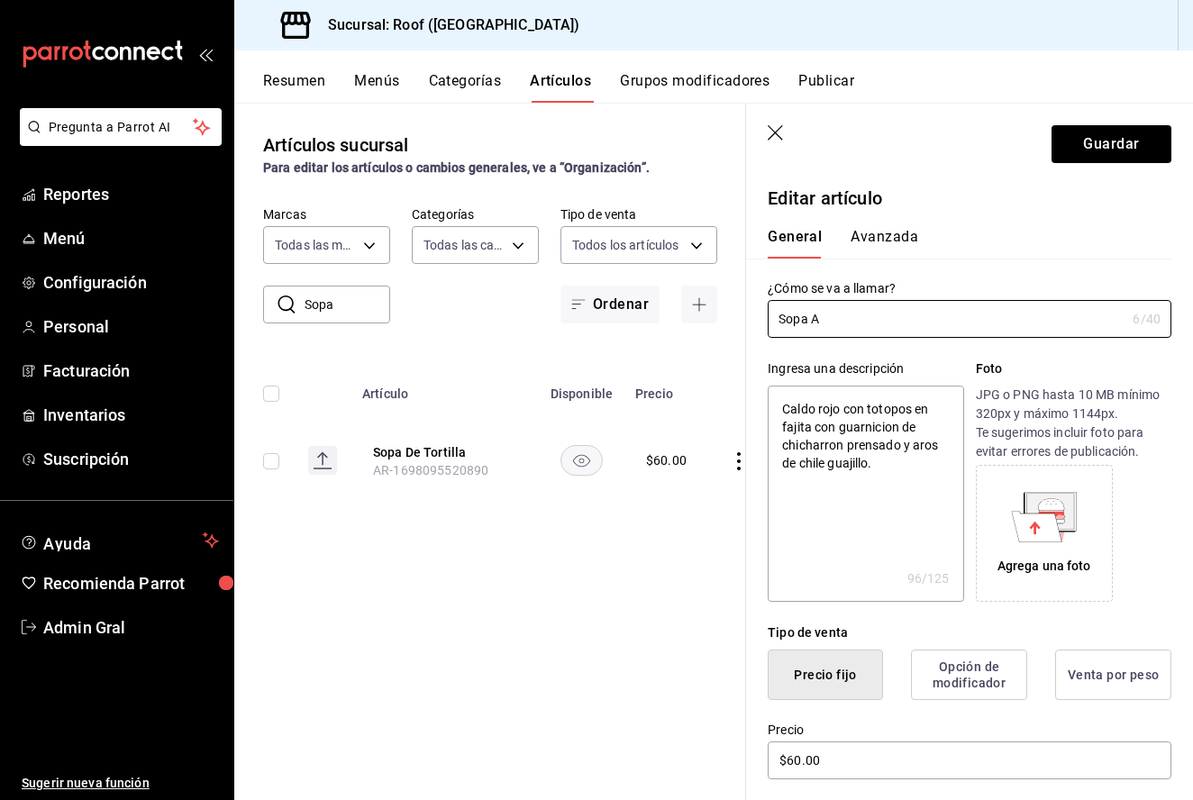
type textarea "x"
type input "Sopa Azt"
type textarea "x"
type input "Sopa Azte"
type textarea "x"
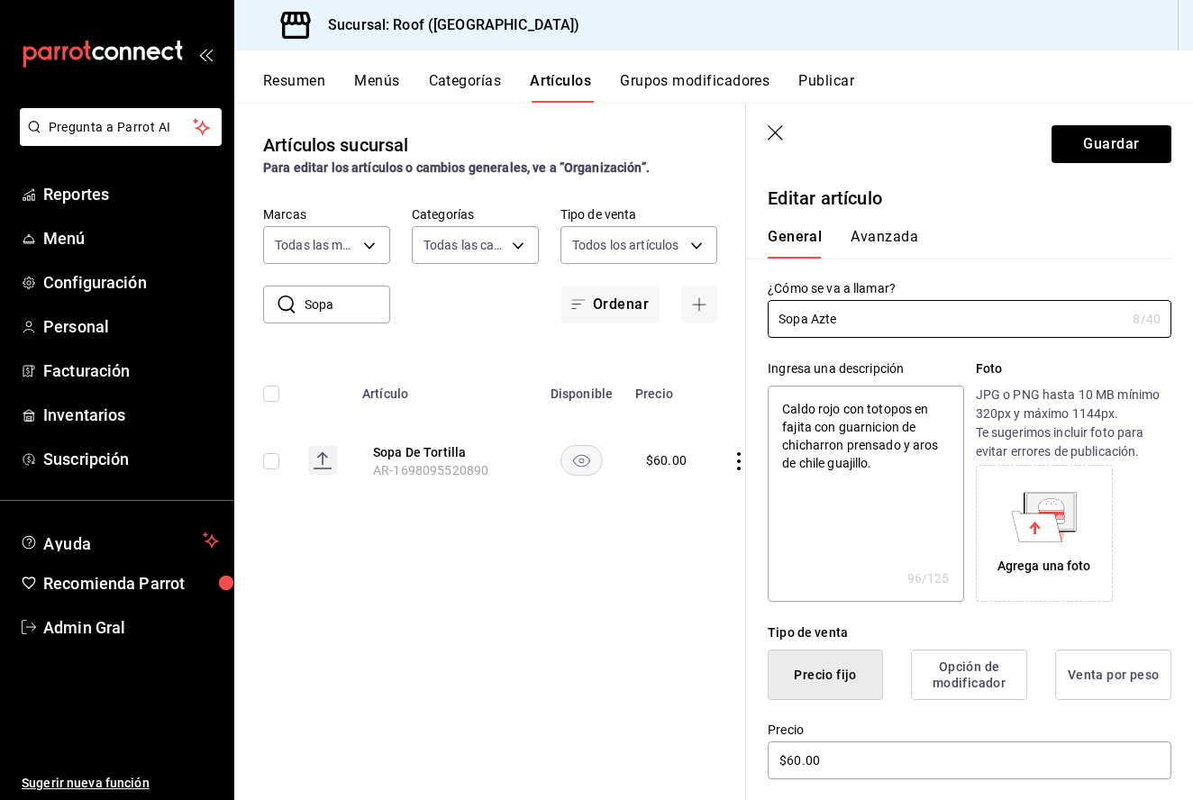
type input "Sopa Aztec"
type textarea "x"
type input "Sopa Azteca"
type textarea "x"
type input "Sopa Azteca"
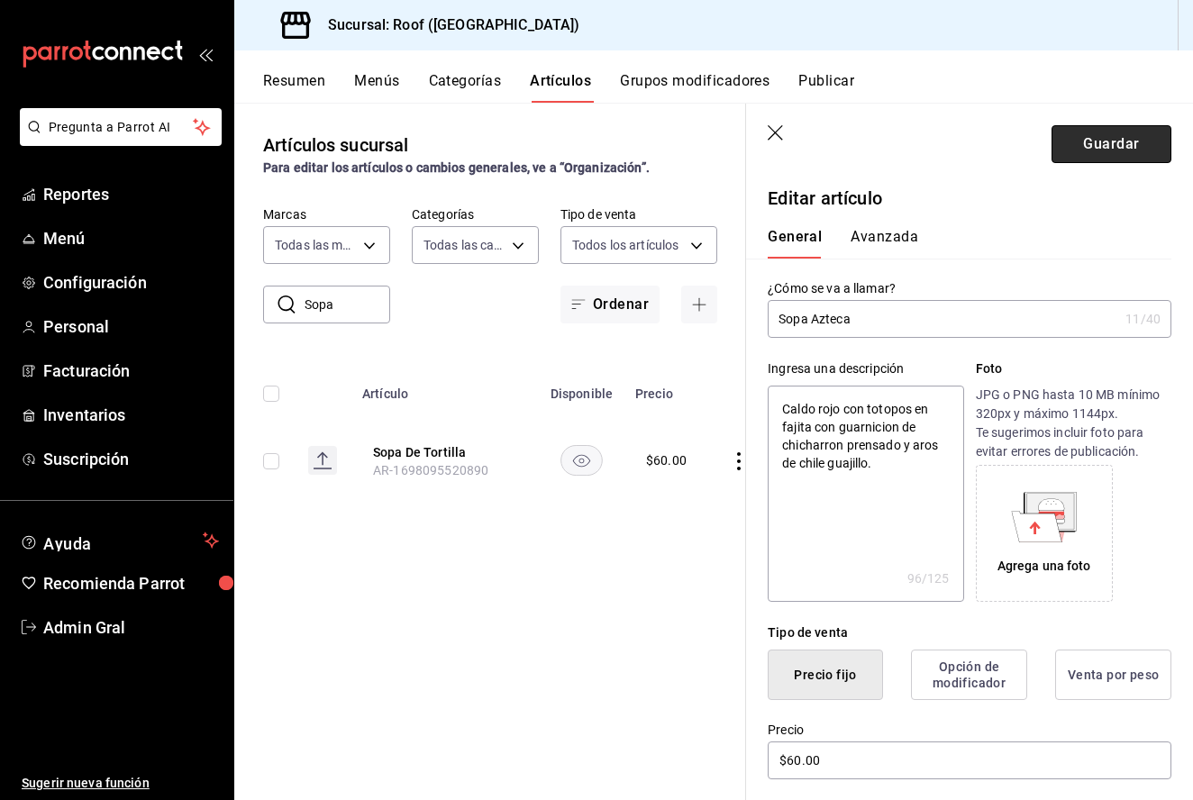
click at [1082, 151] on button "Guardar" at bounding box center [1112, 144] width 120 height 38
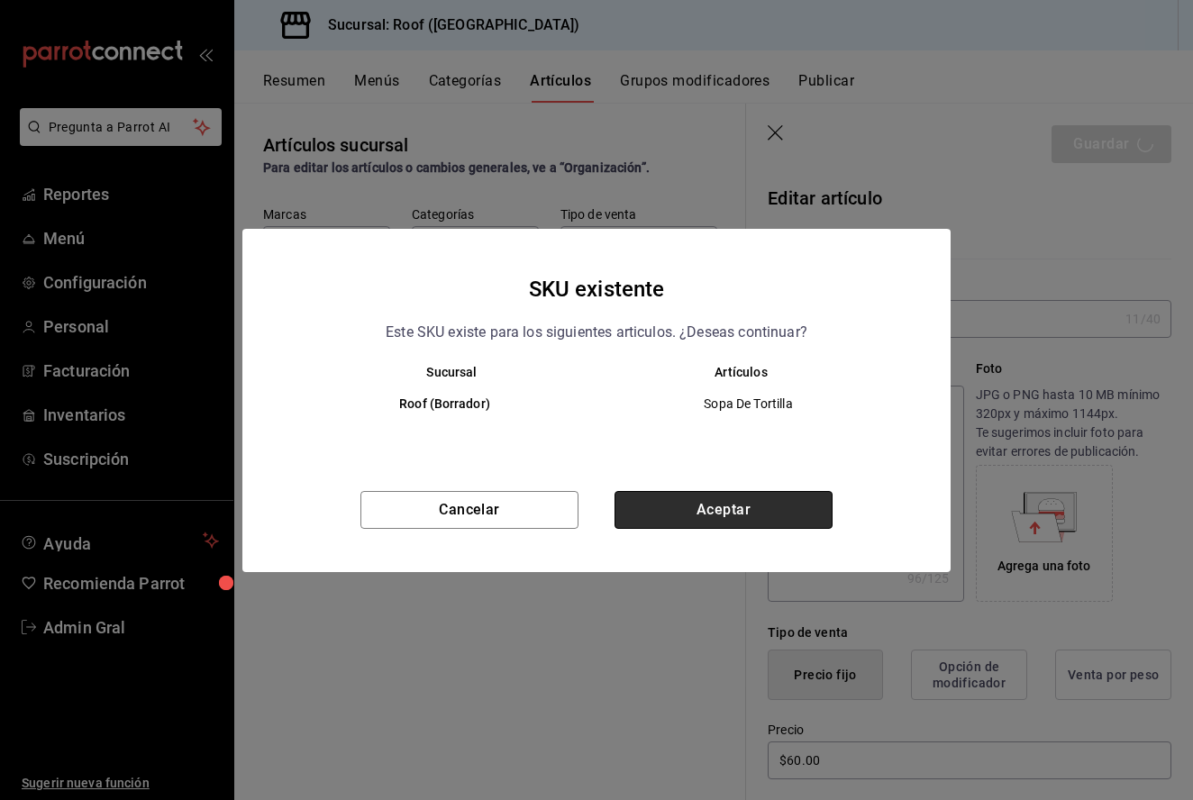
click at [731, 512] on button "Aceptar" at bounding box center [724, 510] width 218 height 38
type textarea "x"
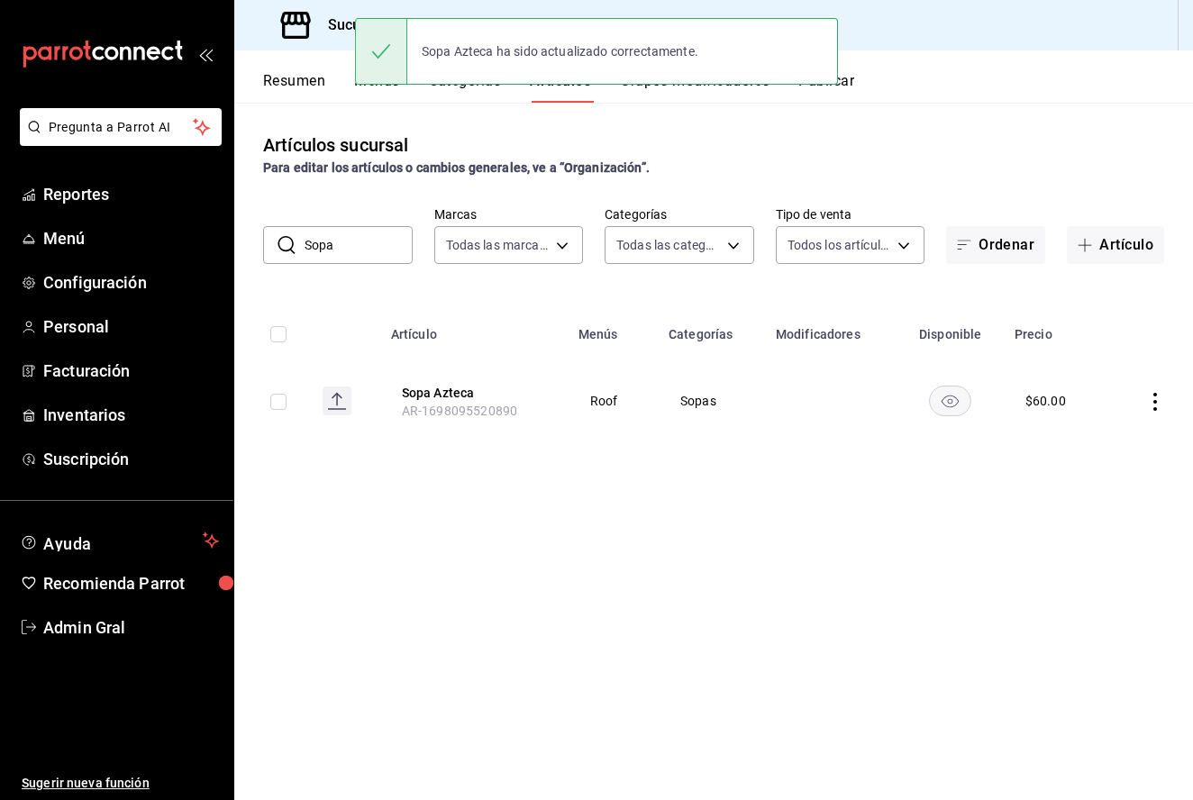
click at [380, 239] on input "Sopa" at bounding box center [359, 245] width 108 height 36
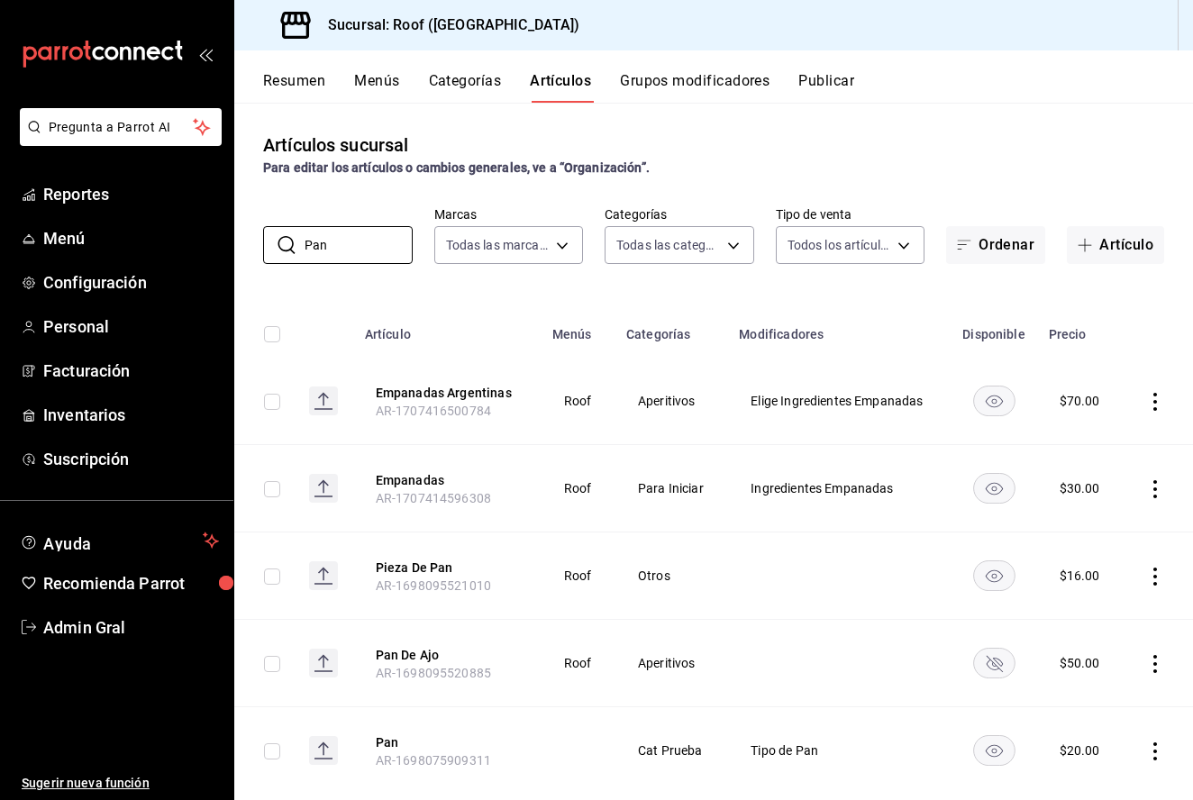
type input "Pan"
click at [1156, 670] on icon "actions" at bounding box center [1156, 664] width 4 height 18
click at [1118, 753] on span "Eliminar" at bounding box center [1101, 752] width 46 height 14
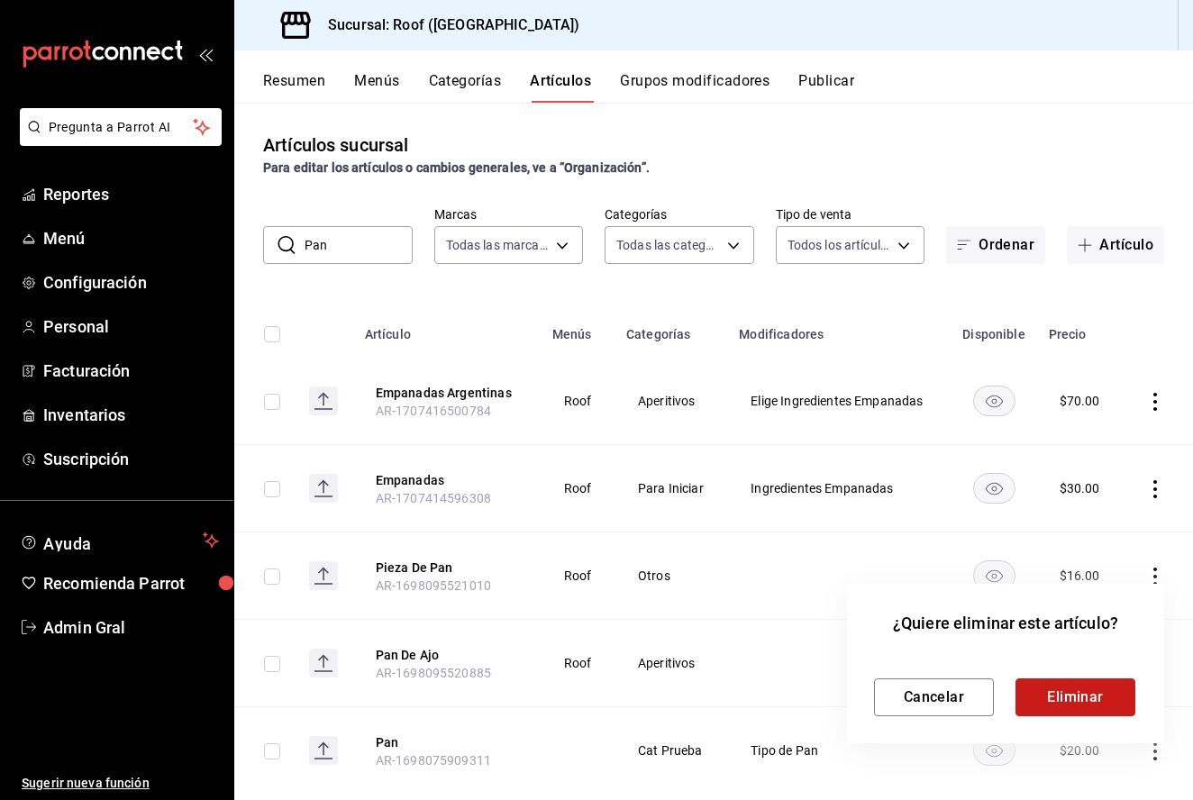
click at [1086, 695] on button "Eliminar" at bounding box center [1076, 698] width 120 height 38
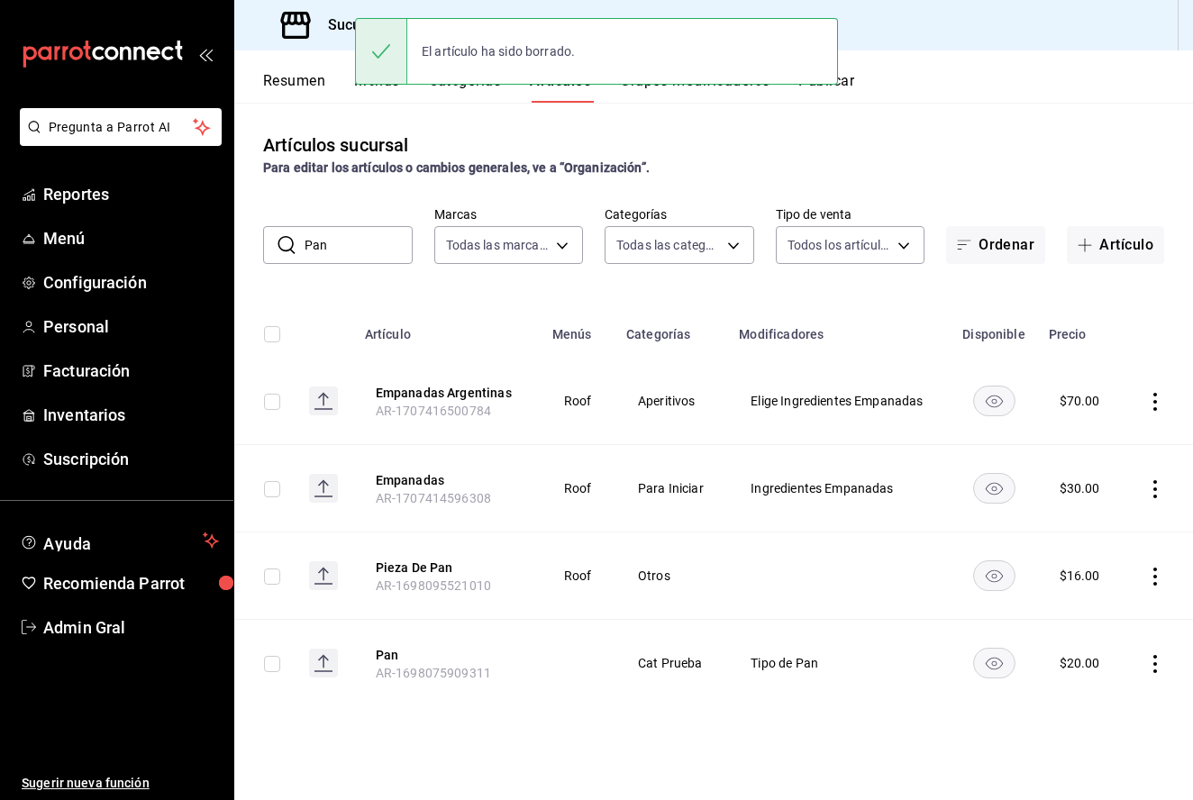
click at [1148, 666] on icon "actions" at bounding box center [1155, 664] width 18 height 18
click at [1116, 754] on span "Eliminar" at bounding box center [1101, 752] width 46 height 14
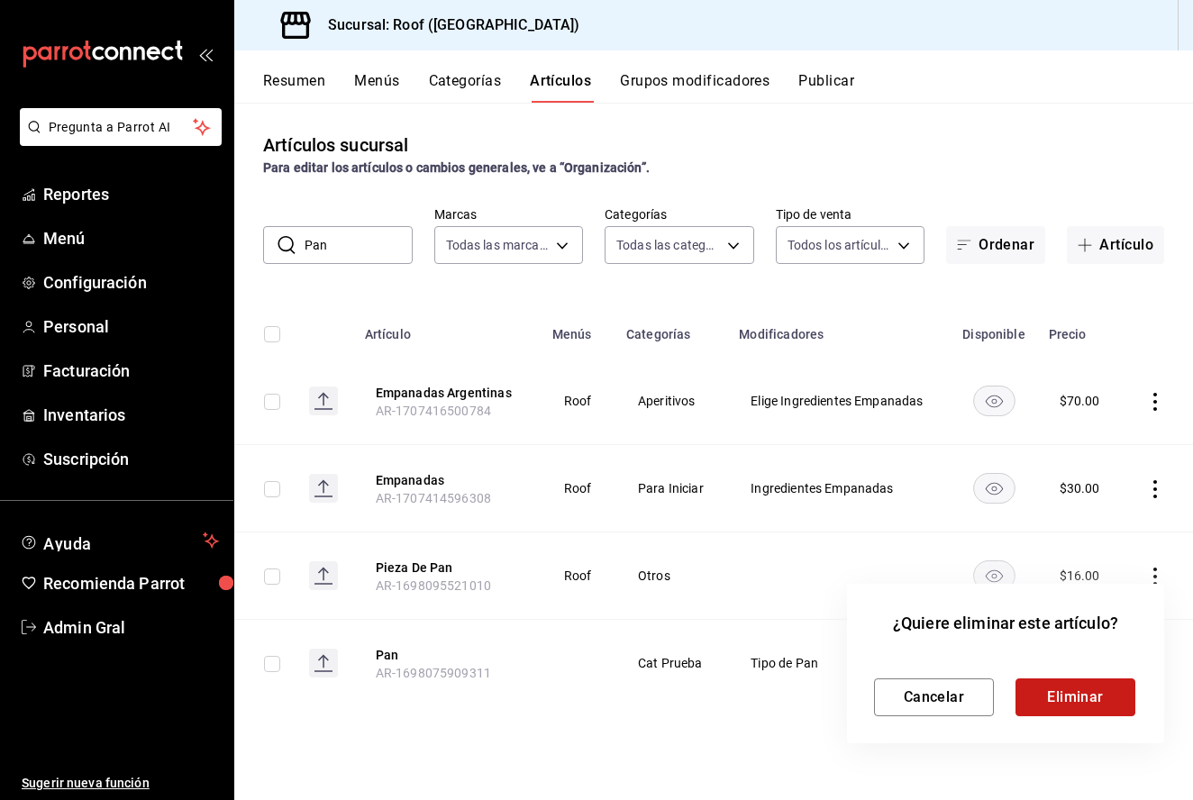
click at [1088, 716] on button "Eliminar" at bounding box center [1076, 698] width 120 height 38
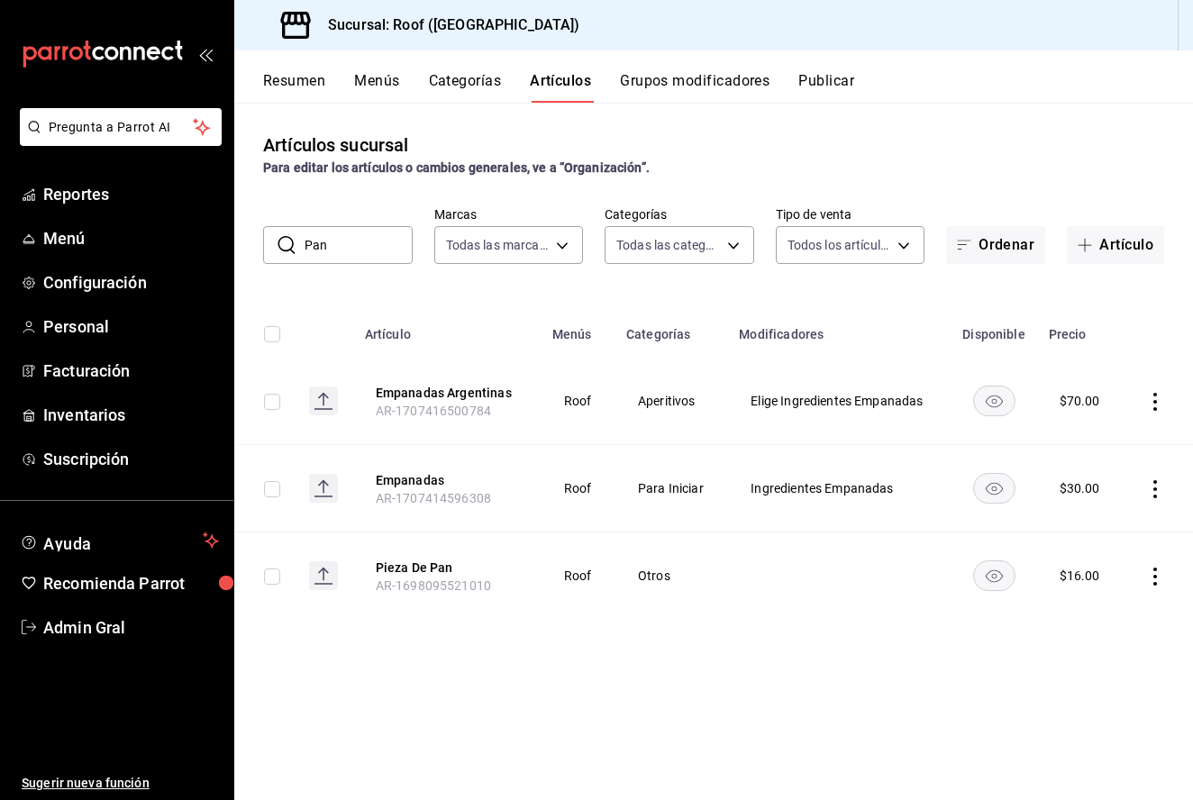
click at [1149, 409] on icon "actions" at bounding box center [1155, 402] width 18 height 18
click at [1149, 409] on div at bounding box center [596, 400] width 1193 height 800
click at [1149, 409] on icon "actions" at bounding box center [1155, 402] width 18 height 18
click at [1149, 409] on div at bounding box center [596, 400] width 1193 height 800
click at [702, 101] on button "Grupos modificadores" at bounding box center [695, 87] width 150 height 31
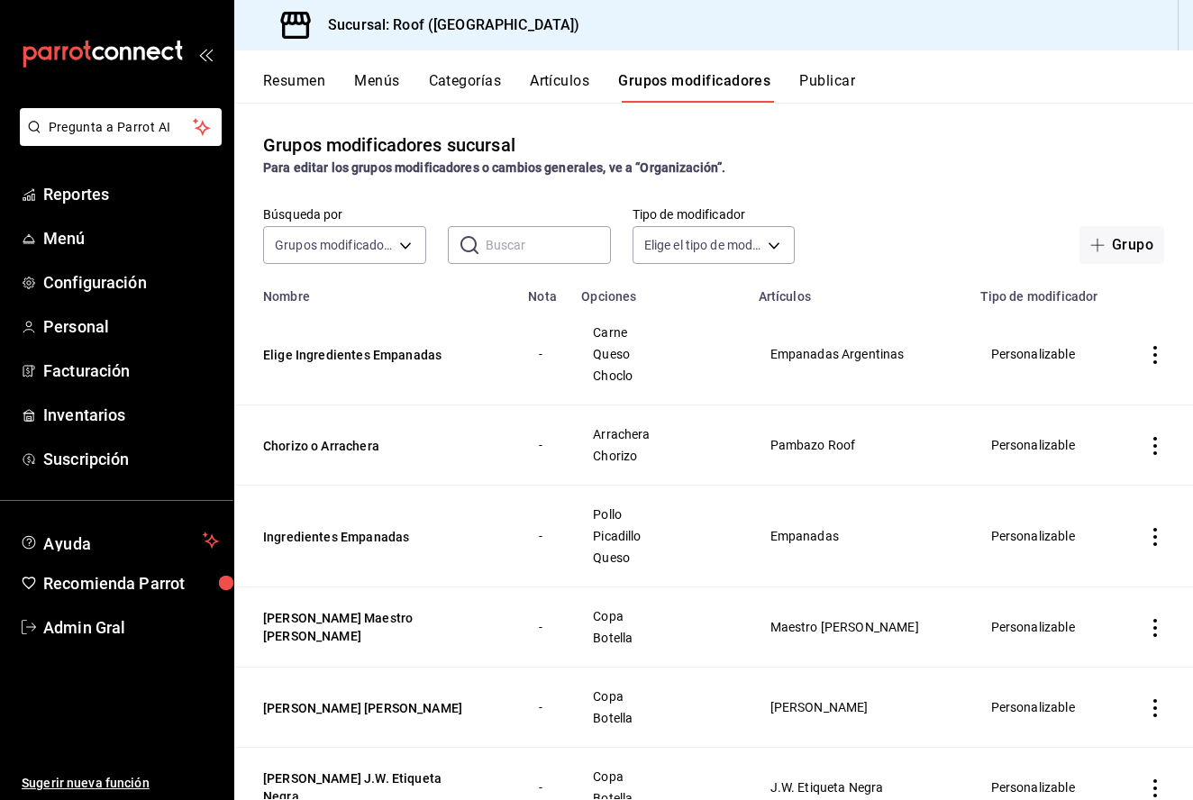
click at [513, 253] on input "text" at bounding box center [548, 245] width 125 height 36
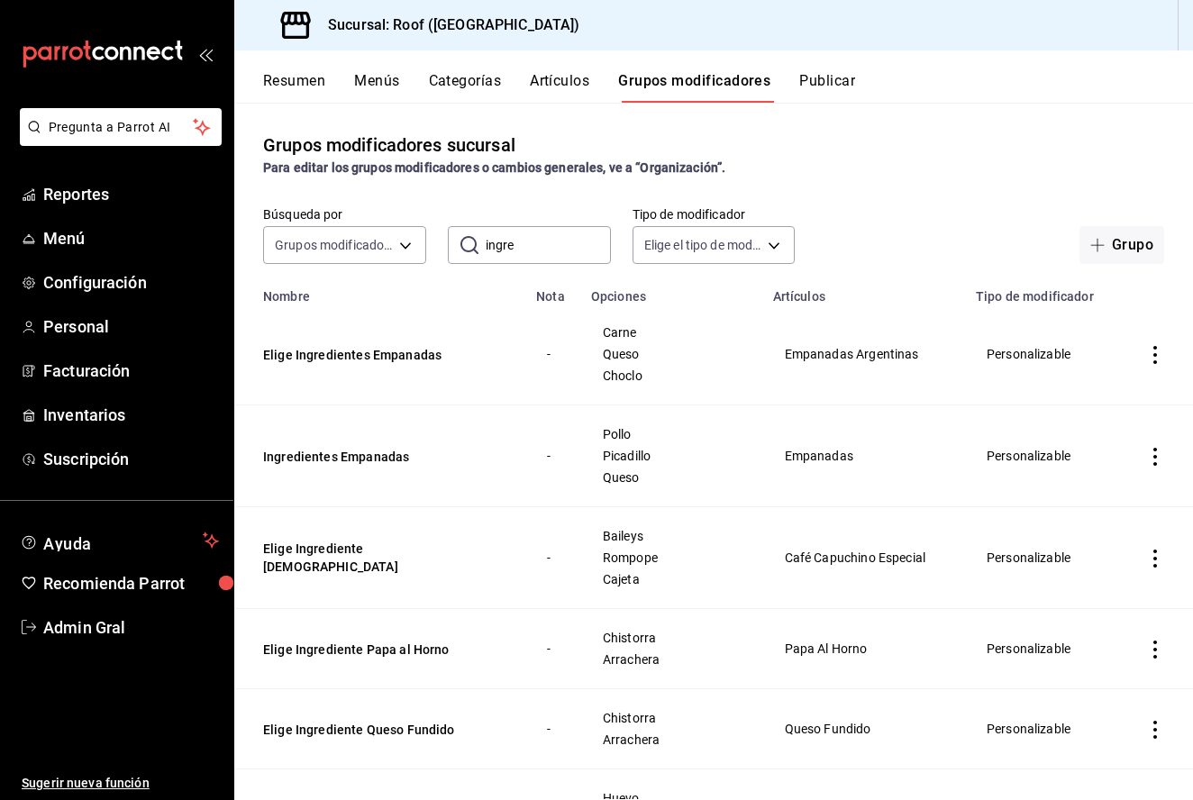
type input "ingre"
drag, startPoint x: 513, startPoint y: 253, endPoint x: 1162, endPoint y: 351, distance: 656.3
click at [1162, 351] on icon "actions" at bounding box center [1155, 355] width 18 height 18
click at [1111, 394] on span "Editar" at bounding box center [1101, 397] width 47 height 19
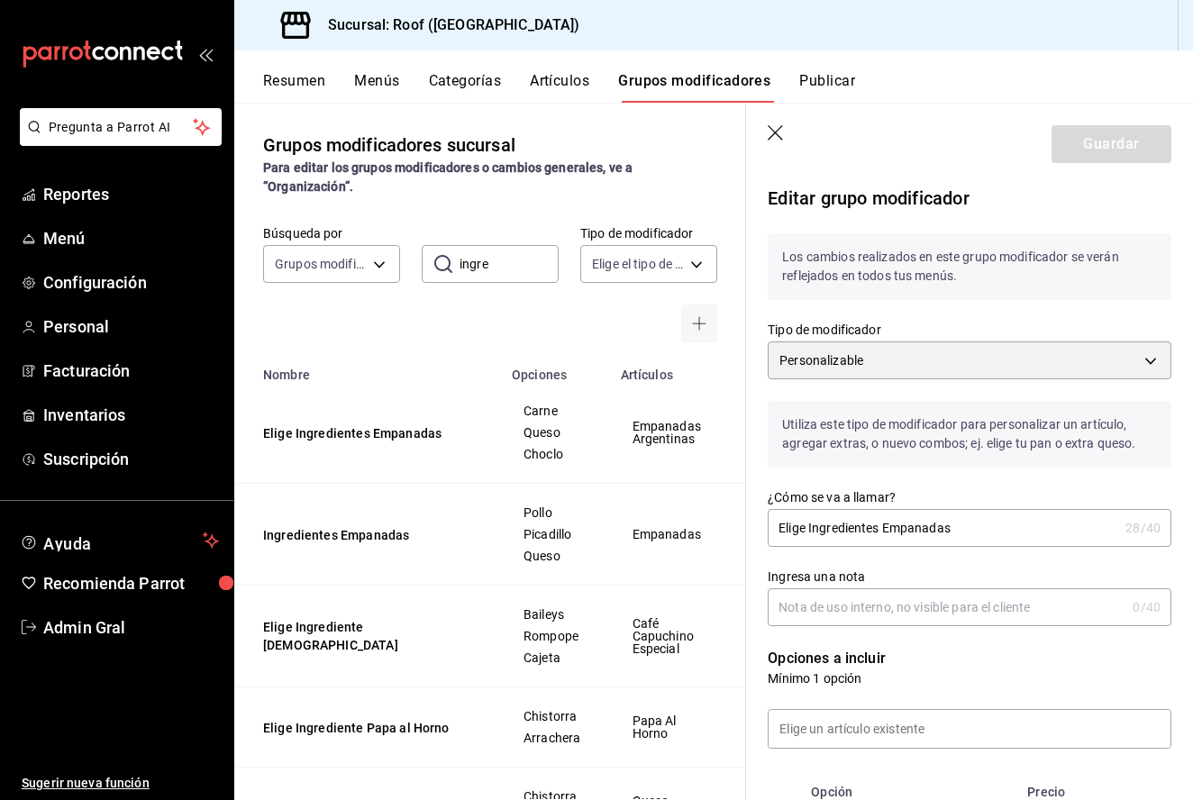
click at [1018, 522] on input "Elige Ingredientes Empanadas" at bounding box center [943, 528] width 351 height 36
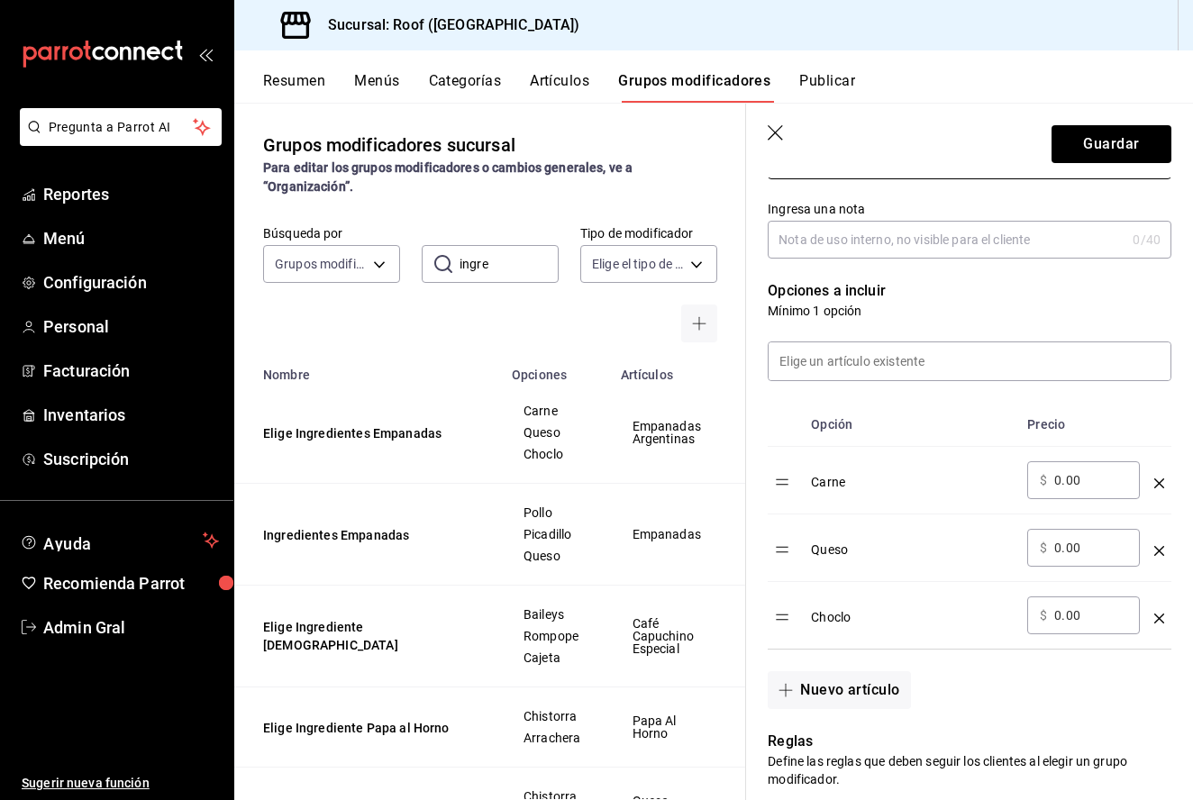
scroll to position [382, 0]
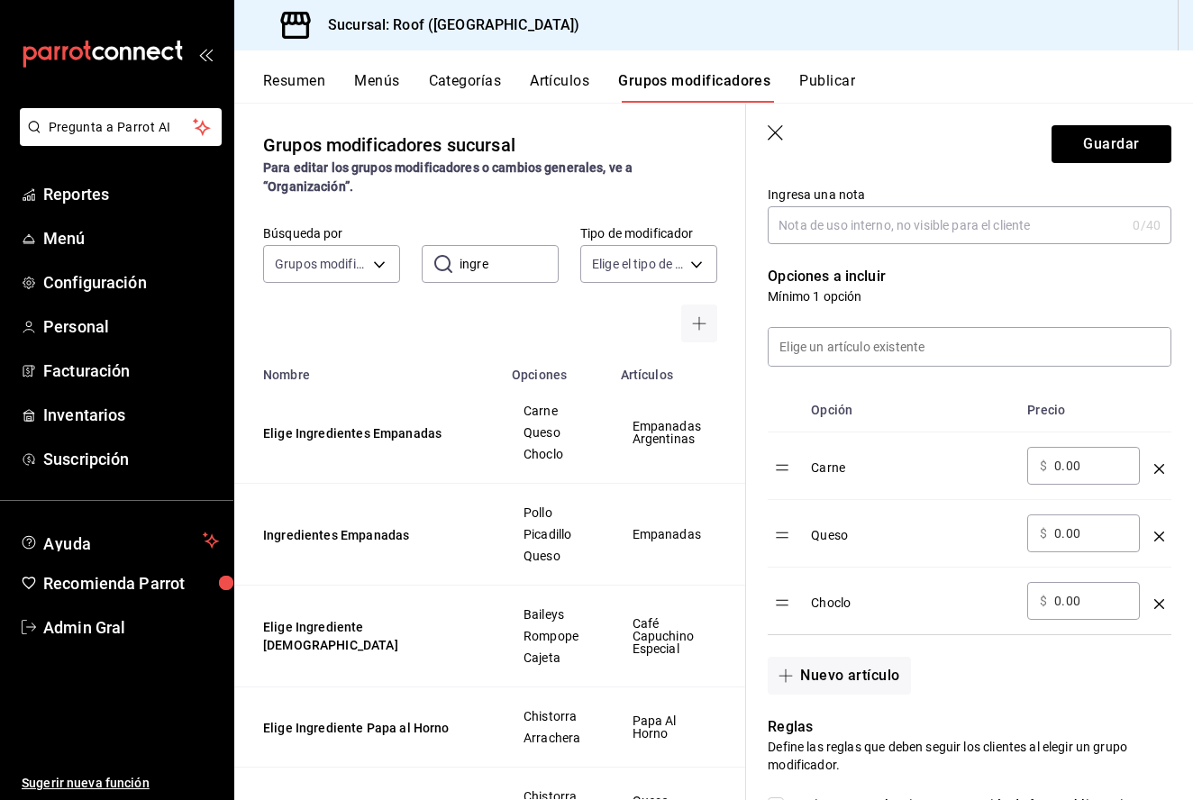
type input "Elige Ingredientes Empanadas Argentinas"
click at [834, 594] on div "Choclo" at bounding box center [912, 597] width 202 height 30
click at [834, 597] on div "Choclo" at bounding box center [912, 597] width 202 height 30
click at [1161, 606] on icon "optionsTable" at bounding box center [1160, 604] width 10 height 10
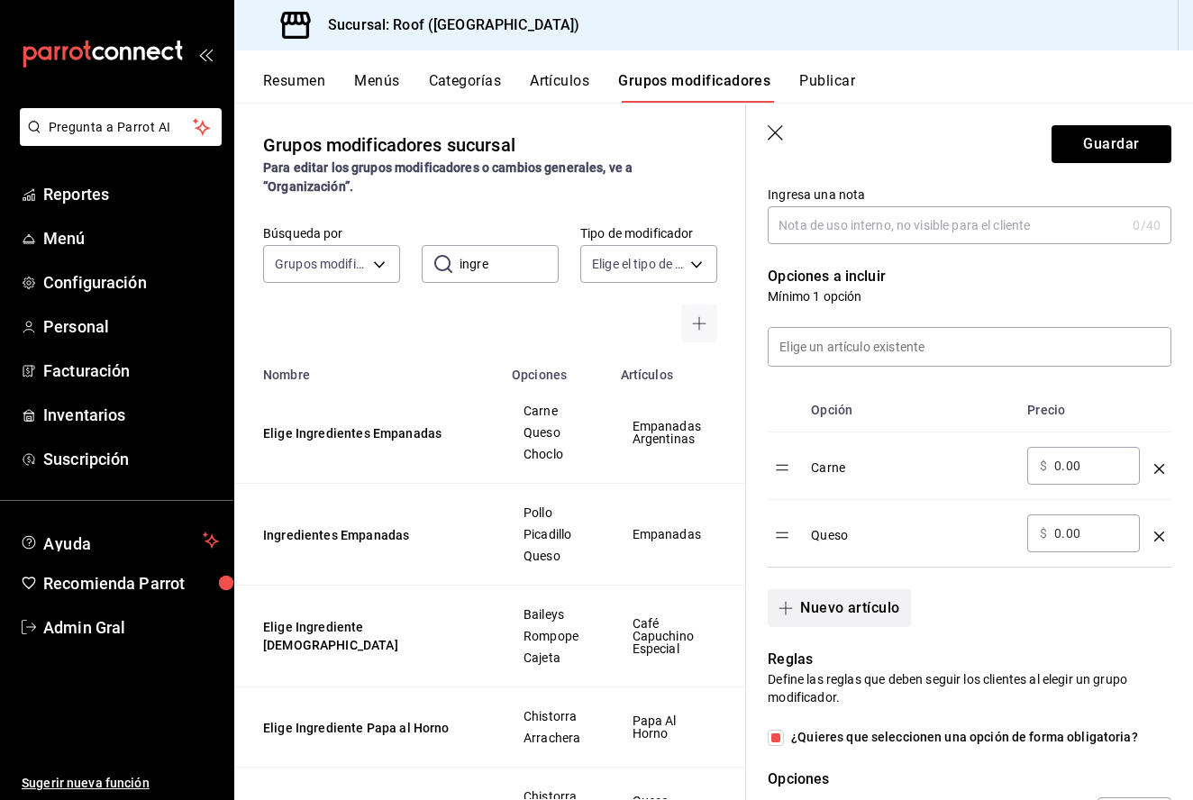
click at [895, 602] on button "Nuevo artículo" at bounding box center [839, 608] width 142 height 38
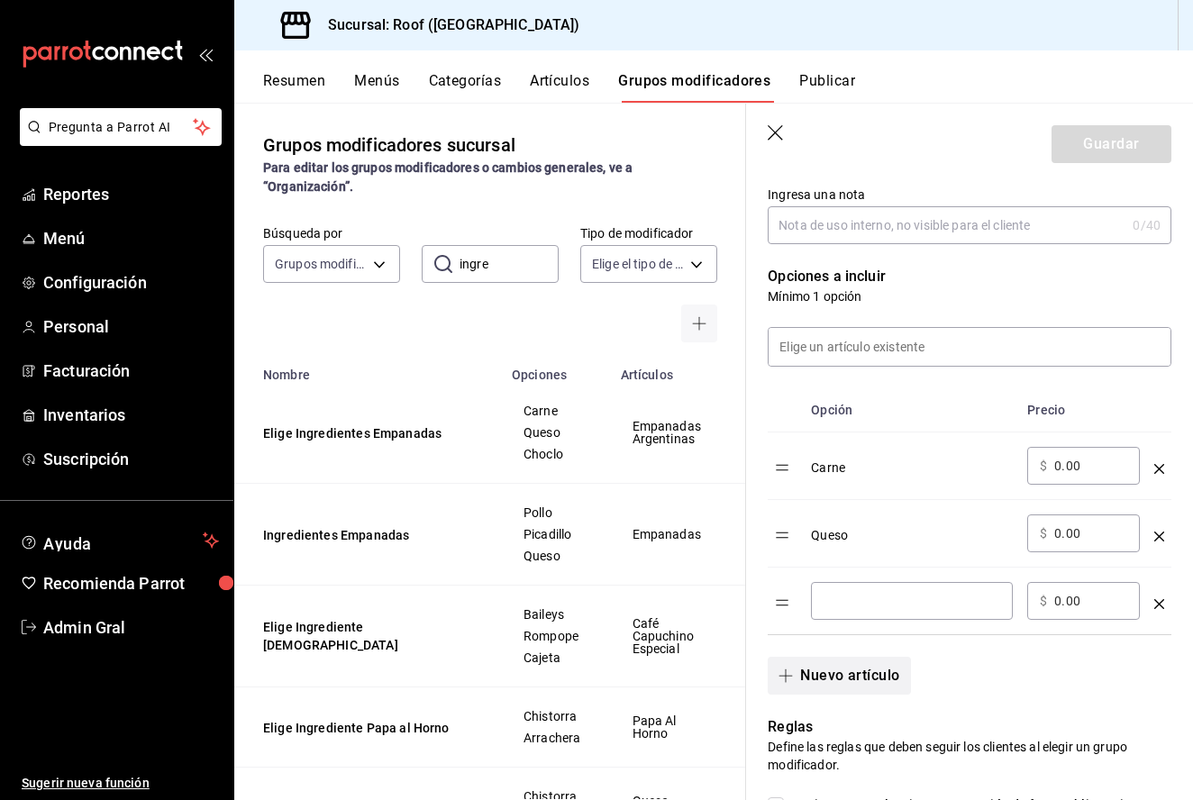
click at [895, 602] on input "optionsTable" at bounding box center [912, 601] width 177 height 18
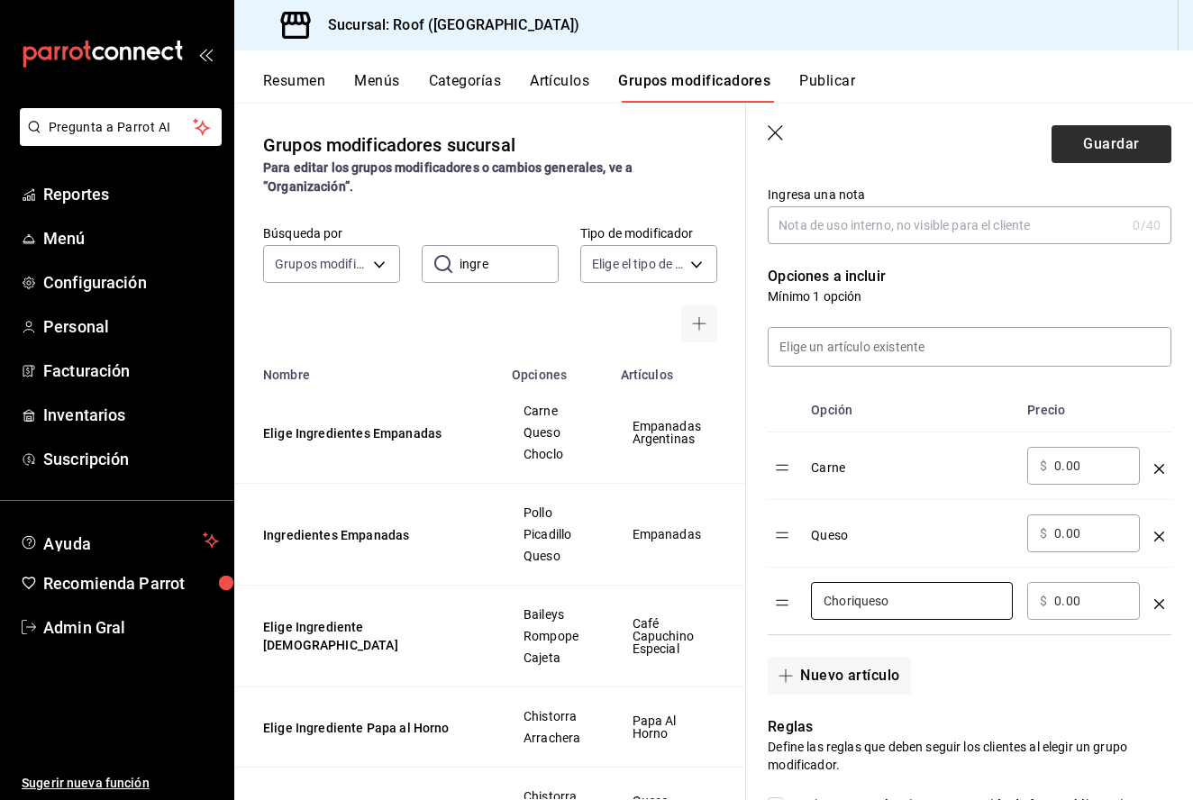
type input "Choriqueso"
click at [1108, 150] on button "Guardar" at bounding box center [1112, 144] width 120 height 38
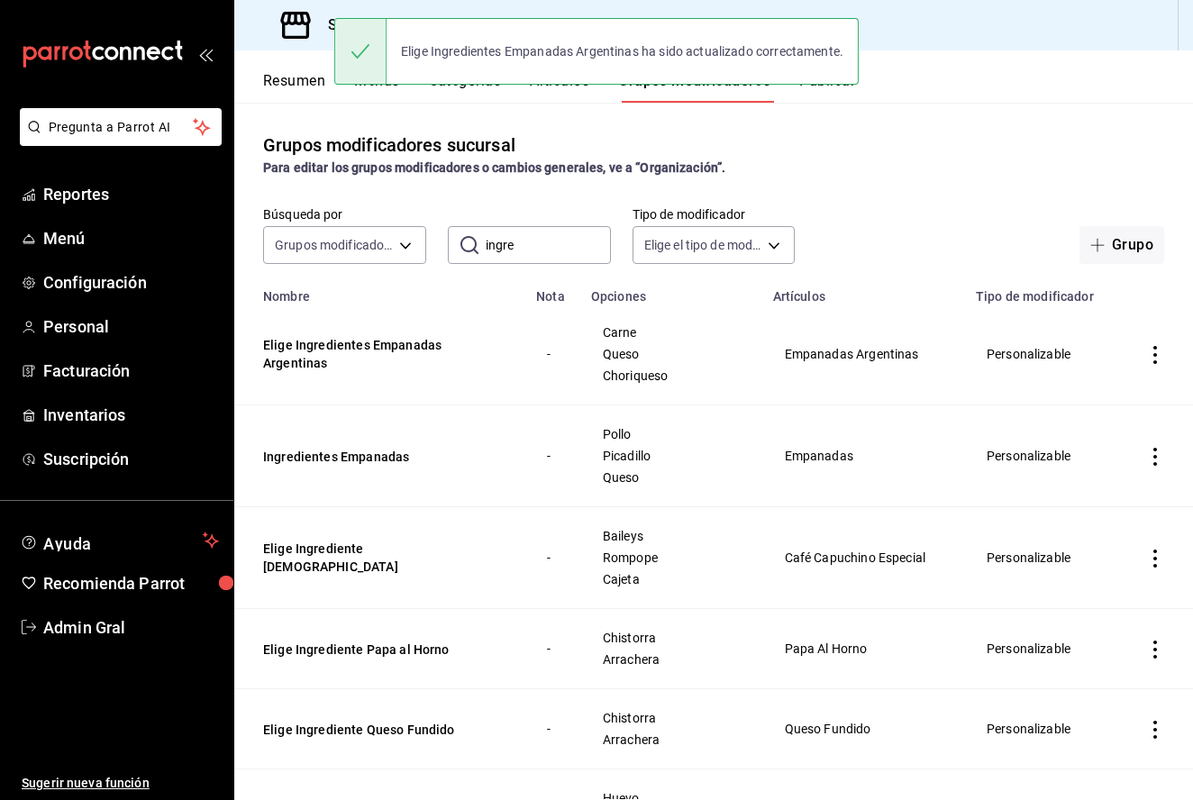
click at [550, 88] on div "Elige Ingredientes Empanadas Argentinas ha sido actualizado correctamente." at bounding box center [596, 52] width 525 height 78
click at [574, 95] on button "Artículos" at bounding box center [559, 87] width 59 height 31
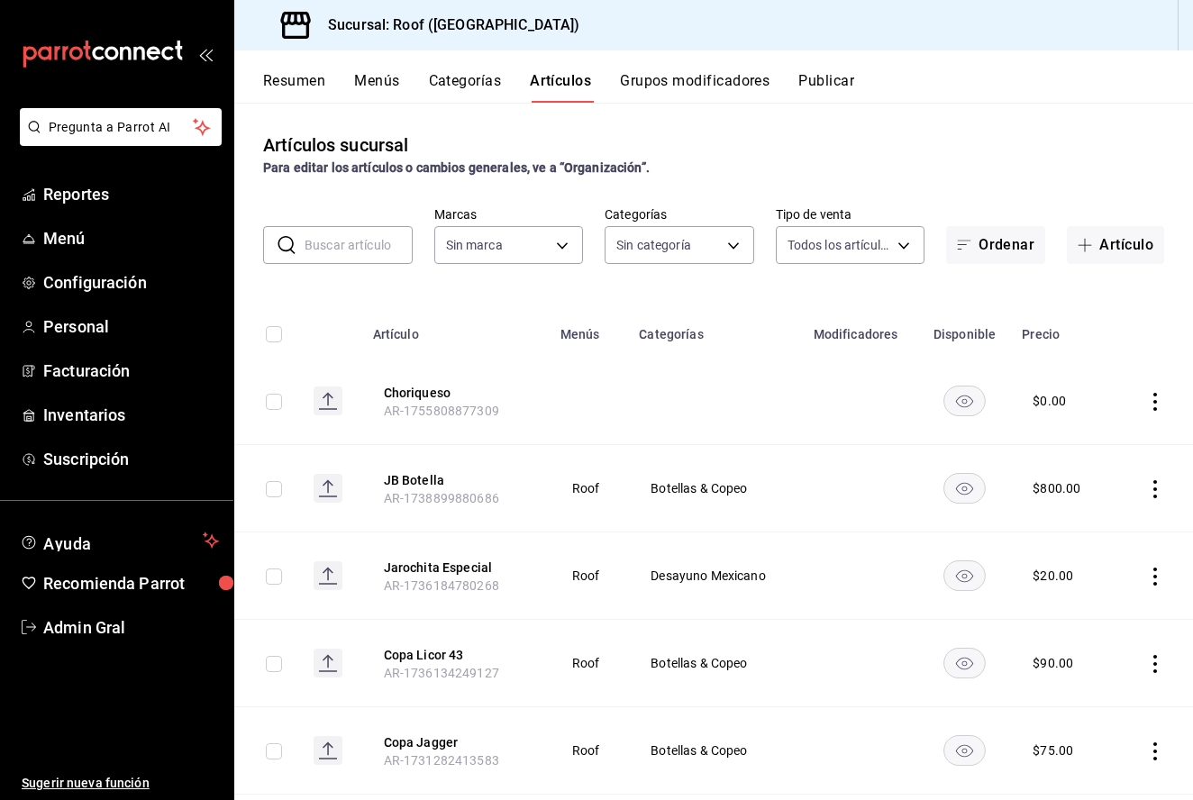
type input "f955a4cd-8b55-4cf0-a58d-af3b50c6e45e"
type input "947ffdbc-cc80-4cb2-9811-b80ab4296b39,9d7db79b-6f27-410c-b83c-dcc6ff9c6244,e6891…"
click at [339, 256] on input "text" at bounding box center [359, 245] width 108 height 36
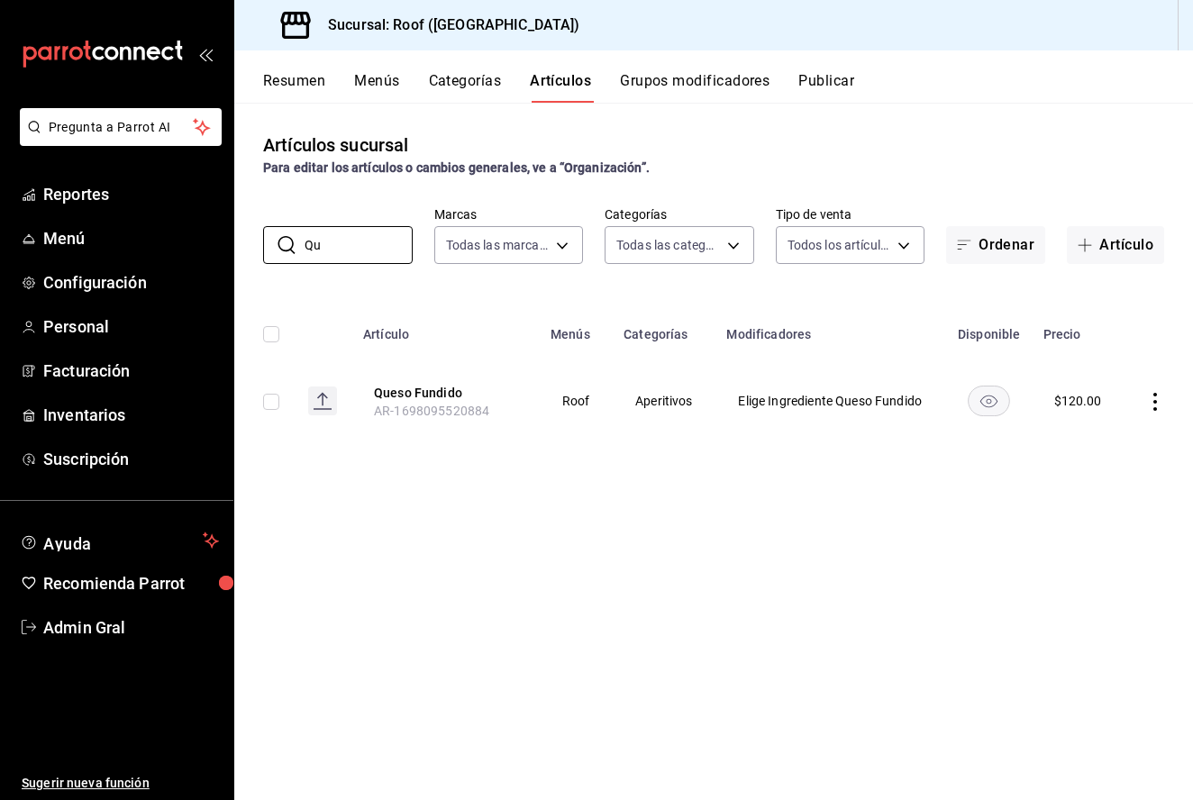
type input "Q"
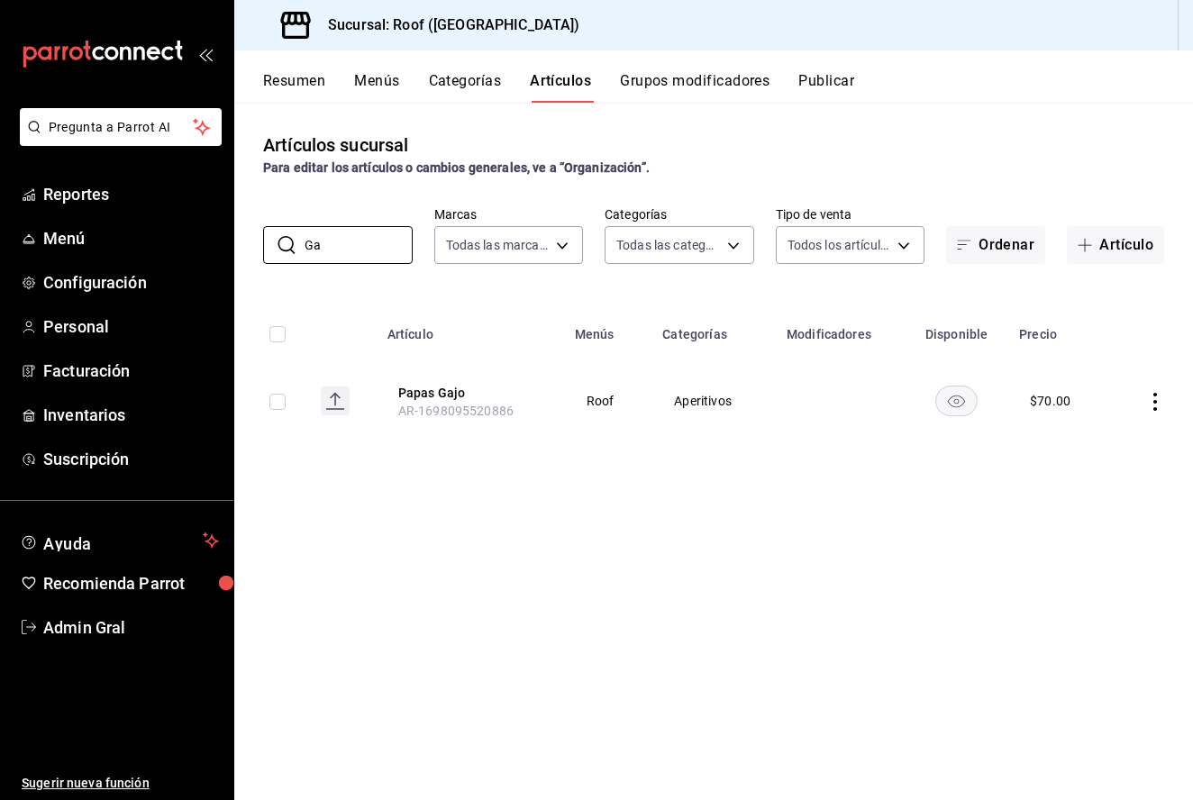
type input "G"
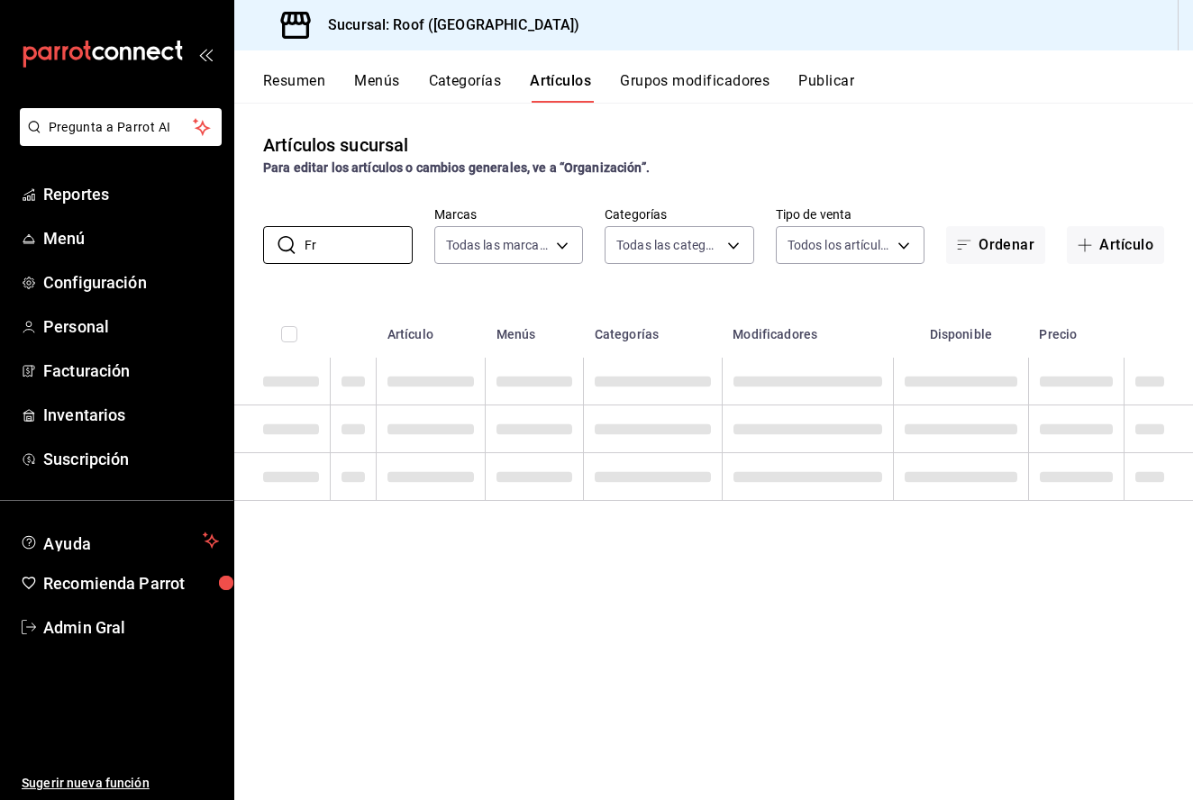
type input "F"
type input "e"
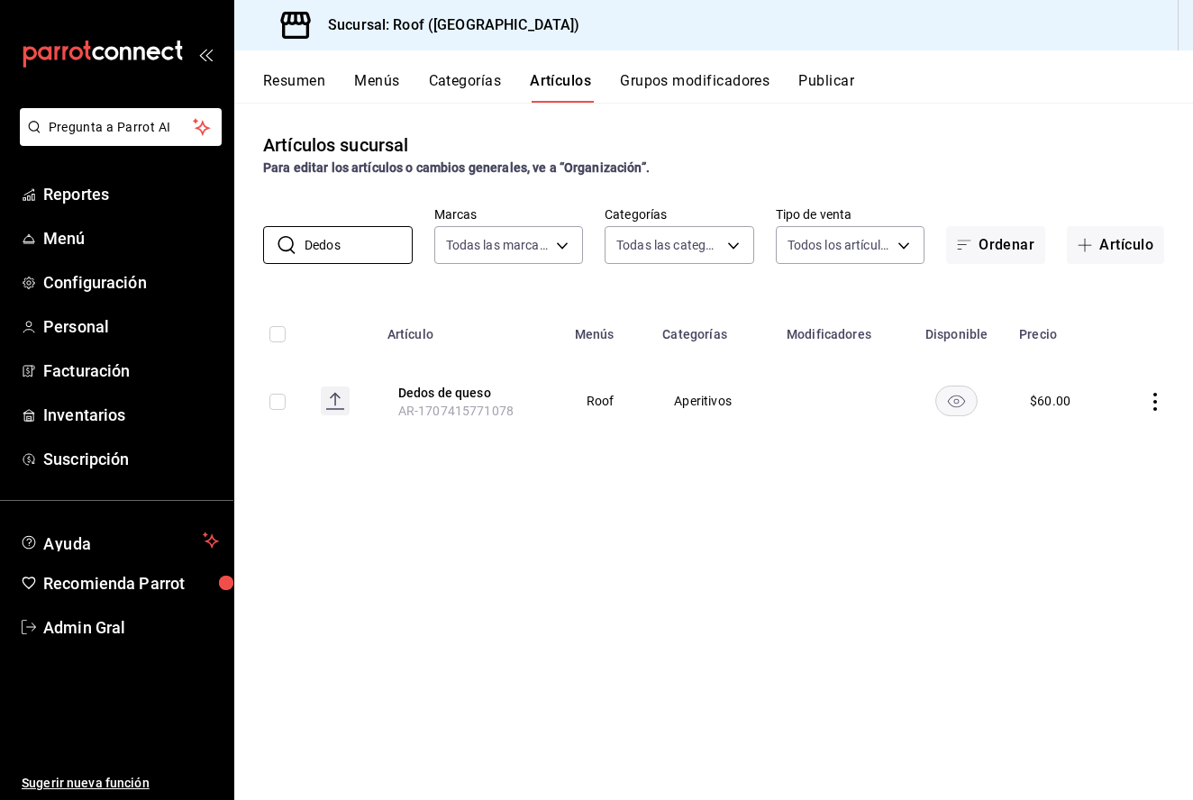
type input "Dedos"
click at [1153, 402] on icon "actions" at bounding box center [1155, 402] width 18 height 18
click at [1115, 438] on span "Editar" at bounding box center [1101, 443] width 47 height 19
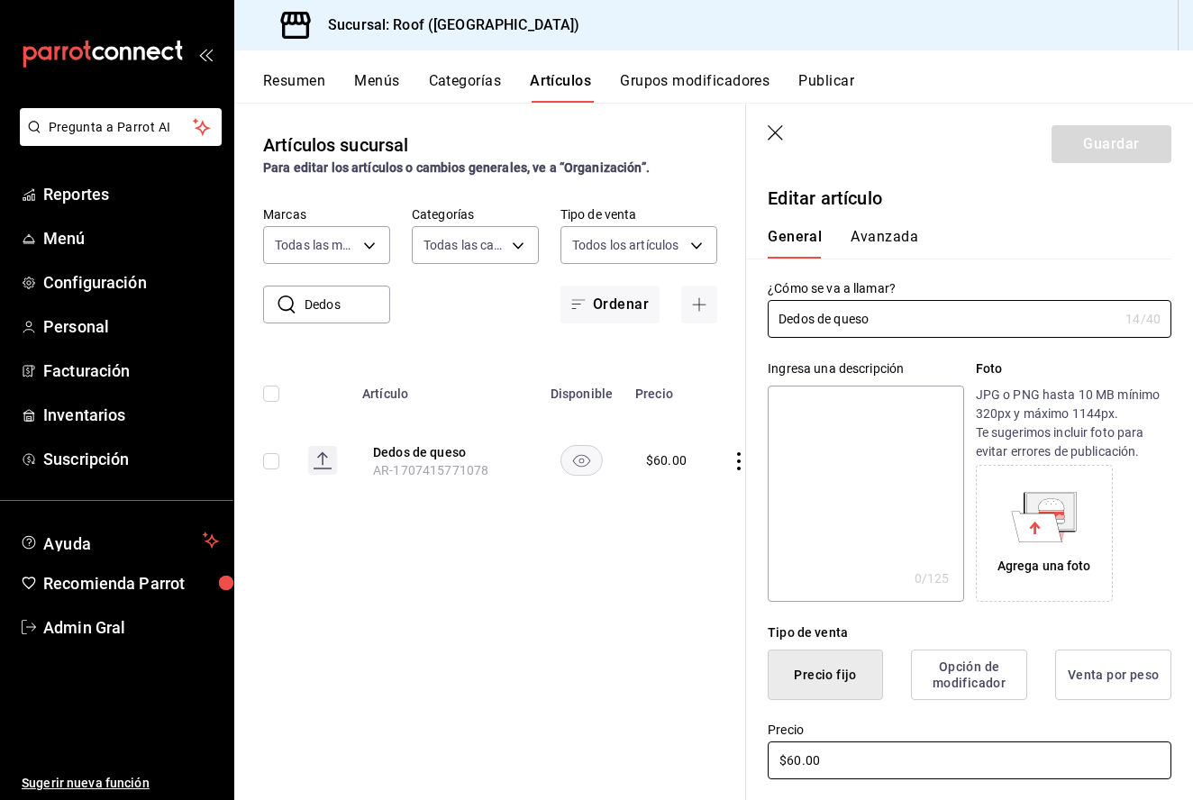
click at [804, 762] on input "$60.00" at bounding box center [970, 761] width 404 height 38
type input "$6.00"
type input "$70.00"
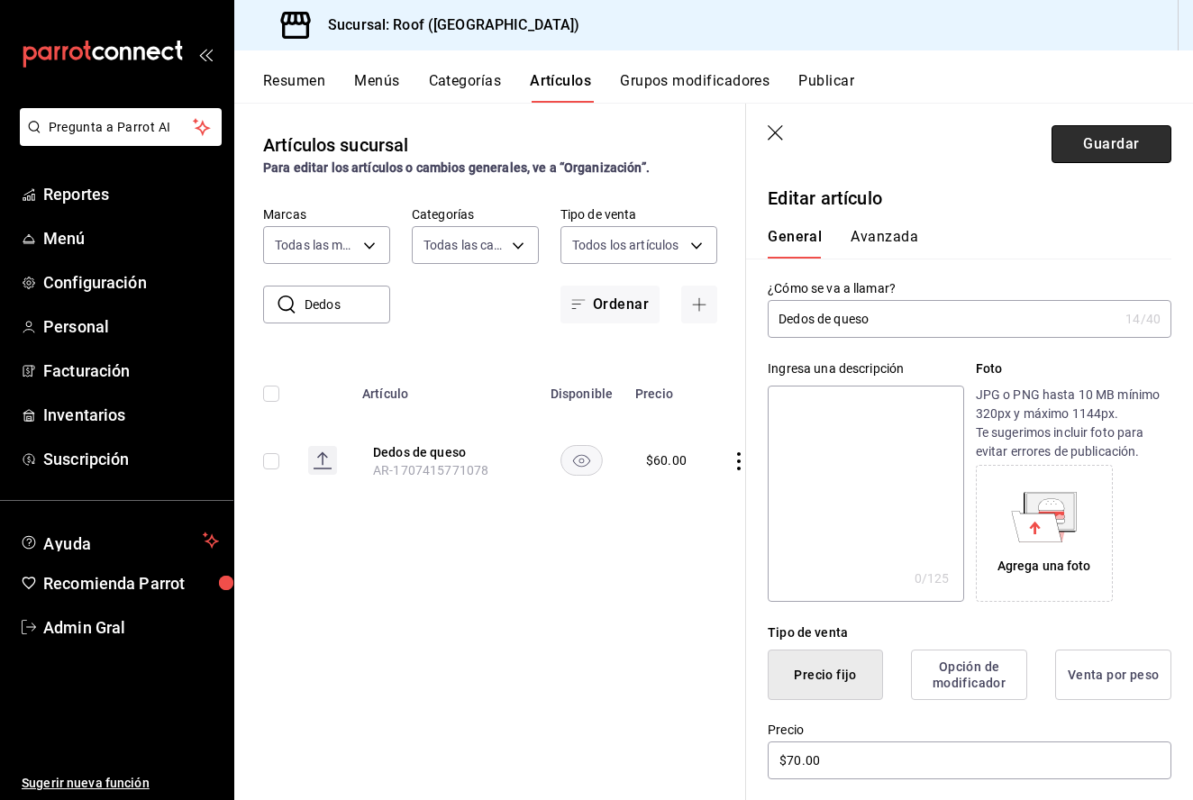
click at [1095, 143] on button "Guardar" at bounding box center [1112, 144] width 120 height 38
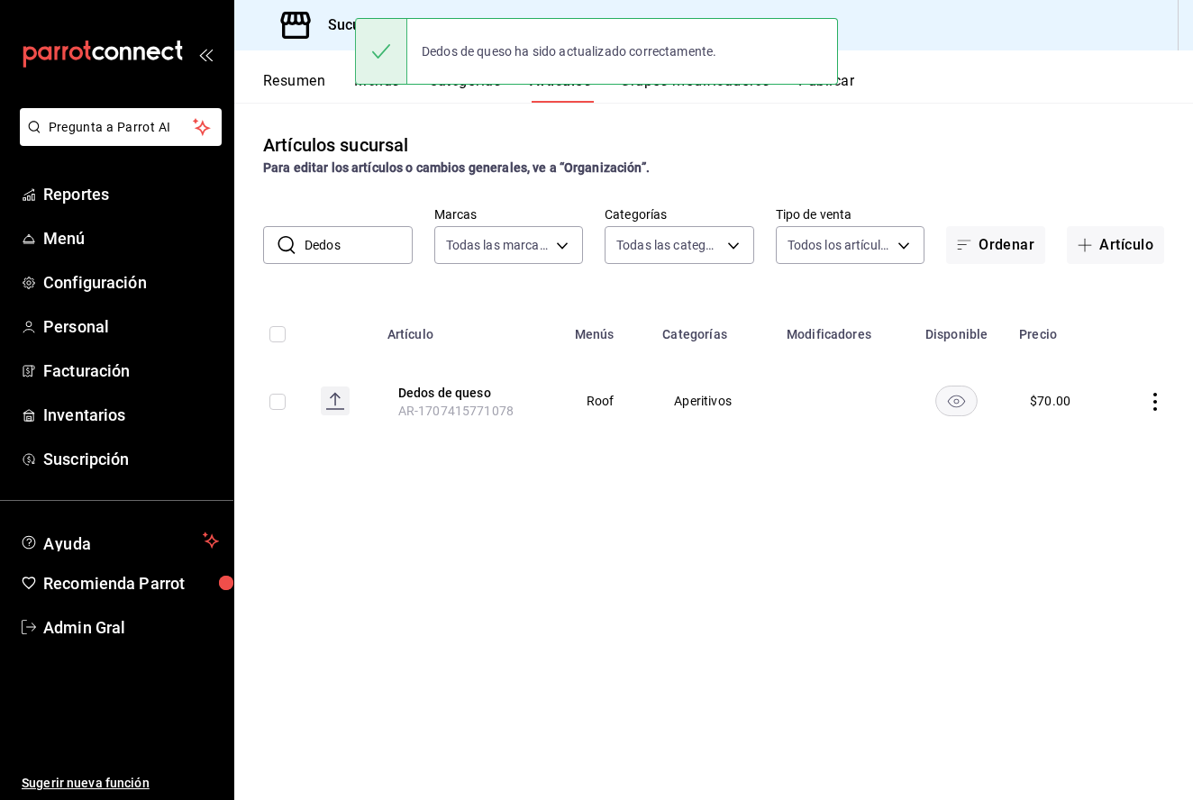
click at [343, 236] on input "Dedos" at bounding box center [359, 245] width 108 height 36
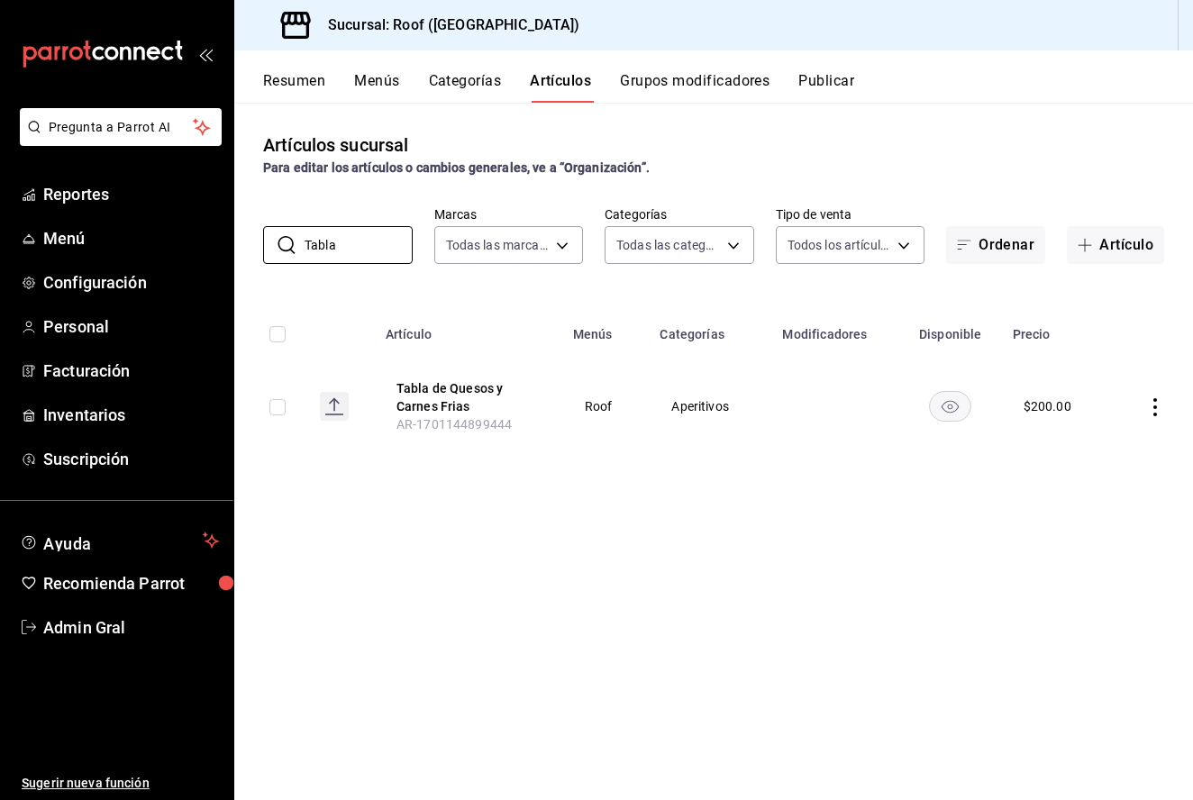
type input "Tabla"
click at [1154, 412] on icon "actions" at bounding box center [1155, 407] width 18 height 18
click at [1122, 446] on span "Editar" at bounding box center [1101, 449] width 47 height 19
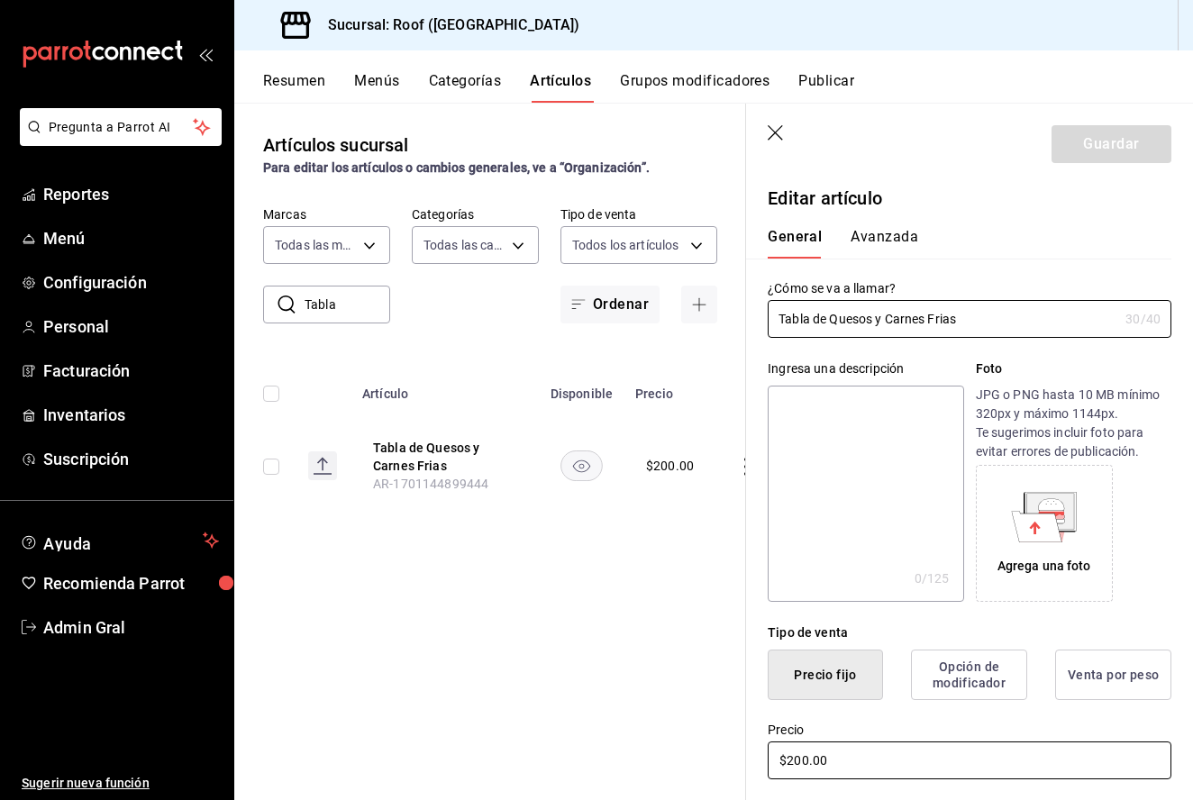
click at [804, 758] on input "$200.00" at bounding box center [970, 761] width 404 height 38
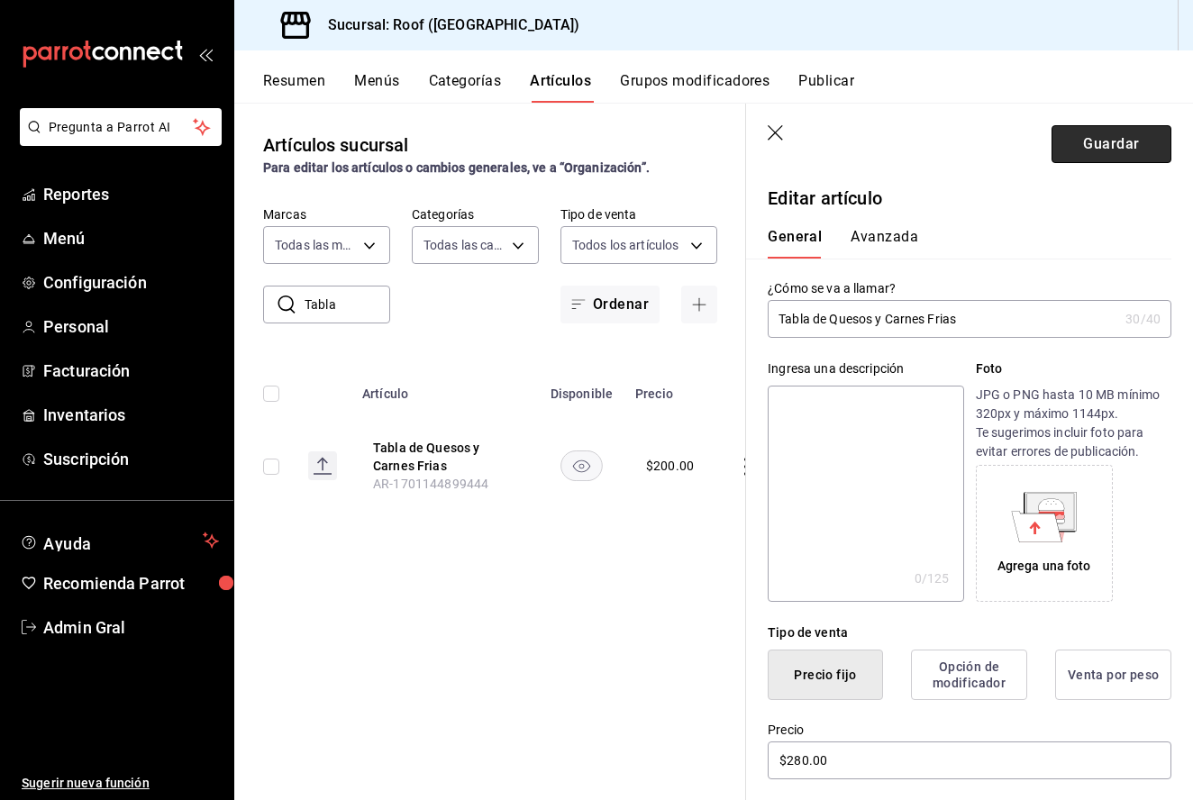
click at [1122, 140] on button "Guardar" at bounding box center [1112, 144] width 120 height 38
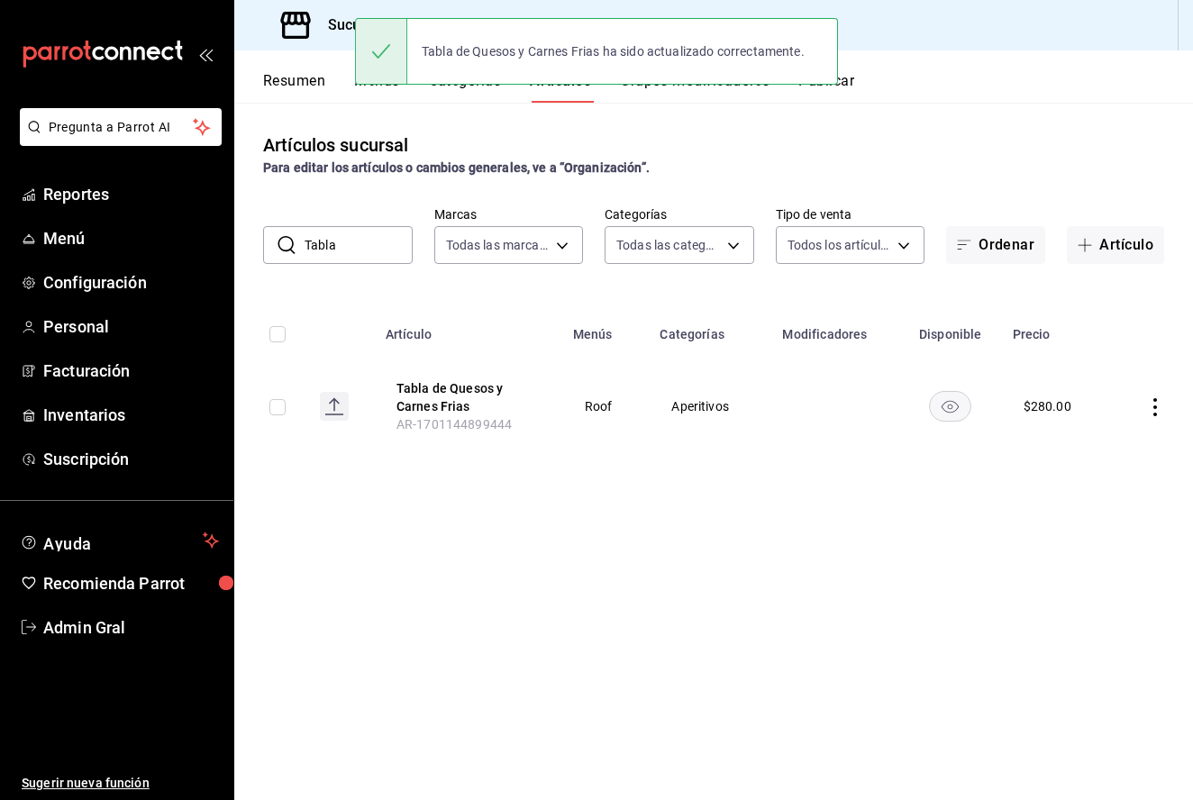
click at [345, 243] on input "Tabla" at bounding box center [359, 245] width 108 height 36
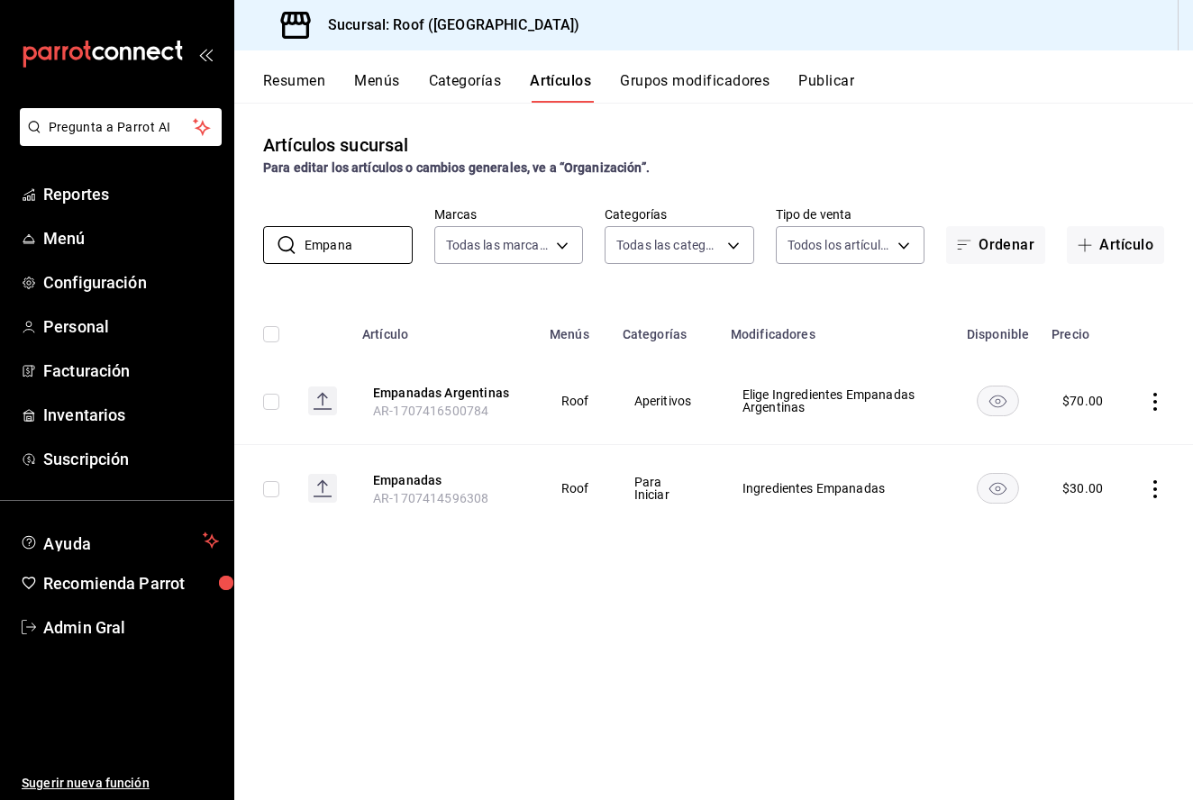
click at [1156, 394] on icon "actions" at bounding box center [1156, 402] width 4 height 18
click at [1117, 451] on span "Editar" at bounding box center [1101, 443] width 47 height 19
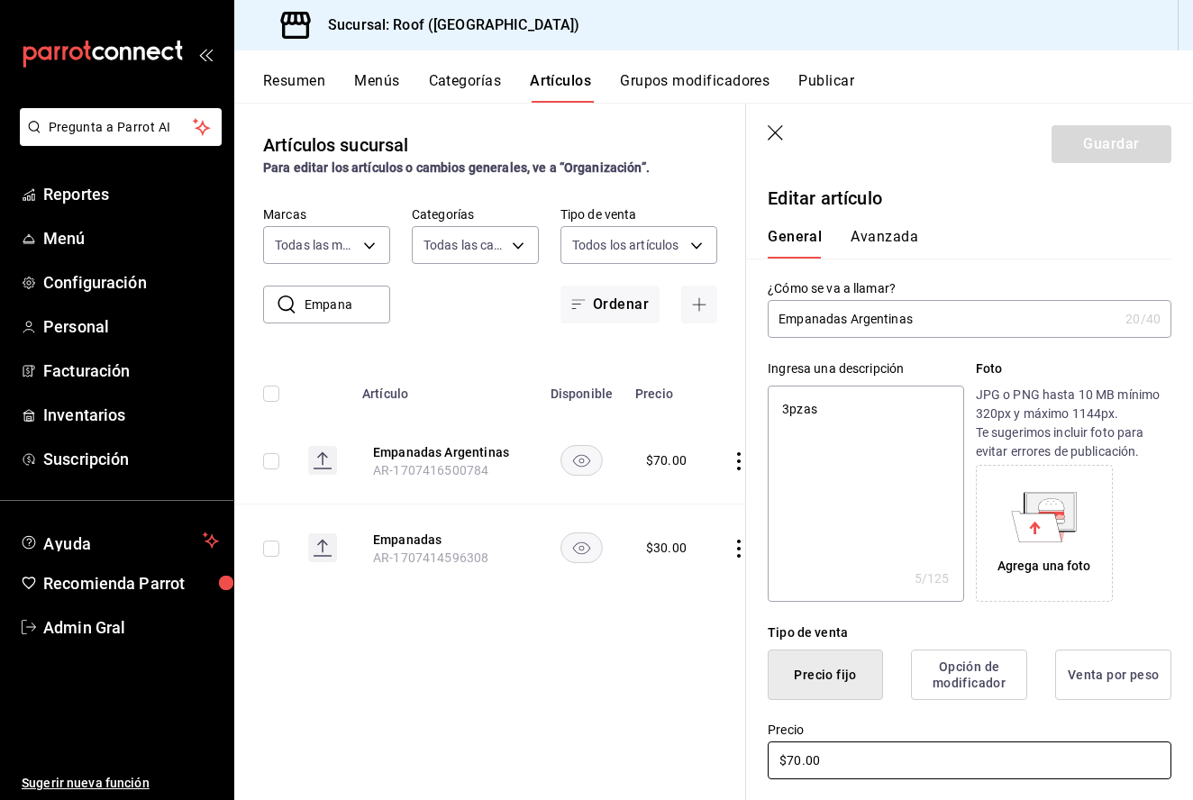
click at [796, 762] on input "$70.00" at bounding box center [970, 761] width 404 height 38
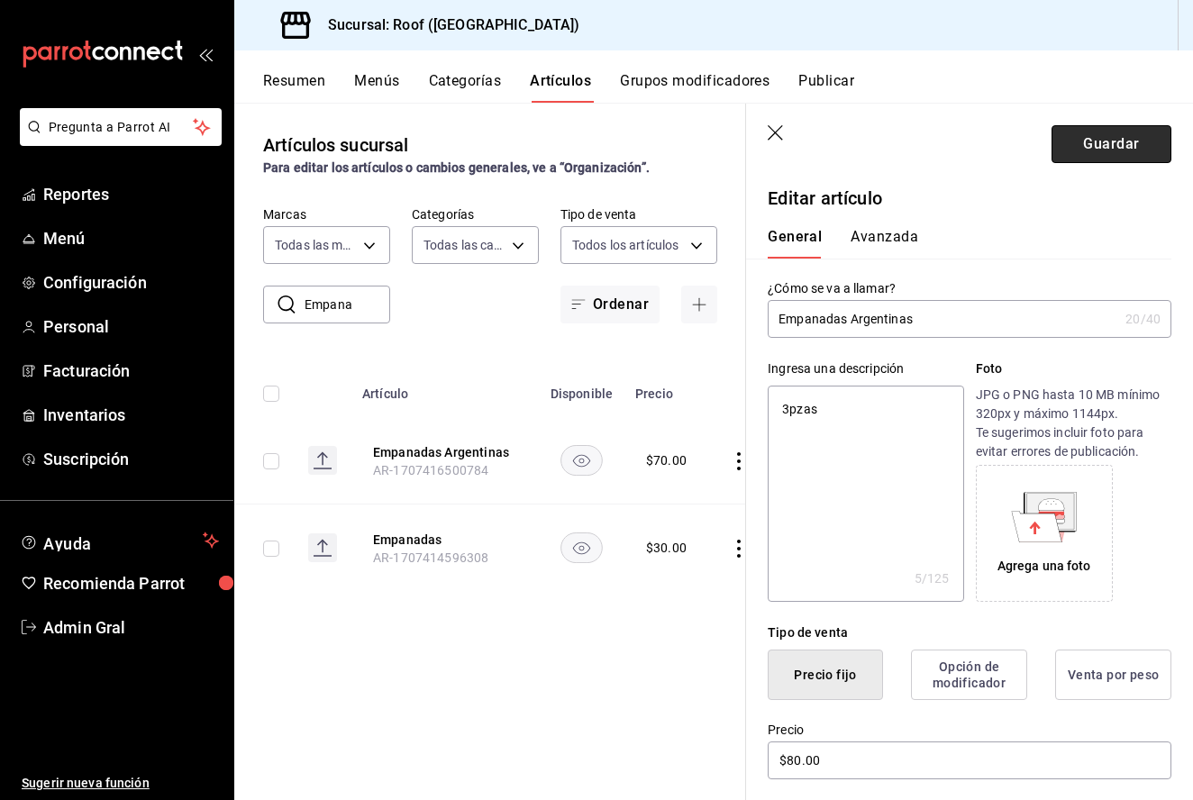
click at [1122, 141] on button "Guardar" at bounding box center [1112, 144] width 120 height 38
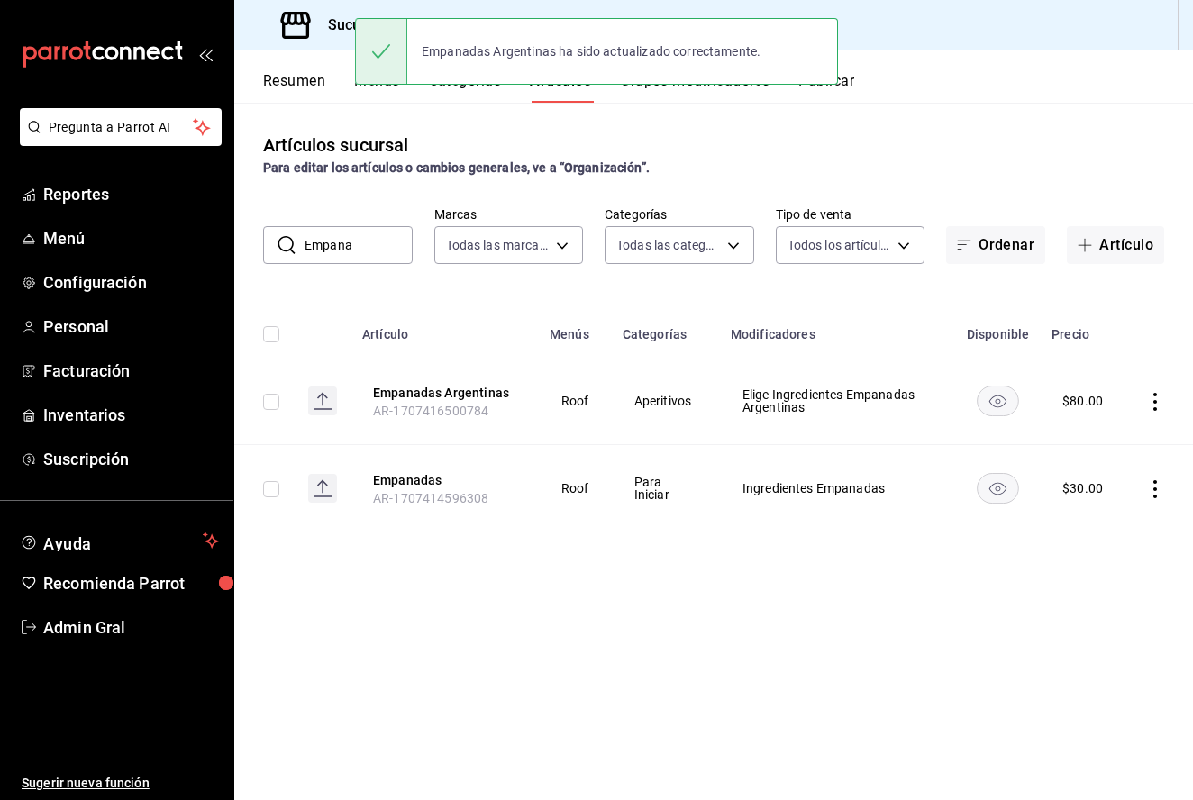
click at [343, 258] on input "Empana" at bounding box center [359, 245] width 108 height 36
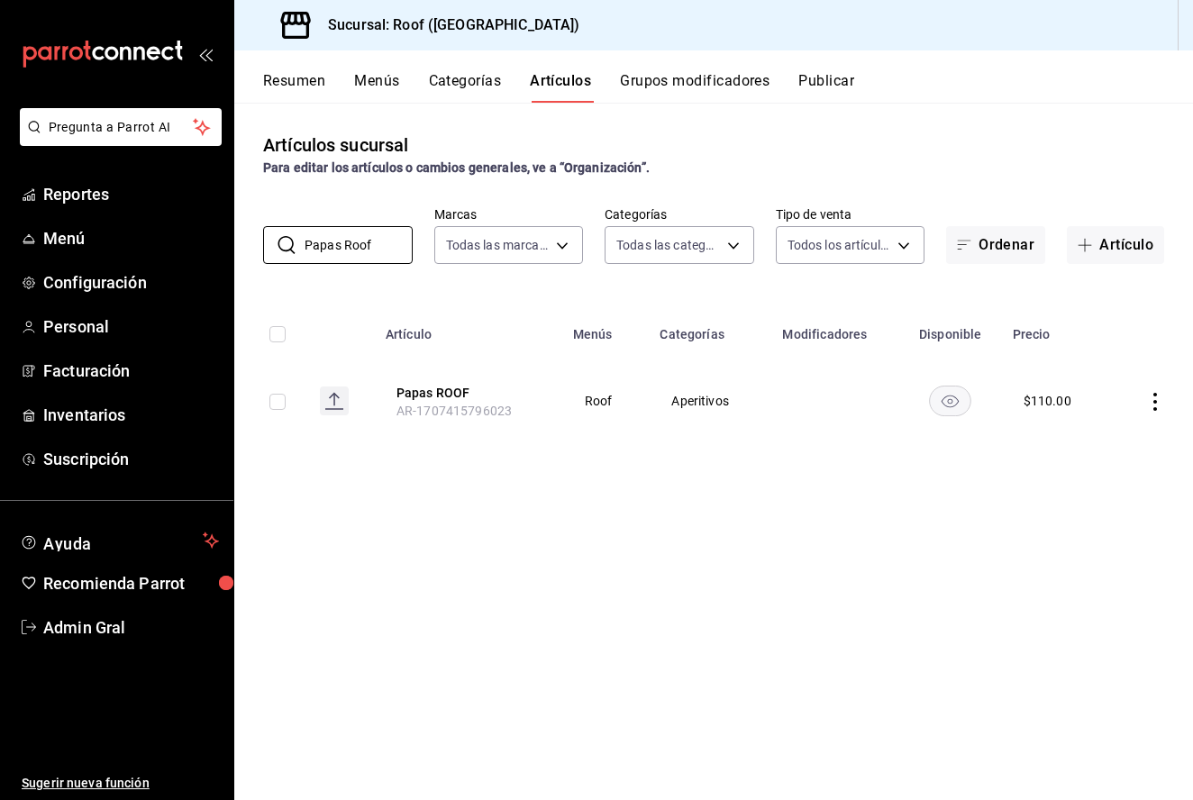
click at [1165, 397] on td at bounding box center [1152, 401] width 82 height 87
click at [1148, 397] on icon "actions" at bounding box center [1155, 402] width 18 height 18
click at [1118, 449] on span "Editar" at bounding box center [1101, 443] width 47 height 19
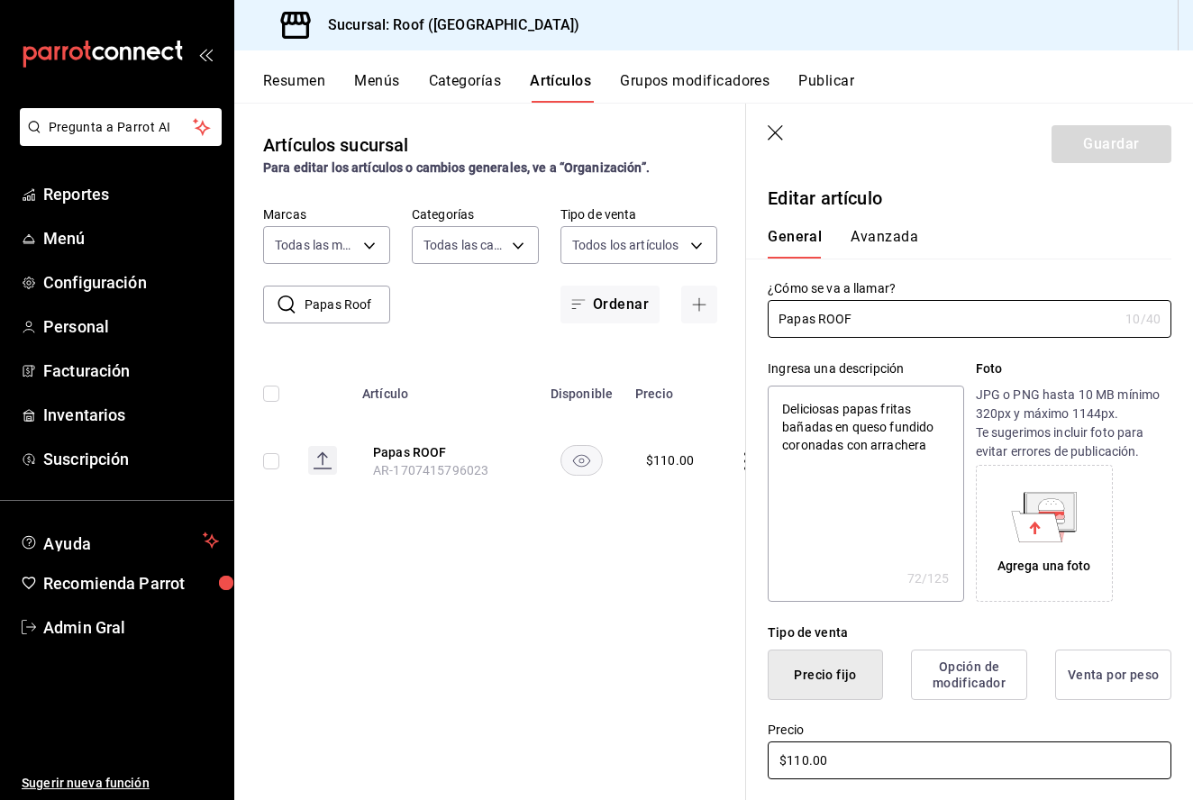
click at [799, 758] on input "$110.00" at bounding box center [970, 761] width 404 height 38
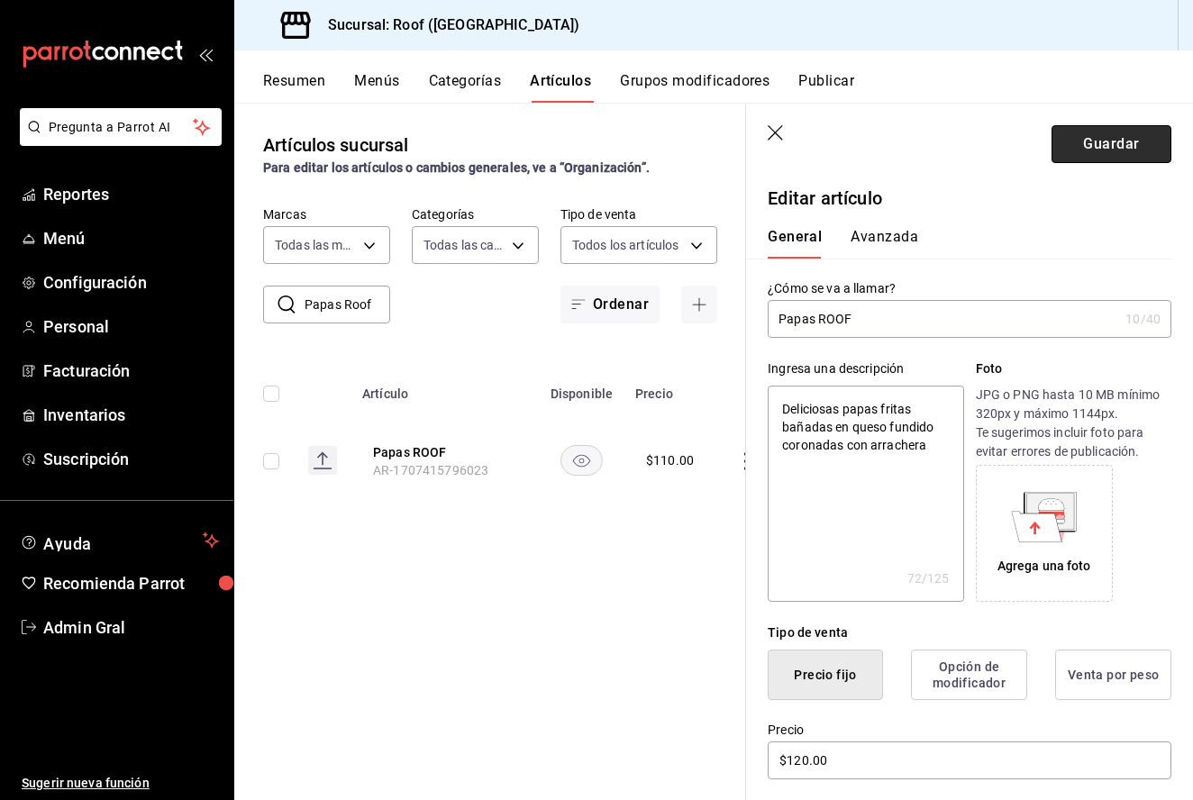
click at [1117, 158] on button "Guardar" at bounding box center [1112, 144] width 120 height 38
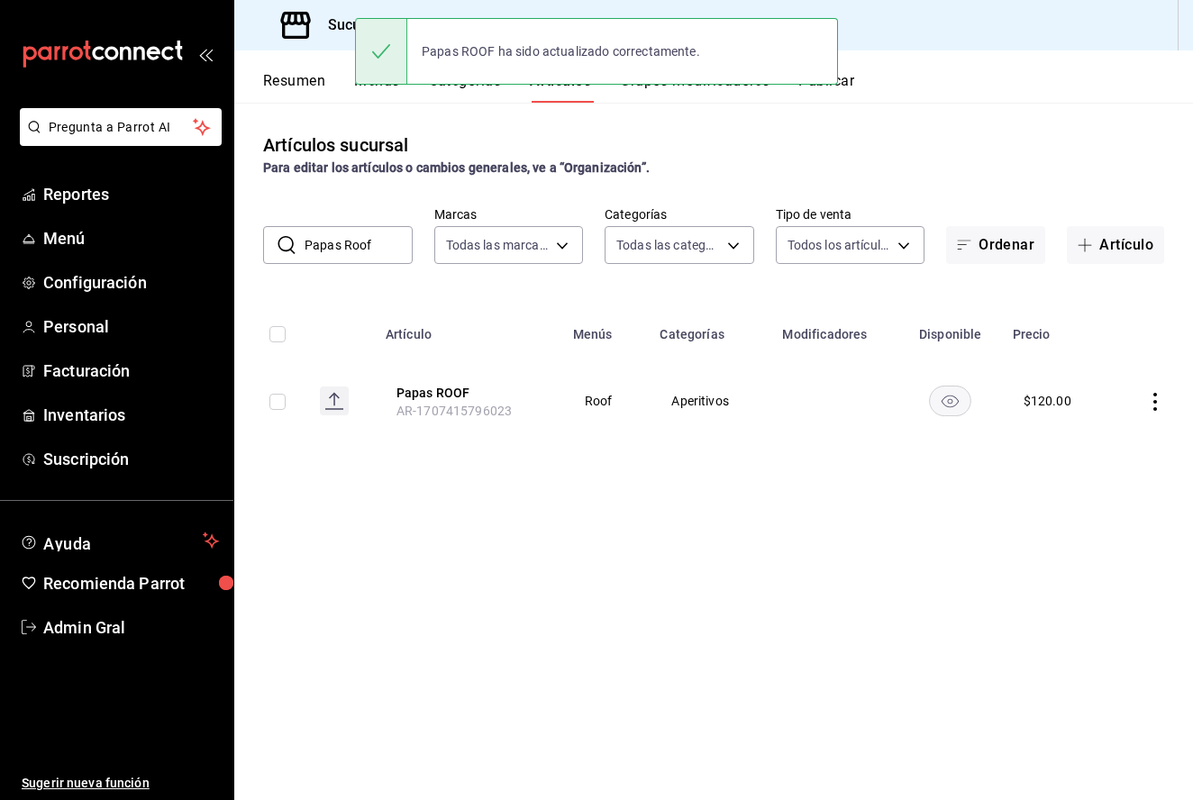
click at [385, 220] on div "​ Papas Roof ​ Marcas Todas las marcas, Sin marca f955a4cd-8b55-4cf0-a58d-af3b5…" at bounding box center [713, 235] width 959 height 58
click at [385, 247] on input "Papas Roof" at bounding box center [359, 245] width 108 height 36
